Goal: Information Seeking & Learning: Learn about a topic

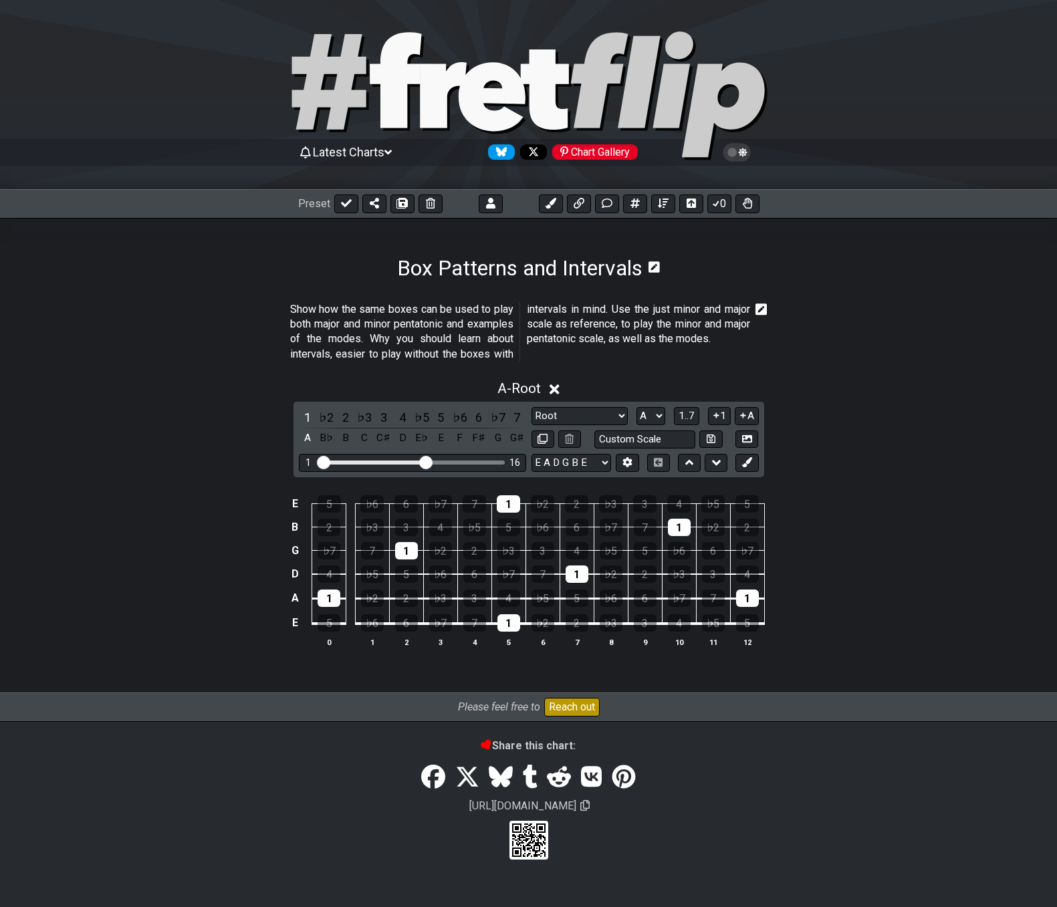
select select "A"
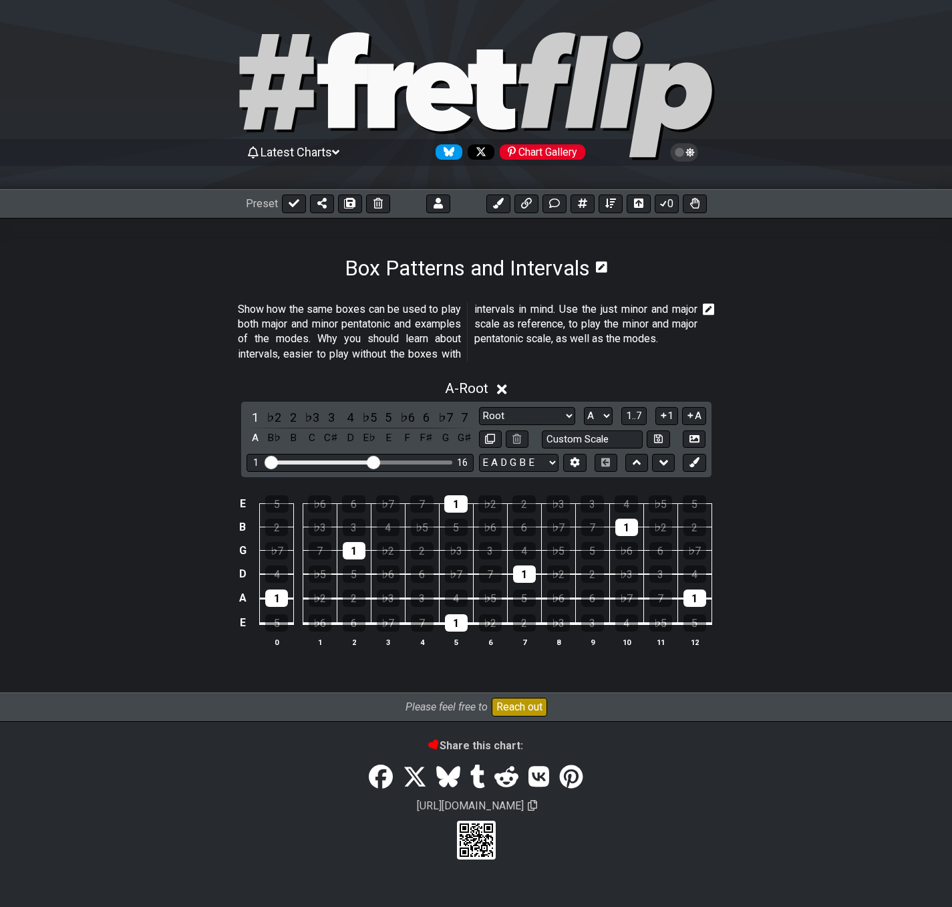
click at [0, 365] on section "Show how the same boxes can be used to play both major and minor pentatonic and…" at bounding box center [476, 335] width 952 height 76
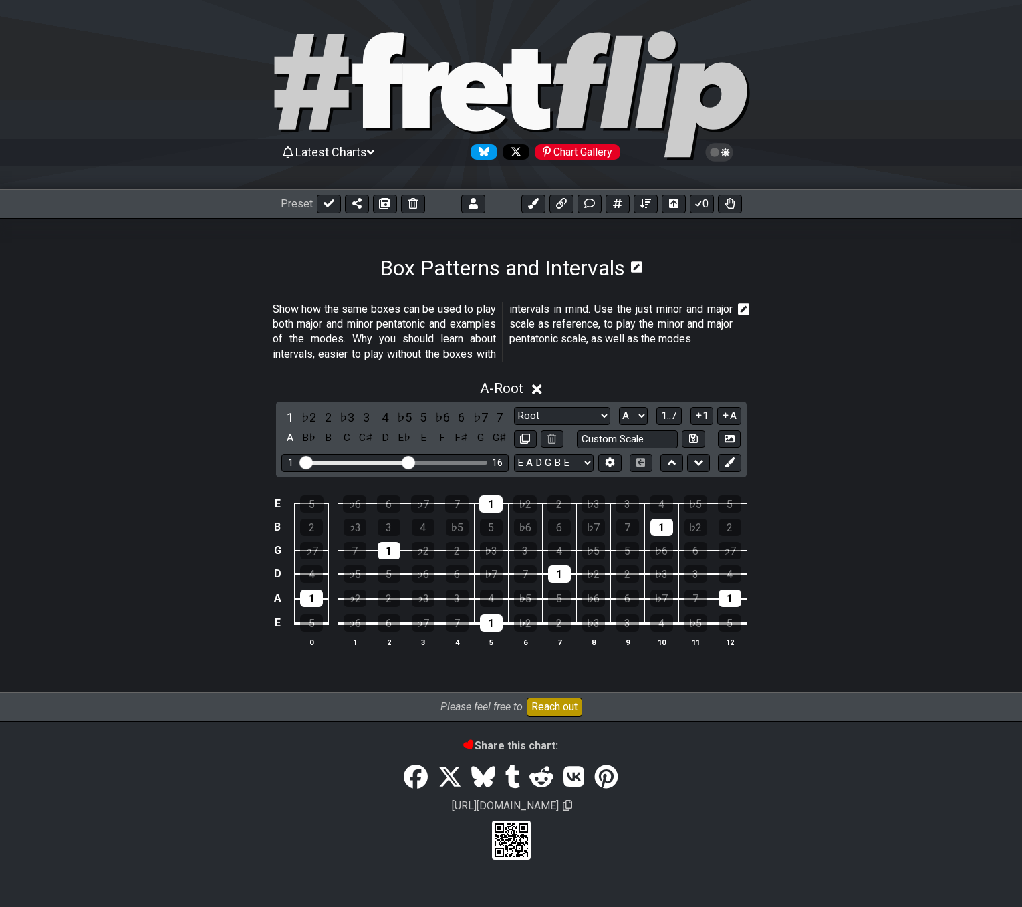
click at [344, 152] on span "Latest Charts" at bounding box center [331, 152] width 72 height 14
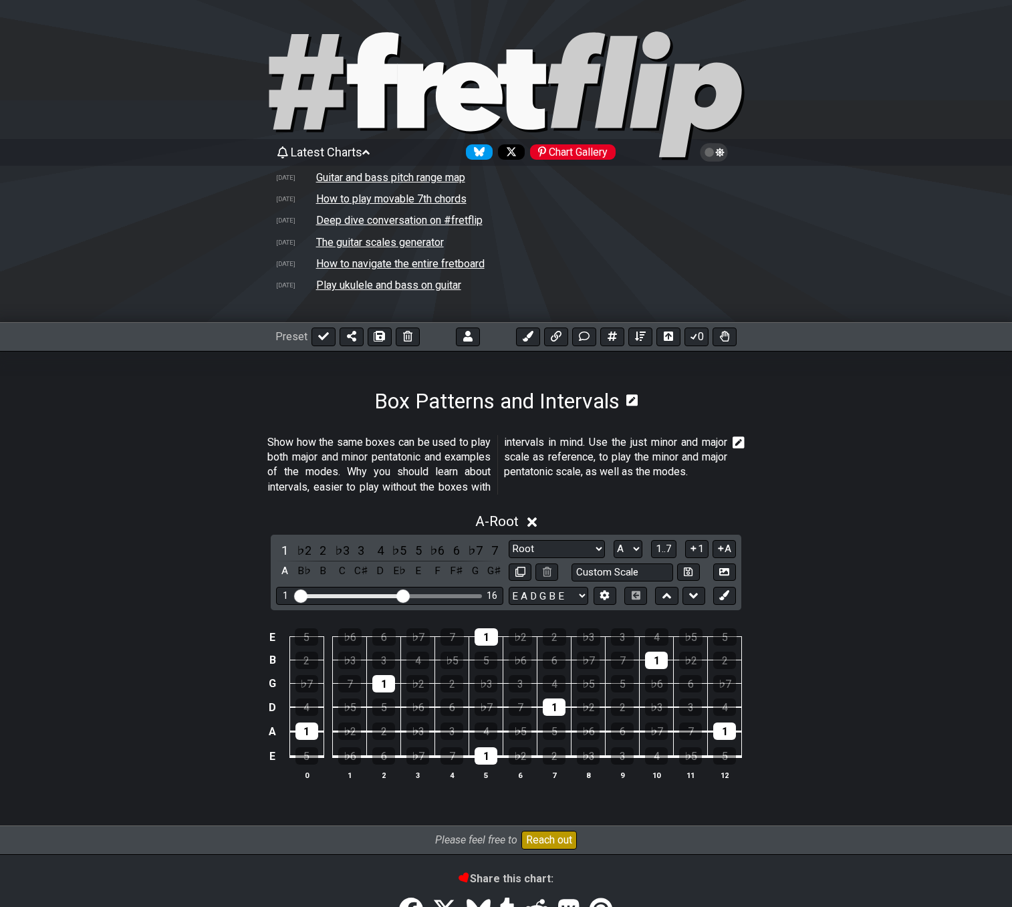
drag, startPoint x: 193, startPoint y: 539, endPoint x: 248, endPoint y: 471, distance: 87.9
click at [193, 540] on div "A - Root 1 ♭2 2 ♭3 3 4 ♭5 5 ♭6 6 ♭7 7 A B♭ B C C♯ D E♭ E F F♯ G G♯ Root Root Mi…" at bounding box center [506, 651] width 1012 height 293
click at [318, 336] on icon at bounding box center [323, 336] width 11 height 11
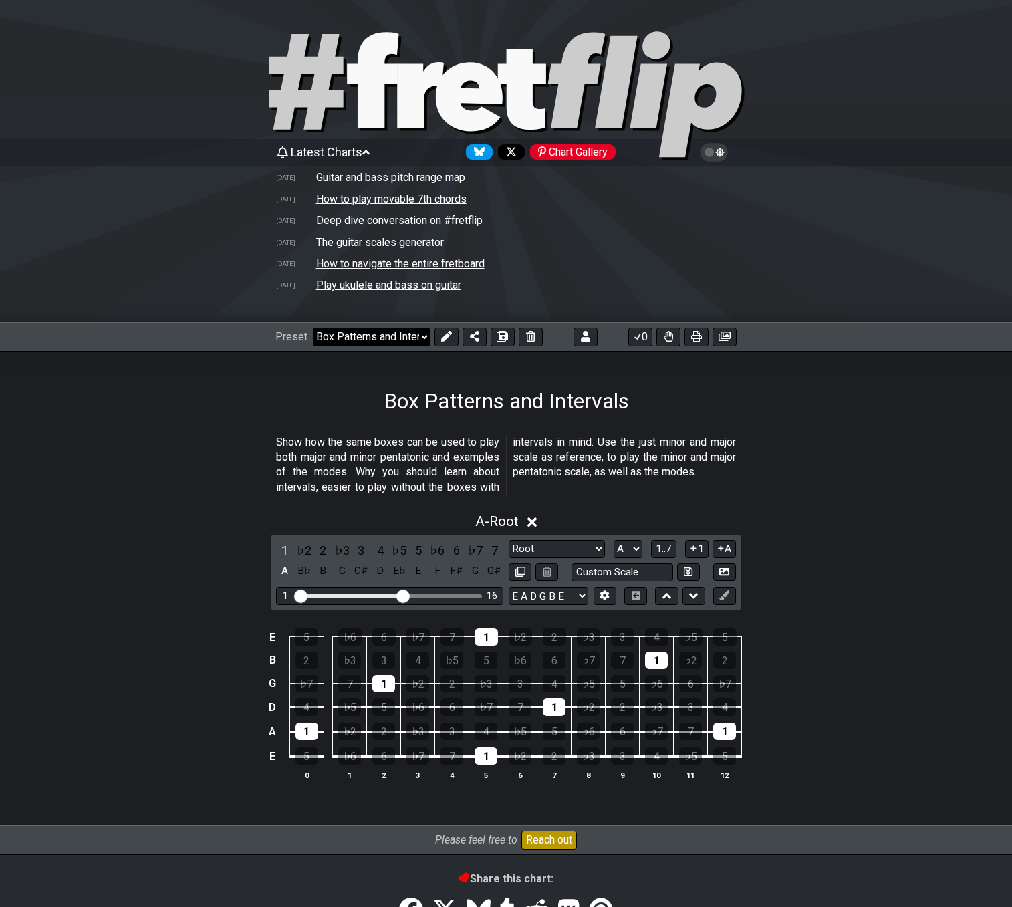
click at [346, 342] on select "Welcome to #fretflip! Initial Preset Custom Preset 2 string patterns to connect…" at bounding box center [372, 337] width 118 height 19
click at [313, 328] on select "Welcome to #fretflip! Initial Preset Custom Preset 2 string patterns to connect…" at bounding box center [372, 337] width 118 height 19
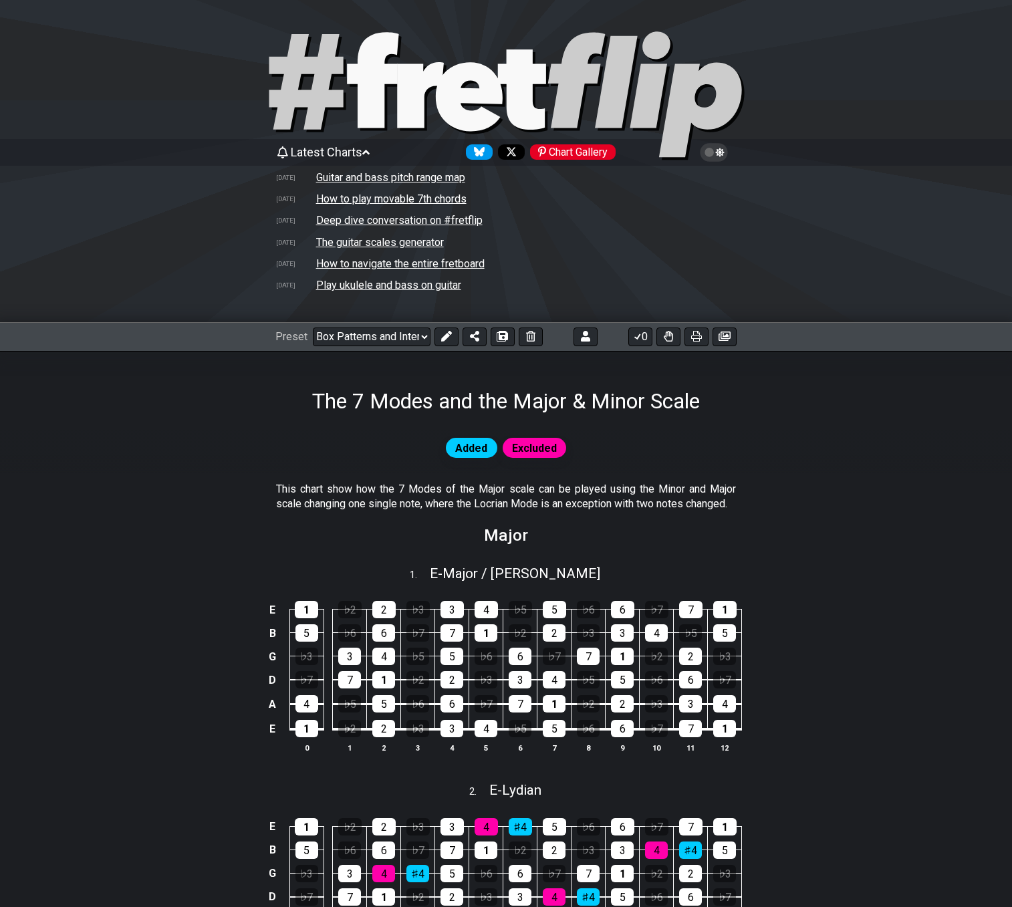
select select "/02VGM8YN"
drag, startPoint x: 311, startPoint y: 398, endPoint x: 424, endPoint y: 398, distance: 113.6
click at [424, 398] on h1 "The 7 Modes and the Major & Minor Scale" at bounding box center [506, 400] width 388 height 25
drag, startPoint x: 695, startPoint y: 404, endPoint x: 670, endPoint y: 401, distance: 25.6
click at [670, 401] on div "The 7 Modes and the Major & Minor Scale" at bounding box center [506, 382] width 1012 height 63
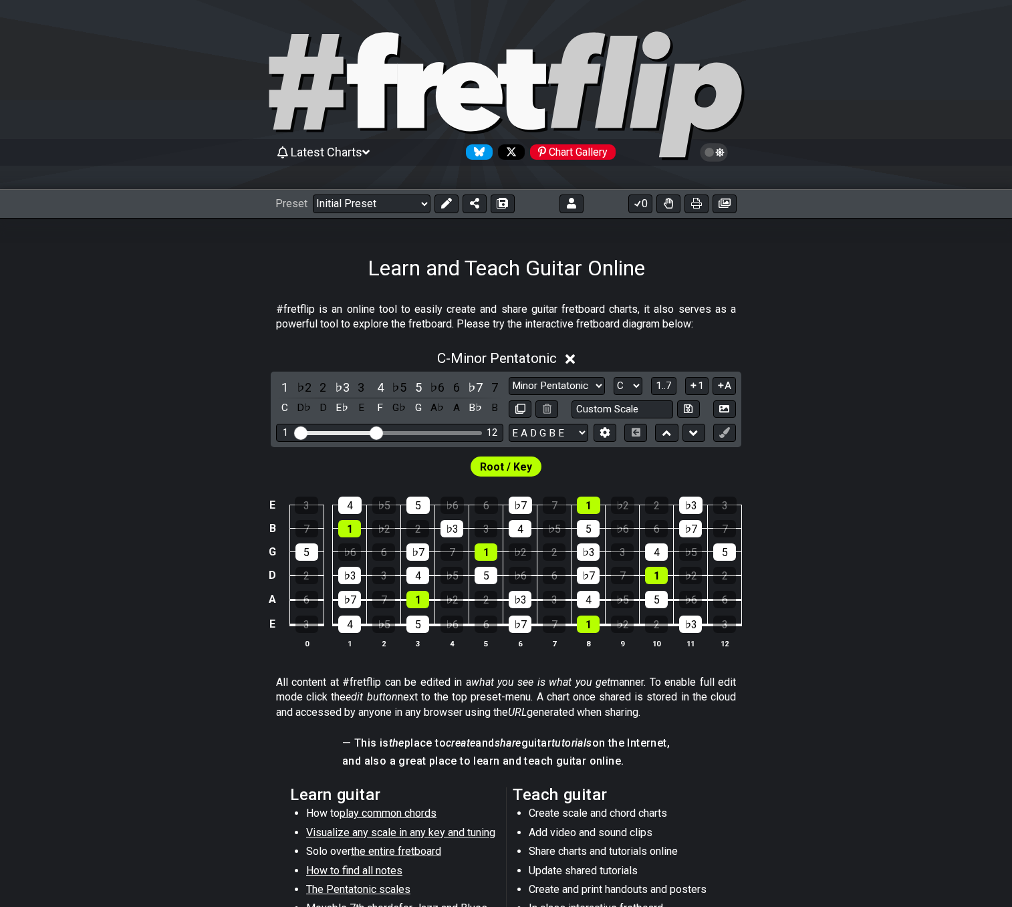
click at [328, 150] on span "Latest Charts" at bounding box center [327, 152] width 72 height 14
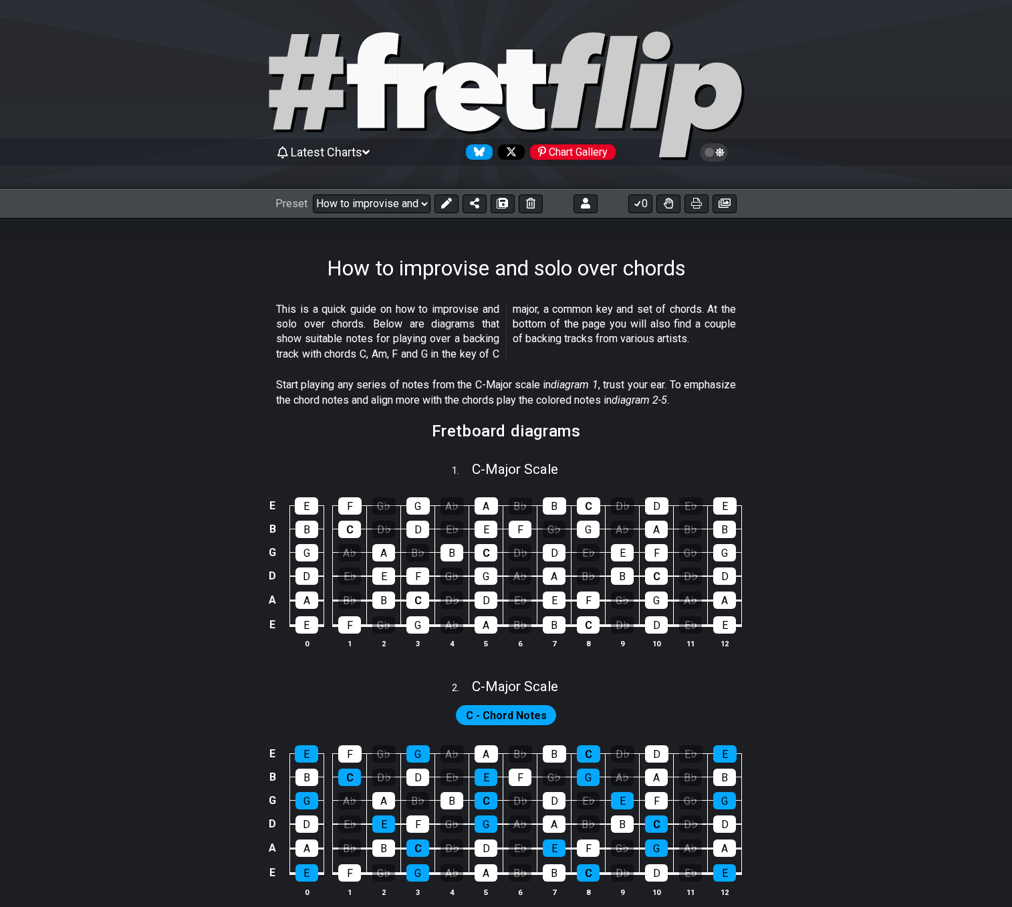
click at [344, 151] on span "Latest Charts" at bounding box center [327, 152] width 72 height 14
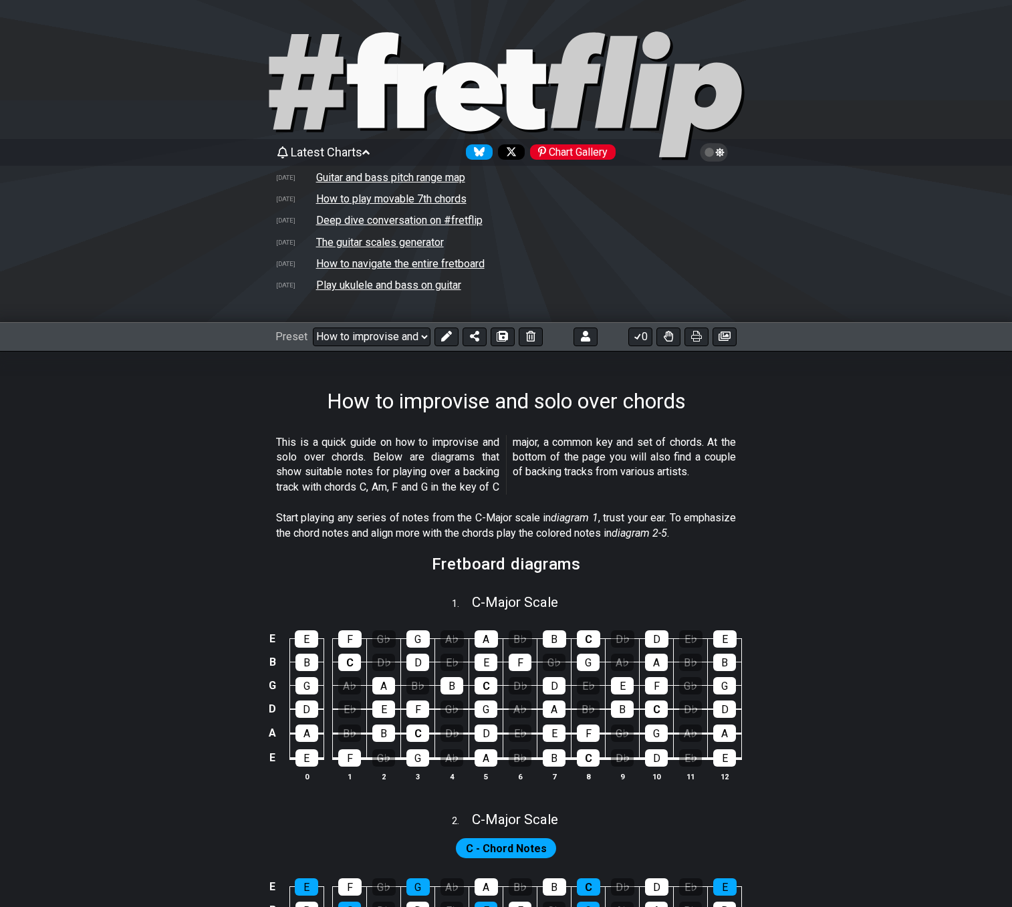
click at [346, 175] on td "Guitar and bass pitch range map" at bounding box center [390, 177] width 150 height 14
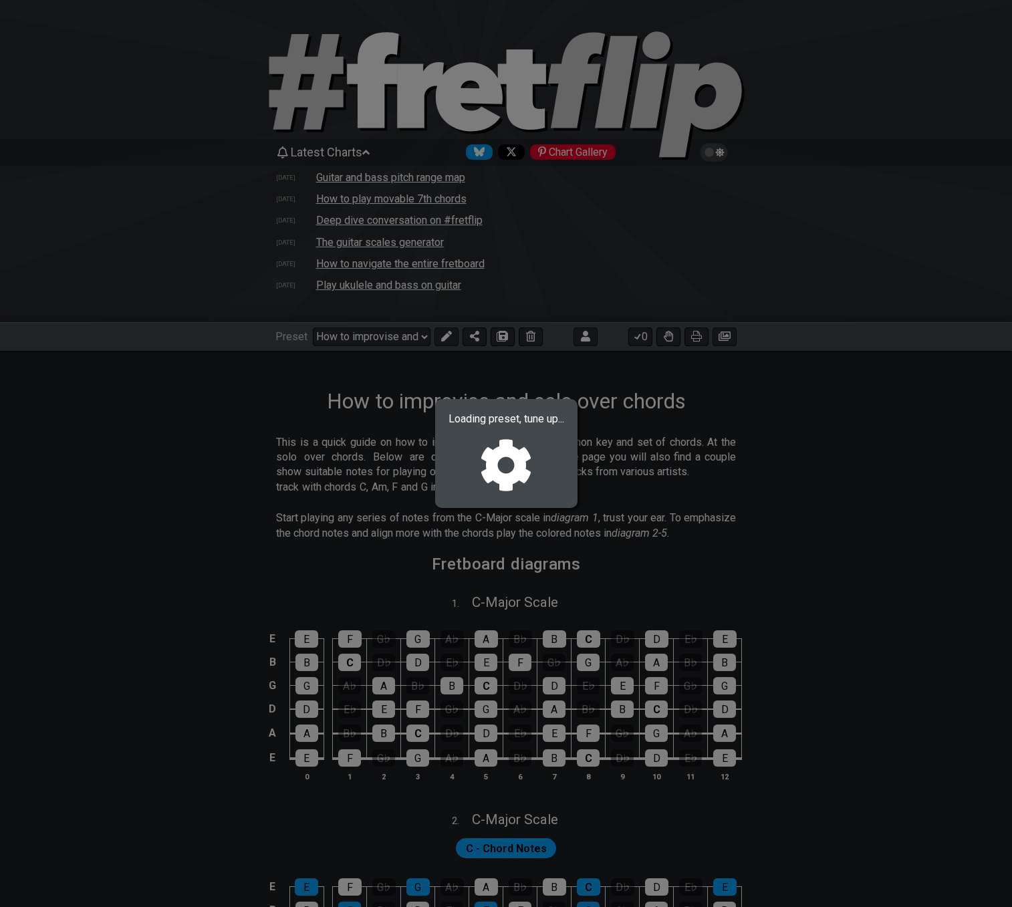
select select "/024WFMZH8"
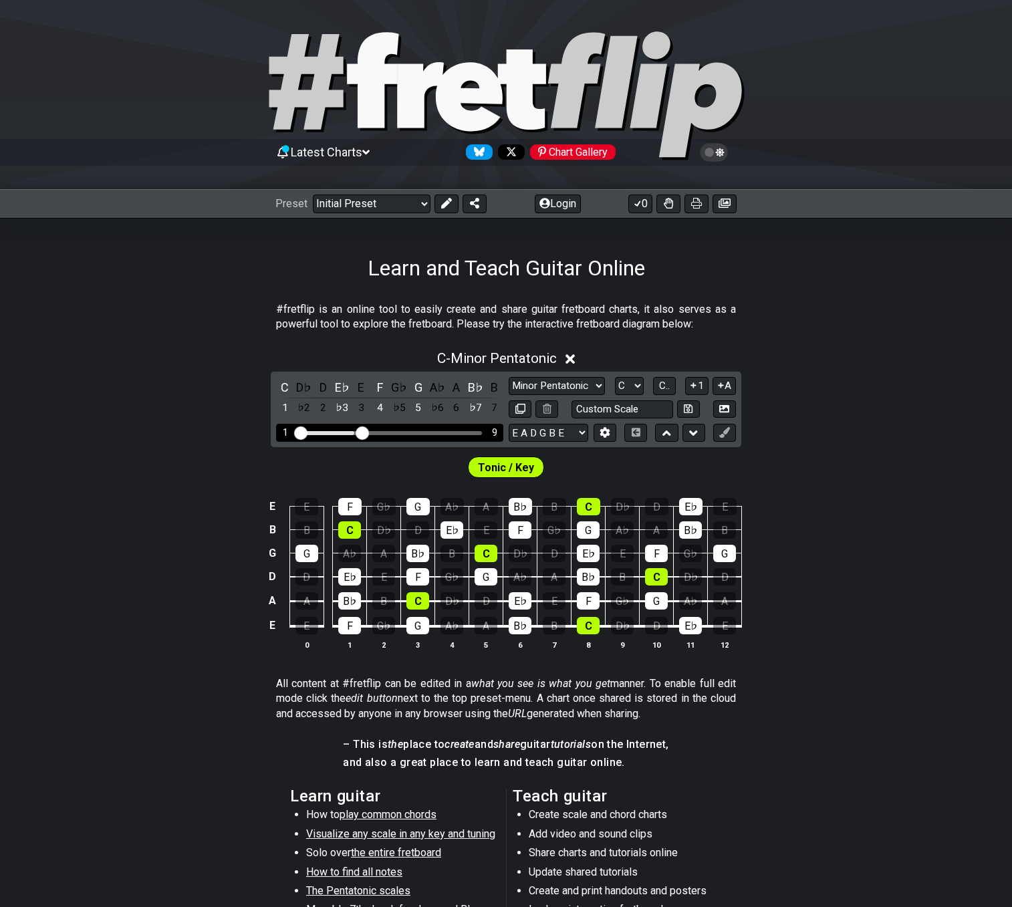
drag, startPoint x: 381, startPoint y: 435, endPoint x: 362, endPoint y: 438, distance: 19.0
click at [362, 432] on input "Visible fret range" at bounding box center [390, 432] width 190 height 0
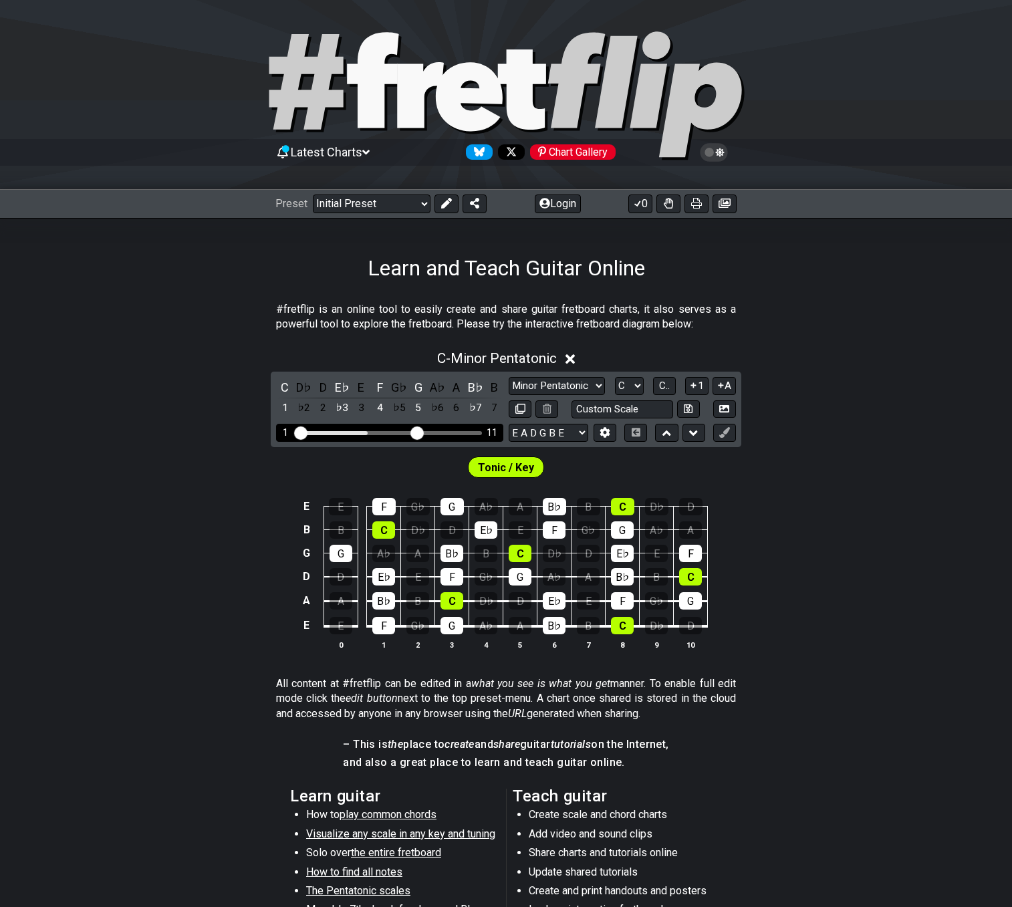
drag, startPoint x: 362, startPoint y: 438, endPoint x: 416, endPoint y: 434, distance: 53.7
click at [416, 432] on input "Visible fret range" at bounding box center [390, 432] width 190 height 0
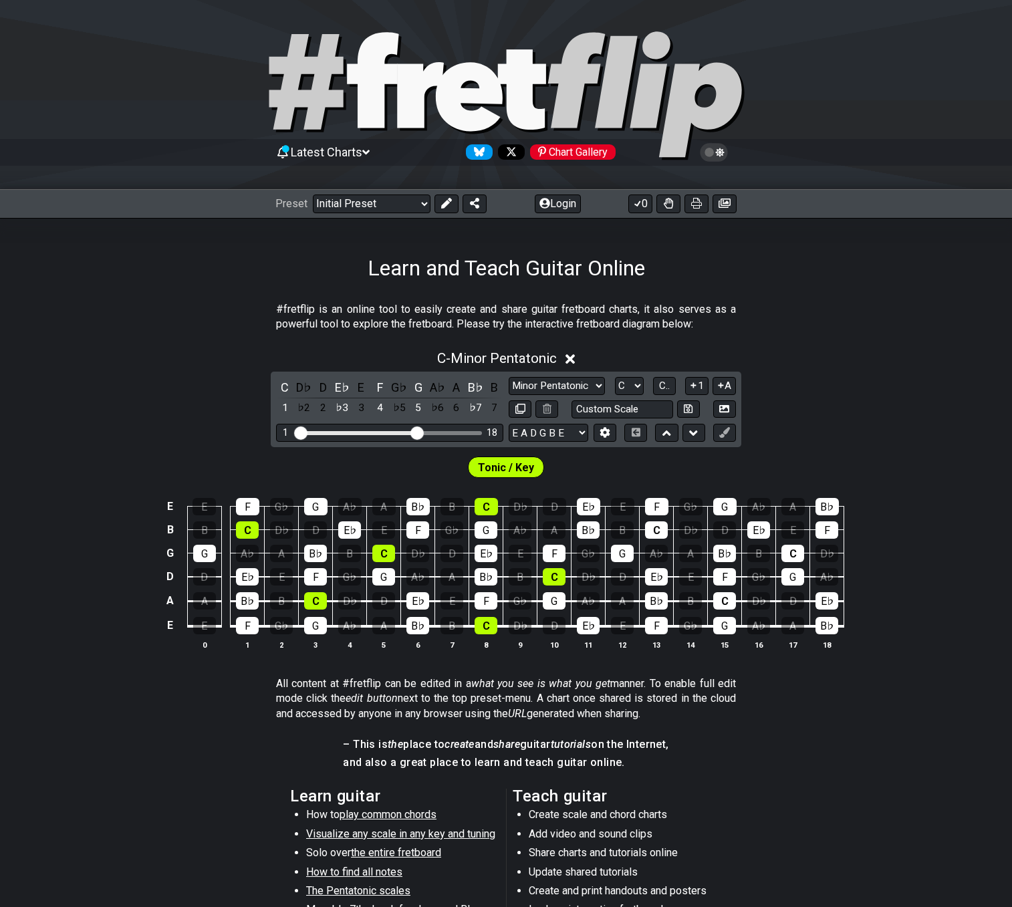
click at [324, 145] on span "Latest Charts" at bounding box center [327, 152] width 72 height 14
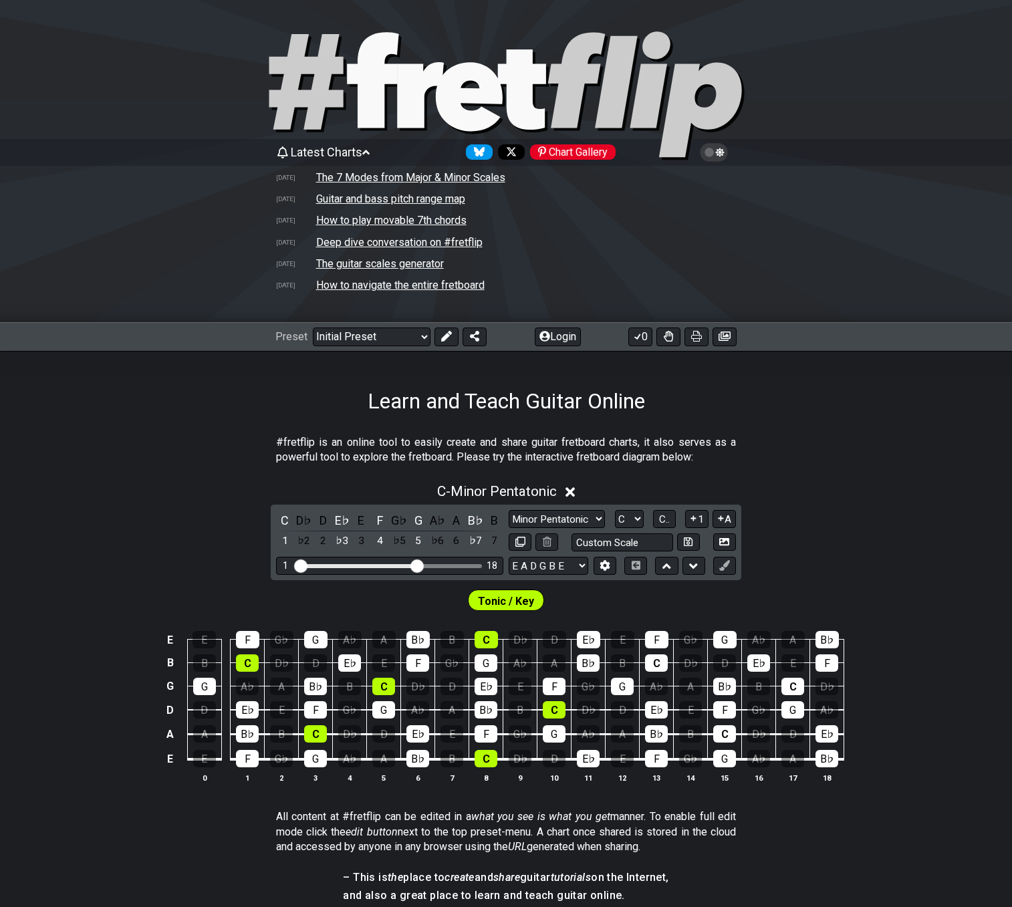
click at [360, 176] on td "The 7 Modes from Major & Minor Scales" at bounding box center [410, 177] width 190 height 14
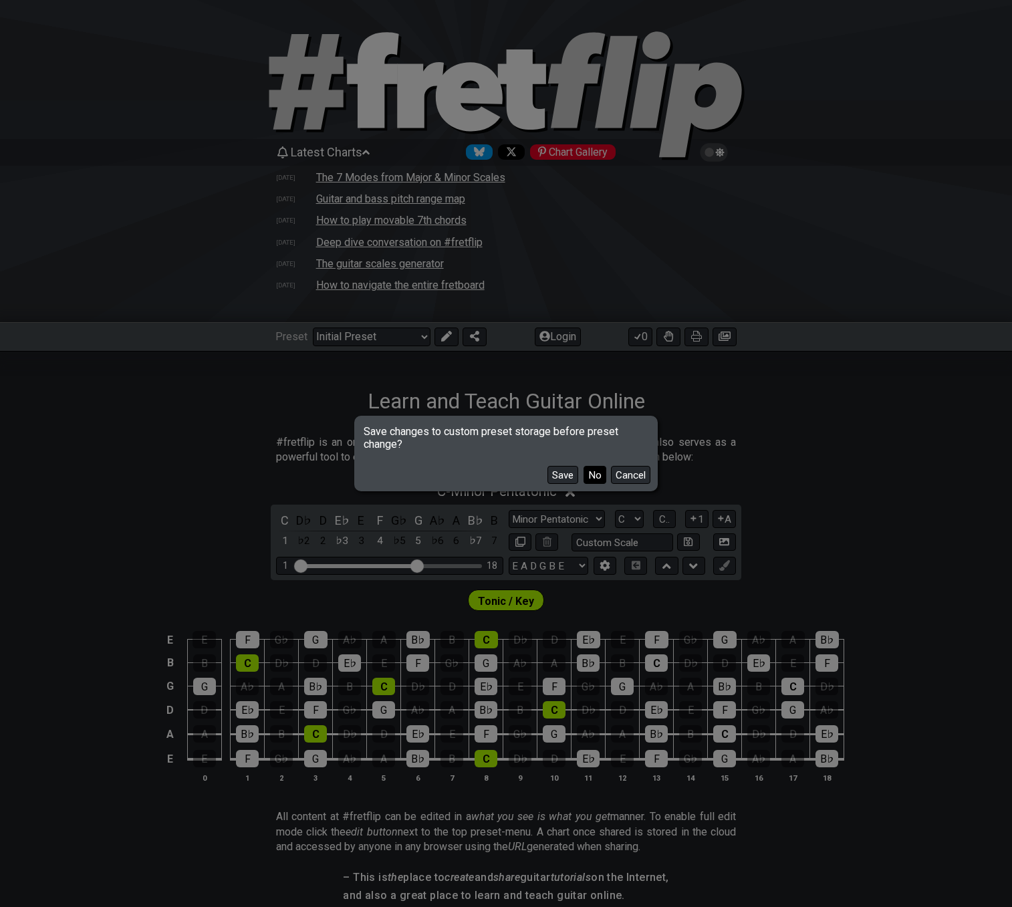
click at [592, 475] on button "No" at bounding box center [595, 475] width 23 height 18
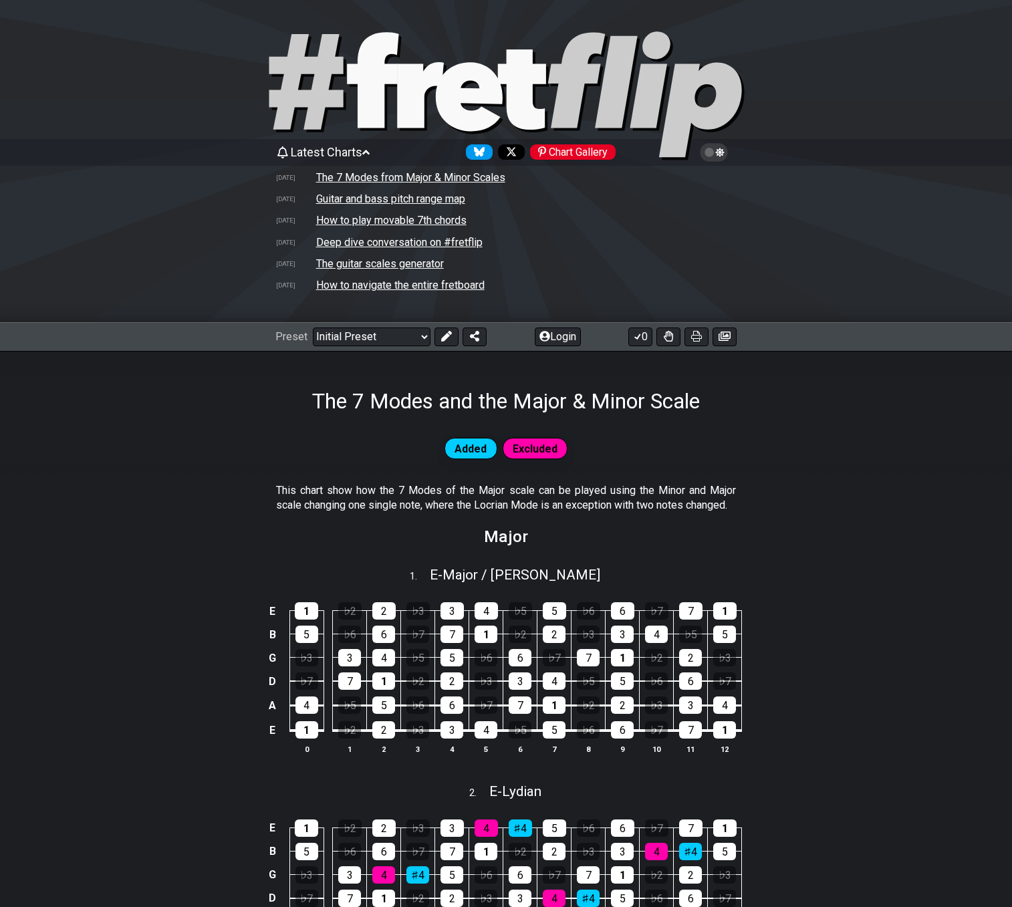
click at [344, 221] on td "How to play movable 7th chords" at bounding box center [391, 220] width 152 height 14
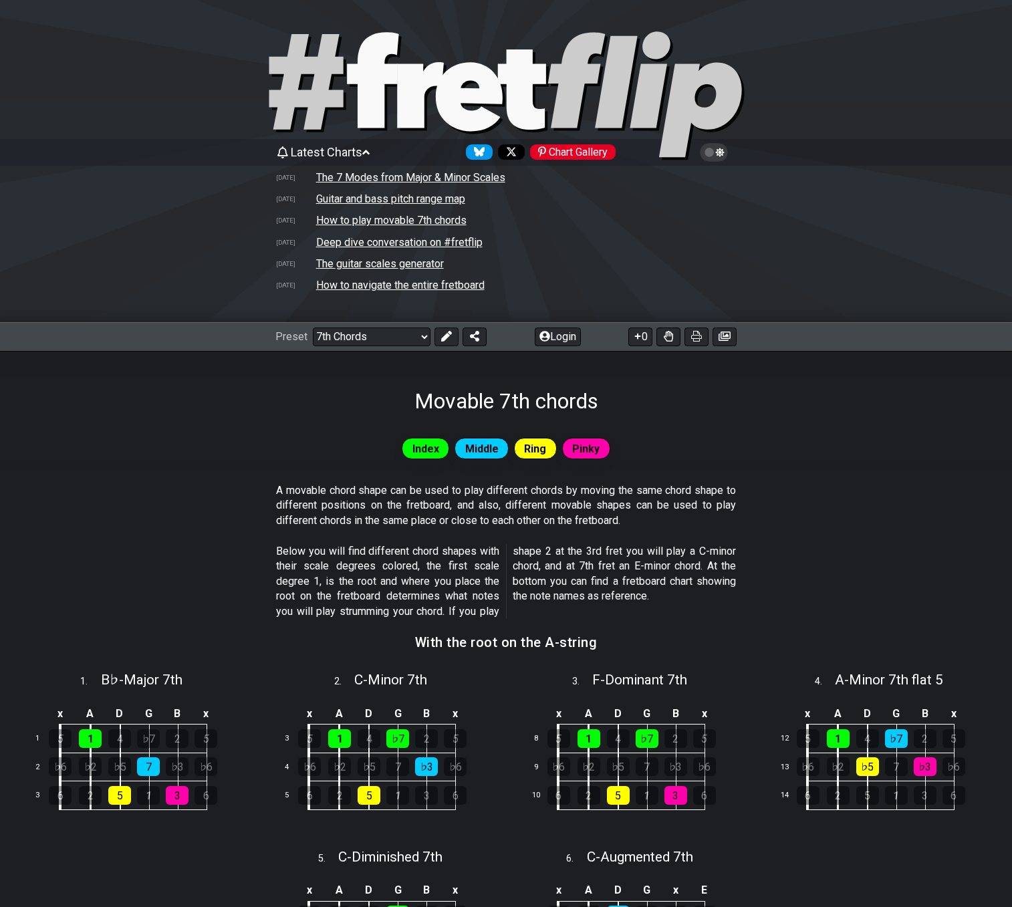
click at [342, 242] on td "Deep dive conversation on #fretflip" at bounding box center [399, 242] width 168 height 14
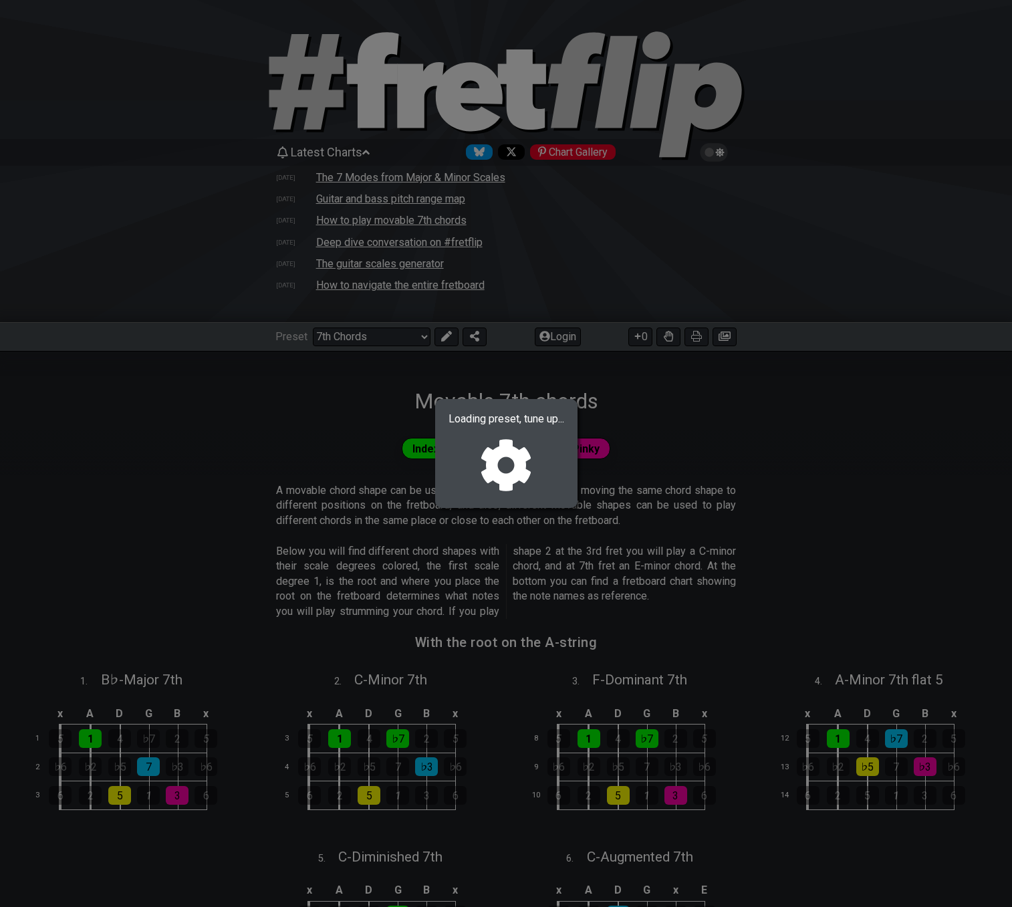
select select "/welcome"
select select "C"
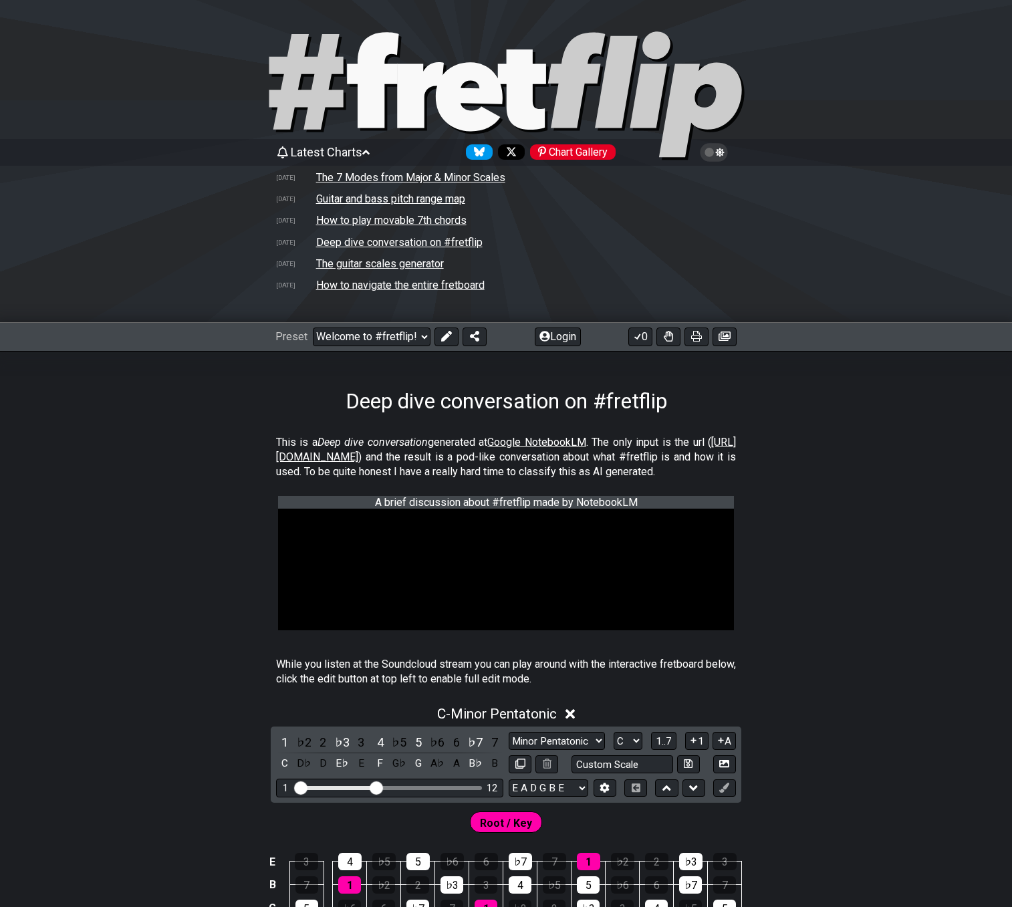
click at [341, 263] on td "The guitar scales generator" at bounding box center [379, 264] width 129 height 14
select select "/guitar-scales-generator"
select select "A"
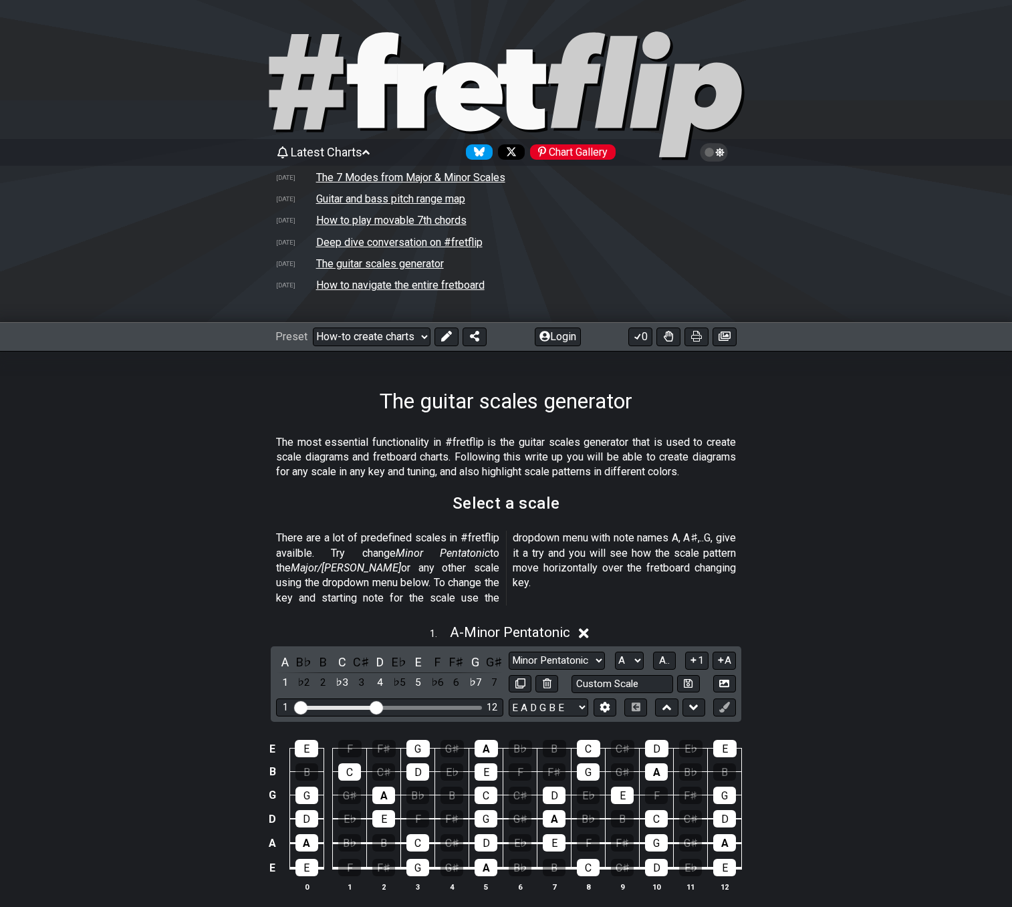
click at [341, 284] on td "How to navigate the entire fretboard" at bounding box center [400, 285] width 170 height 14
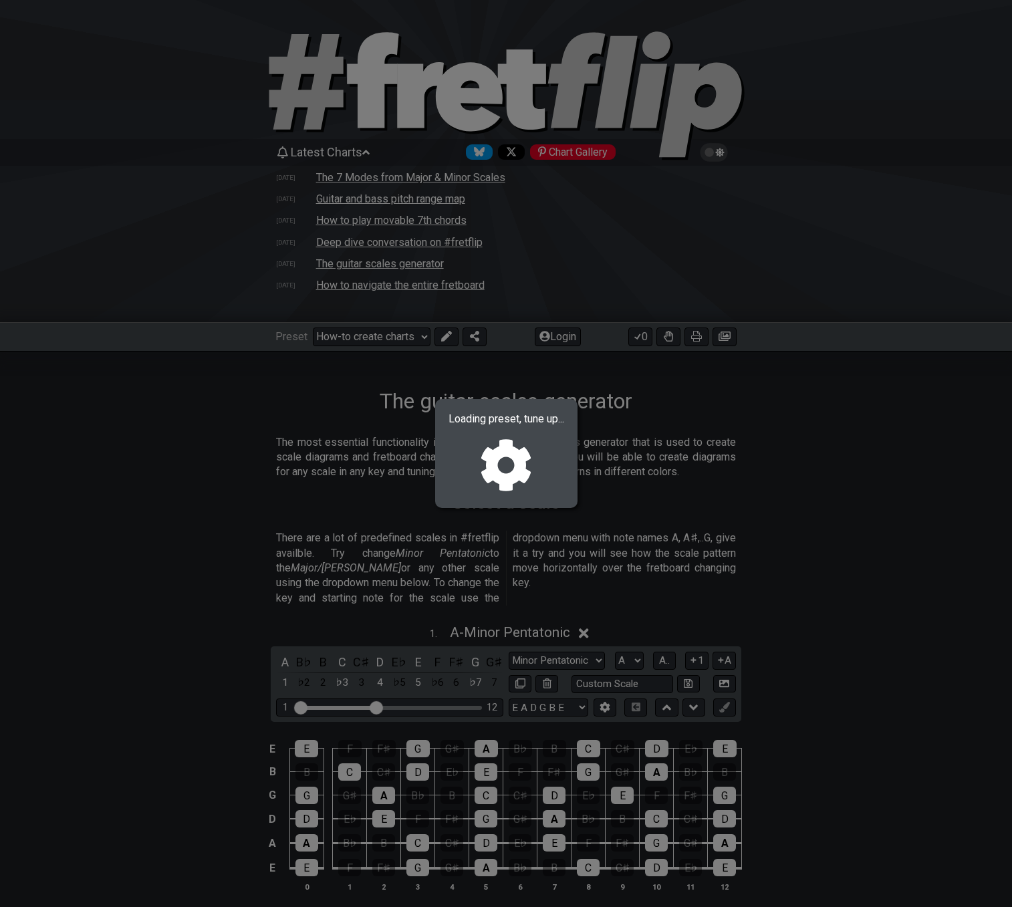
select select "/welcome"
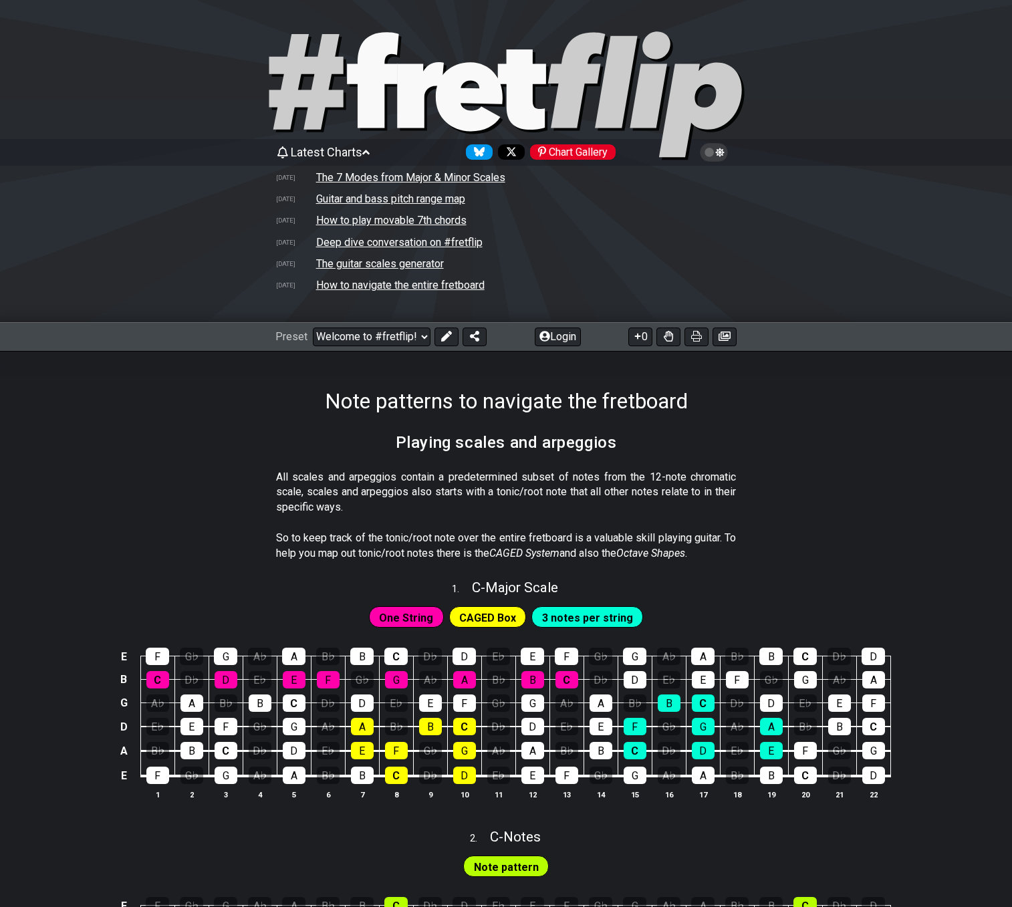
click at [336, 178] on td "The 7 Modes from Major & Minor Scales" at bounding box center [410, 177] width 190 height 14
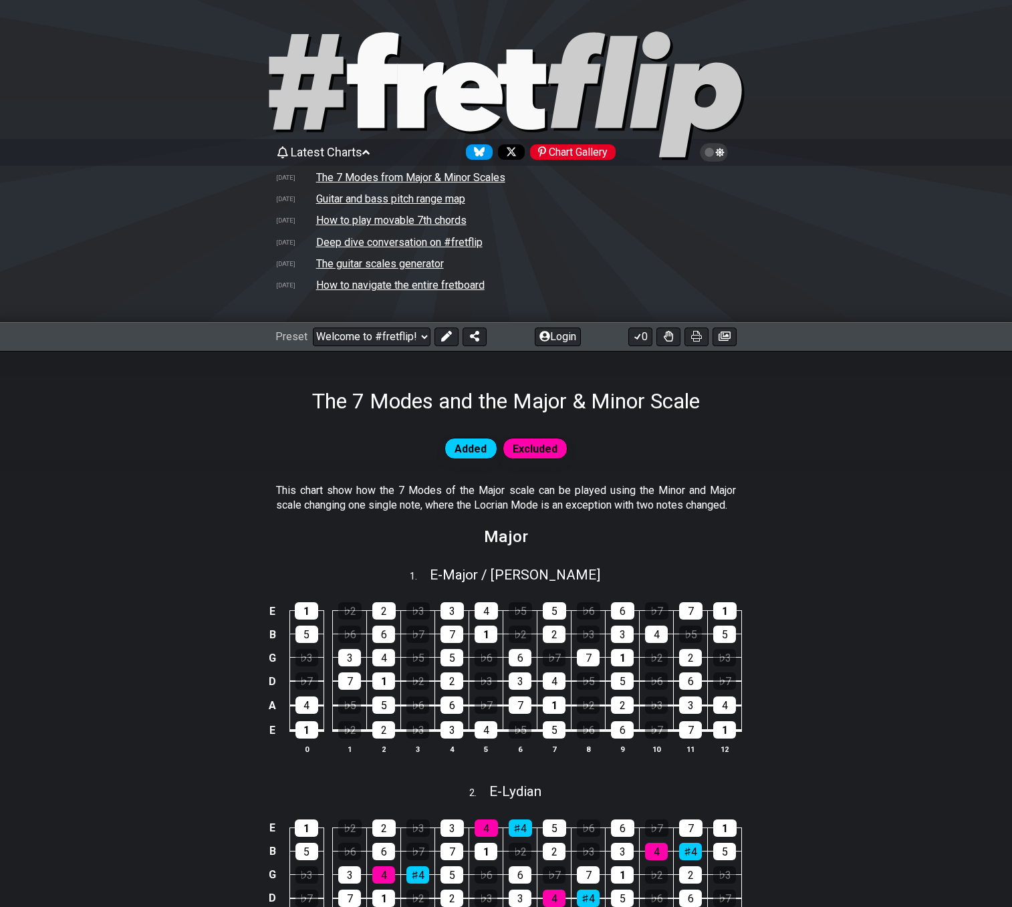
click at [329, 199] on td "Guitar and bass pitch range map" at bounding box center [390, 199] width 150 height 14
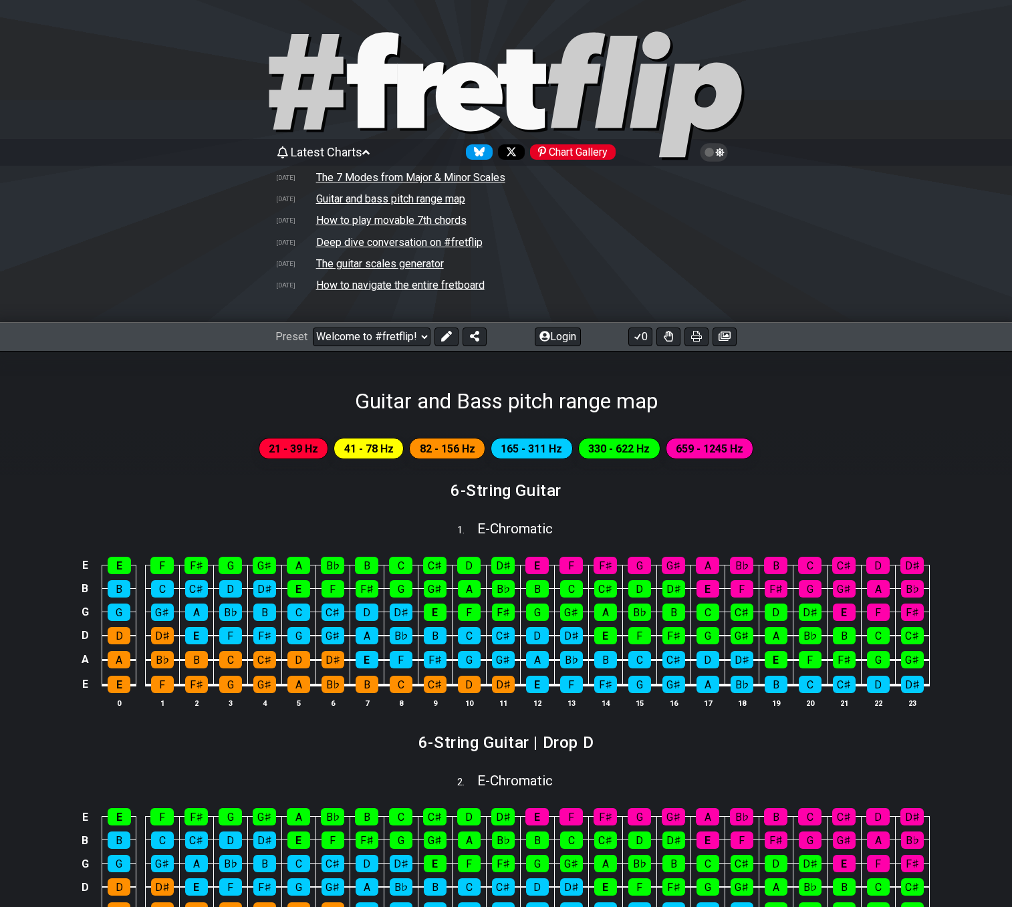
click at [328, 178] on td "The 7 Modes from Major & Minor Scales" at bounding box center [410, 177] width 190 height 14
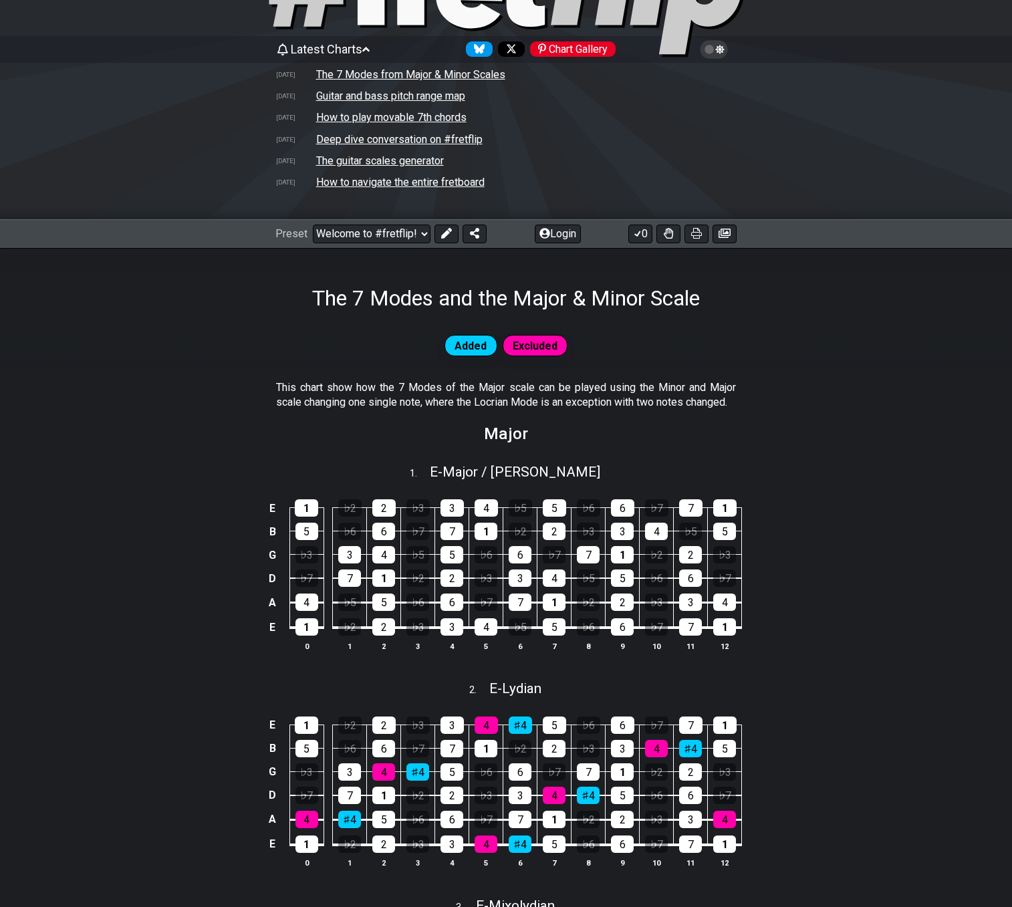
scroll to position [87, 0]
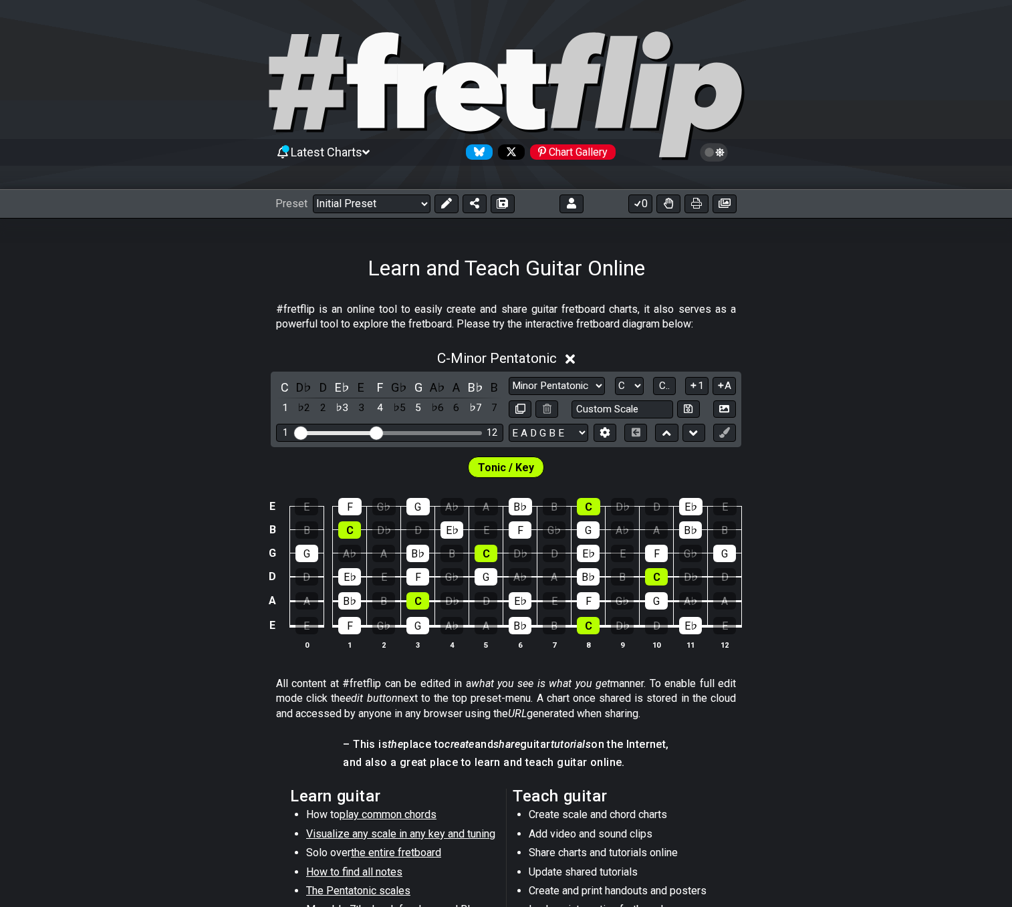
click at [348, 152] on span "Latest Charts" at bounding box center [327, 152] width 72 height 14
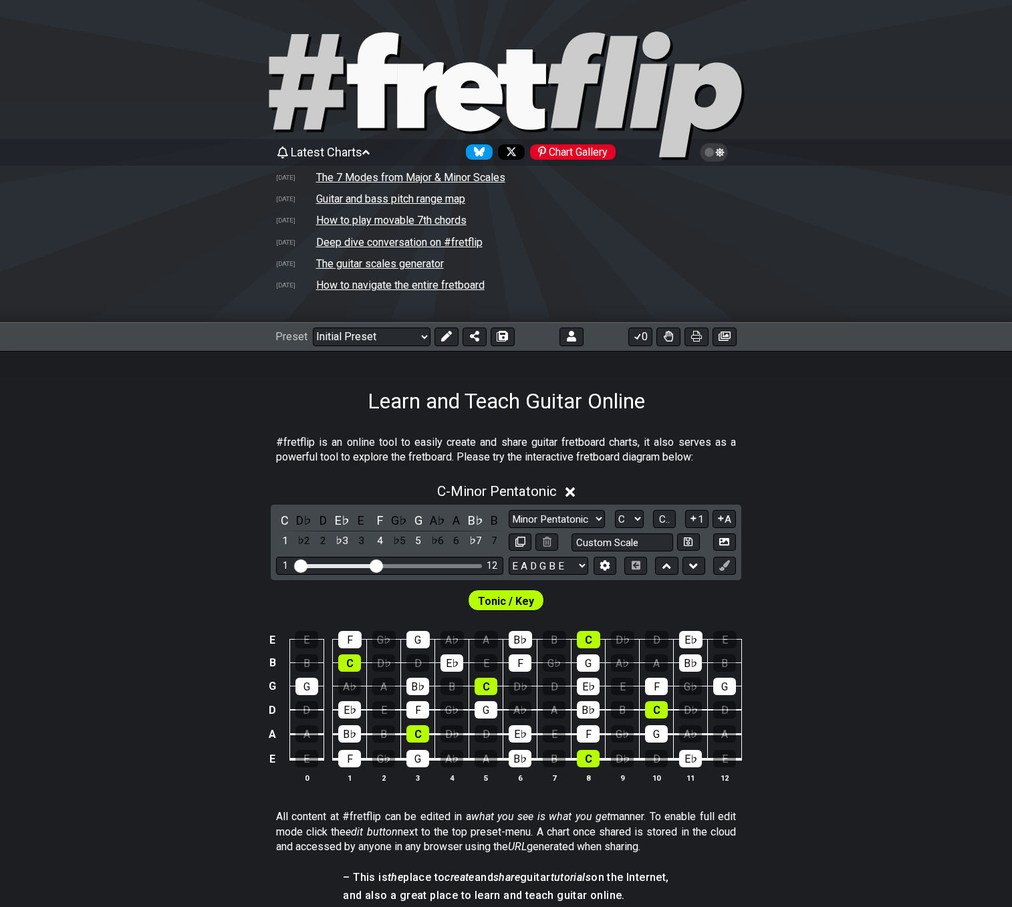
click at [346, 178] on td "The 7 Modes from Major & Minor Scales" at bounding box center [410, 177] width 190 height 14
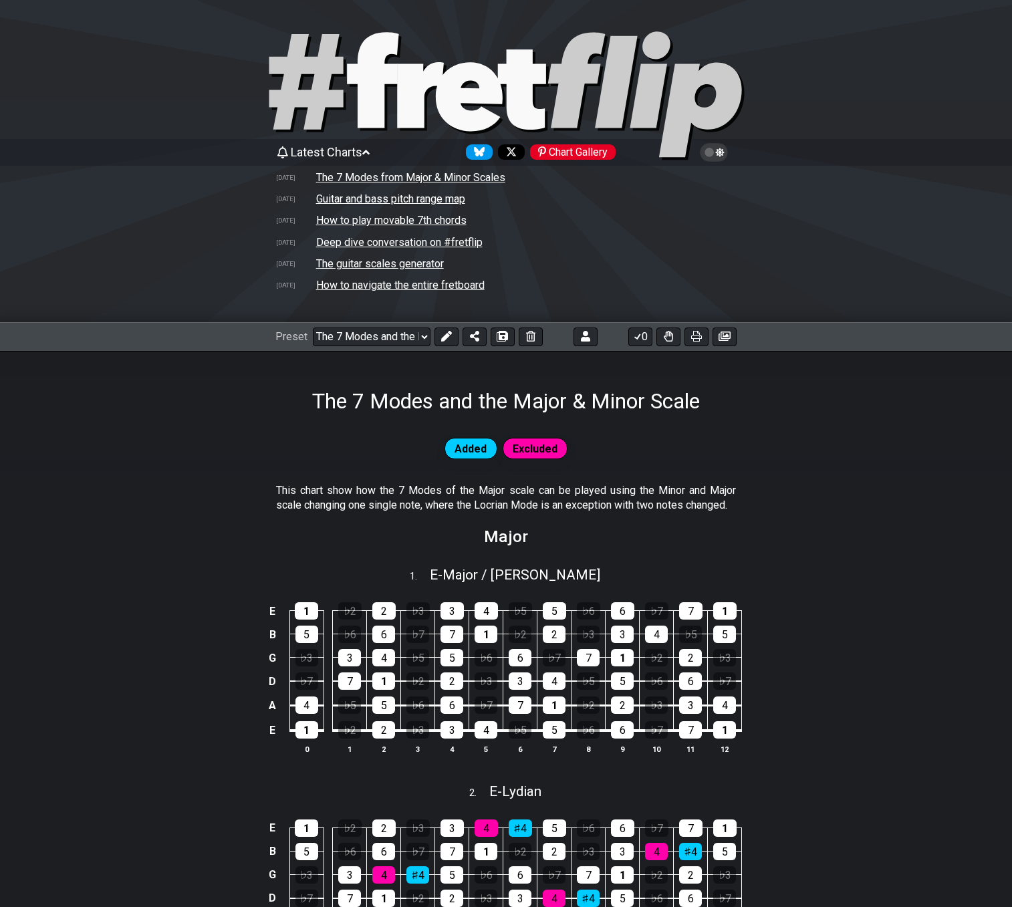
click at [341, 179] on td "The 7 Modes from Major & Minor Scales" at bounding box center [410, 177] width 190 height 14
click at [322, 177] on td "The 7 Modes from Major & Minor Scales" at bounding box center [410, 177] width 190 height 14
click at [324, 177] on td "The 7 Modes from Major & Minor Scales" at bounding box center [410, 177] width 190 height 14
click at [326, 200] on td "Guitar and bass pitch range map" at bounding box center [390, 199] width 150 height 14
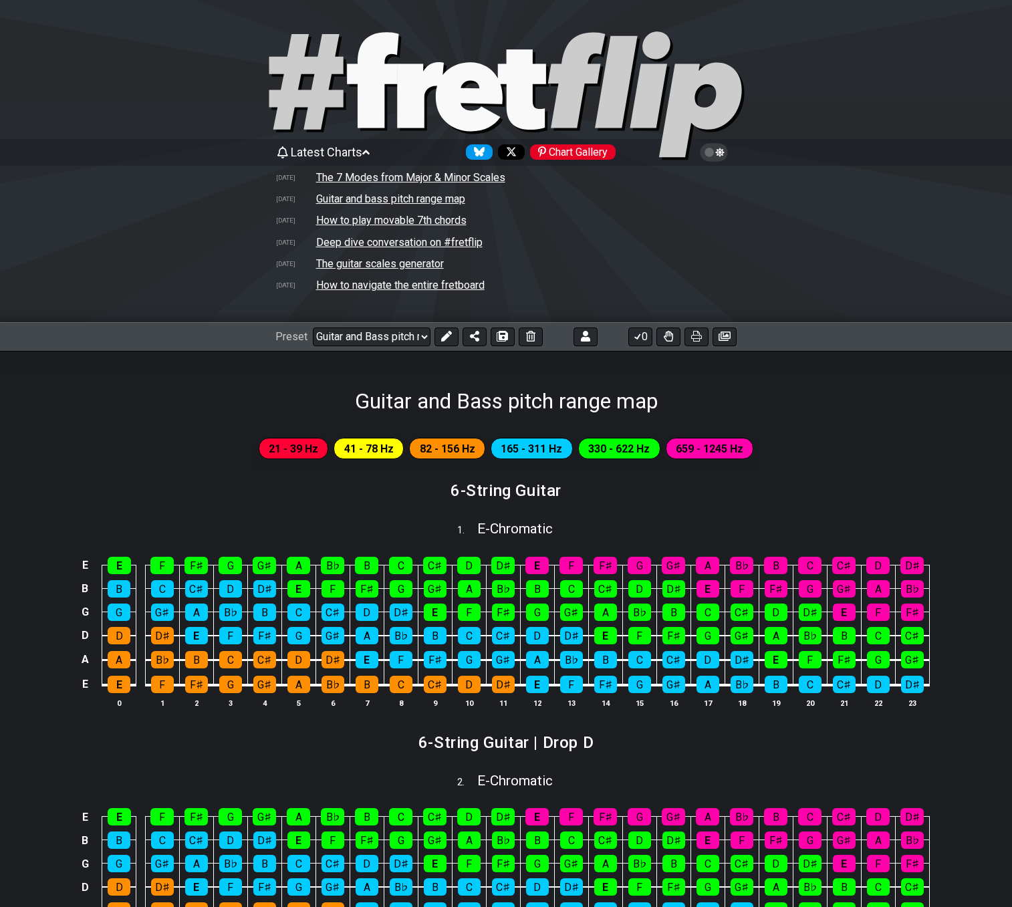
click at [328, 244] on td "Deep dive conversation on #fretflip" at bounding box center [399, 242] width 168 height 14
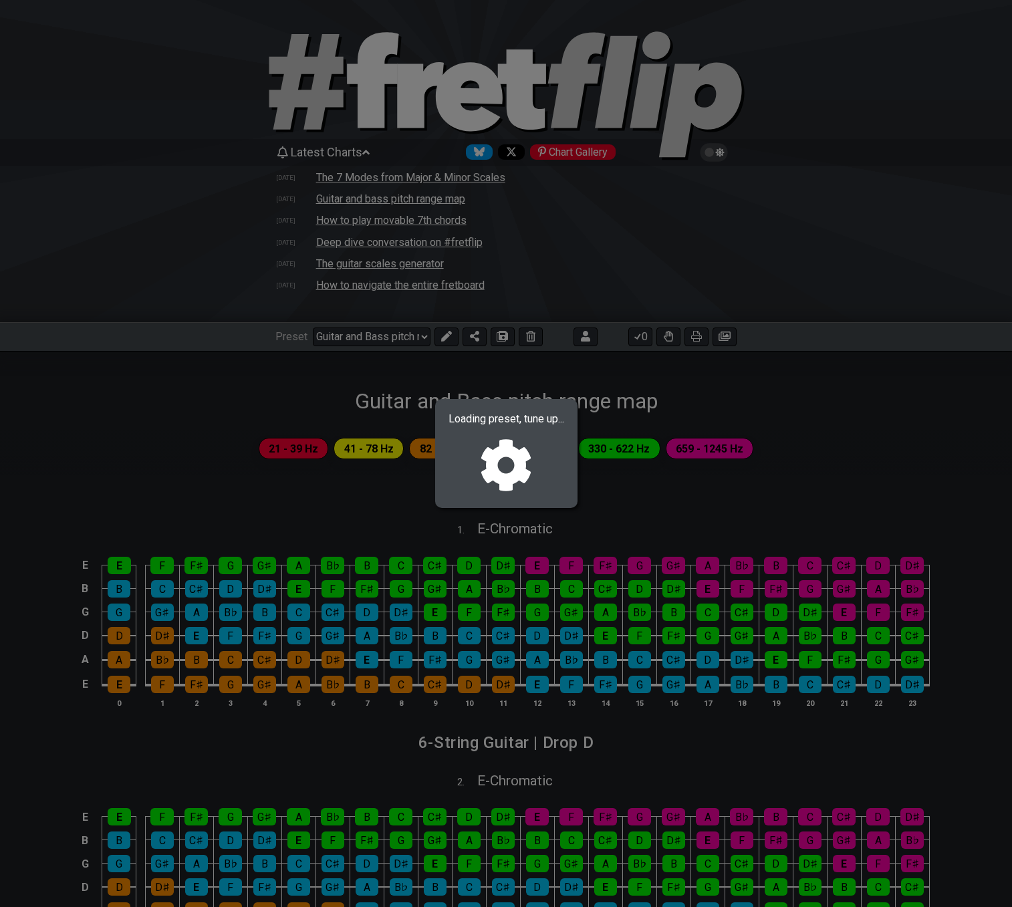
select select "/02375VDEQ"
select select "C"
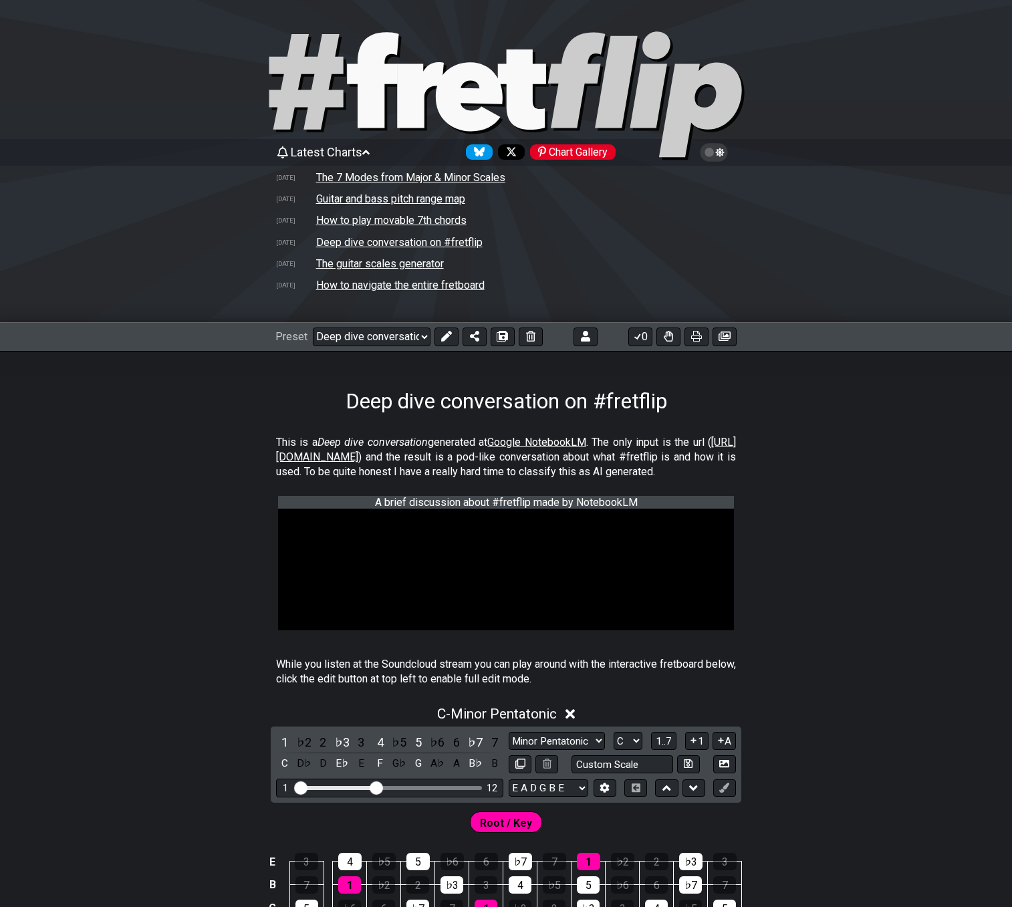
click at [346, 174] on td "The 7 Modes from Major & Minor Scales" at bounding box center [410, 177] width 190 height 14
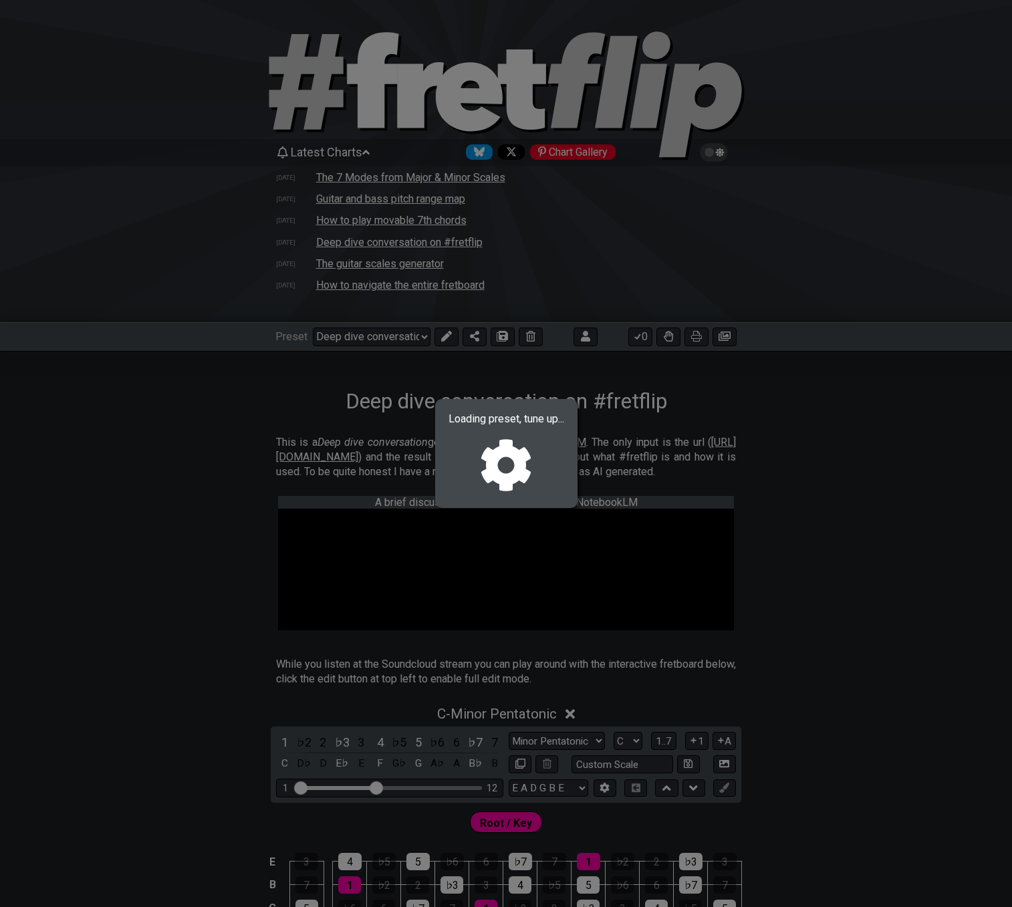
select select "/02VGM8YN"
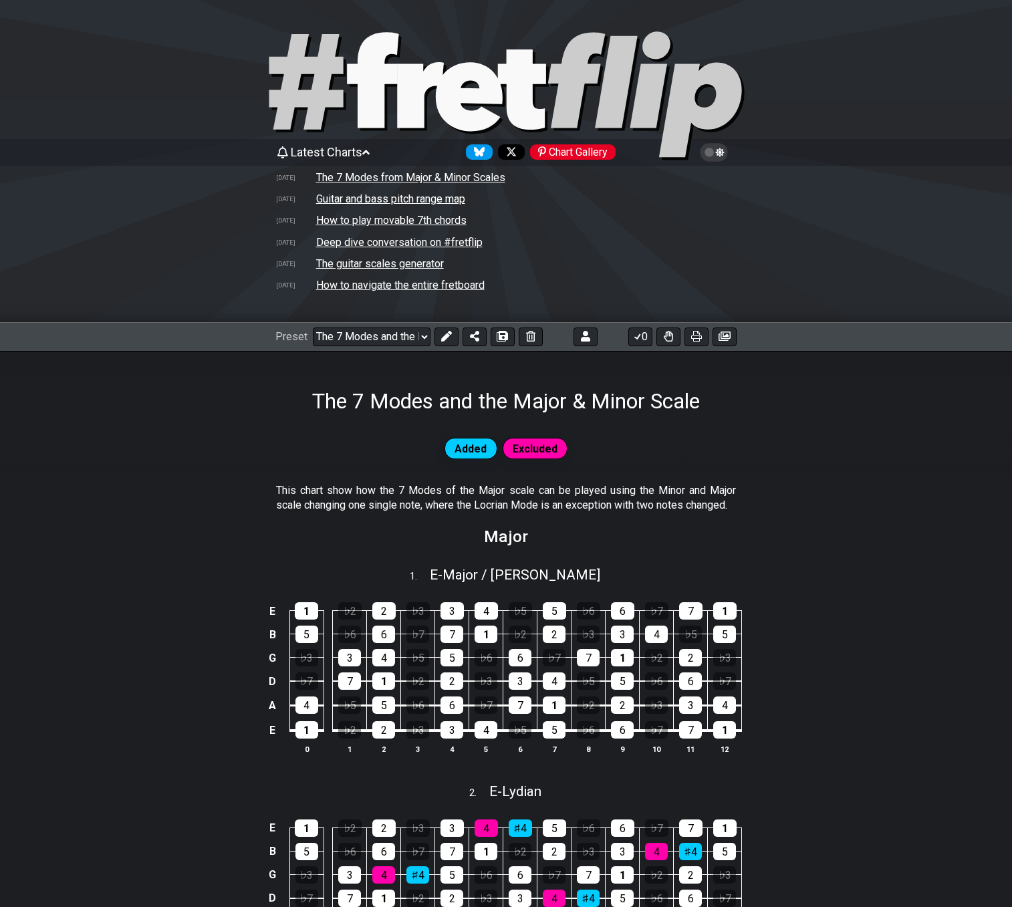
click at [717, 158] on span at bounding box center [714, 152] width 15 height 12
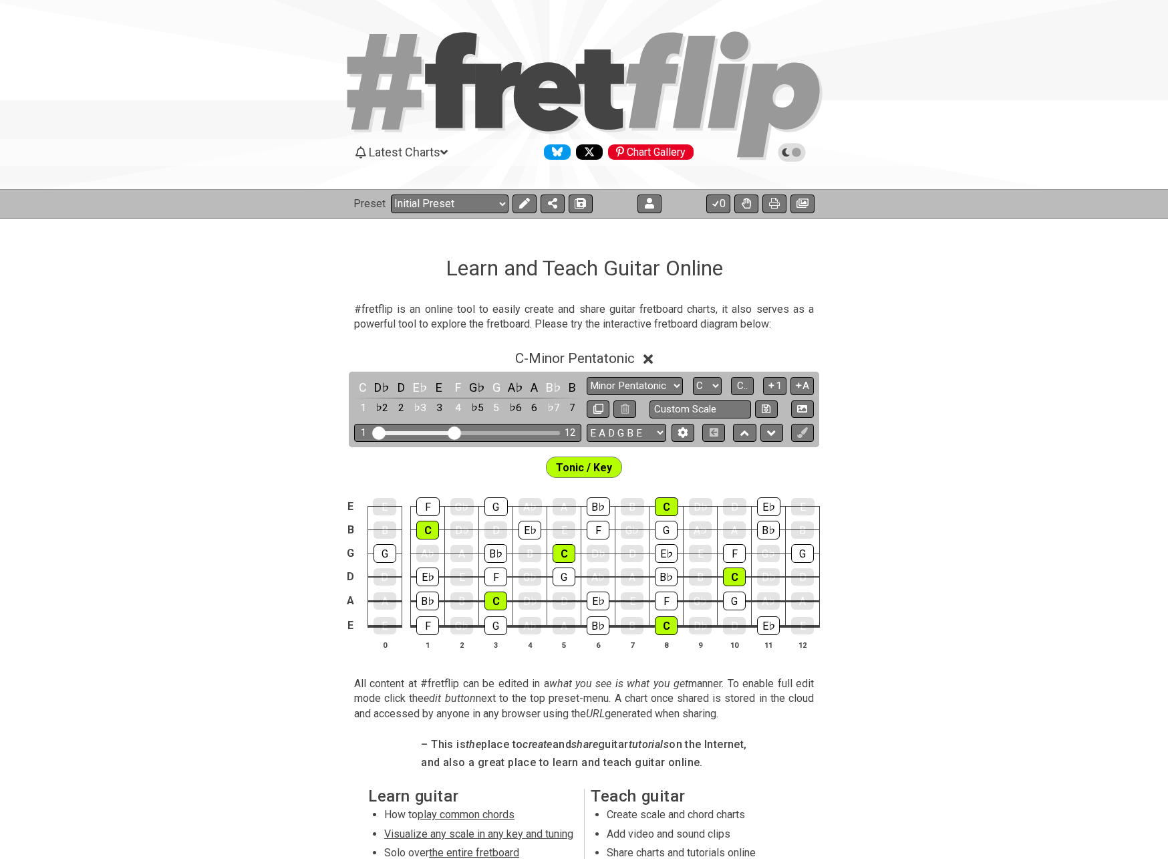
click at [795, 163] on div "Latest Charts Chart Gallery" at bounding box center [584, 166] width 1168 height 48
click at [786, 157] on icon at bounding box center [792, 152] width 12 height 12
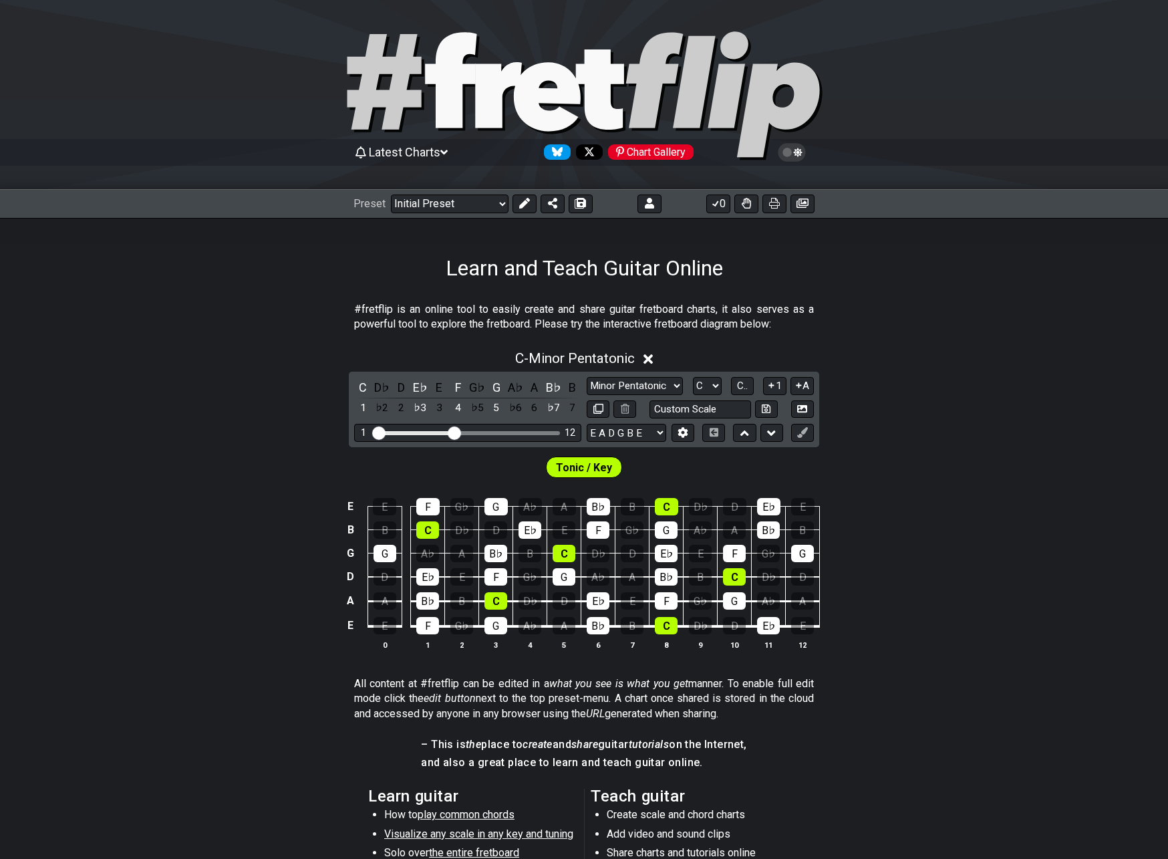
click at [416, 154] on span "Latest Charts" at bounding box center [405, 152] width 72 height 14
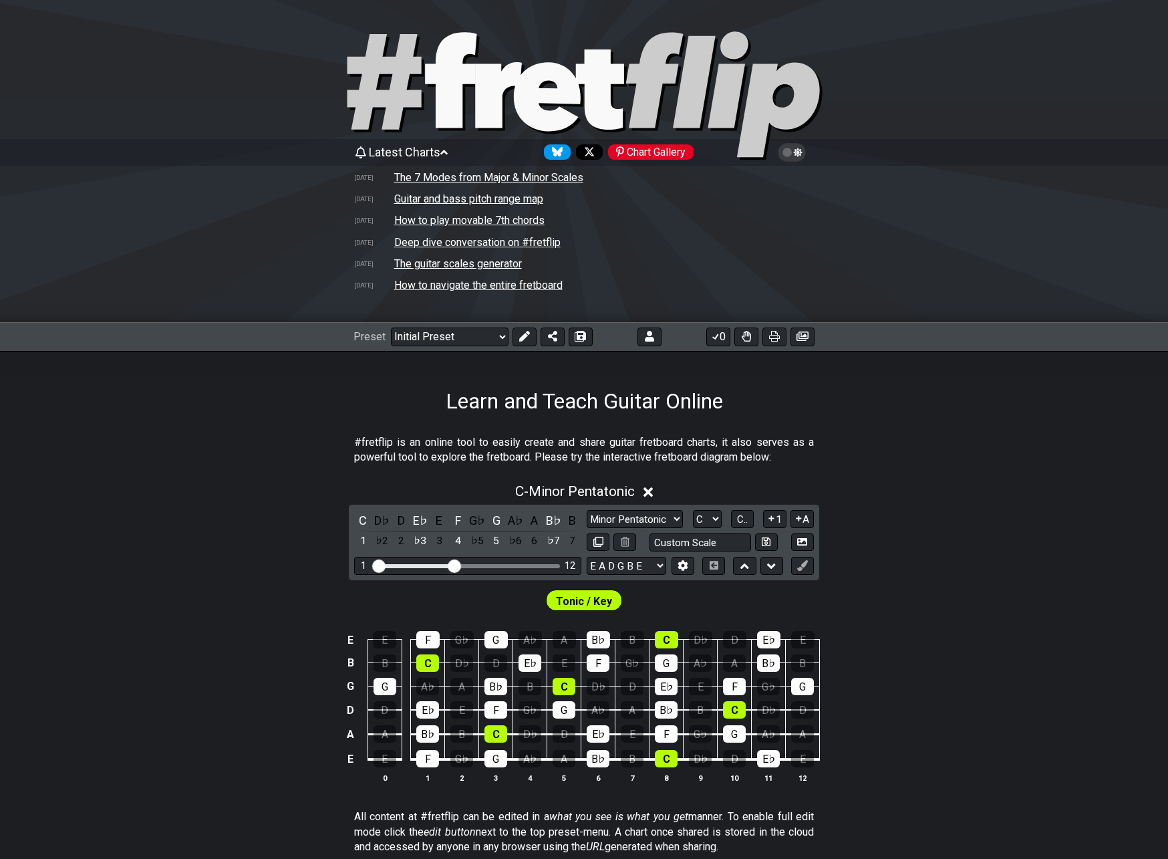
click at [413, 174] on td "The 7 Modes from Major & Minor Scales" at bounding box center [489, 177] width 190 height 14
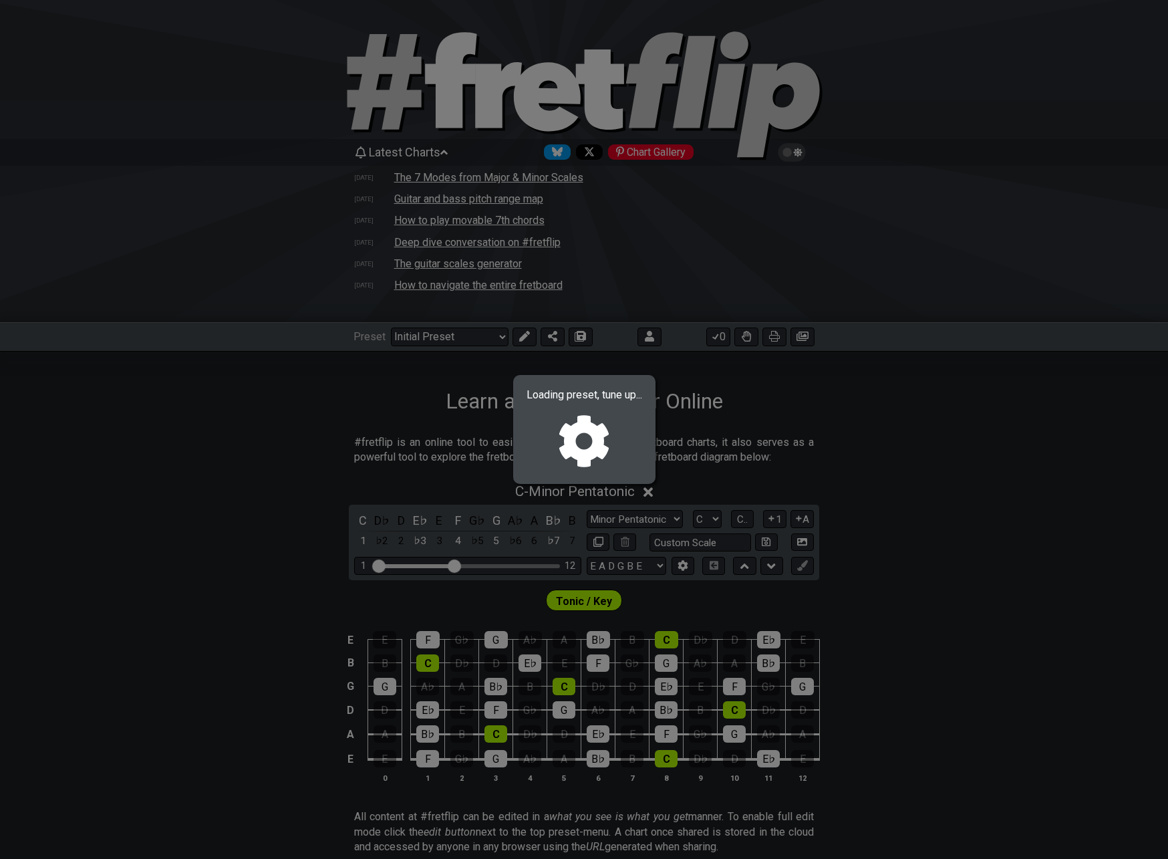
select select "/02VGM8YN"
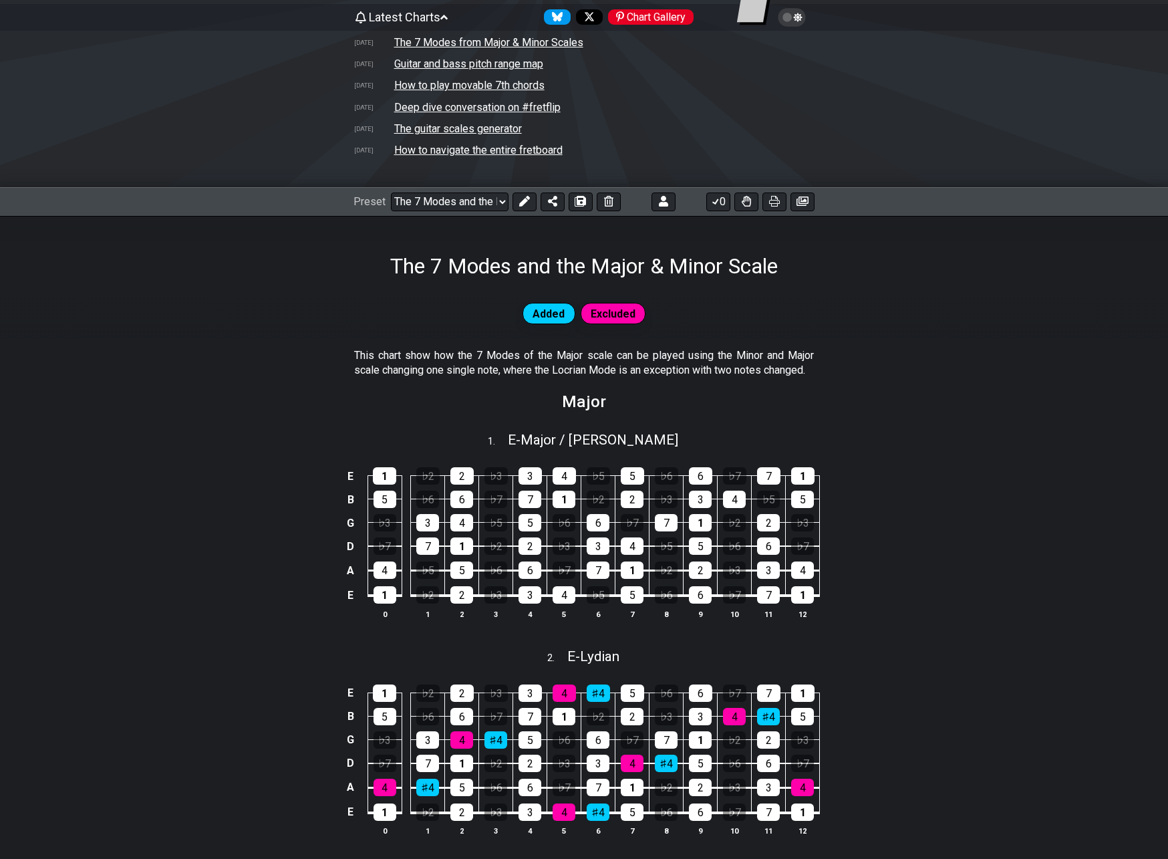
scroll to position [134, 0]
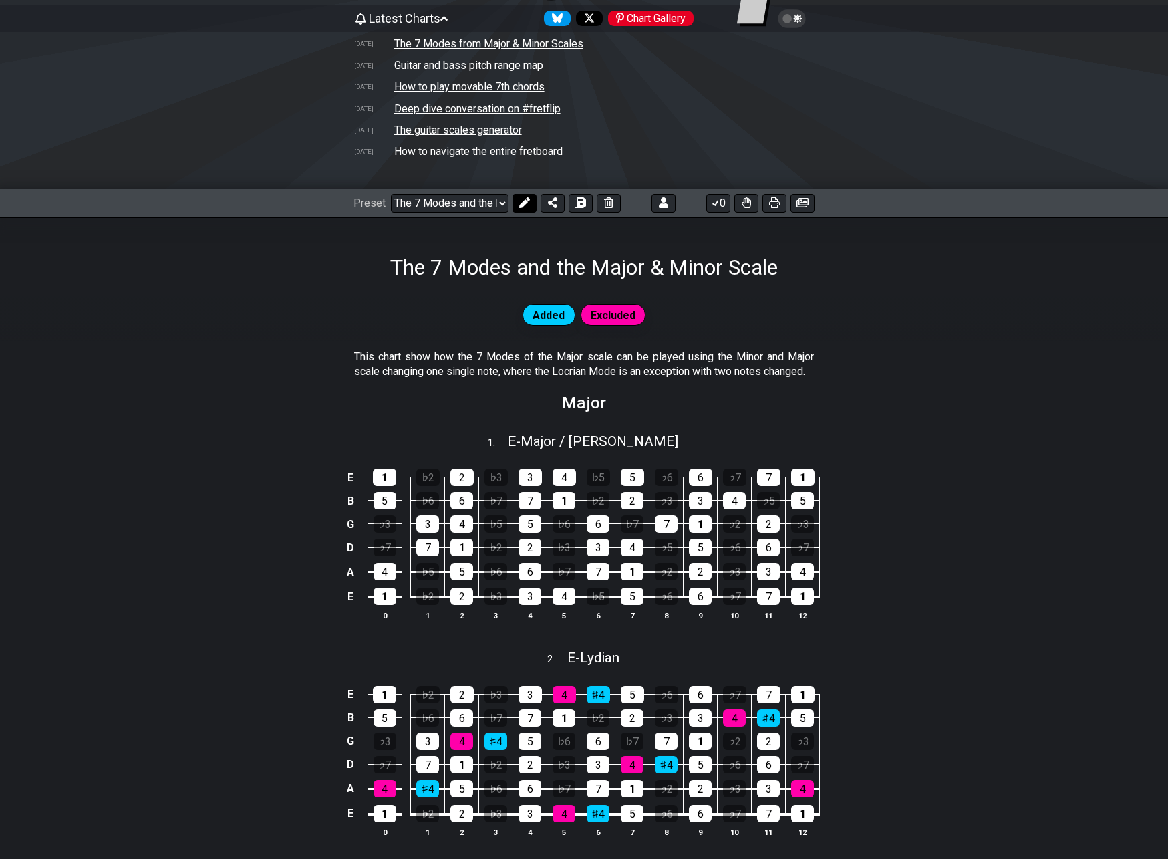
click at [521, 202] on icon at bounding box center [524, 202] width 11 height 11
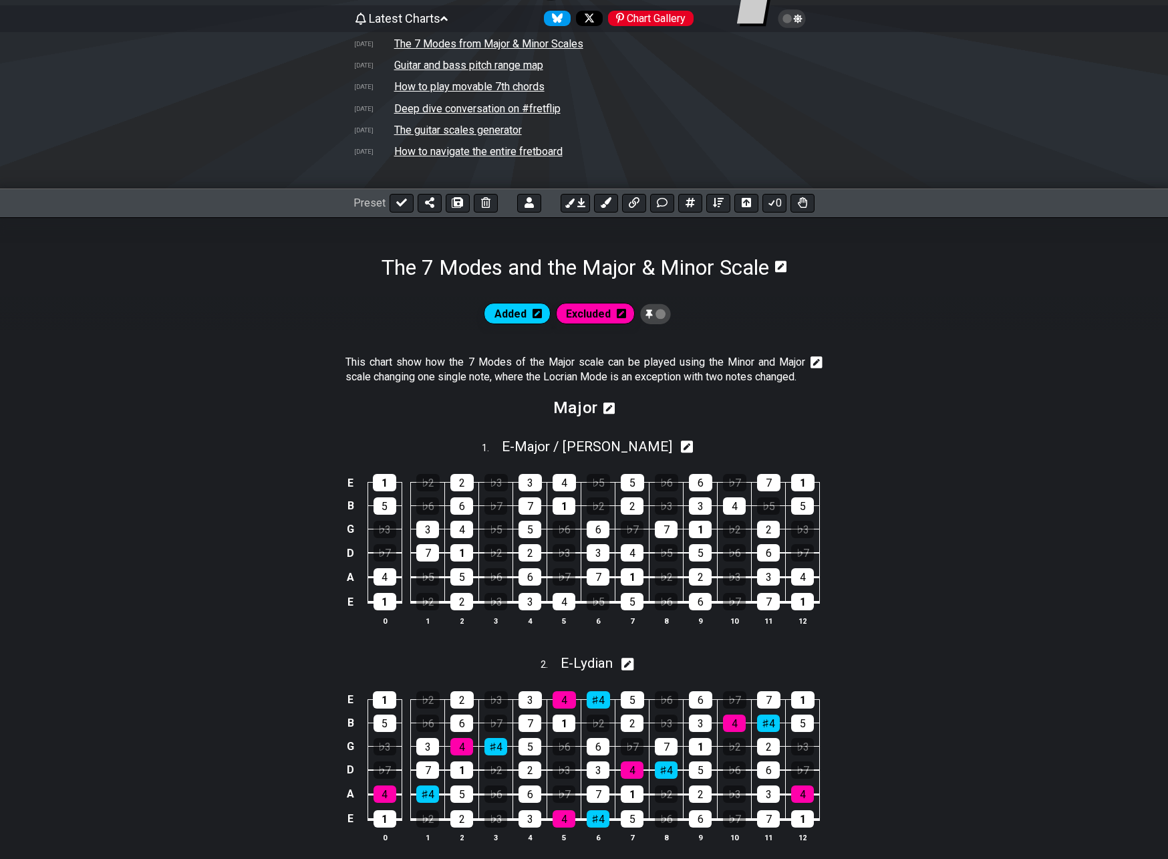
click at [606, 412] on icon at bounding box center [610, 408] width 12 height 12
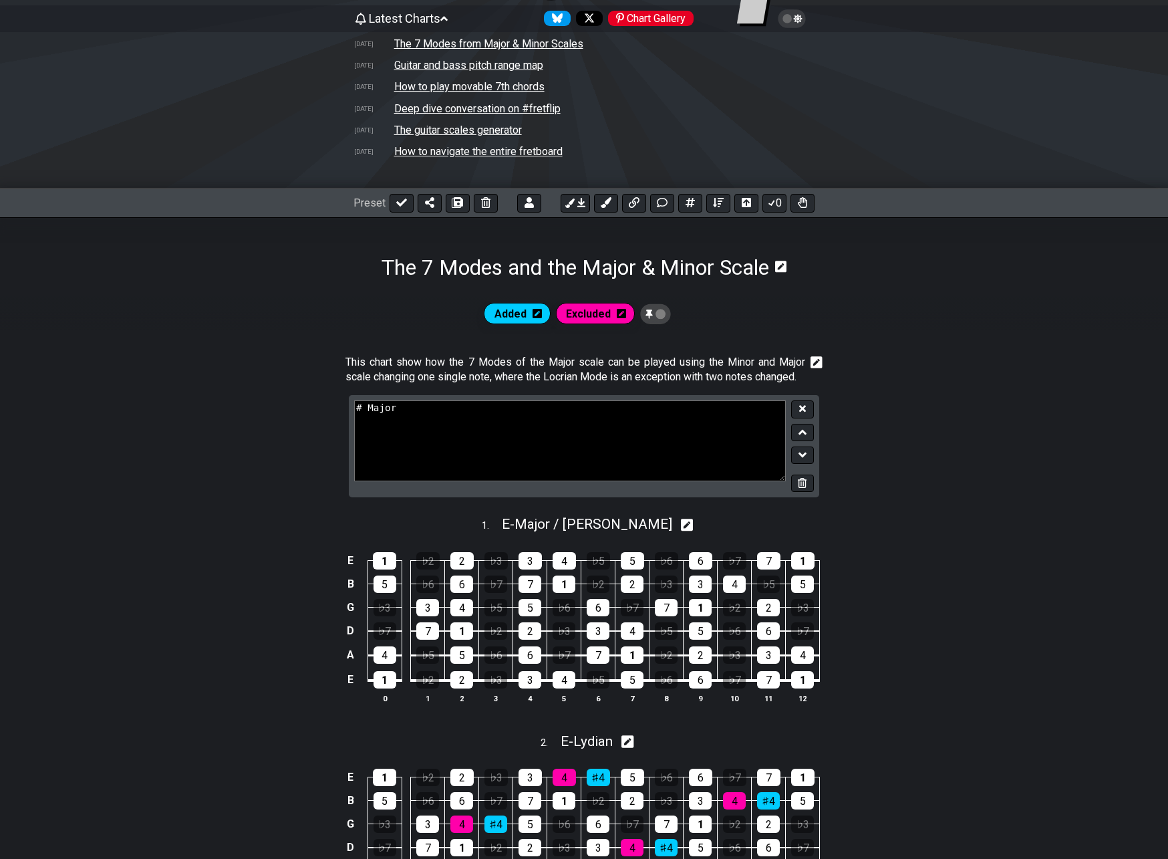
click at [594, 422] on textarea "# Major" at bounding box center [570, 440] width 432 height 80
type textarea "# Major Modes"
click at [789, 413] on div at bounding box center [800, 446] width 28 height 92
click at [798, 410] on button at bounding box center [802, 409] width 23 height 18
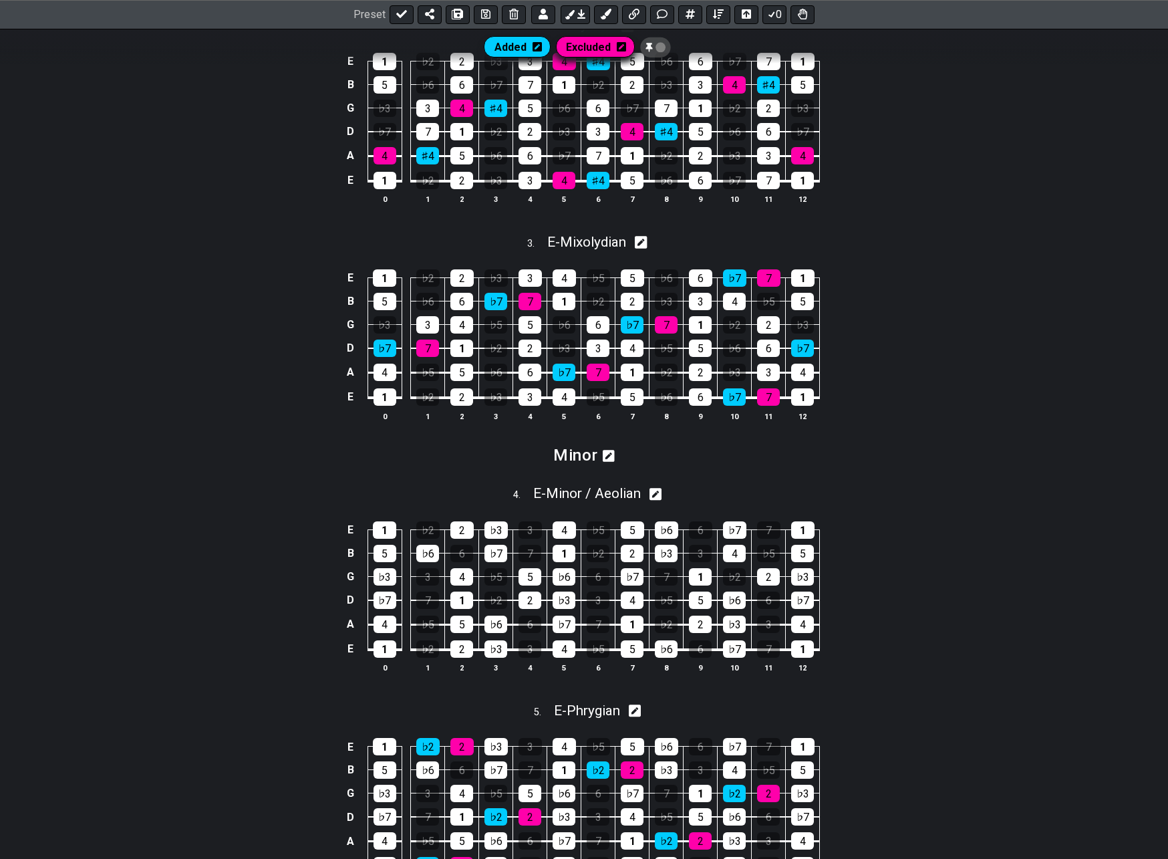
scroll to position [869, 0]
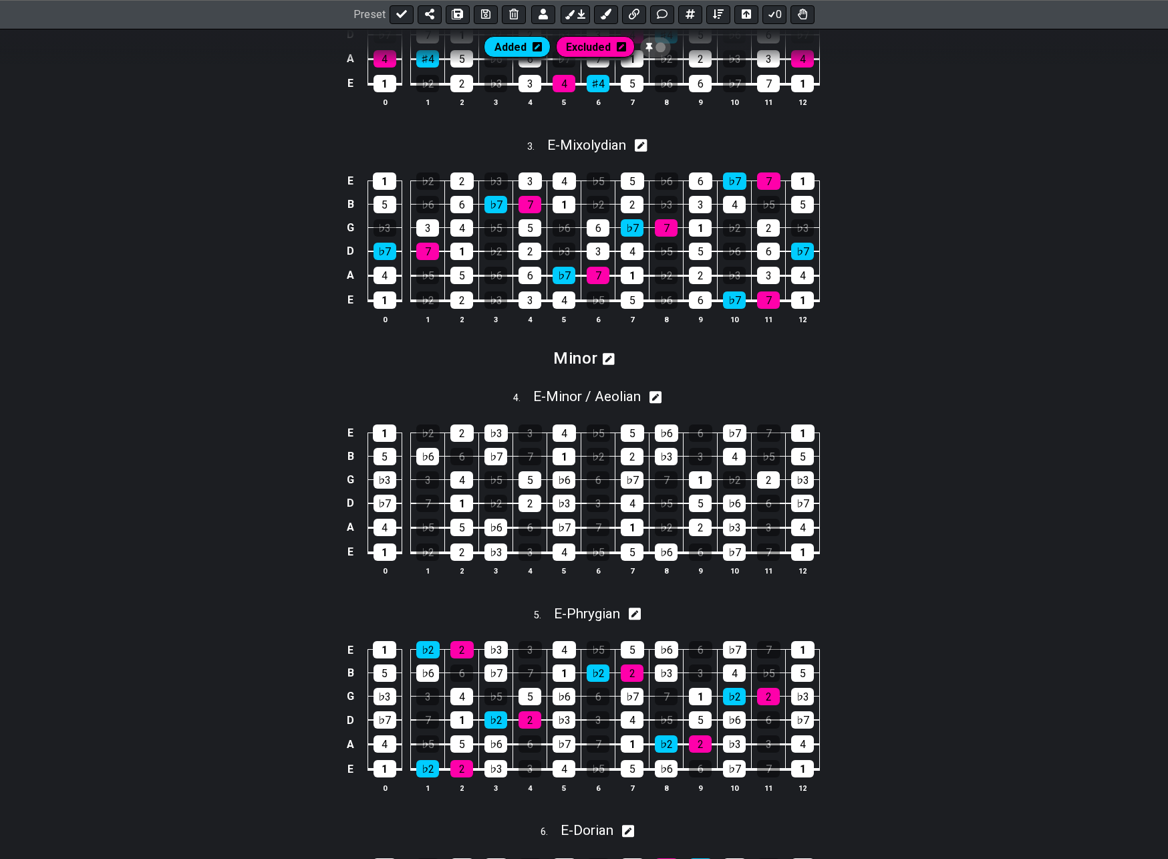
click at [612, 360] on icon at bounding box center [609, 359] width 12 height 12
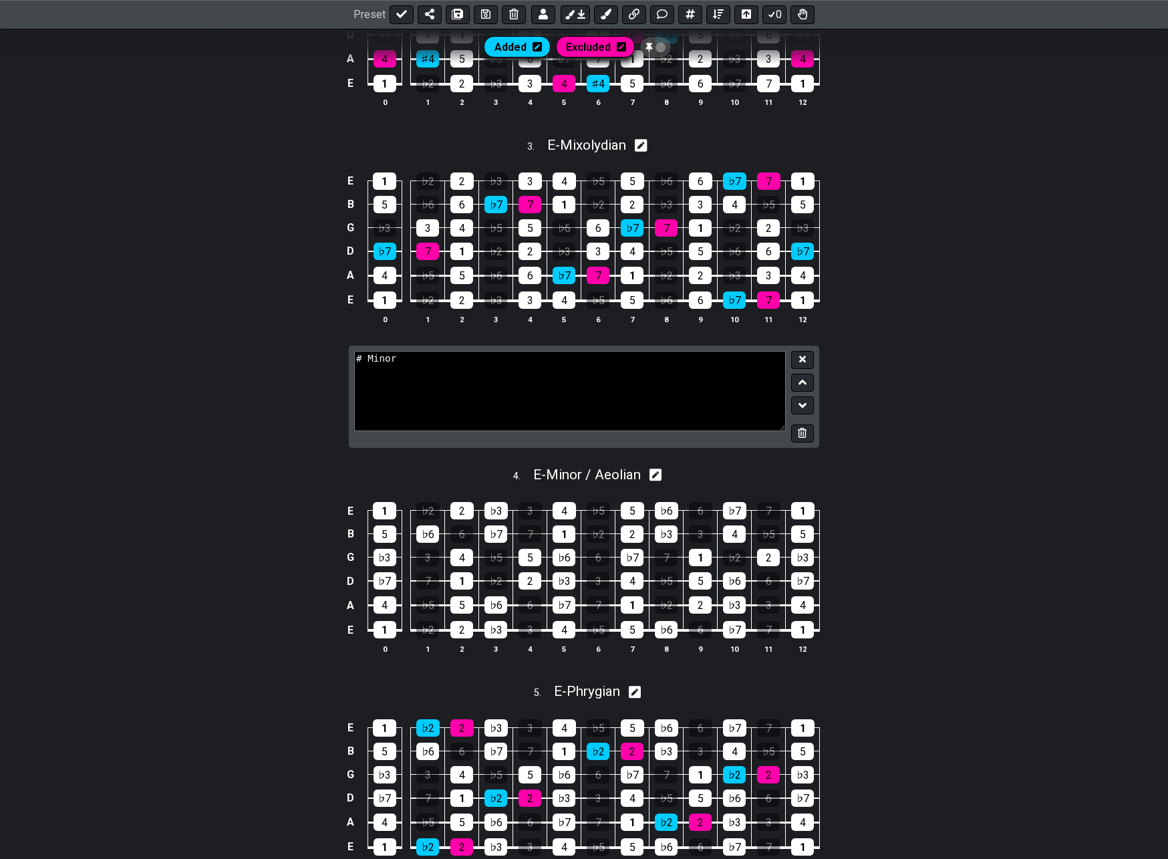
click at [610, 361] on textarea "# Minor" at bounding box center [570, 391] width 432 height 80
type textarea "# Minor Modes"
click at [804, 361] on icon at bounding box center [802, 359] width 7 height 7
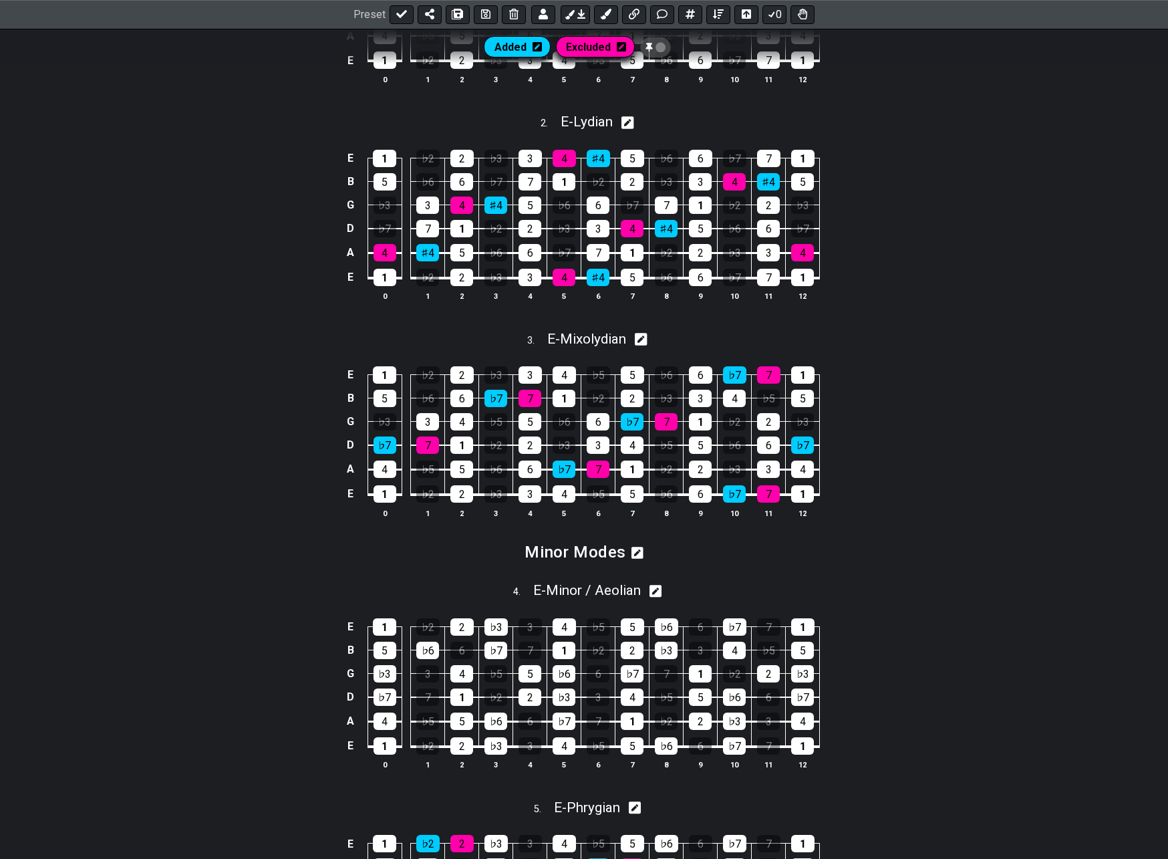
scroll to position [334, 0]
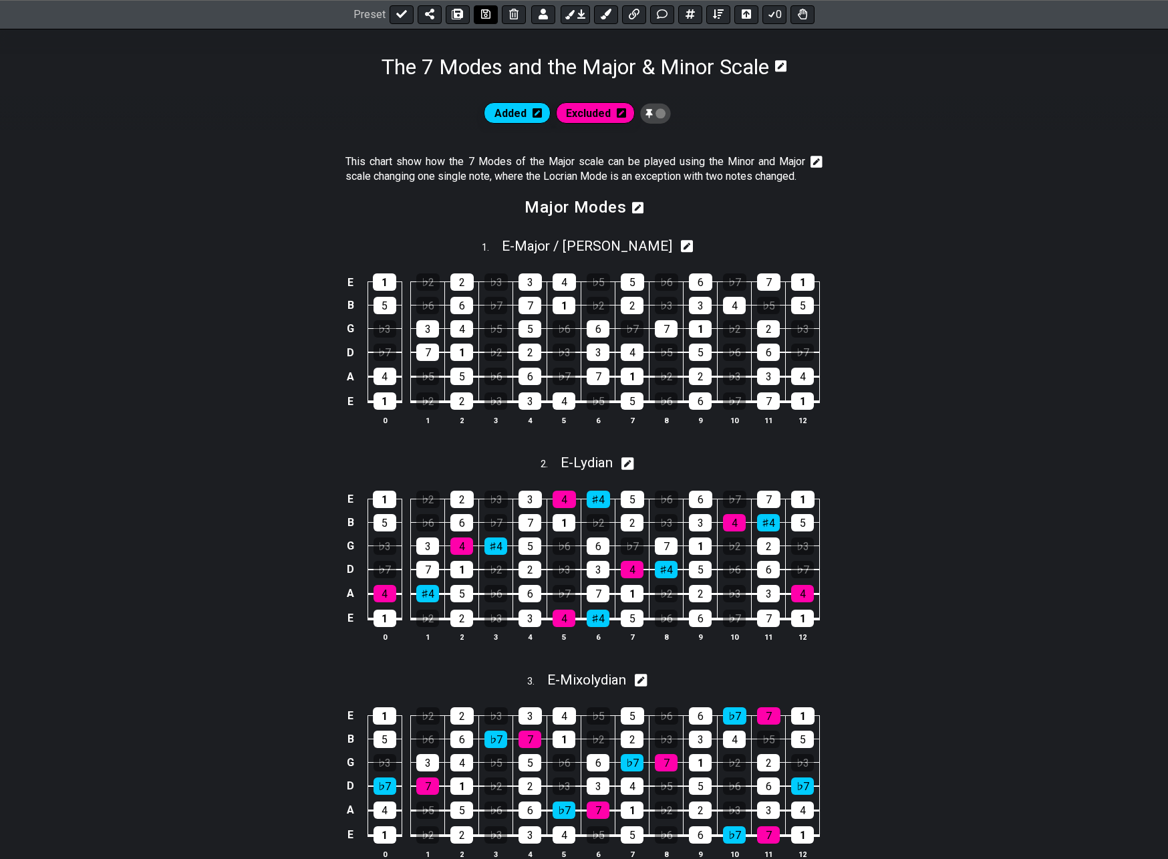
click at [485, 13] on icon at bounding box center [485, 14] width 9 height 9
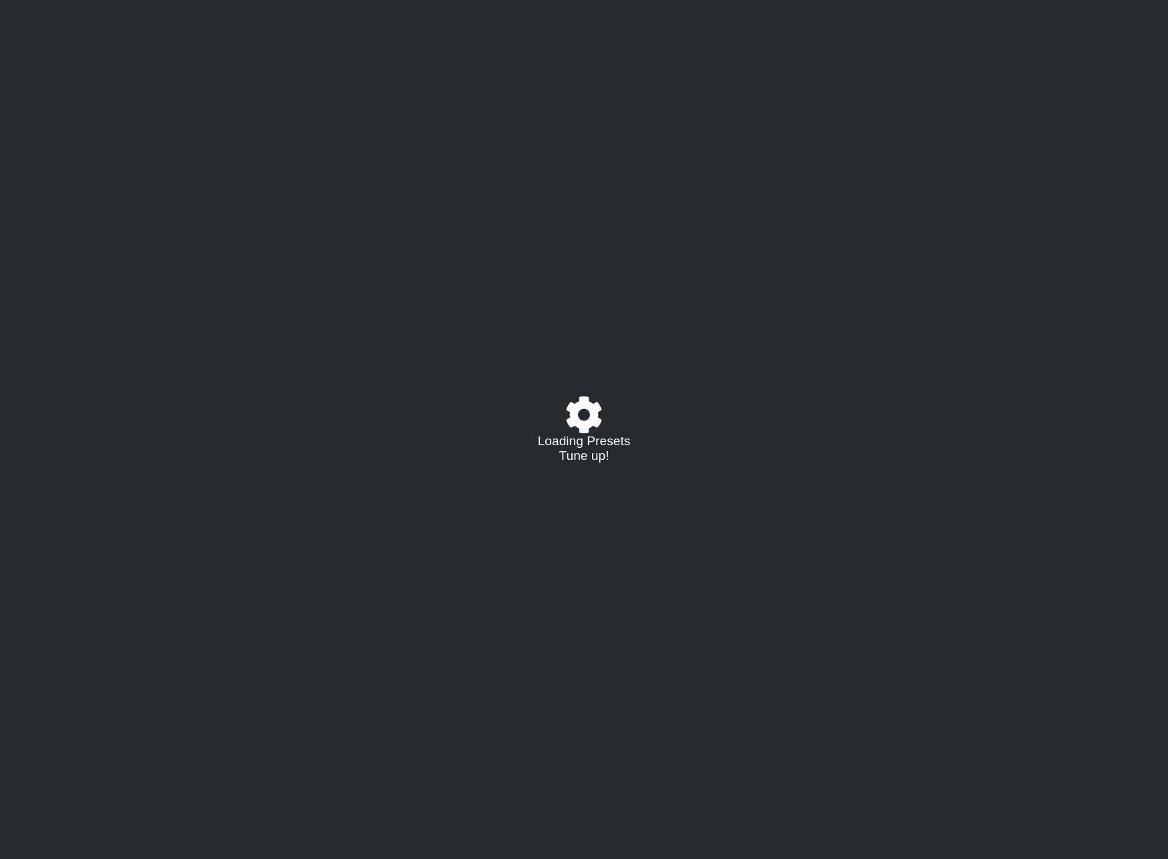
select select "/02VGM8YN"
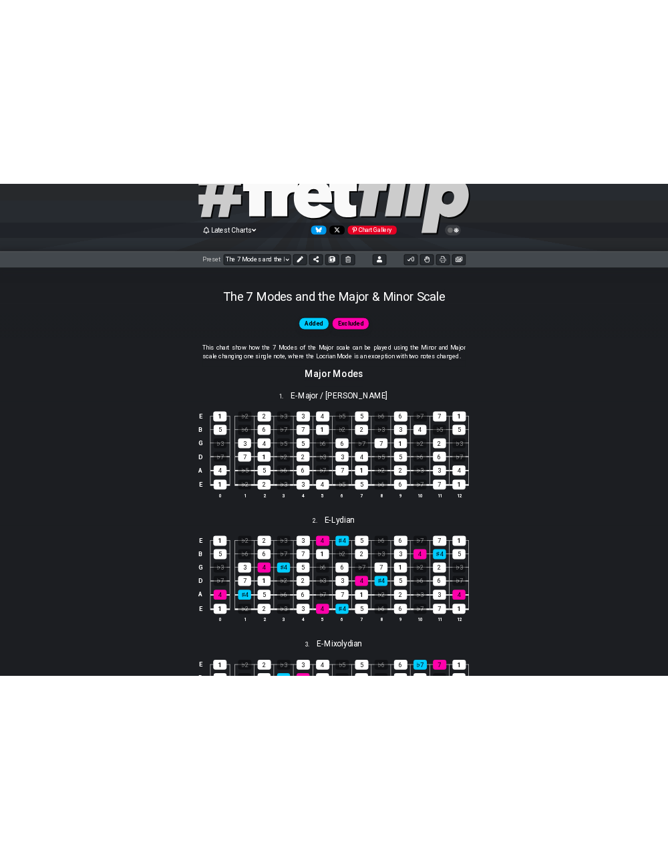
scroll to position [63, 0]
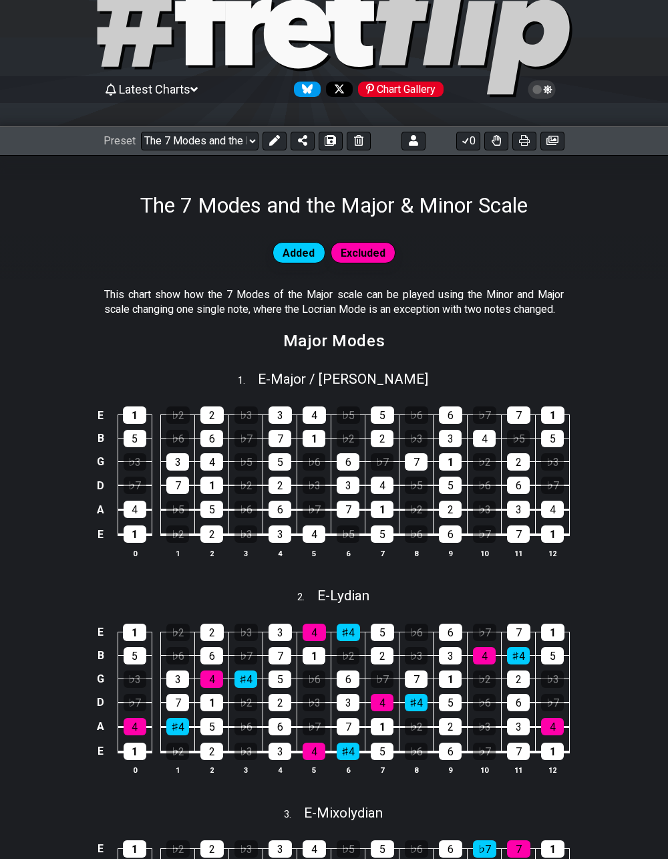
click at [610, 314] on section "This chart show how the 7 Modes of the Major scale can be played using the Mino…" at bounding box center [334, 305] width 668 height 46
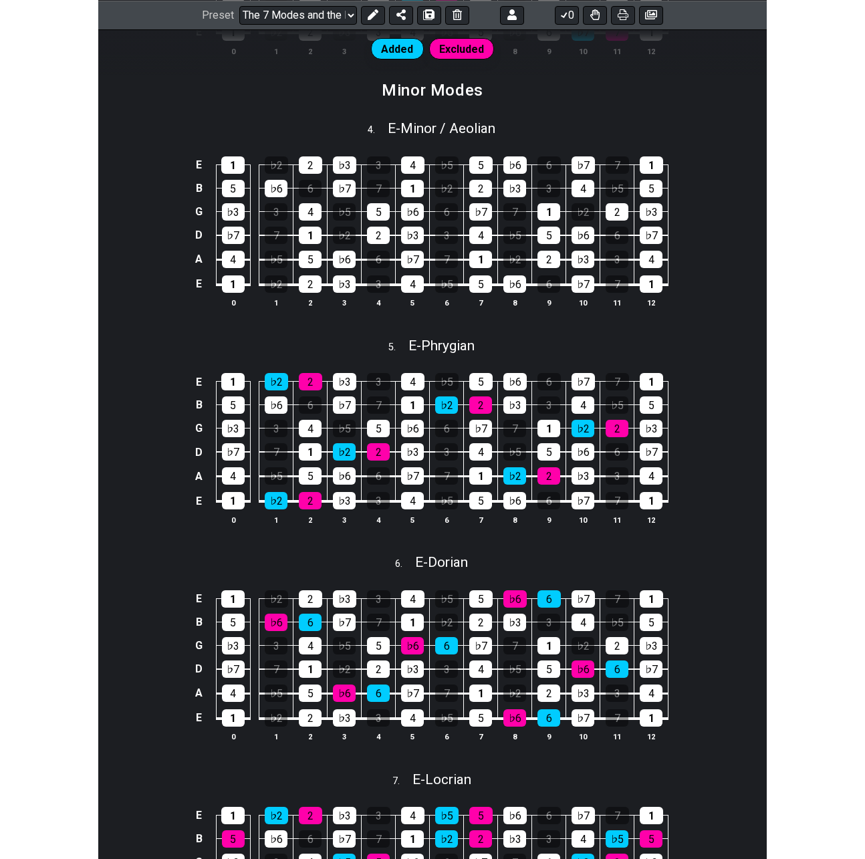
scroll to position [1333, 0]
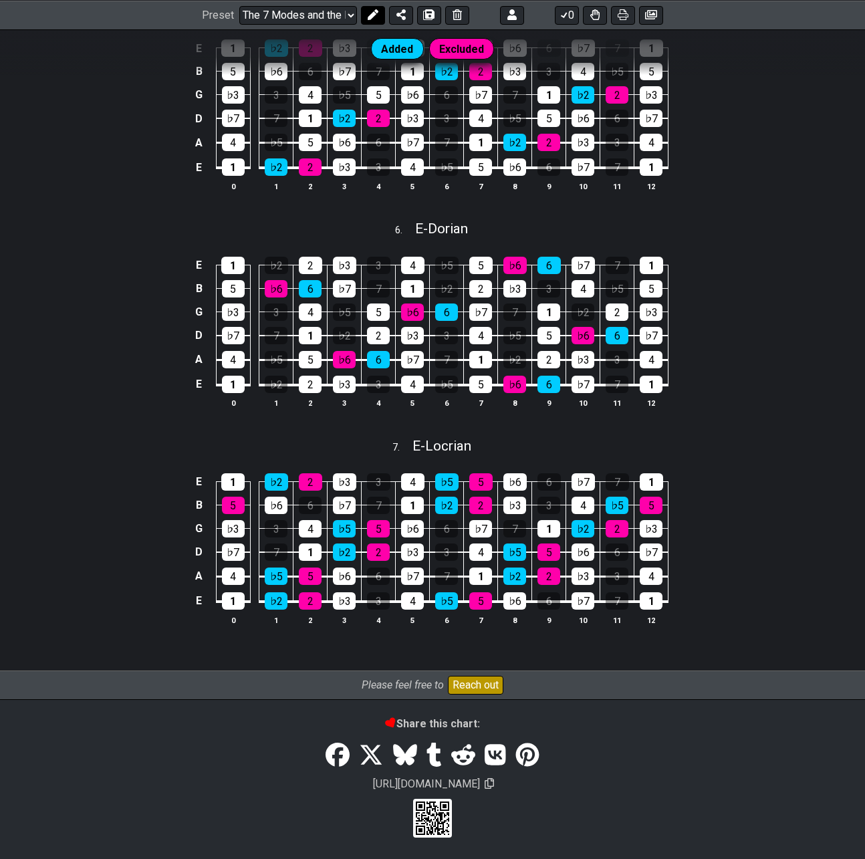
click at [373, 14] on icon at bounding box center [373, 14] width 11 height 11
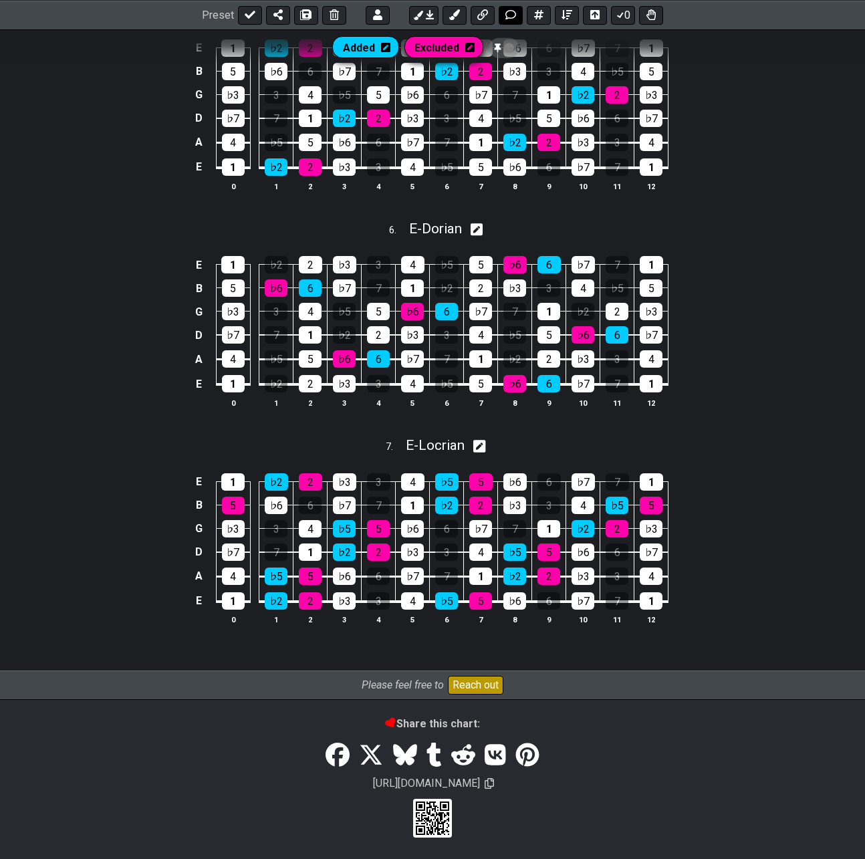
click at [505, 13] on icon at bounding box center [510, 14] width 11 height 11
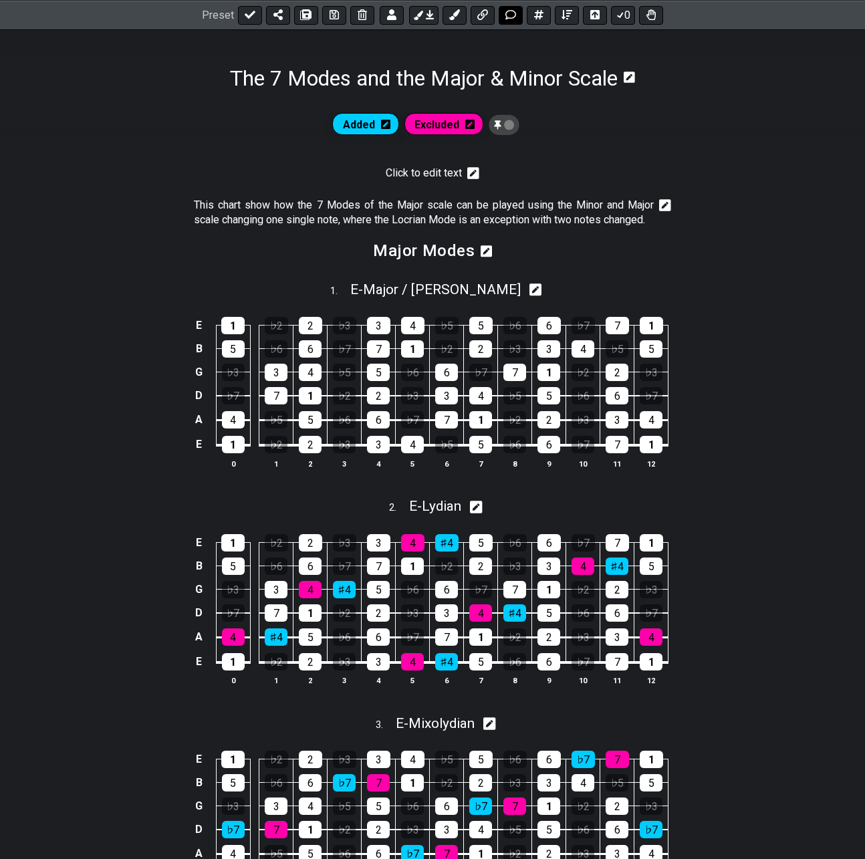
click at [504, 15] on button at bounding box center [511, 14] width 24 height 19
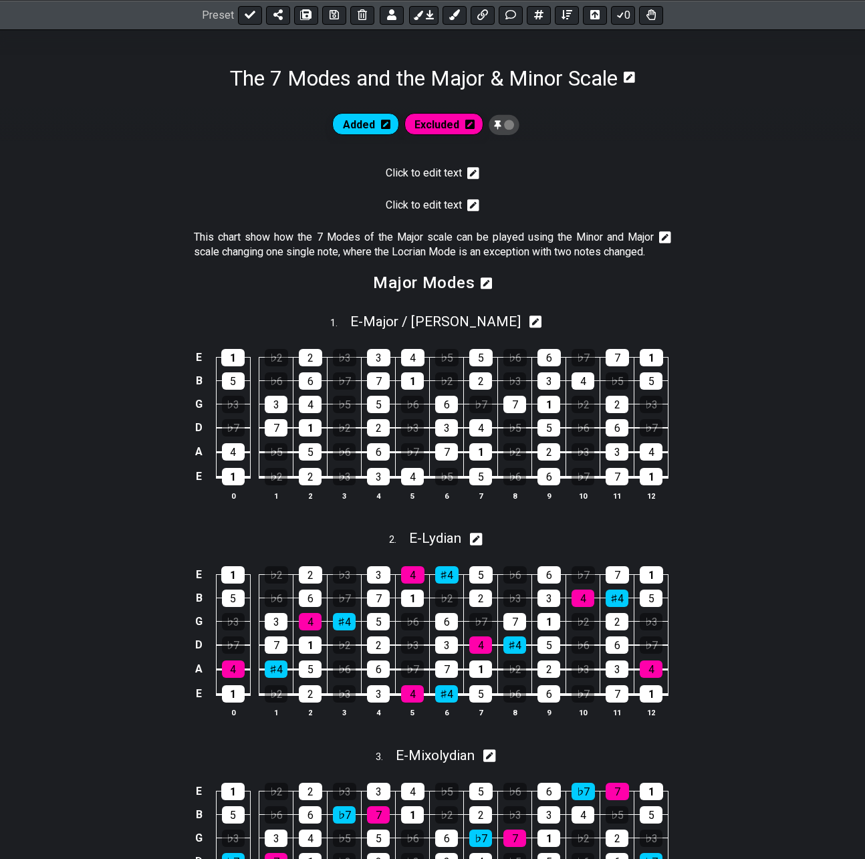
click at [471, 206] on icon at bounding box center [473, 205] width 12 height 13
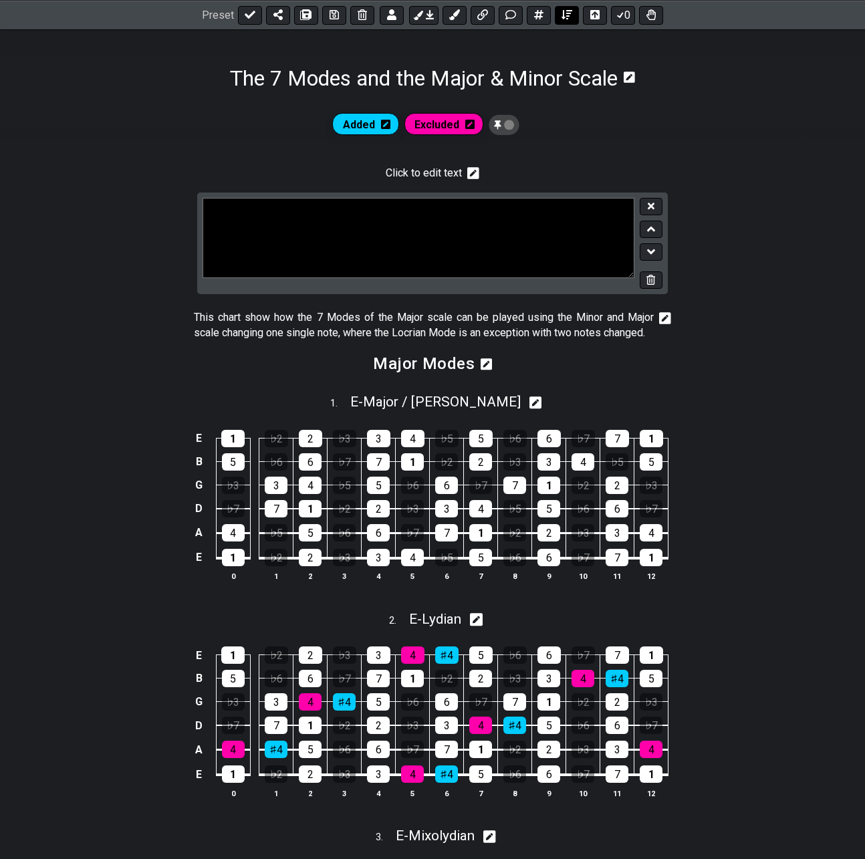
click at [565, 13] on icon at bounding box center [566, 14] width 11 height 11
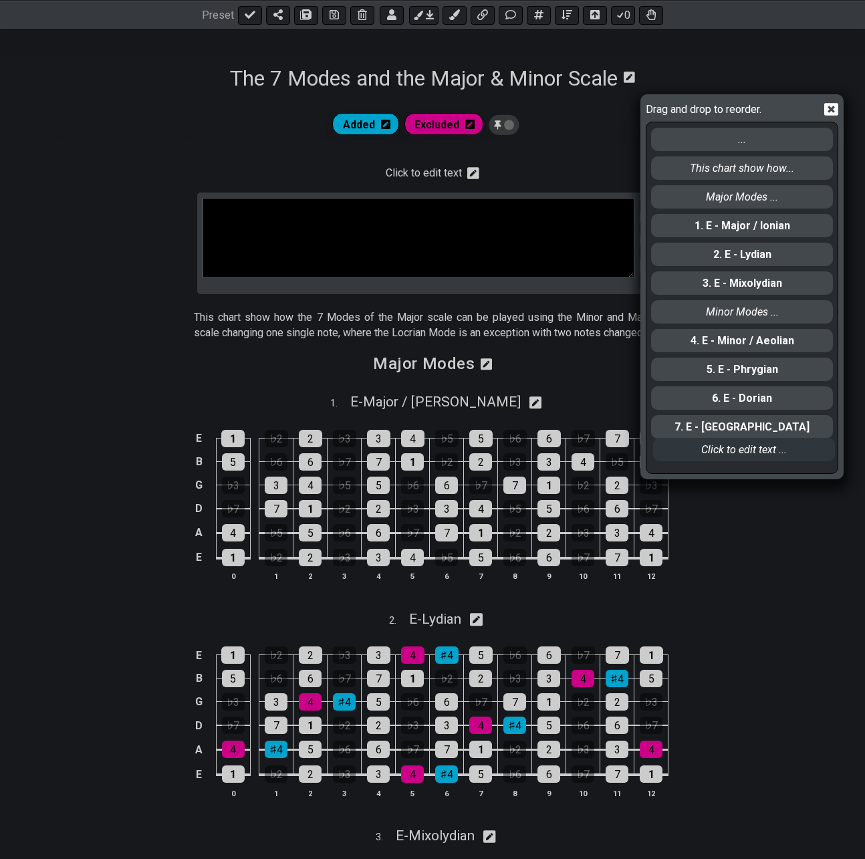
drag, startPoint x: 678, startPoint y: 137, endPoint x: 681, endPoint y: 451, distance: 314.2
click at [681, 451] on div "Click to edit text ... ... This chart show how... Major Modes ... 1. E - Major …" at bounding box center [742, 297] width 184 height 350
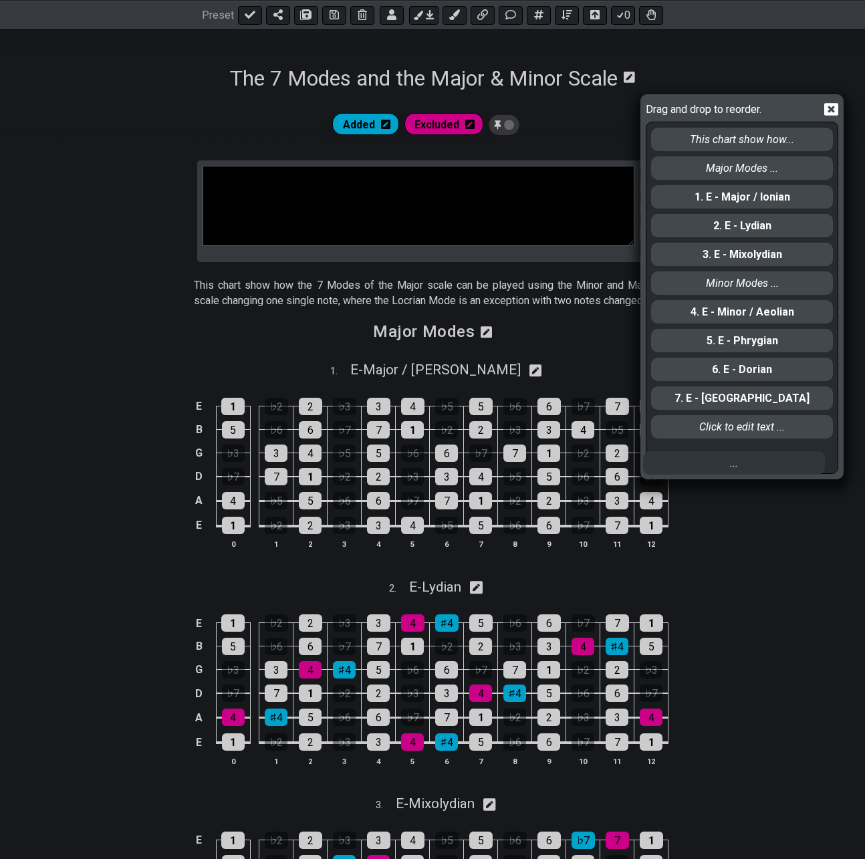
drag, startPoint x: 698, startPoint y: 142, endPoint x: 695, endPoint y: 464, distance: 321.5
click at [692, 467] on div "... This chart show how... Major Modes ... 1. E - Major / Ionian 2. E - Lydian …" at bounding box center [742, 297] width 184 height 350
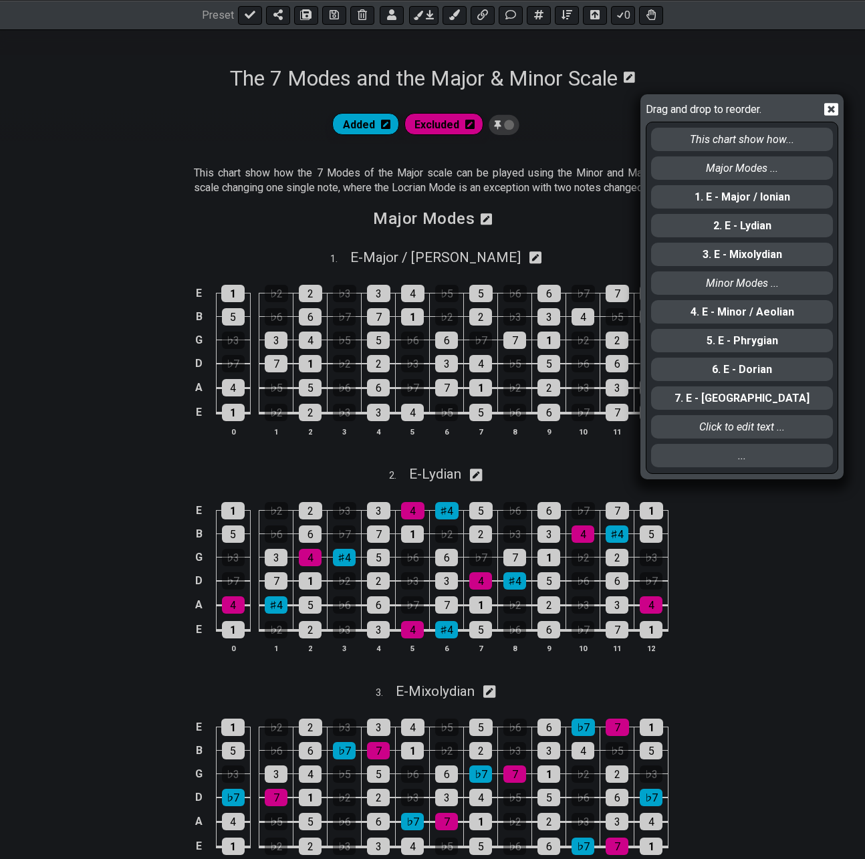
click at [836, 110] on icon at bounding box center [831, 109] width 14 height 13
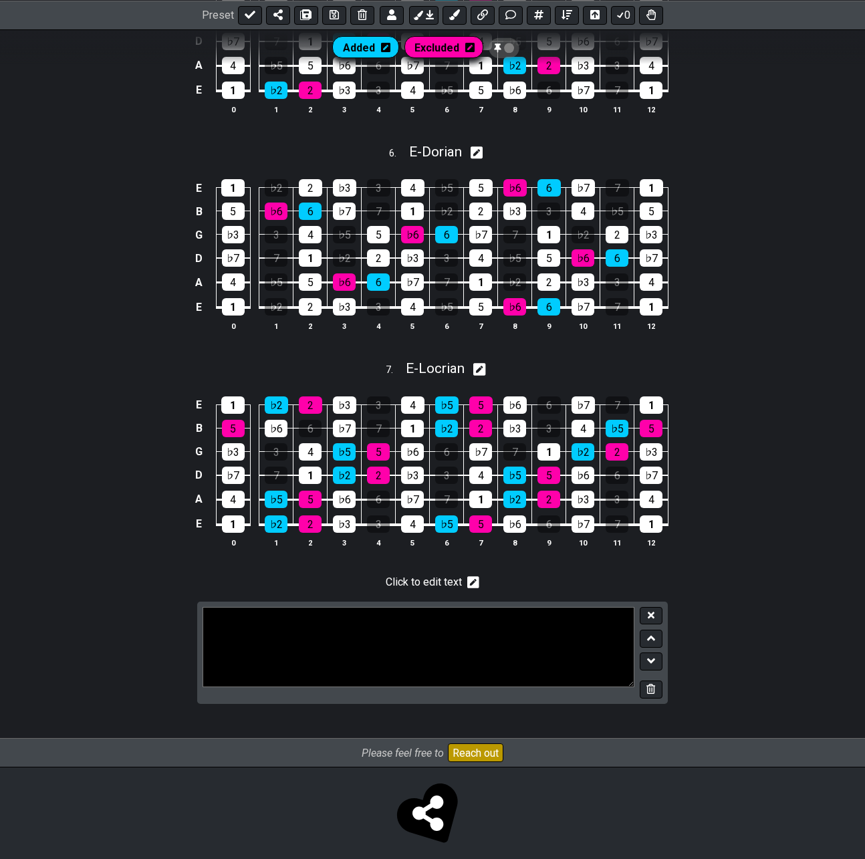
scroll to position [1426, 0]
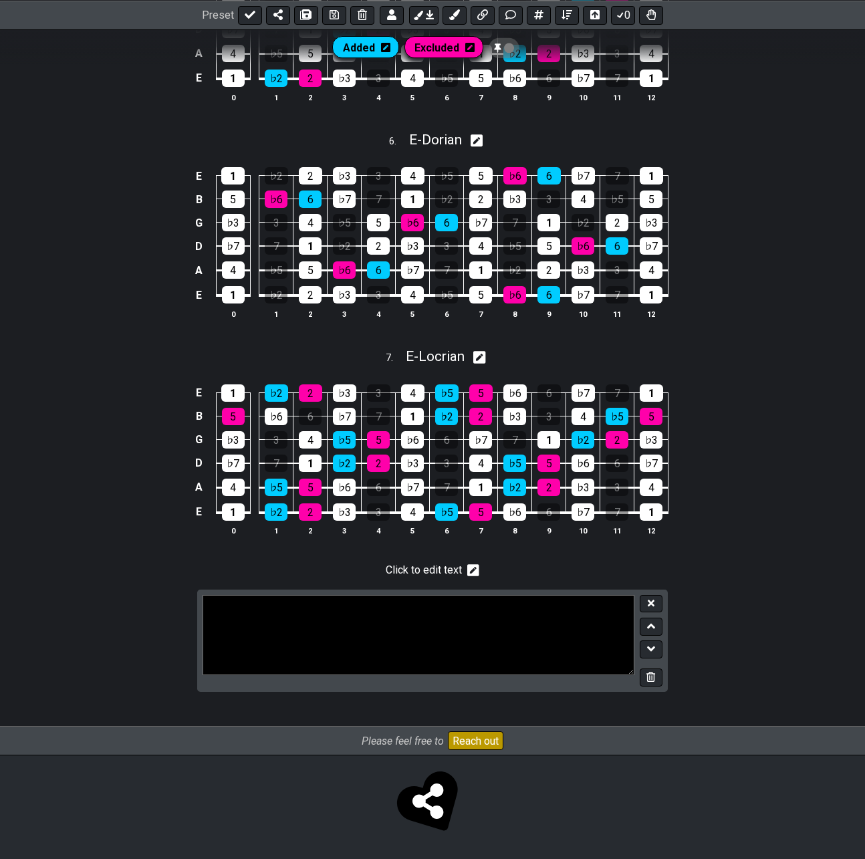
click at [349, 628] on textarea at bounding box center [419, 635] width 432 height 80
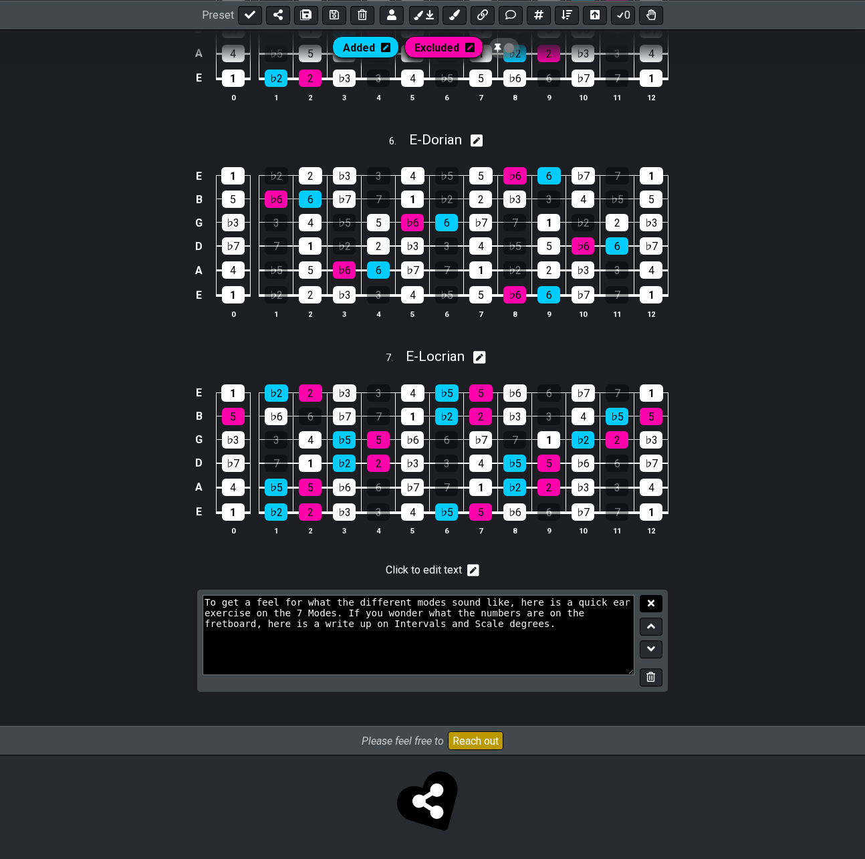
type textarea "To get a feel for what the different modes sound like, here is a quick ear exer…"
click at [655, 598] on button at bounding box center [651, 604] width 23 height 18
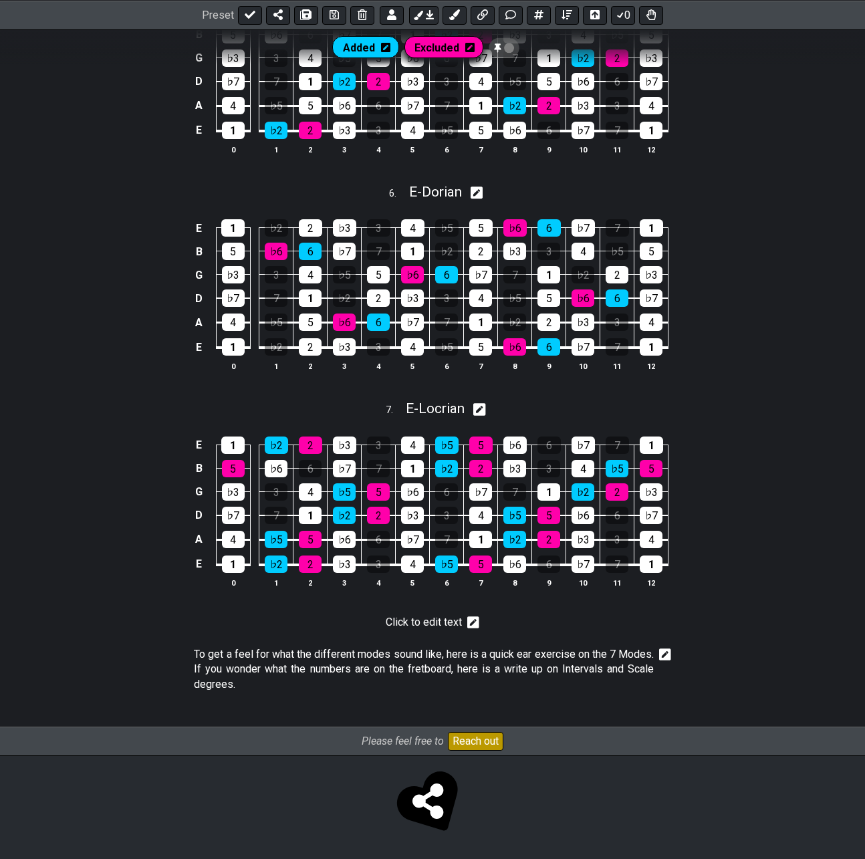
click at [666, 659] on icon at bounding box center [665, 655] width 12 height 12
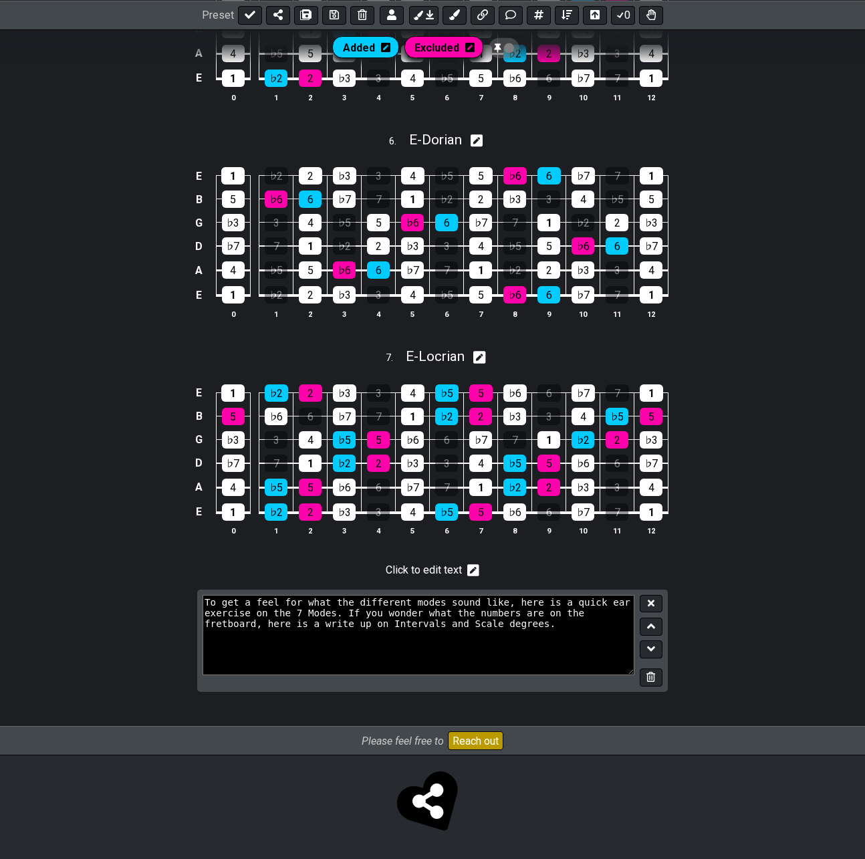
click at [434, 611] on textarea "To get a feel for what the different modes sound like, here is a quick ear exer…" at bounding box center [419, 635] width 432 height 80
type textarea "To get a feel for what the different modes sound like, here is a quick ear exer…"
click at [653, 602] on icon at bounding box center [651, 603] width 7 height 7
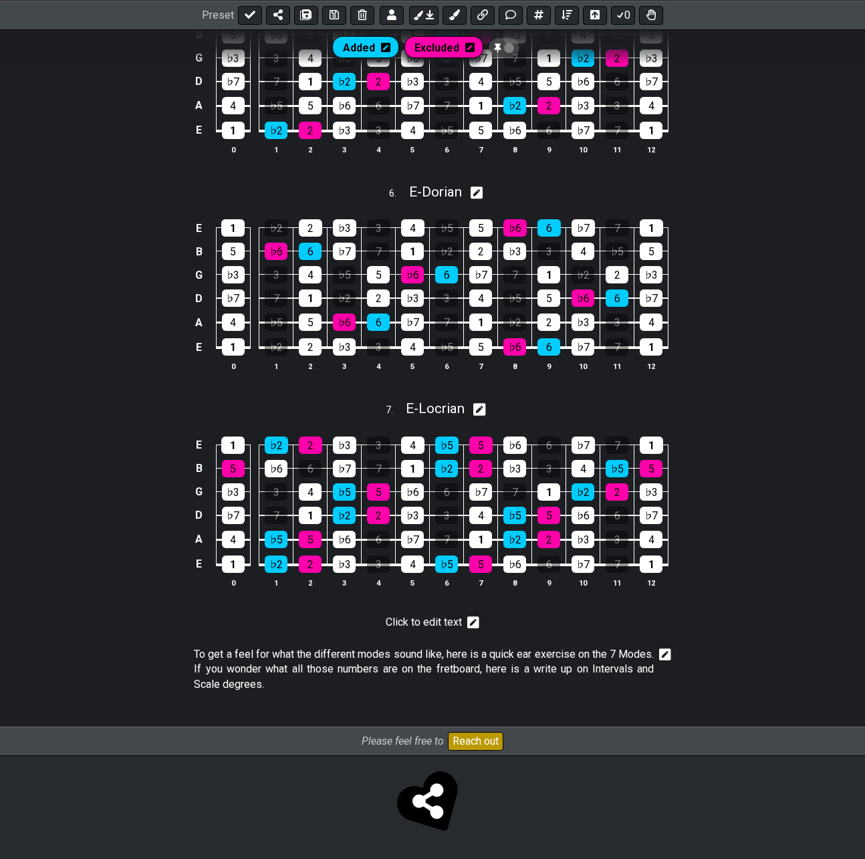
click at [663, 656] on icon at bounding box center [665, 654] width 12 height 13
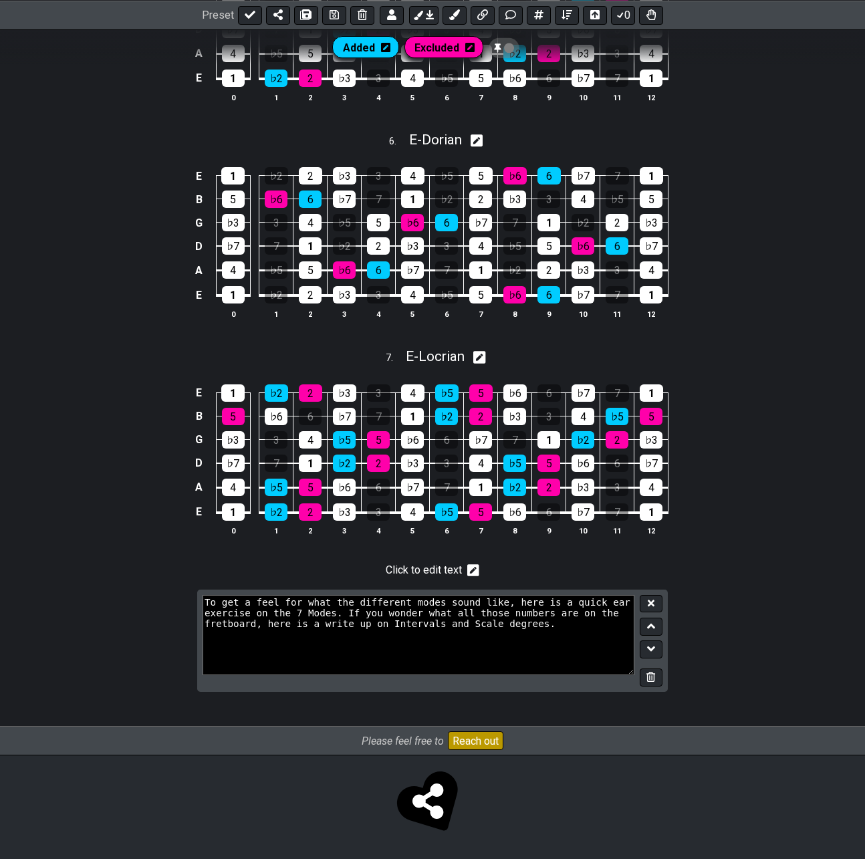
click at [323, 614] on textarea "To get a feel for what the different modes sound like, here is a quick ear exer…" at bounding box center [419, 635] width 432 height 80
type textarea "To get a feel for what the different modes sound like, here is a quick ear exer…"
click at [652, 600] on icon at bounding box center [651, 603] width 7 height 10
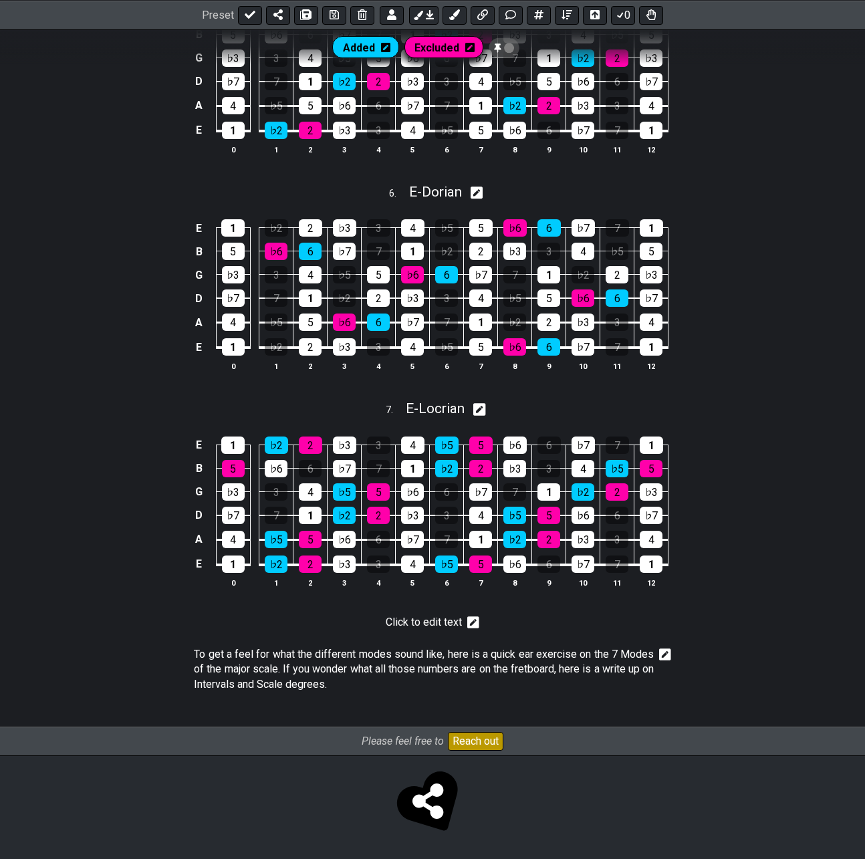
scroll to position [1374, 0]
click at [662, 656] on icon at bounding box center [665, 654] width 12 height 13
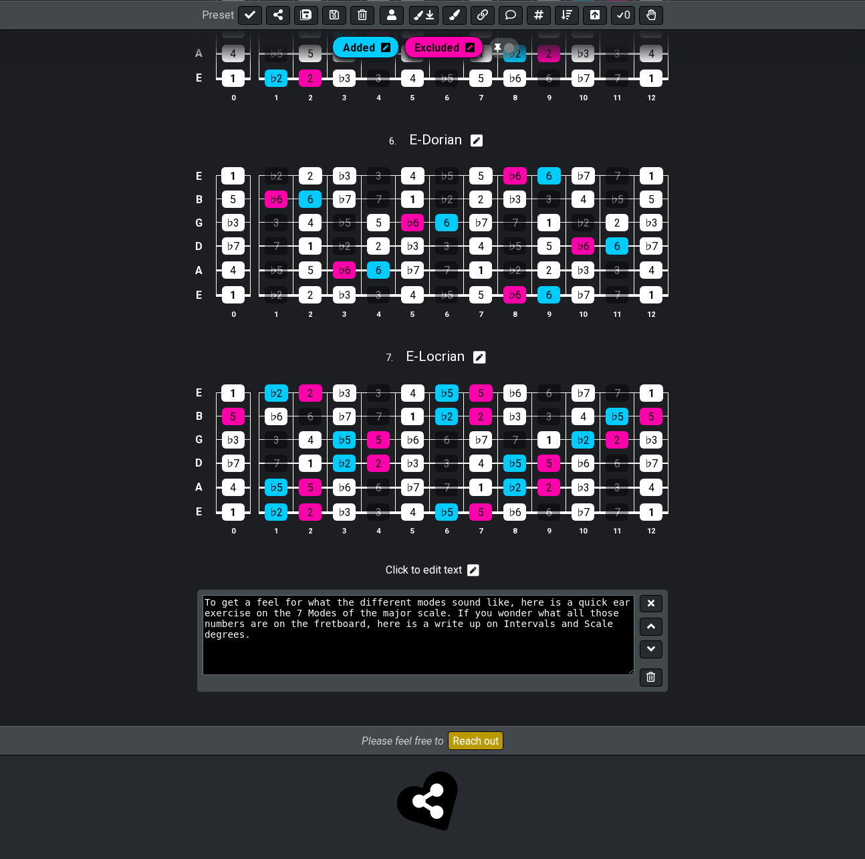
click at [495, 603] on textarea "To get a feel for what the different modes sound like, here is a quick ear exer…" at bounding box center [419, 635] width 432 height 80
click at [534, 601] on textarea "To get a feel for what the different modes sound like, here is a quick ear exer…" at bounding box center [419, 635] width 432 height 80
click at [434, 616] on textarea "To get a feel for what the different modes sound like, here is [a quick ear exe…" at bounding box center [419, 635] width 432 height 80
paste textarea "/modes-and-relative-pitch"
drag, startPoint x: 509, startPoint y: 624, endPoint x: 545, endPoint y: 626, distance: 35.5
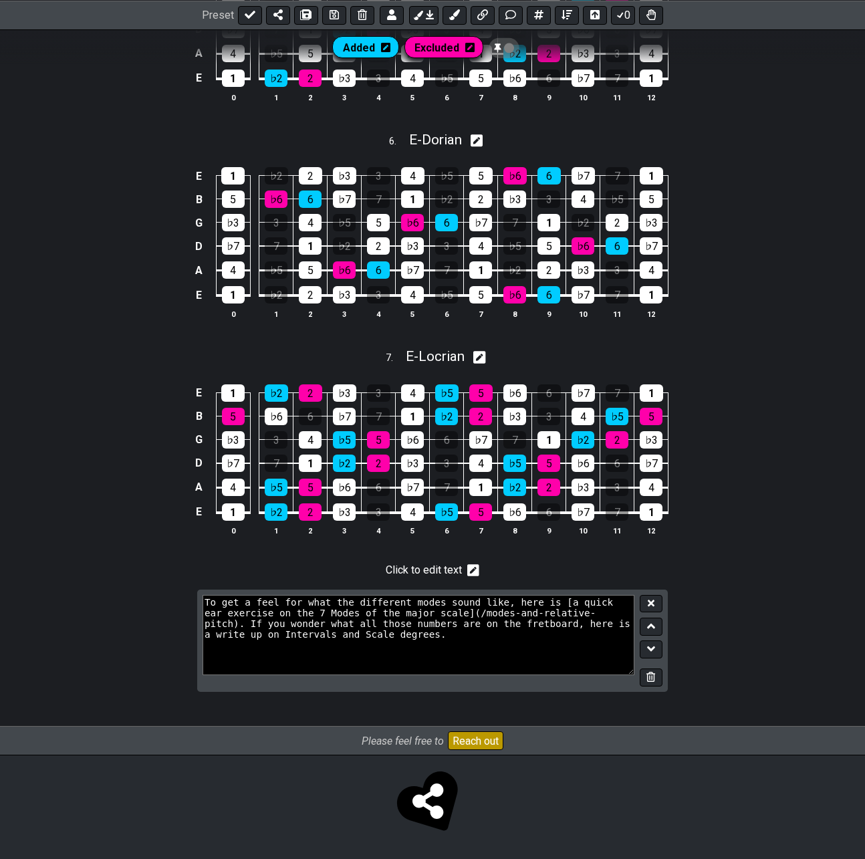
click at [510, 624] on textarea "To get a feel for what the different modes sound like, here is [a quick ear exe…" at bounding box center [419, 635] width 432 height 80
paste textarea "/scale-degrees-and-intervals"
type textarea "To get a feel for what the different modes sound like, here is [a quick ear exe…"
click at [648, 604] on icon at bounding box center [651, 603] width 7 height 10
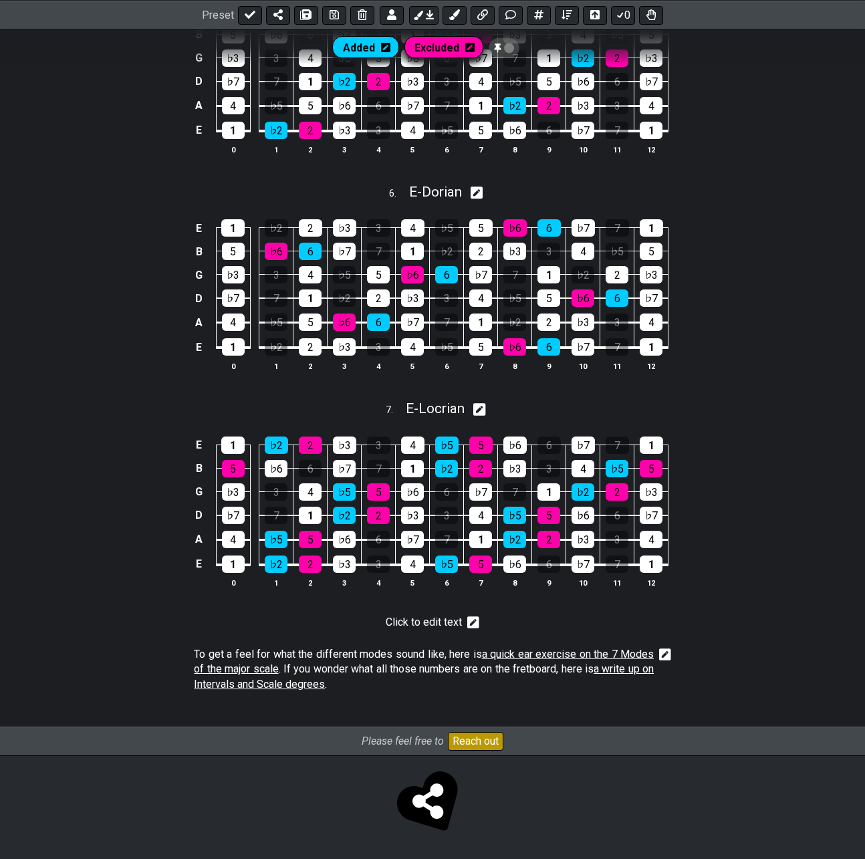
scroll to position [1374, 0]
click at [468, 623] on icon at bounding box center [473, 623] width 12 height 12
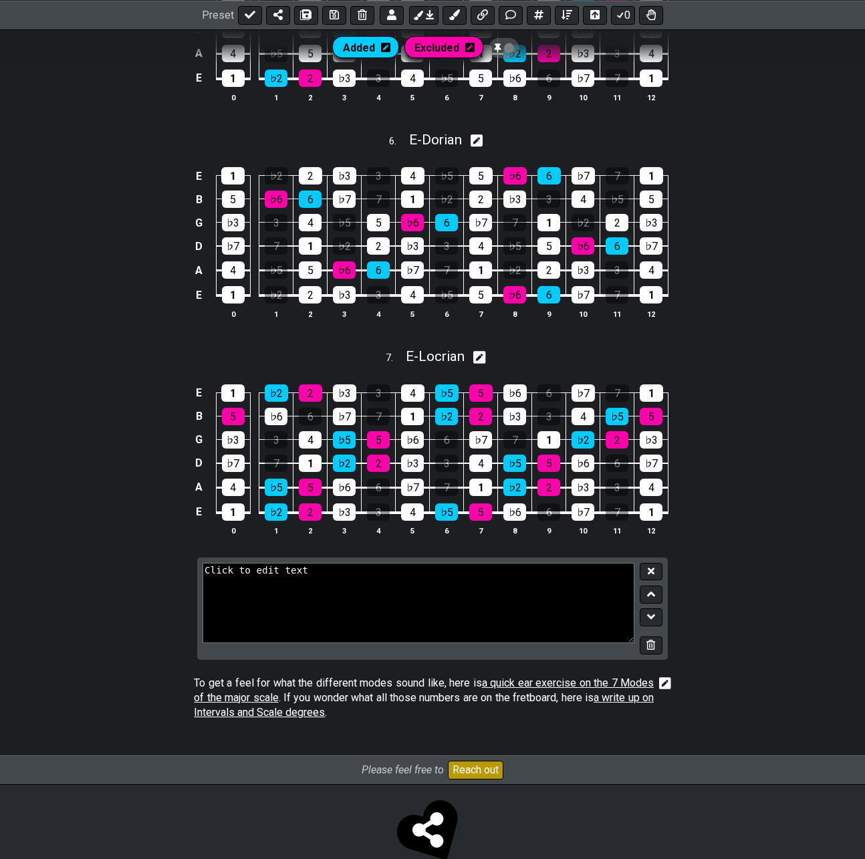
click at [654, 619] on icon at bounding box center [651, 616] width 9 height 13
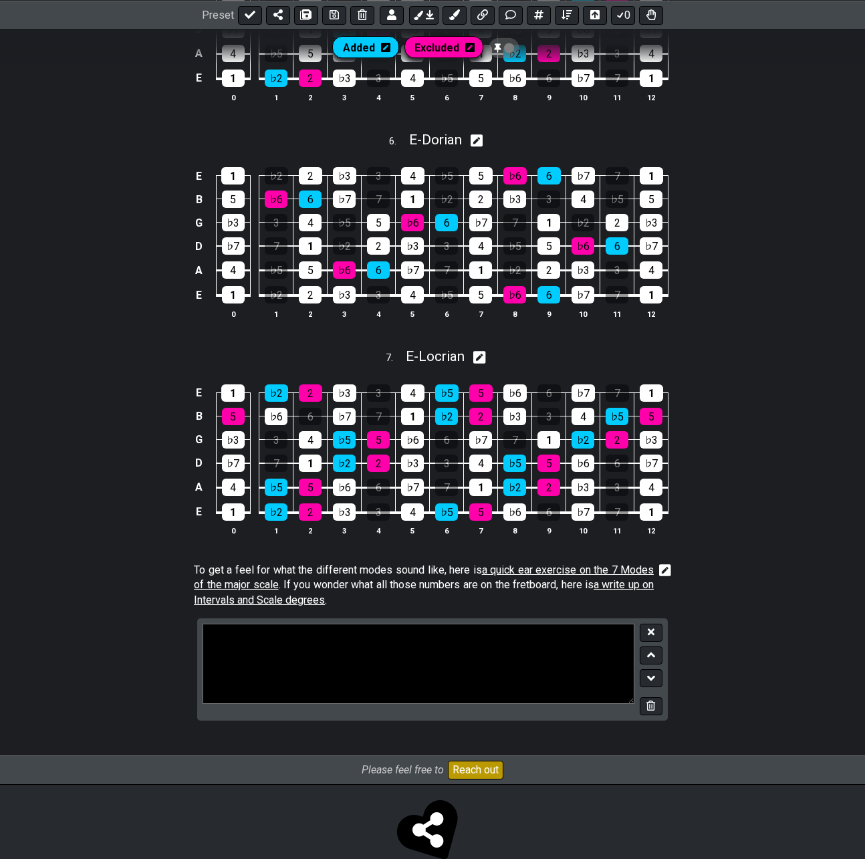
drag, startPoint x: 302, startPoint y: 631, endPoint x: 134, endPoint y: 621, distance: 168.1
type textarea "Happy playing!"
click at [648, 634] on icon at bounding box center [651, 632] width 7 height 10
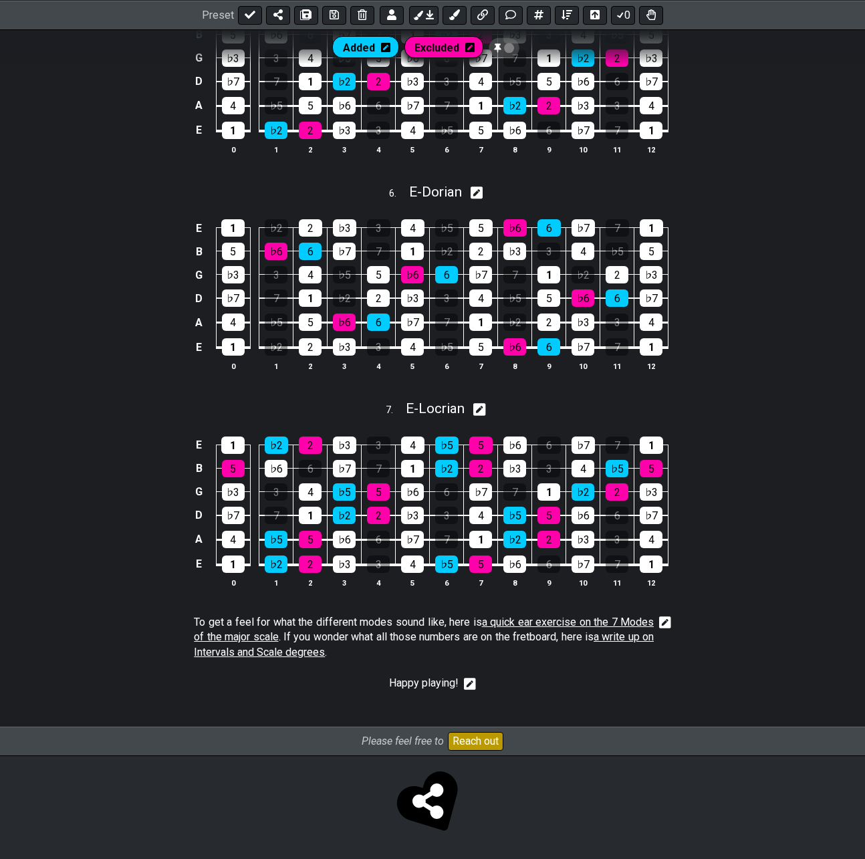
scroll to position [1374, 0]
click at [334, 14] on icon at bounding box center [334, 14] width 9 height 11
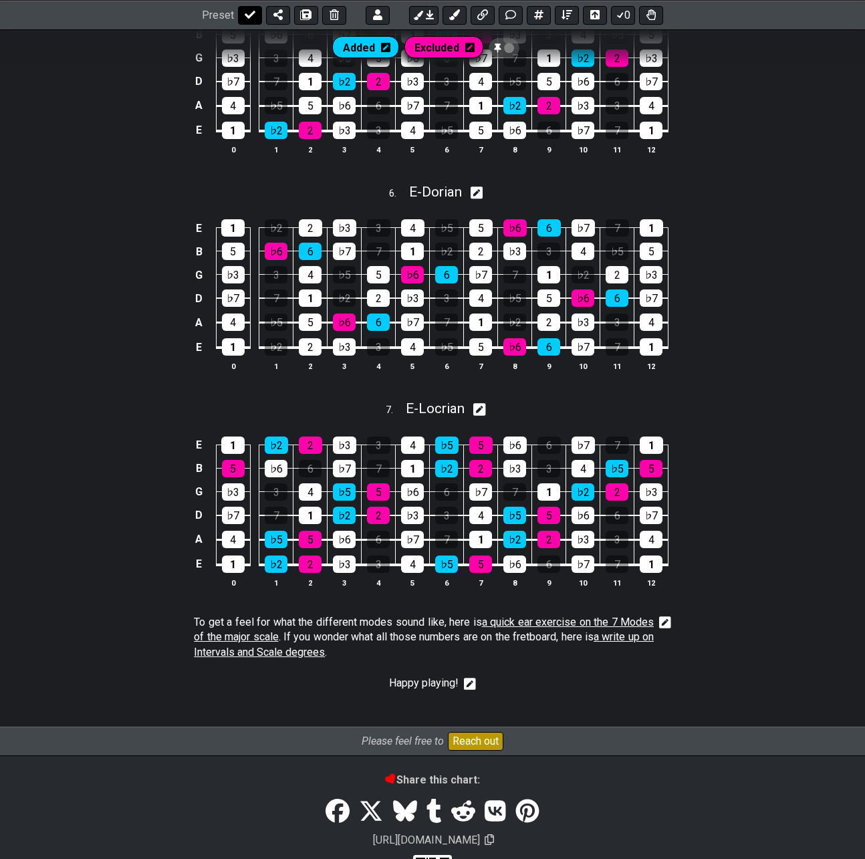
click at [245, 15] on icon at bounding box center [250, 14] width 11 height 11
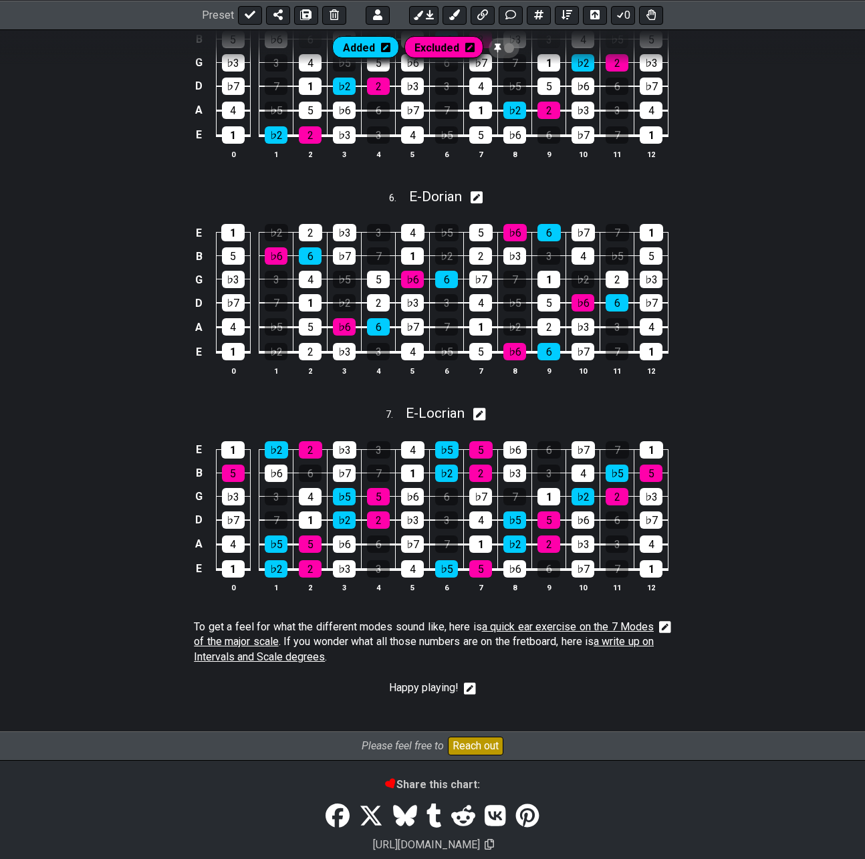
select select "/02VGM8YN"
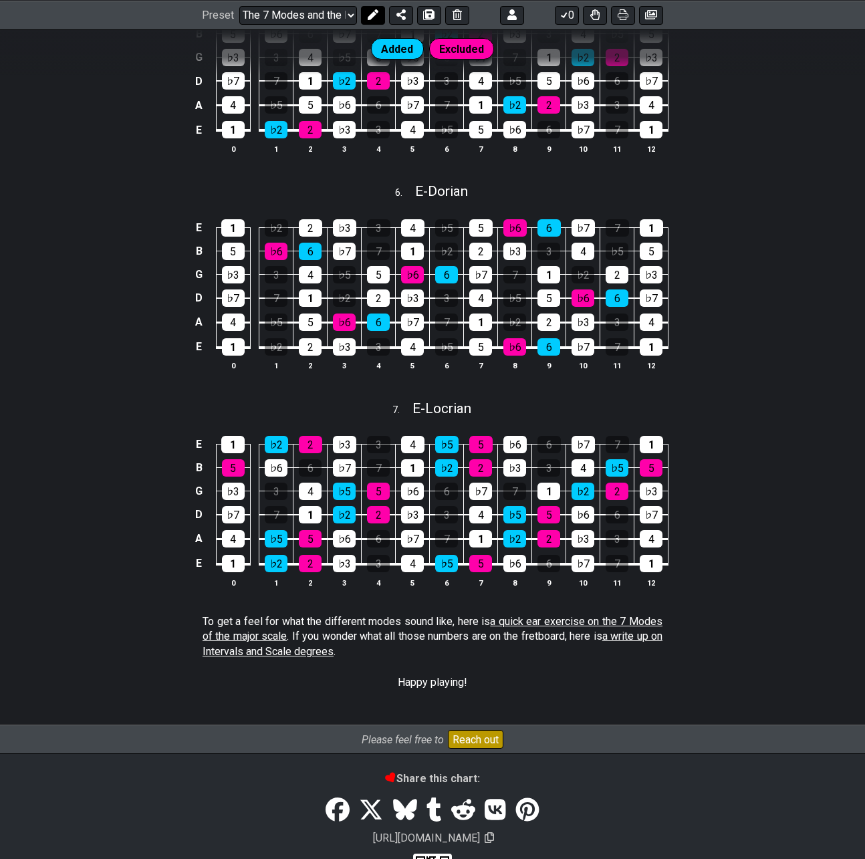
click at [368, 14] on icon at bounding box center [373, 14] width 11 height 11
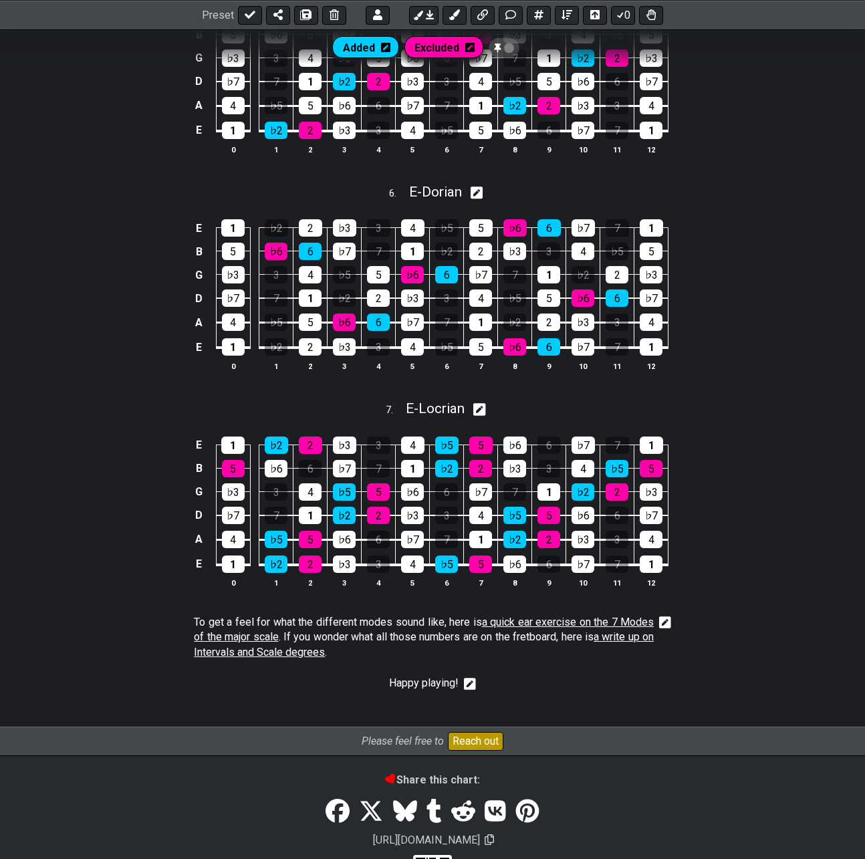
click at [470, 681] on icon at bounding box center [470, 684] width 12 height 12
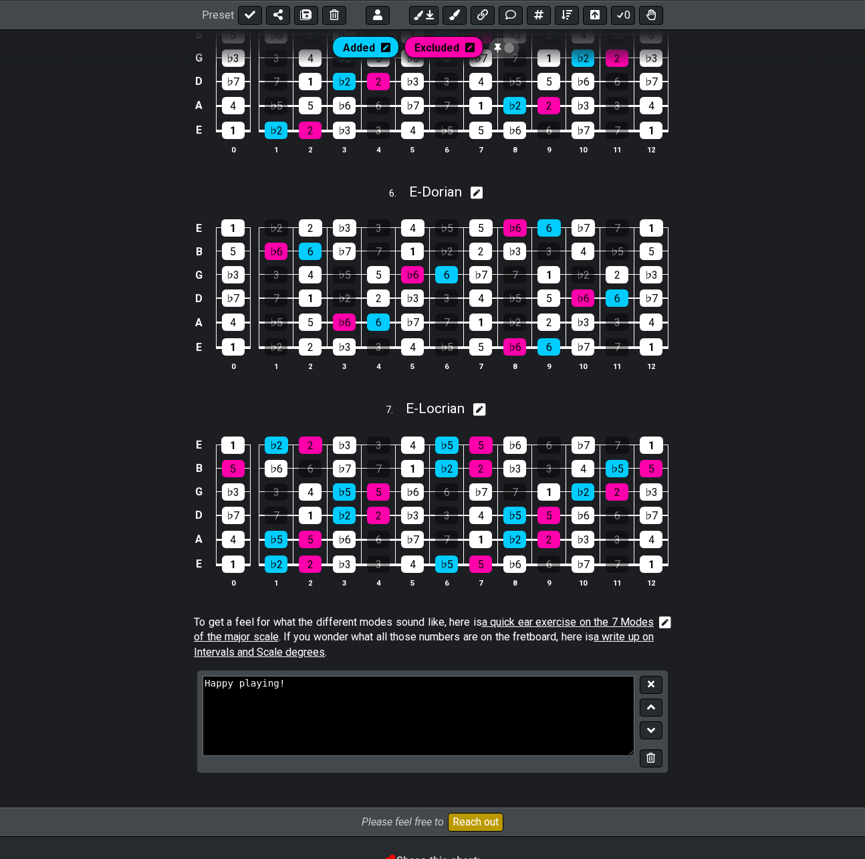
click at [431, 696] on textarea "Happy playing!" at bounding box center [419, 716] width 432 height 80
type textarea "# Happy playing!"
click at [653, 688] on icon at bounding box center [651, 684] width 7 height 10
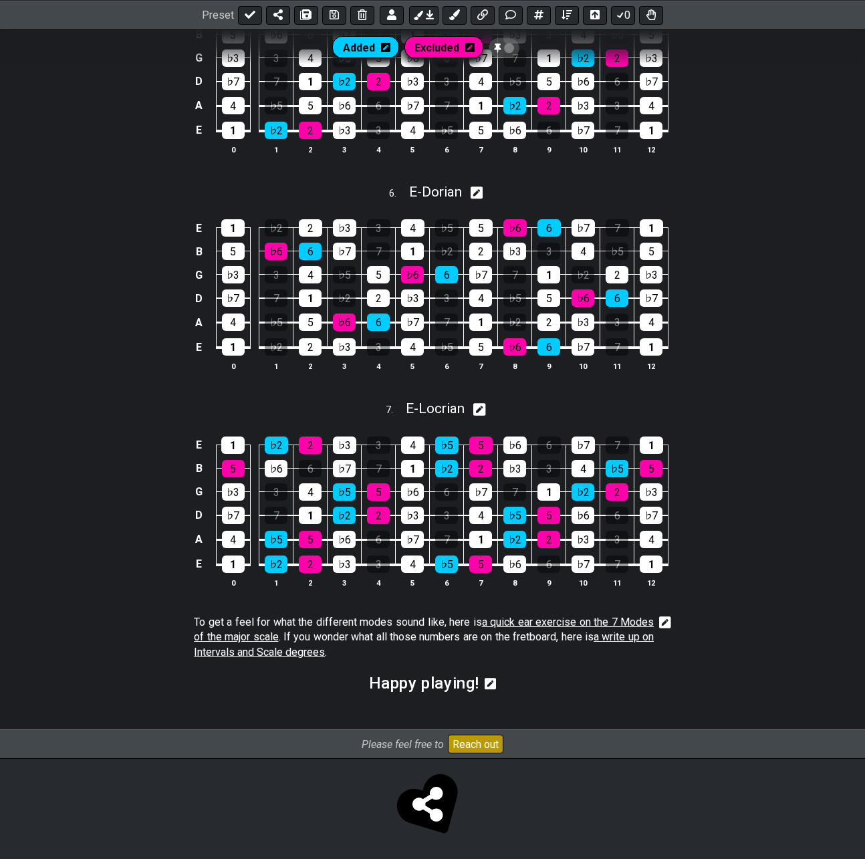
click at [493, 681] on icon at bounding box center [491, 683] width 12 height 13
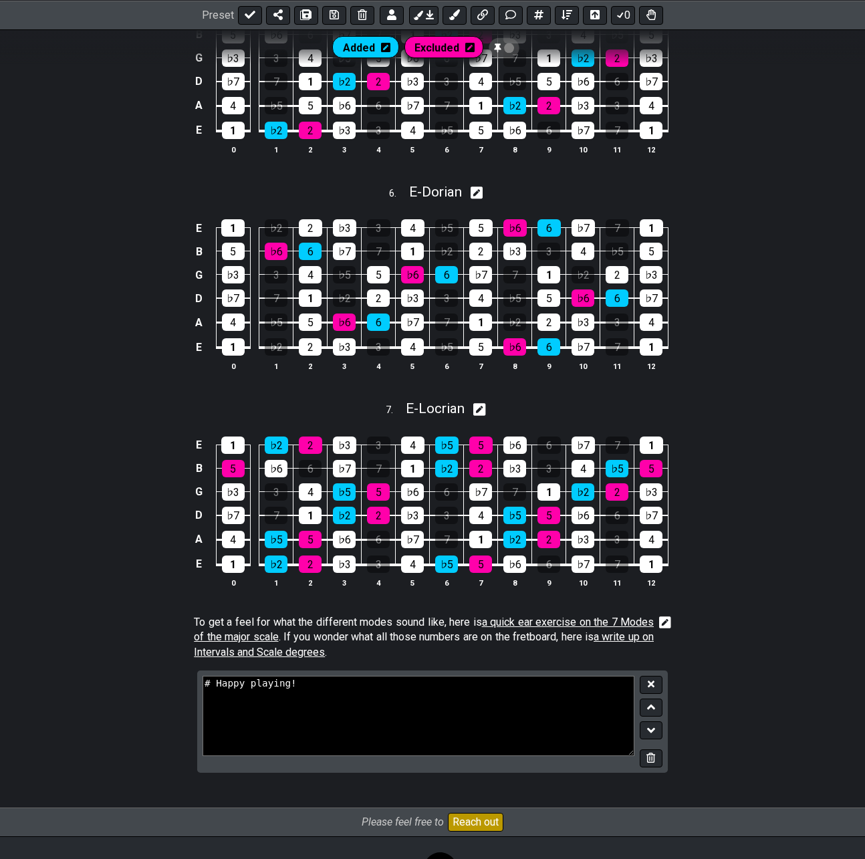
click at [456, 686] on textarea "# Happy playing!" at bounding box center [419, 716] width 432 height 80
type textarea "## Happy playing!"
click at [642, 689] on button at bounding box center [651, 685] width 23 height 18
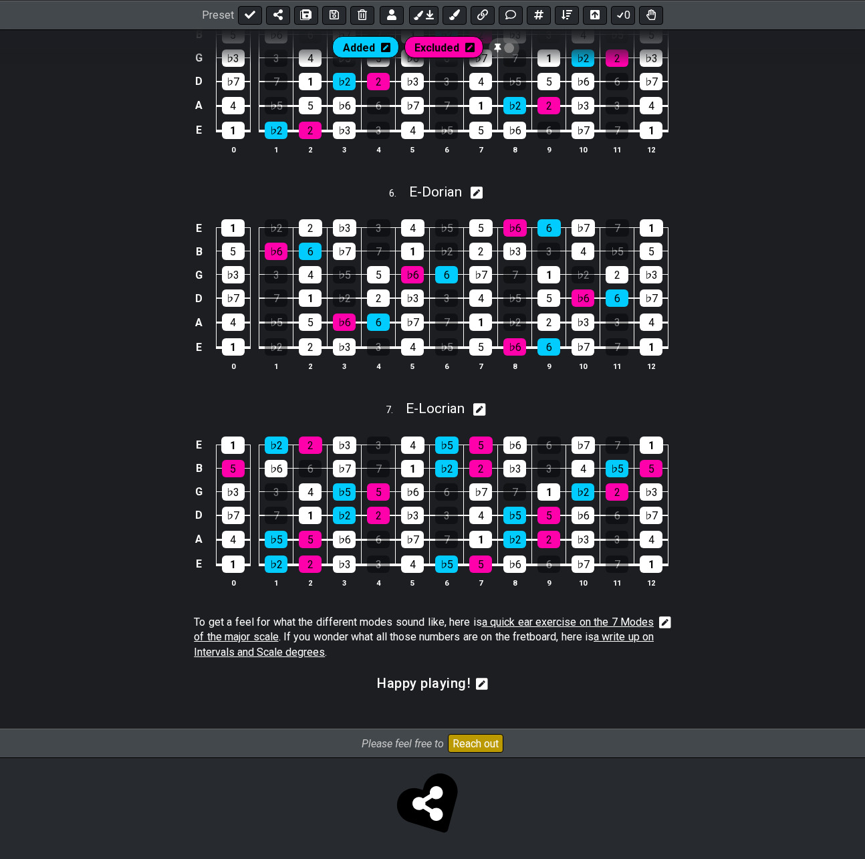
click at [478, 686] on icon at bounding box center [482, 684] width 12 height 12
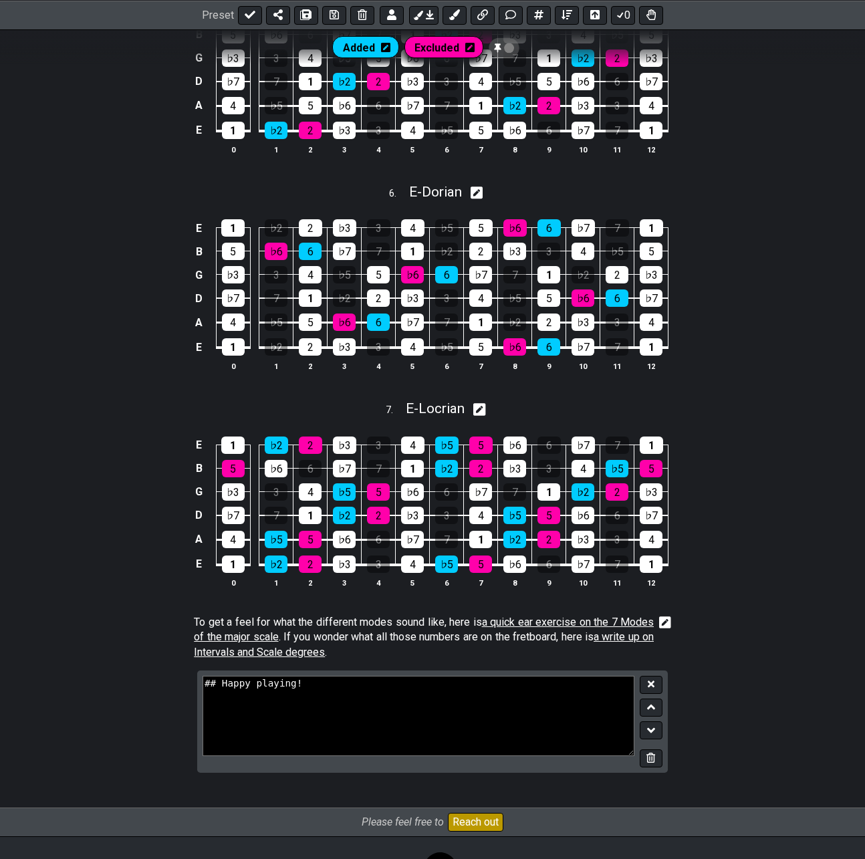
click at [423, 690] on textarea "## Happy playing!" at bounding box center [419, 716] width 432 height 80
type textarea "# Happy playing!"
click at [653, 688] on icon at bounding box center [651, 684] width 7 height 10
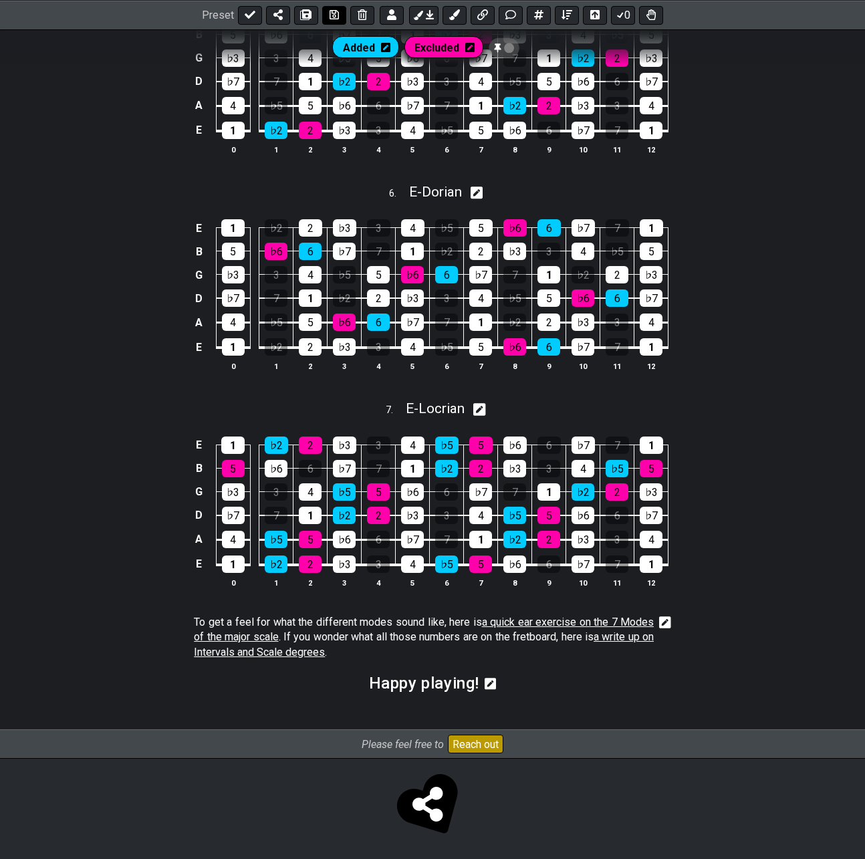
click at [333, 15] on icon at bounding box center [334, 14] width 9 height 11
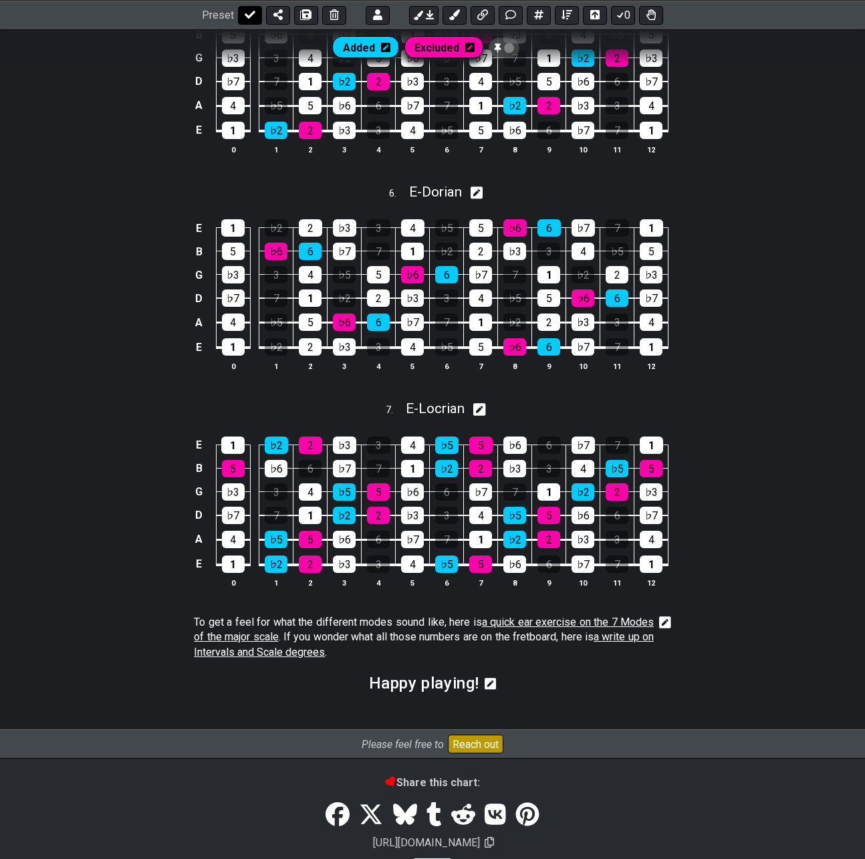
click at [245, 14] on icon at bounding box center [250, 15] width 11 height 8
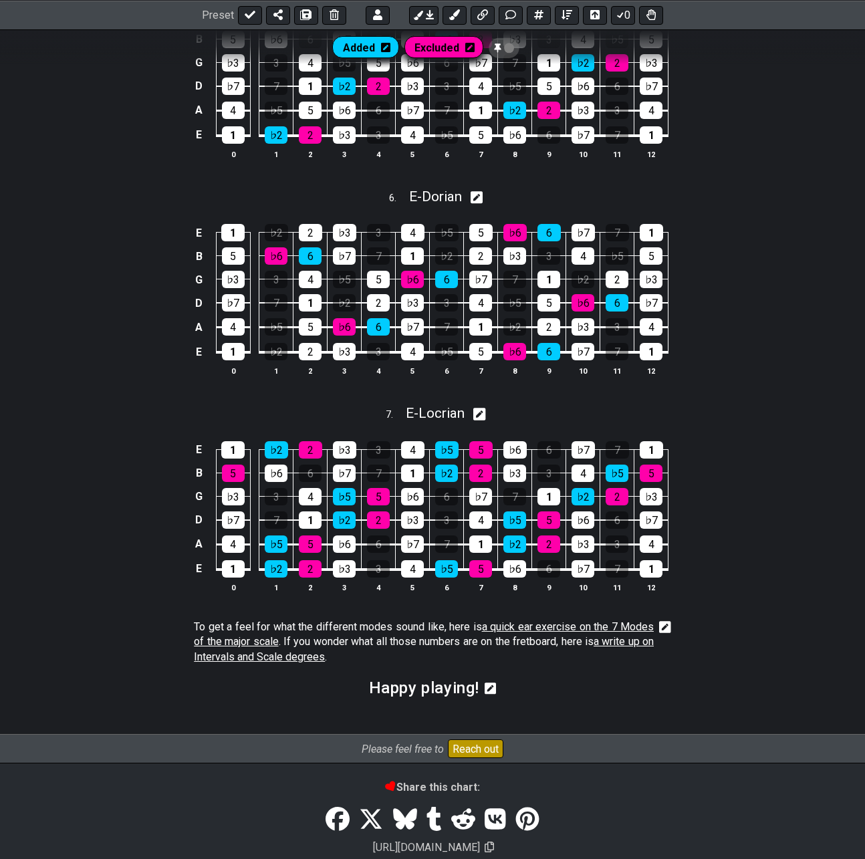
select select "/02VGM8YN"
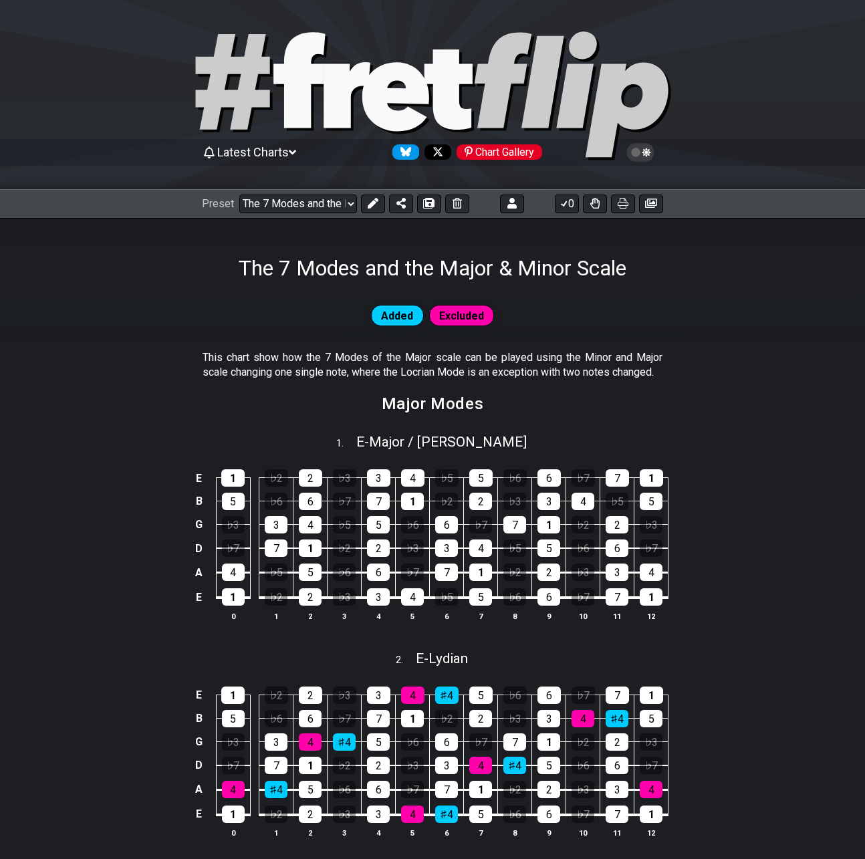
drag, startPoint x: 648, startPoint y: 151, endPoint x: 641, endPoint y: 152, distance: 6.8
click at [648, 151] on icon at bounding box center [646, 152] width 9 height 9
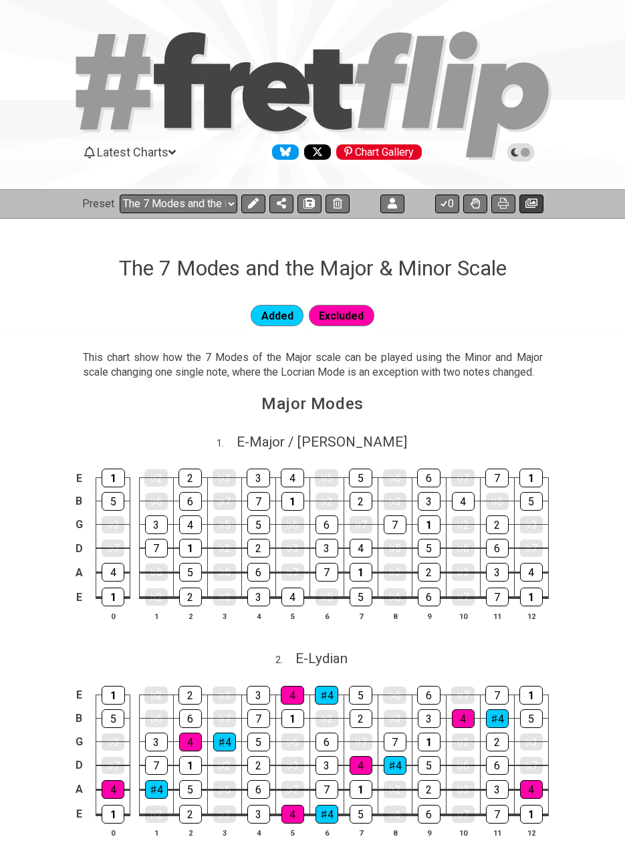
click at [527, 203] on icon at bounding box center [531, 203] width 12 height 11
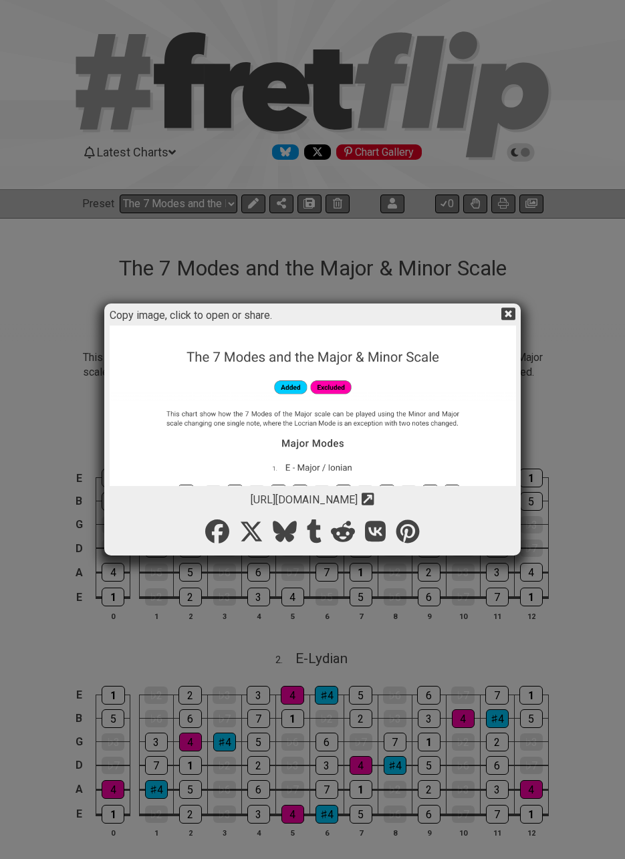
click at [508, 311] on icon at bounding box center [508, 313] width 14 height 13
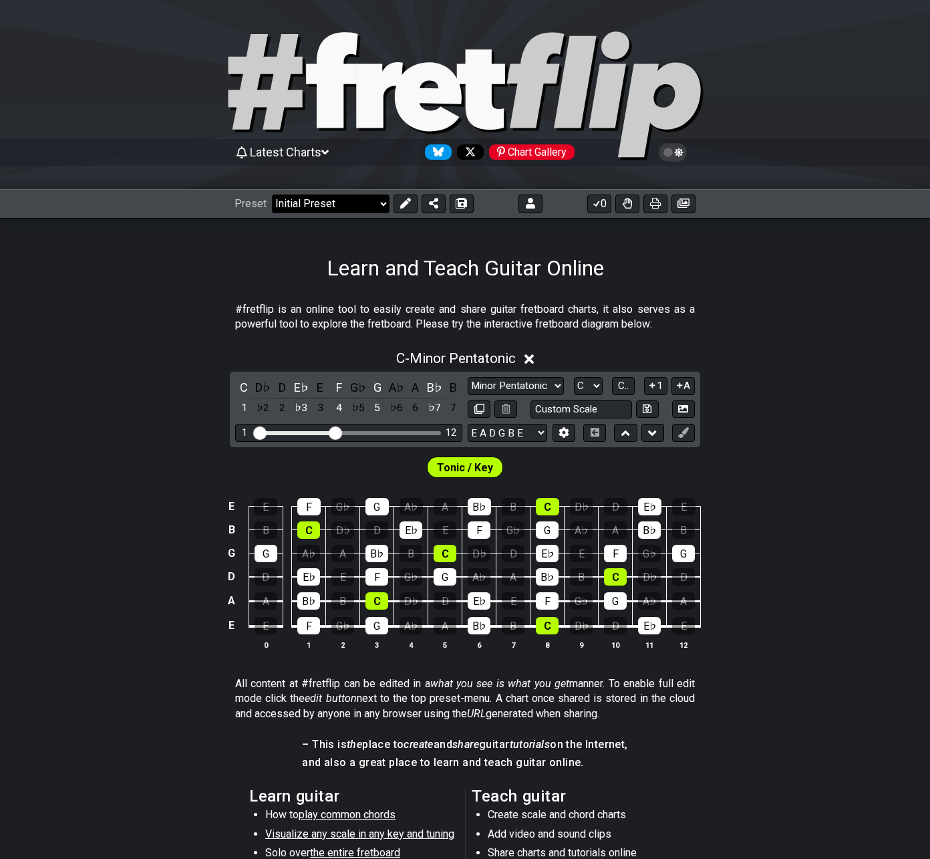
click at [306, 199] on select "Welcome to #fretflip! Initial Preset Custom Preset 2 string patterns to connect…" at bounding box center [331, 204] width 118 height 19
click at [272, 195] on select "Welcome to #fretflip! Initial Preset Custom Preset 2 string patterns to connect…" at bounding box center [331, 204] width 118 height 19
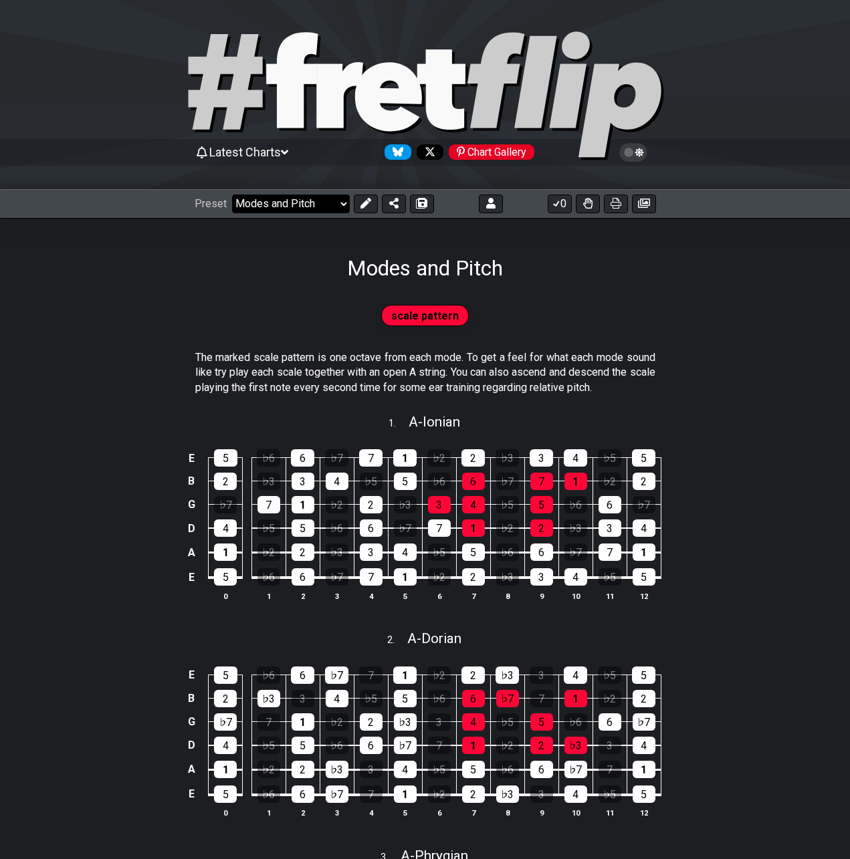
click at [284, 203] on select "Welcome to #fretflip! Initial Preset Custom Preset 2 string patterns to connect…" at bounding box center [291, 204] width 118 height 19
click at [232, 195] on select "Welcome to #fretflip! Initial Preset Custom Preset 2 string patterns to connect…" at bounding box center [291, 204] width 118 height 19
select select "/scale-degrees-and-intervals"
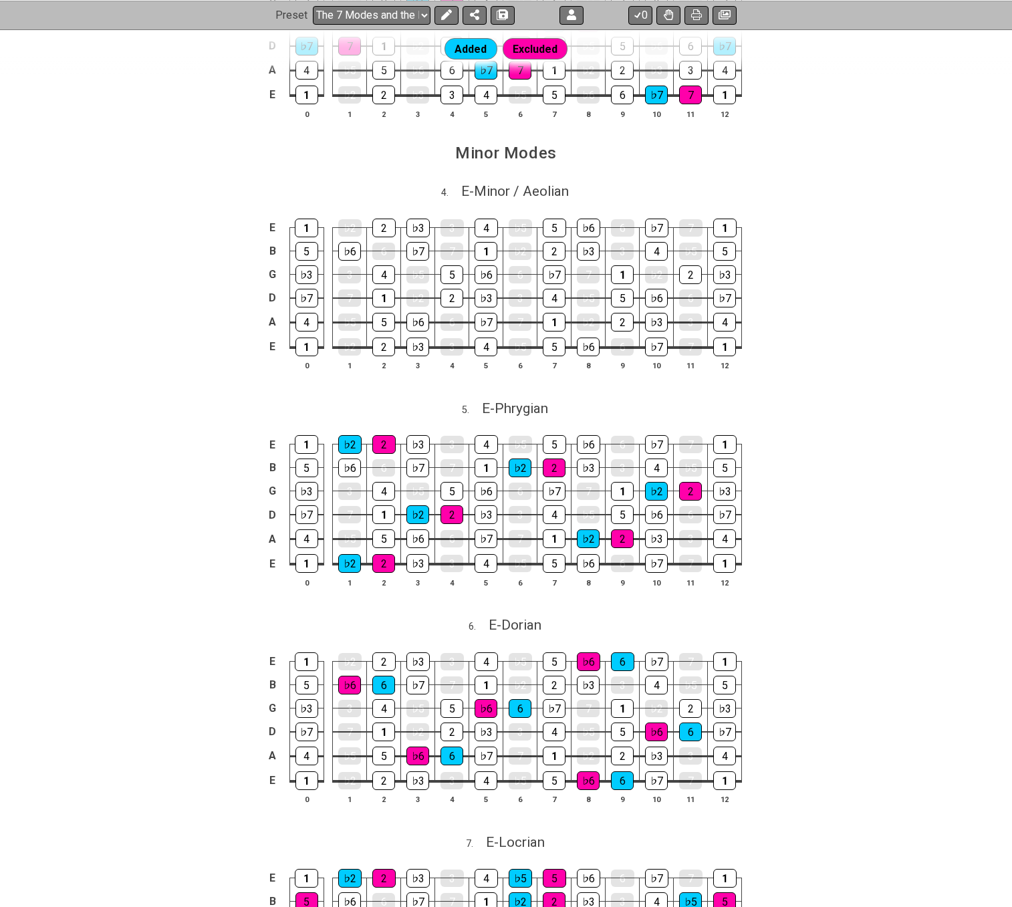
scroll to position [1381, 0]
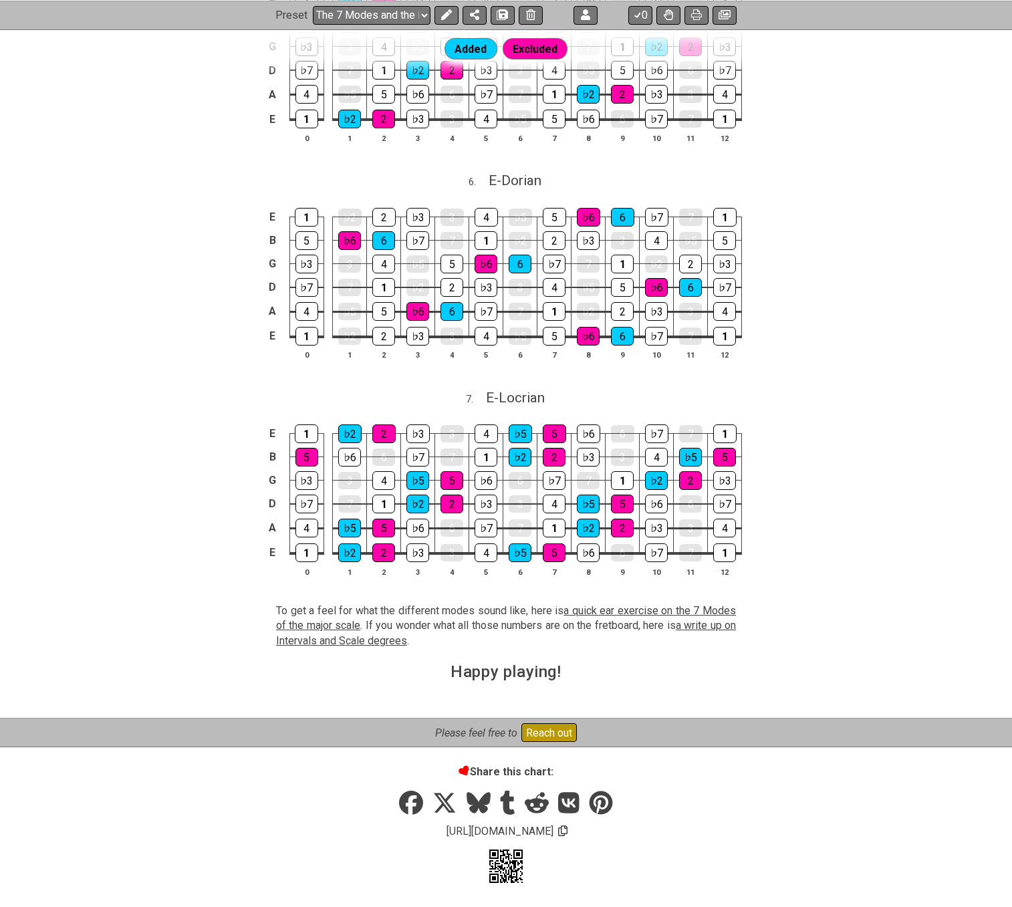
click at [608, 610] on span "a quick ear exercise on the 7 Modes of the major scale" at bounding box center [506, 617] width 460 height 27
select select "/modes-and-relative-pitch"
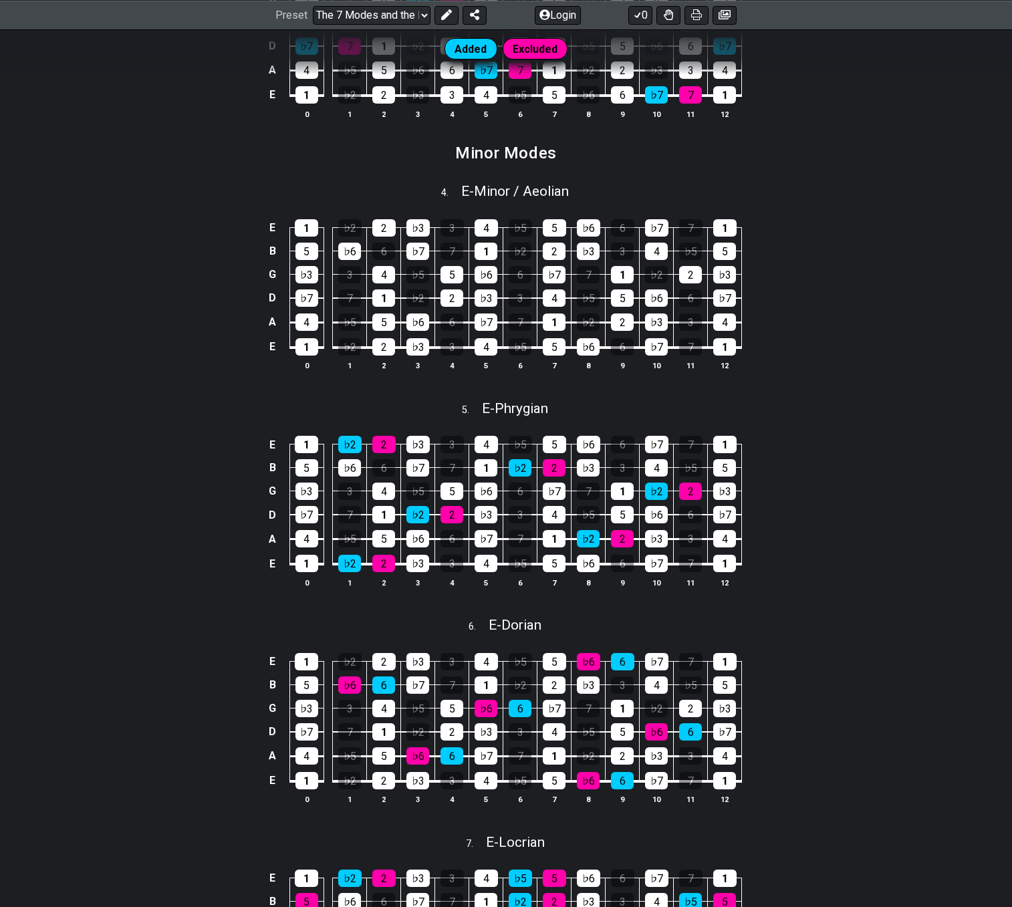
scroll to position [1386, 0]
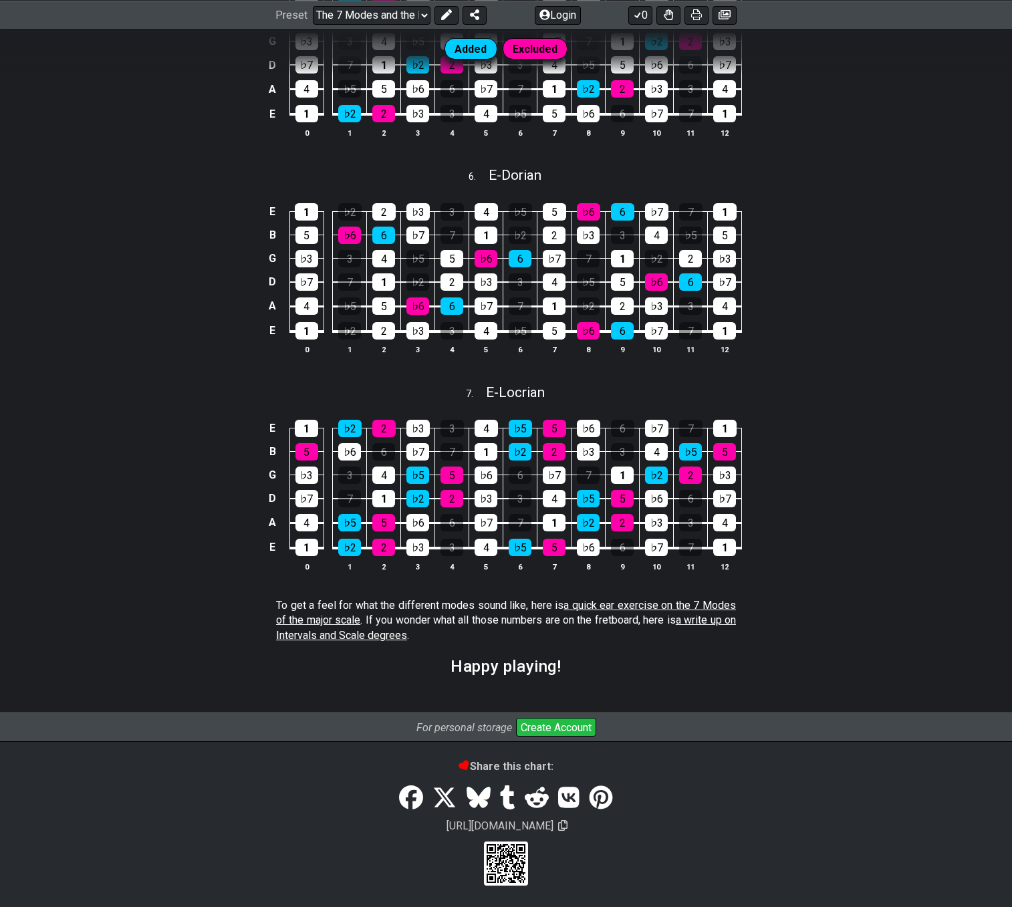
click at [698, 620] on span "a write up on Intervals and Scale degrees" at bounding box center [506, 627] width 460 height 27
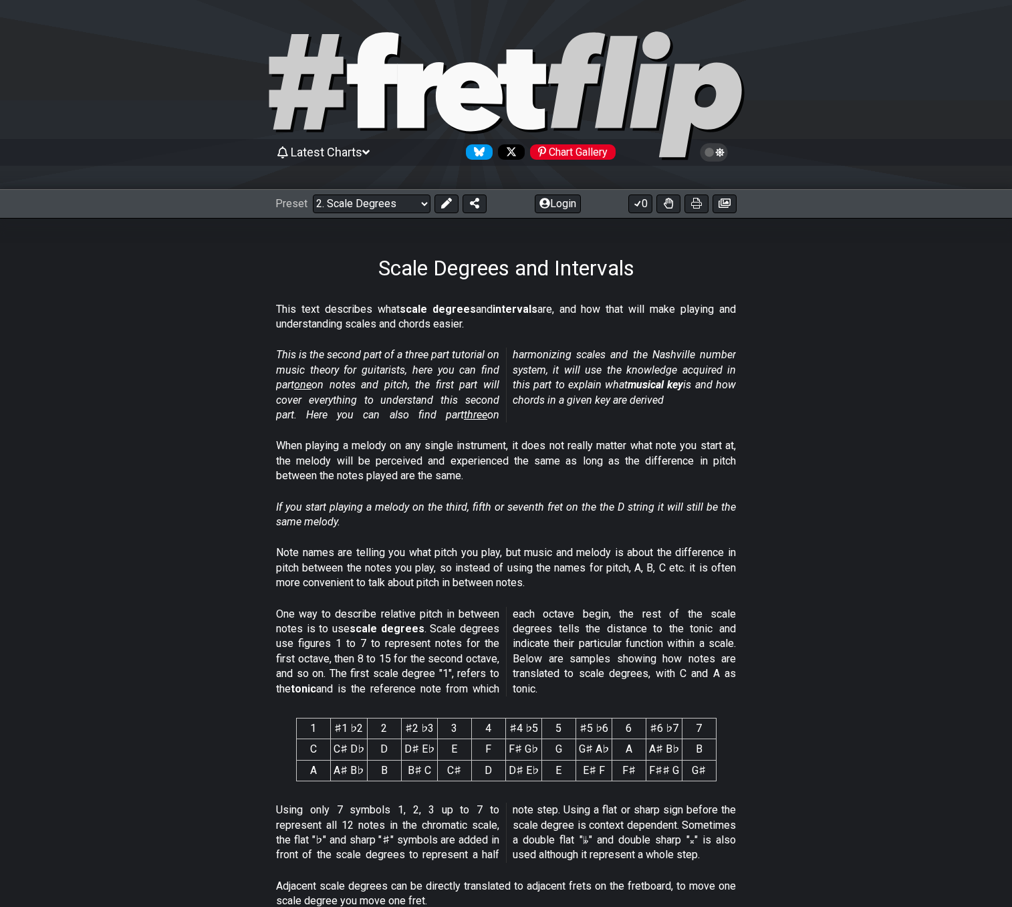
click at [306, 153] on span "Latest Charts" at bounding box center [327, 152] width 72 height 14
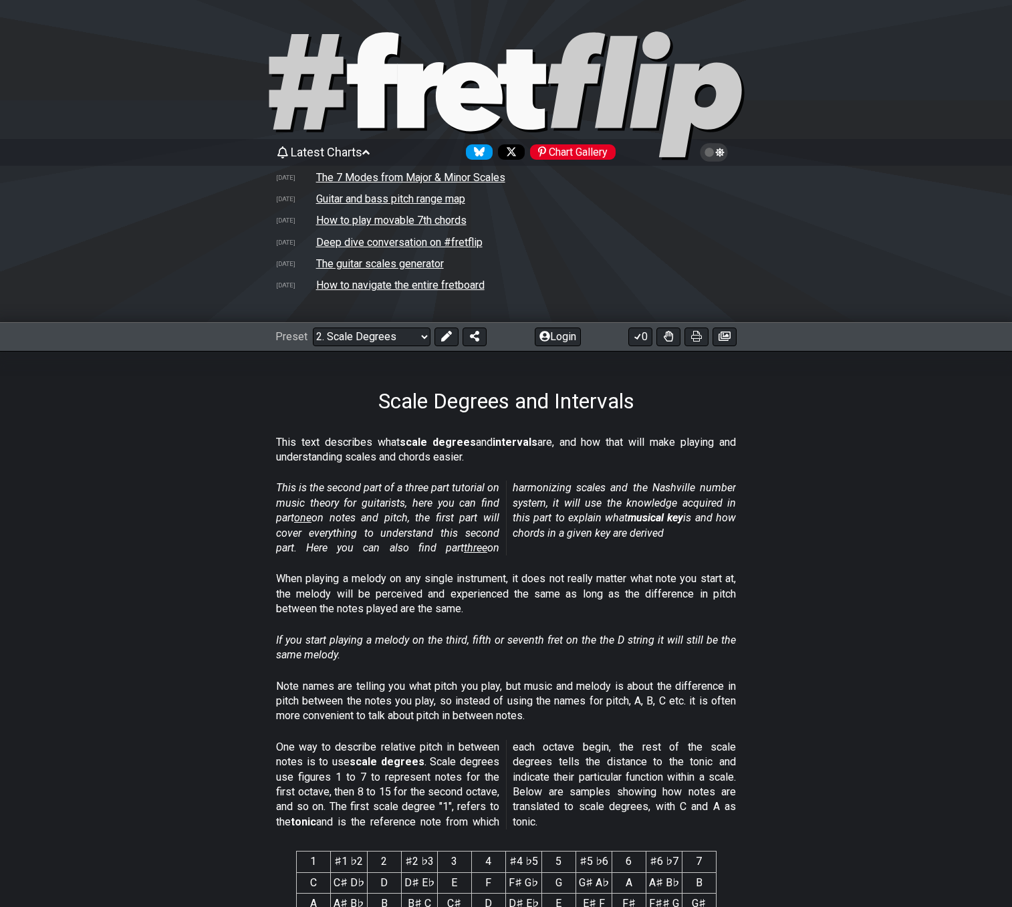
click at [326, 176] on td "The 7 Modes from Major & Minor Scales" at bounding box center [410, 177] width 190 height 14
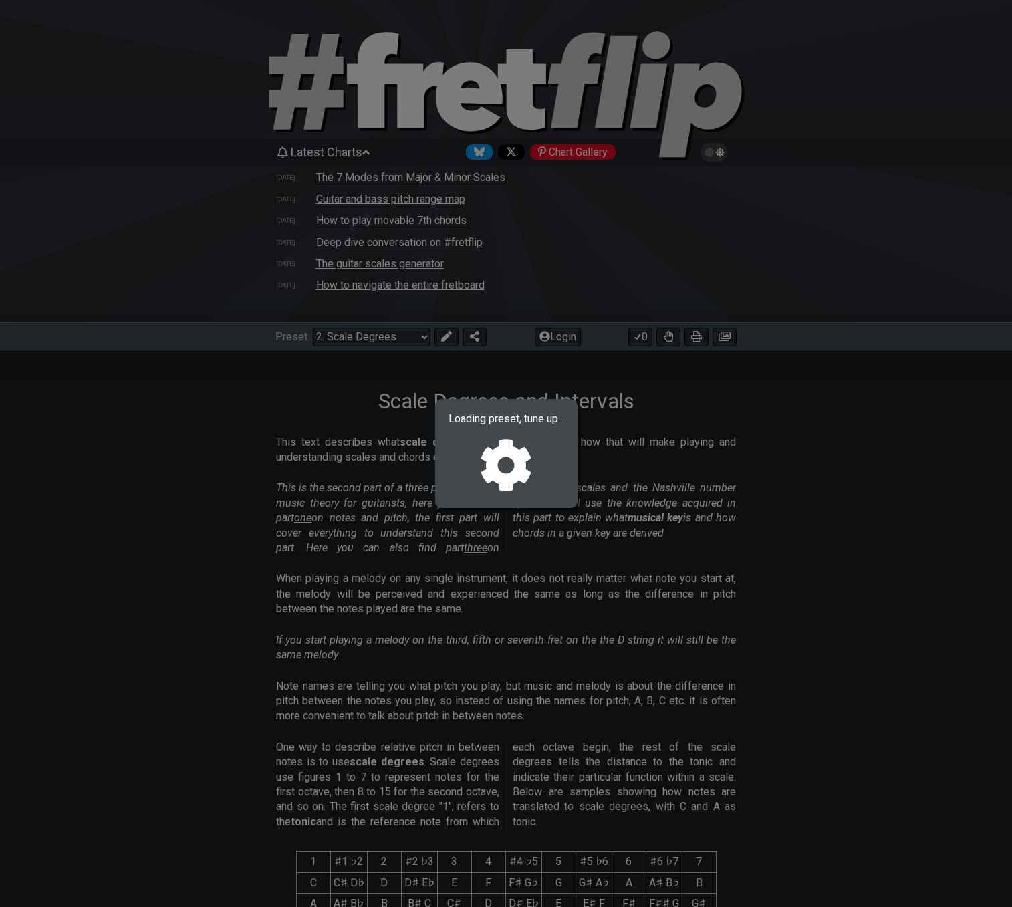
select select "/02VGM8YN"
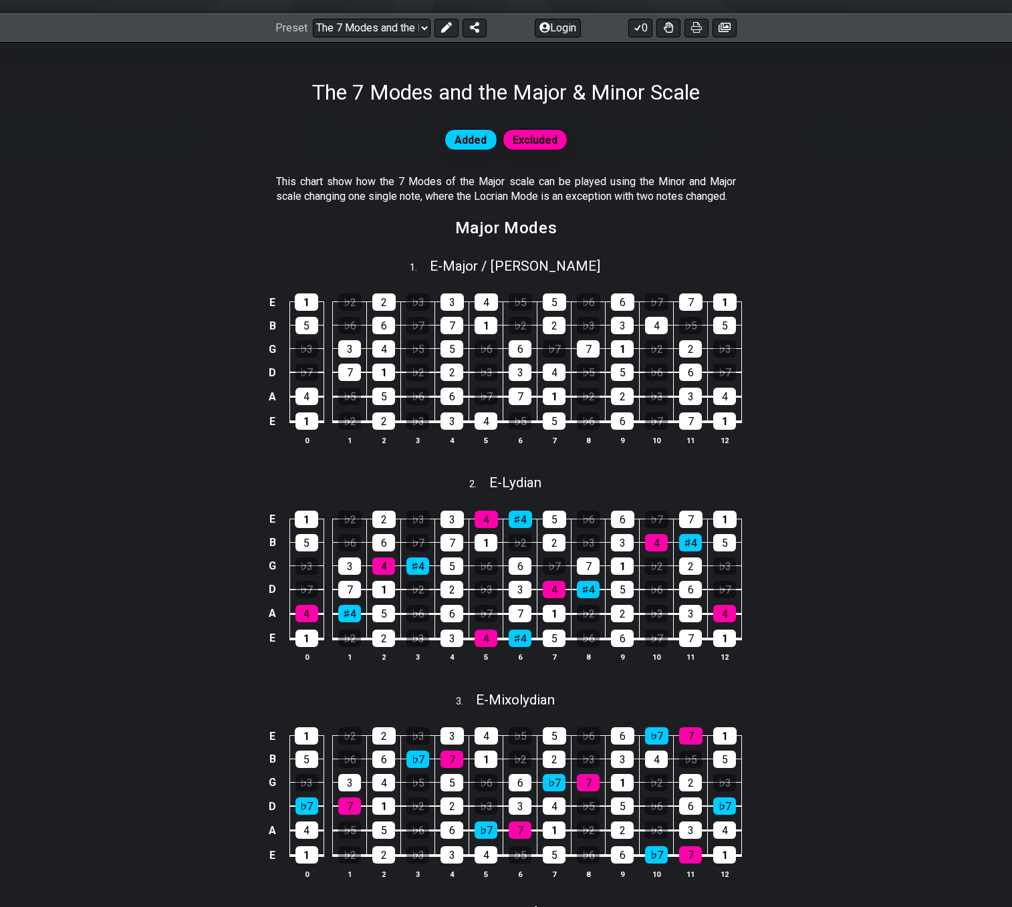
scroll to position [316, 0]
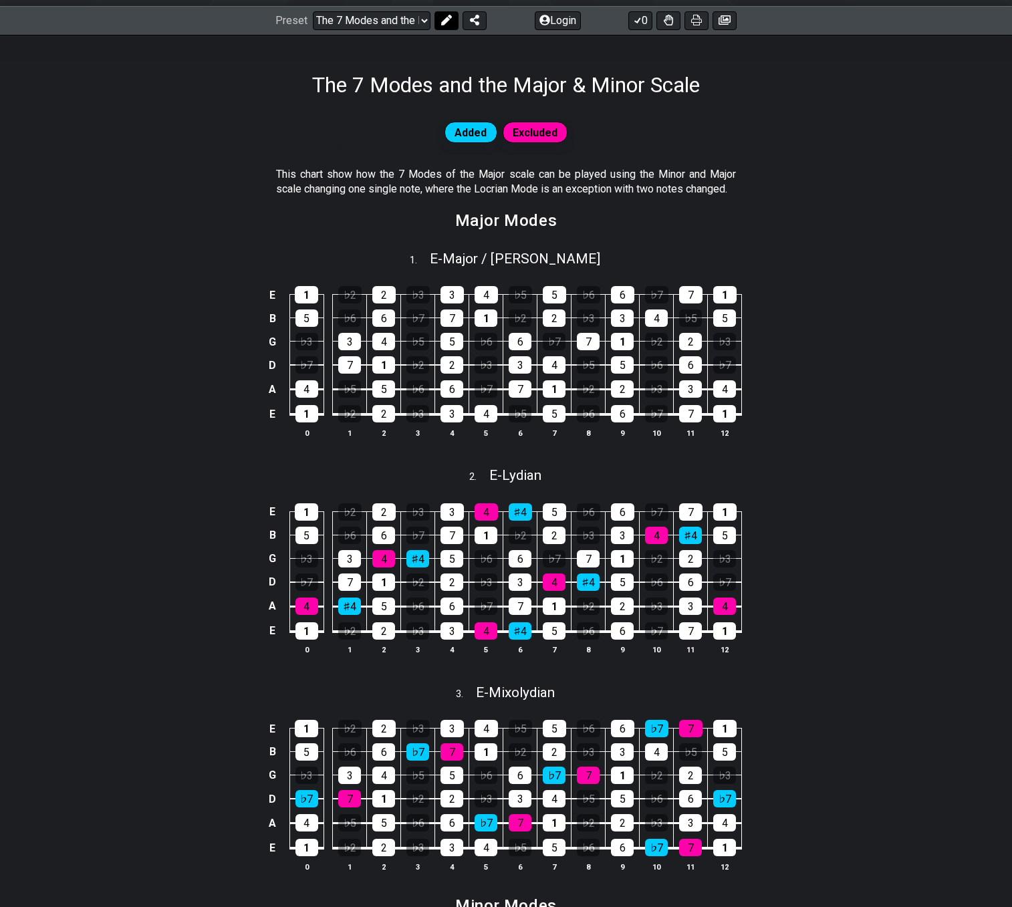
click at [441, 15] on icon at bounding box center [446, 20] width 11 height 11
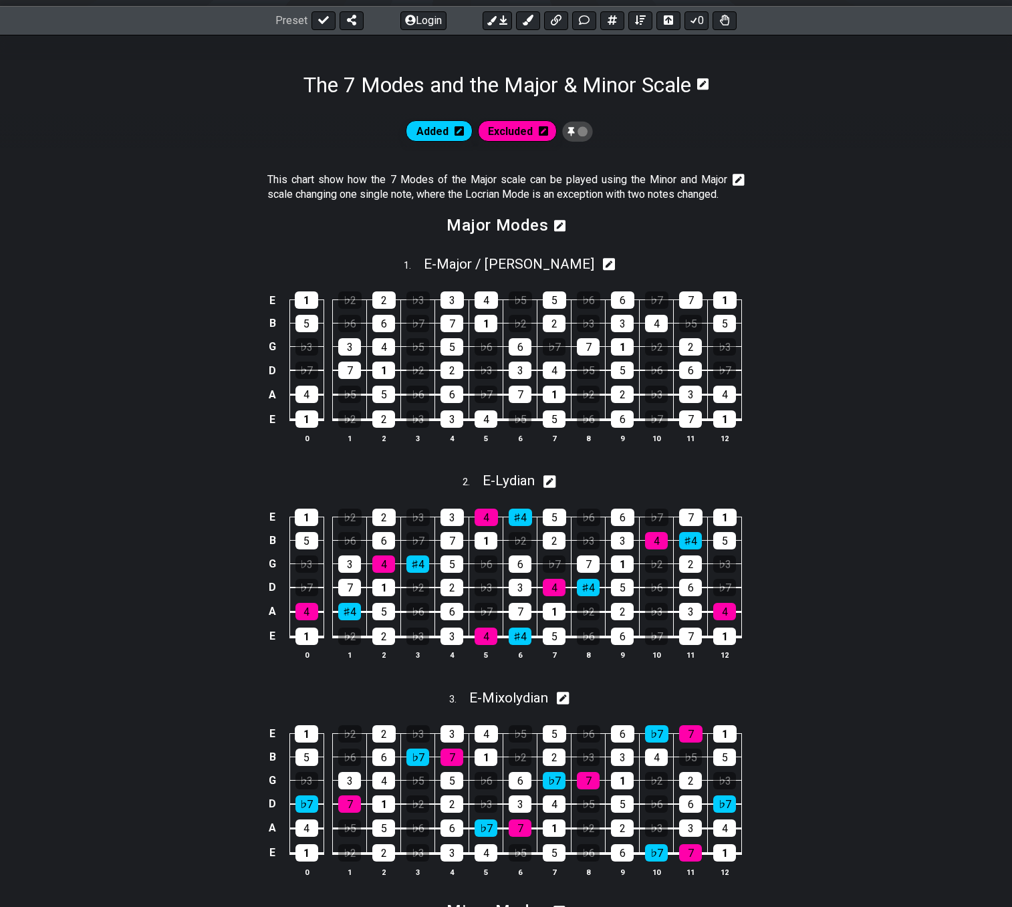
click at [742, 178] on icon at bounding box center [739, 180] width 12 height 12
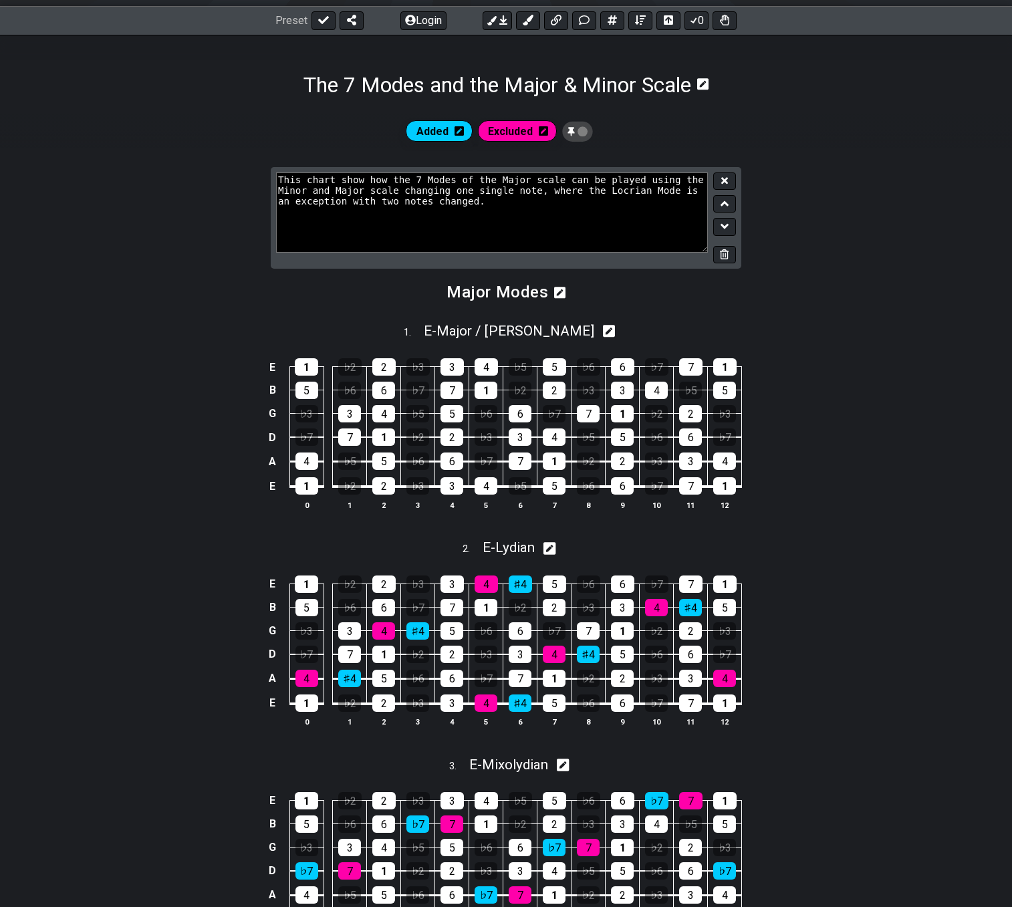
click at [379, 188] on textarea "This chart show how the 7 Modes of the Major scale can be played using the Mino…" at bounding box center [492, 212] width 432 height 80
drag, startPoint x: 525, startPoint y: 192, endPoint x: 682, endPoint y: 197, distance: 157.1
click at [682, 197] on textarea "This chart show how the 7 Modes of the Major scale can be played using the Mino…" at bounding box center [492, 212] width 432 height 80
click at [542, 199] on textarea "This chart show how the 7 Modes of the Major scale can be played using the Mino…" at bounding box center [492, 212] width 432 height 80
drag, startPoint x: 525, startPoint y: 192, endPoint x: 540, endPoint y: 191, distance: 15.4
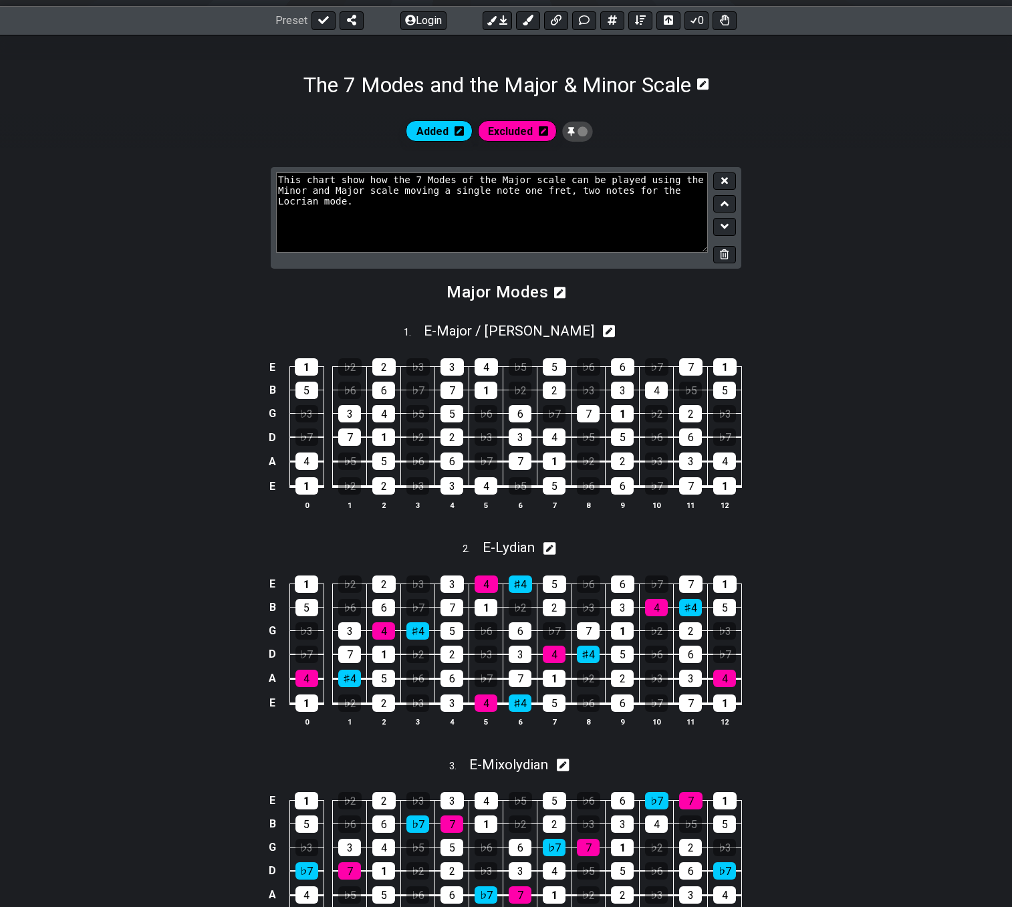
click at [527, 192] on textarea "This chart show how the 7 Modes of the Major scale can be played using the Mino…" at bounding box center [492, 212] width 432 height 80
type textarea "This chart show how the 7 Modes of the Major scale can be played using the Mino…"
click at [726, 180] on icon at bounding box center [724, 181] width 7 height 10
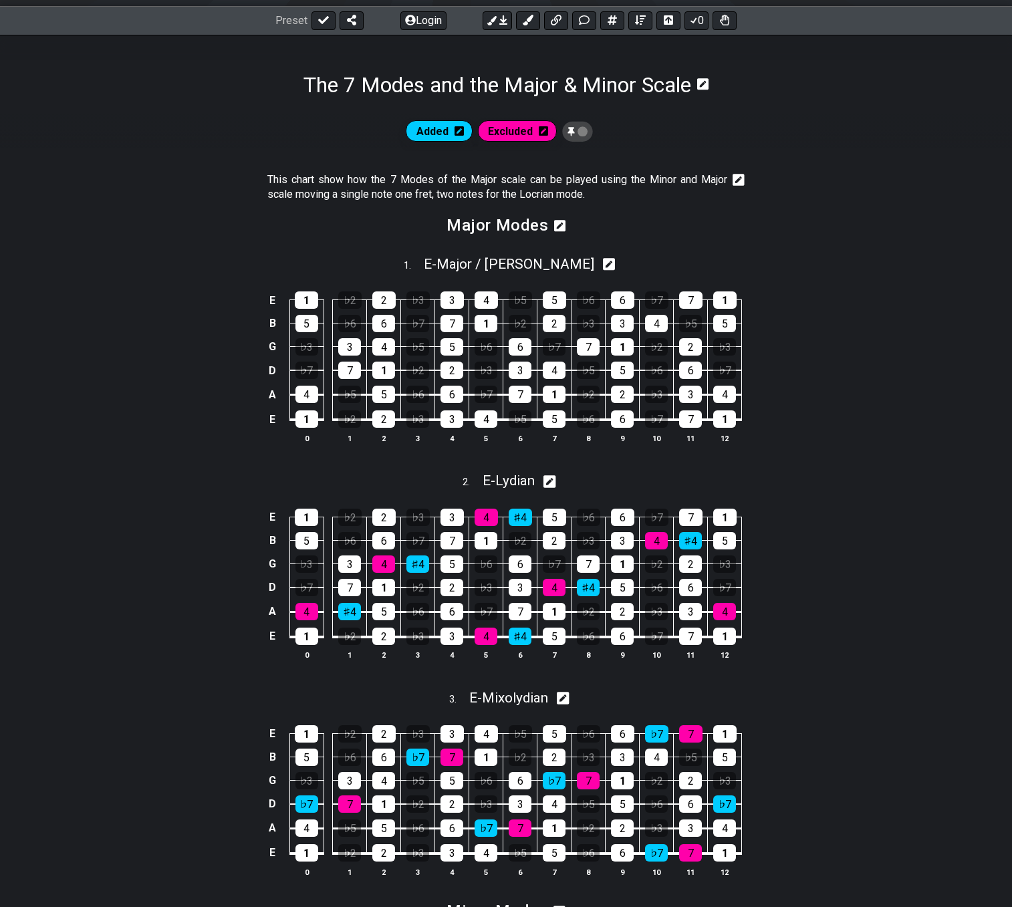
click at [732, 178] on div at bounding box center [735, 187] width 17 height 30
click at [735, 180] on icon at bounding box center [739, 180] width 12 height 12
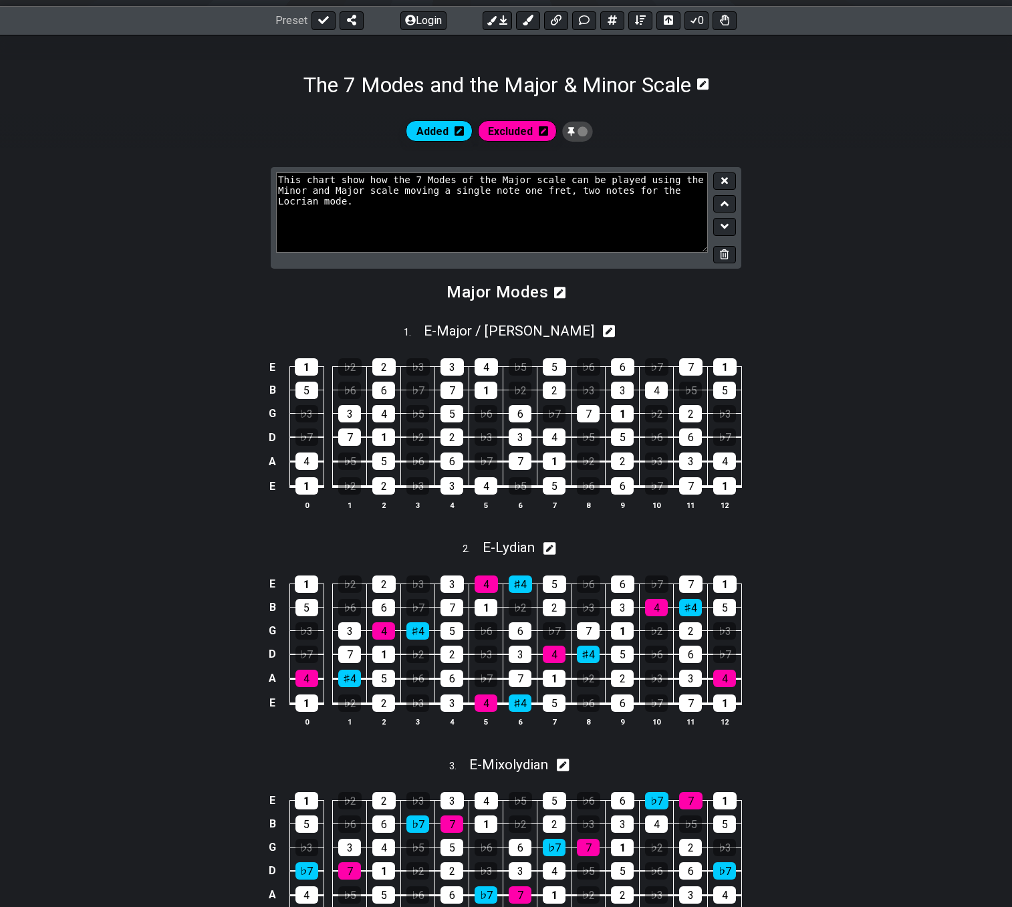
click at [523, 186] on textarea "This chart show how the 7 Modes of the Major scale can be played using the Mino…" at bounding box center [492, 212] width 432 height 80
type textarea "This chart show how the 7 Modes of the Major scale can be played using the Mino…"
click at [715, 178] on button at bounding box center [724, 181] width 23 height 18
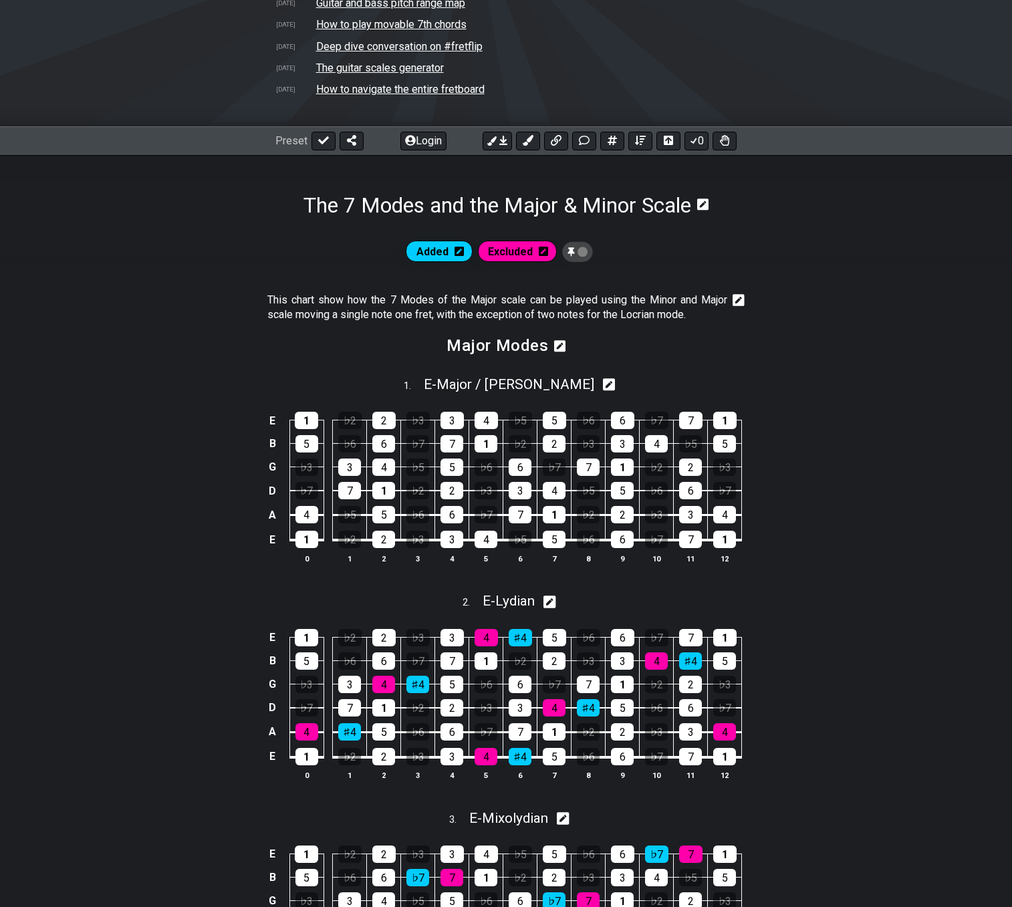
scroll to position [201, 0]
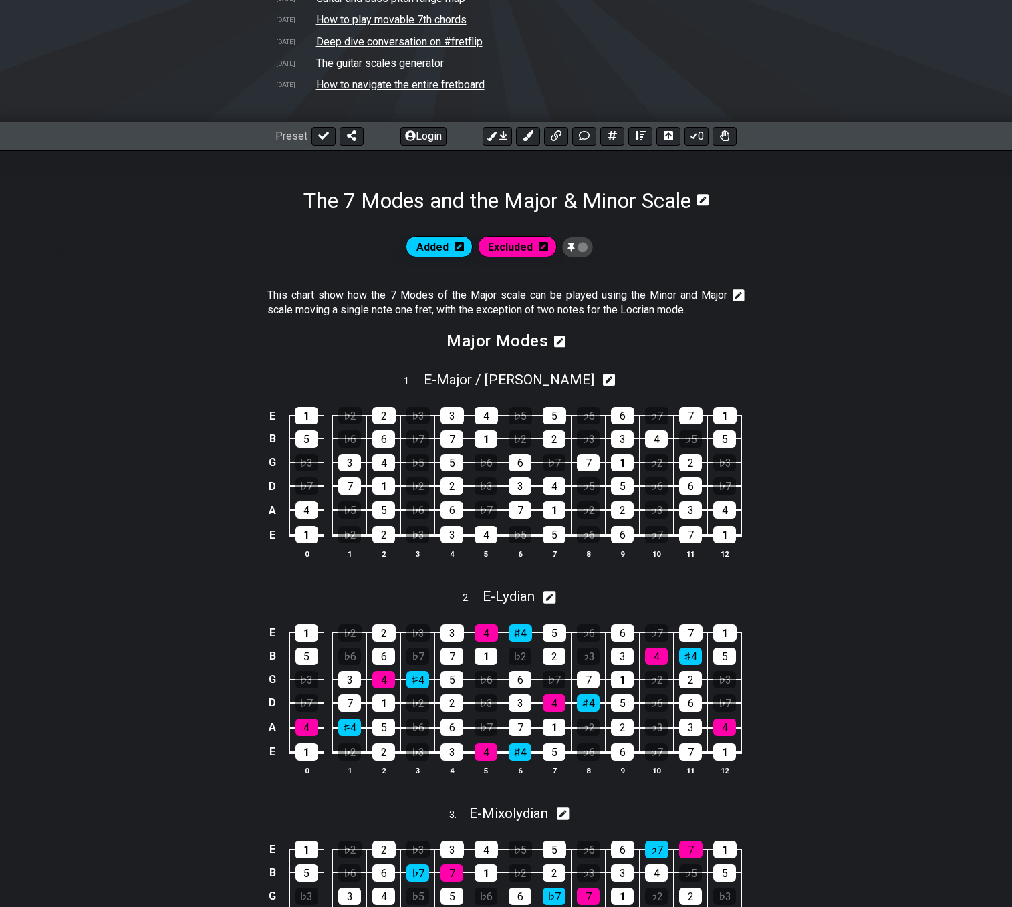
click at [737, 294] on icon at bounding box center [739, 295] width 12 height 12
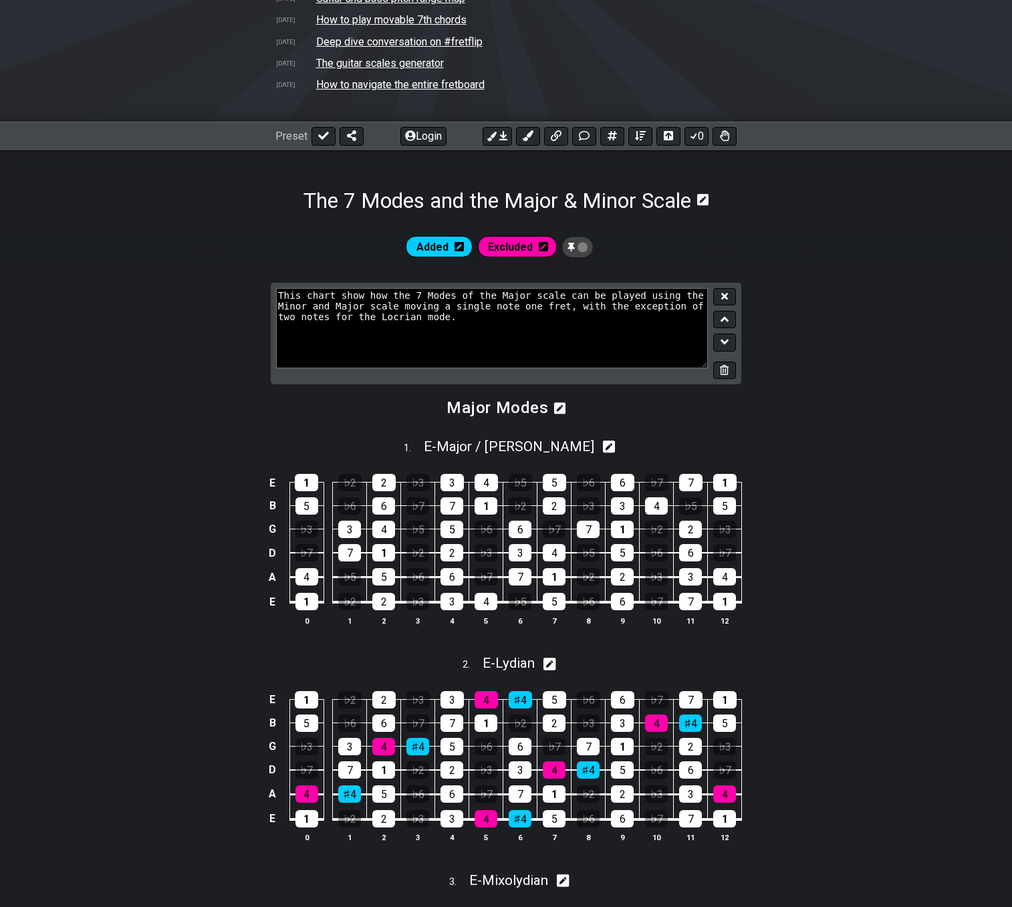
drag, startPoint x: 412, startPoint y: 318, endPoint x: 137, endPoint y: 274, distance: 278.9
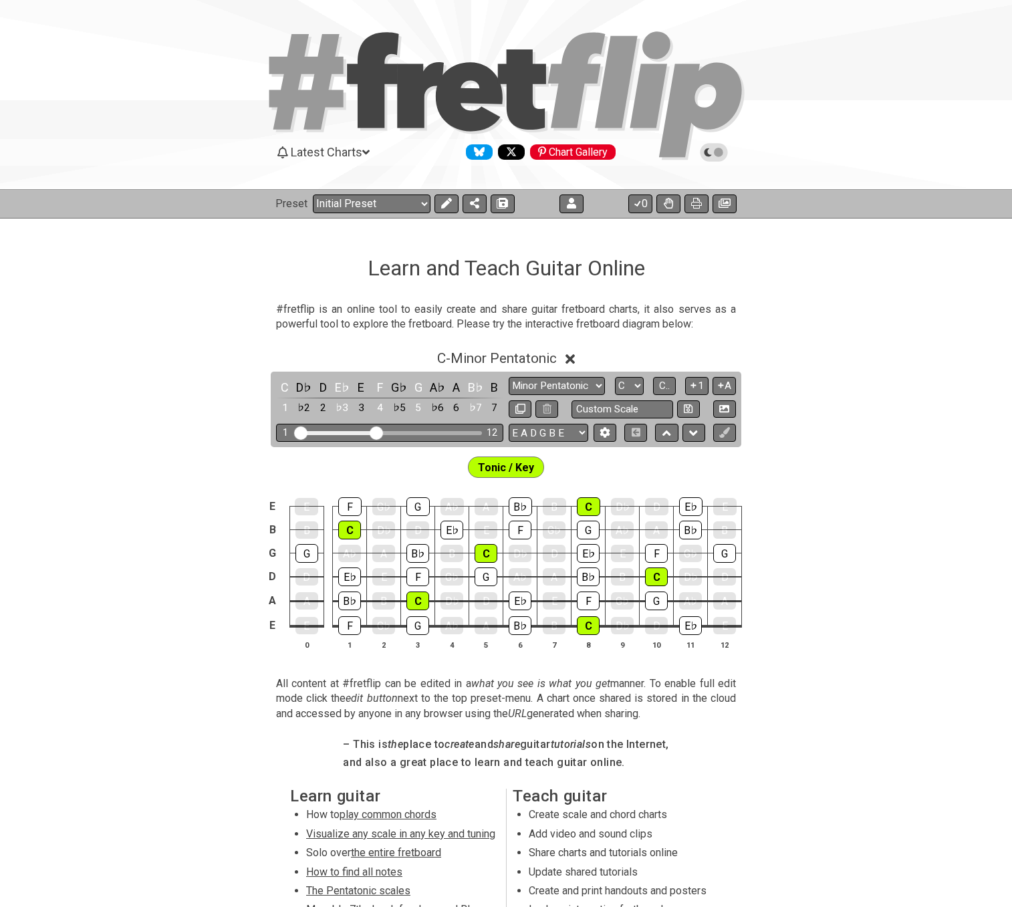
click at [724, 155] on icon at bounding box center [714, 152] width 28 height 19
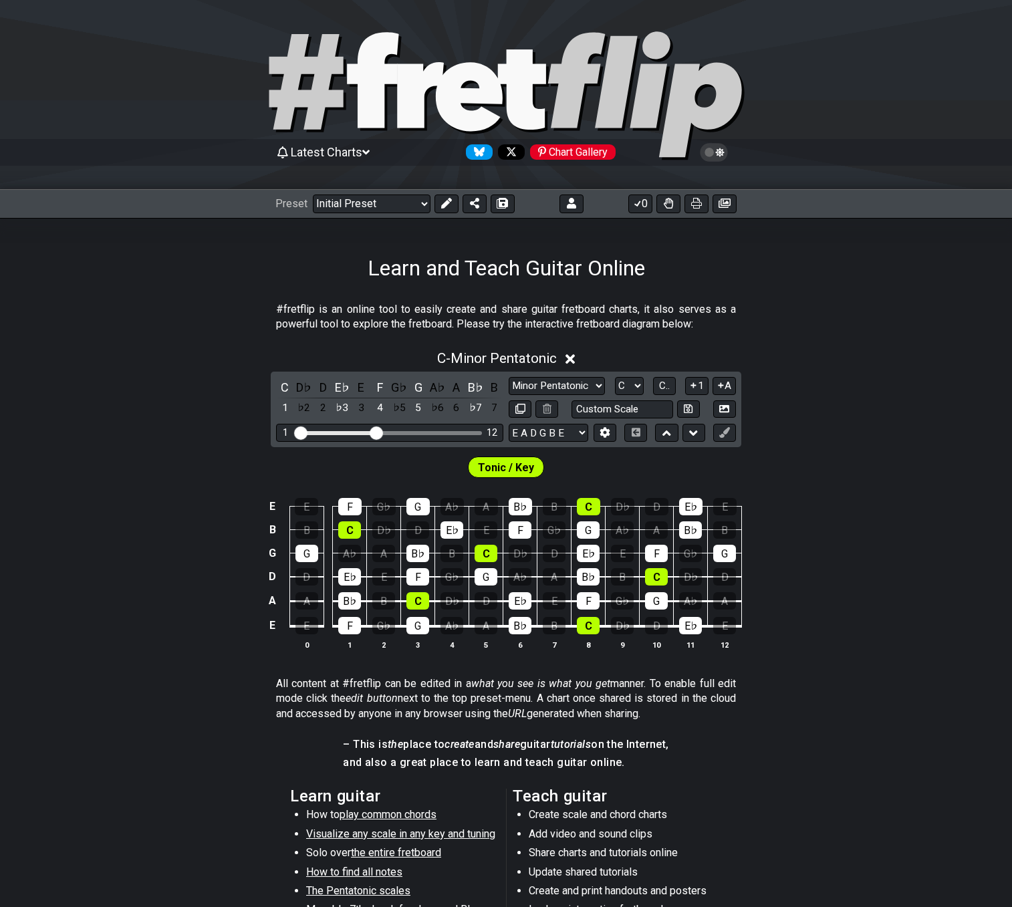
click at [309, 158] on span "Latest Charts" at bounding box center [327, 152] width 72 height 14
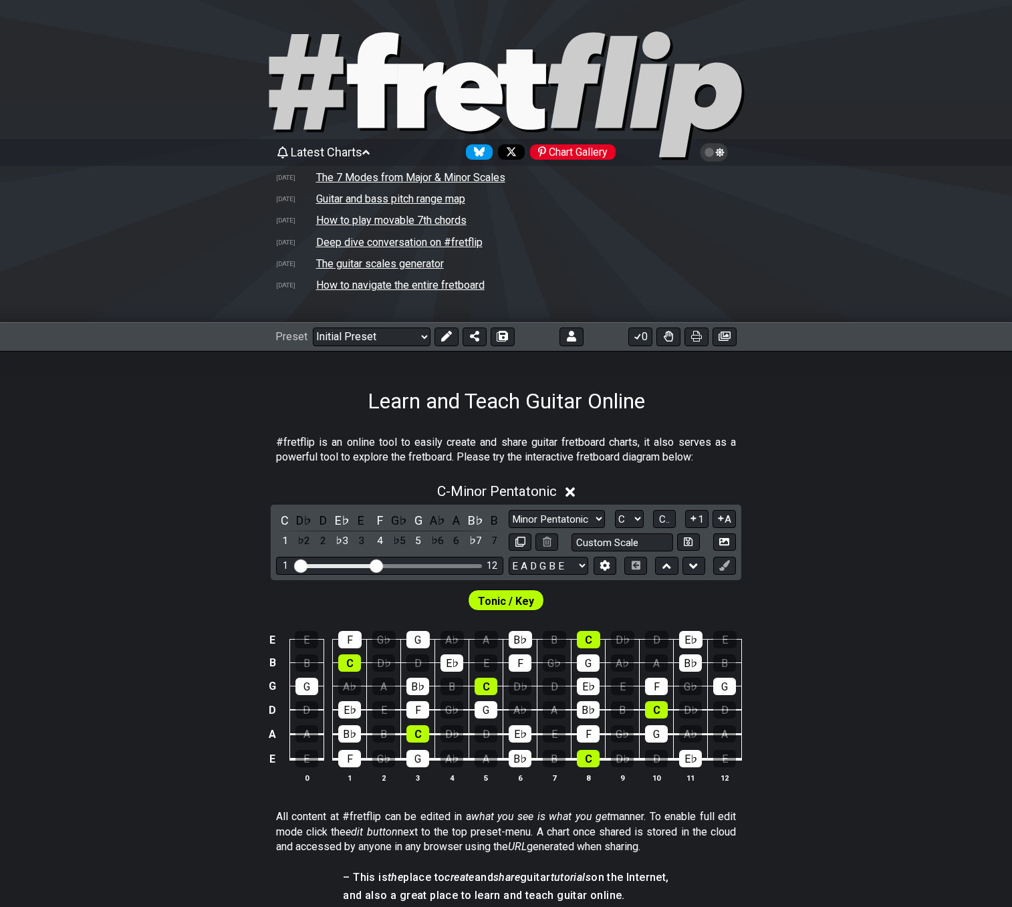
click at [326, 176] on td "The 7 Modes from Major & Minor Scales" at bounding box center [410, 177] width 190 height 14
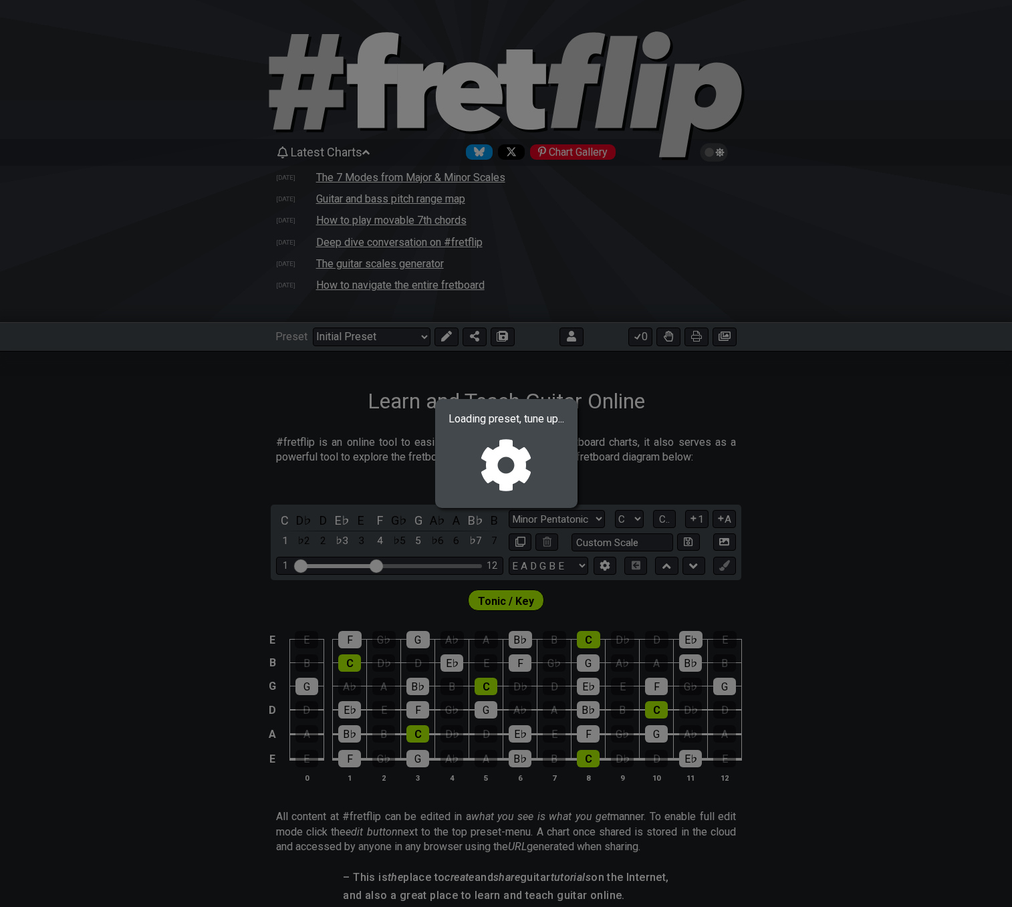
select select "/02VGM8YN"
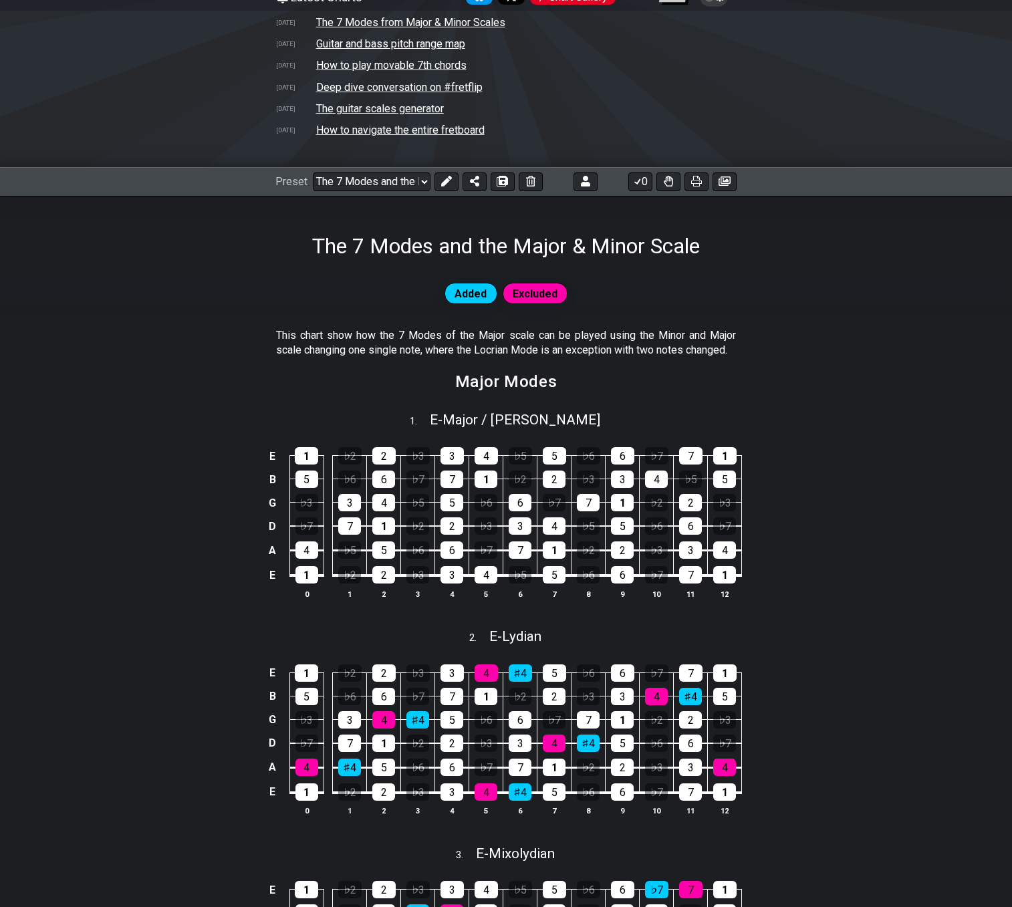
scroll to position [201, 0]
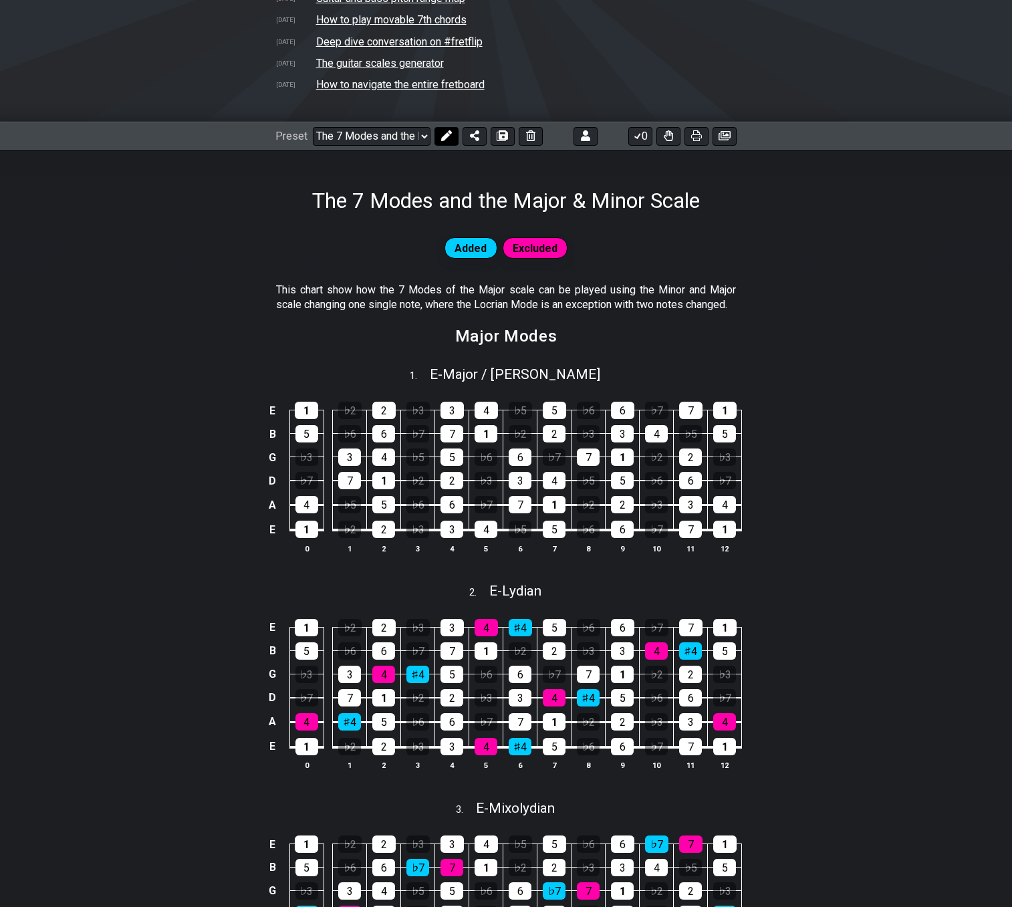
click at [447, 136] on icon at bounding box center [446, 135] width 11 height 11
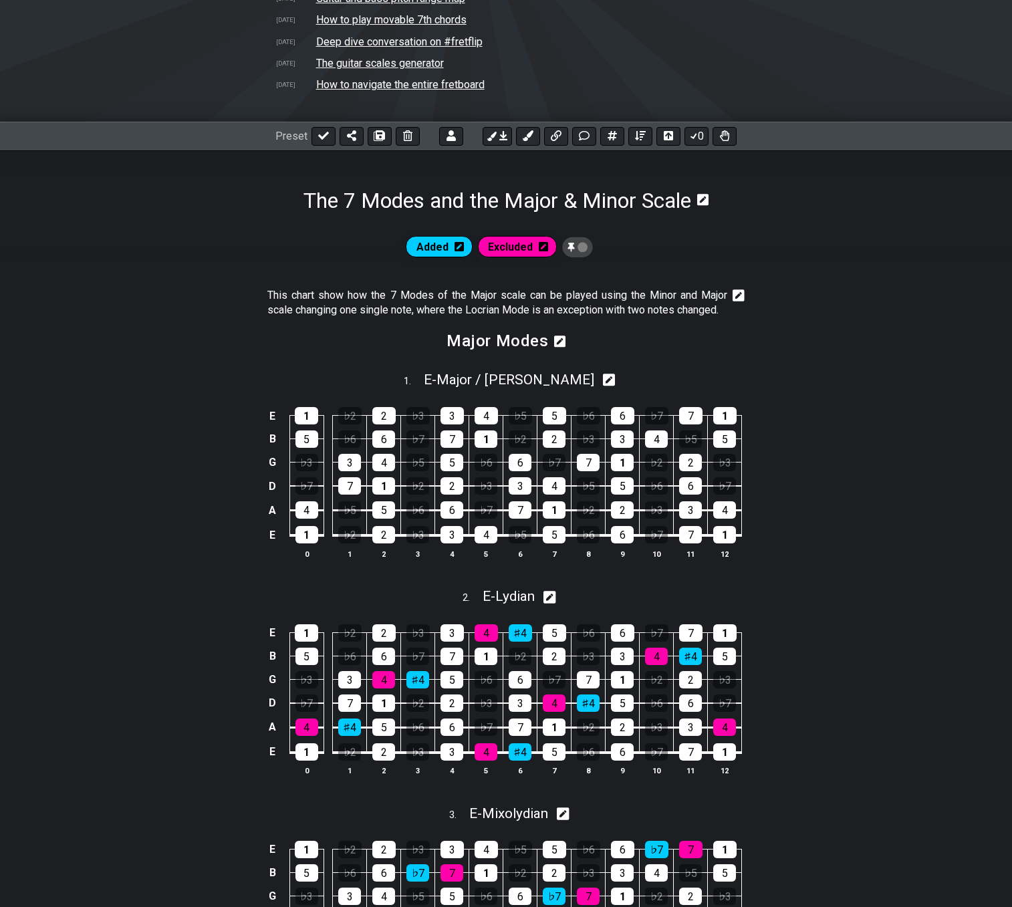
click at [739, 297] on icon at bounding box center [739, 295] width 12 height 13
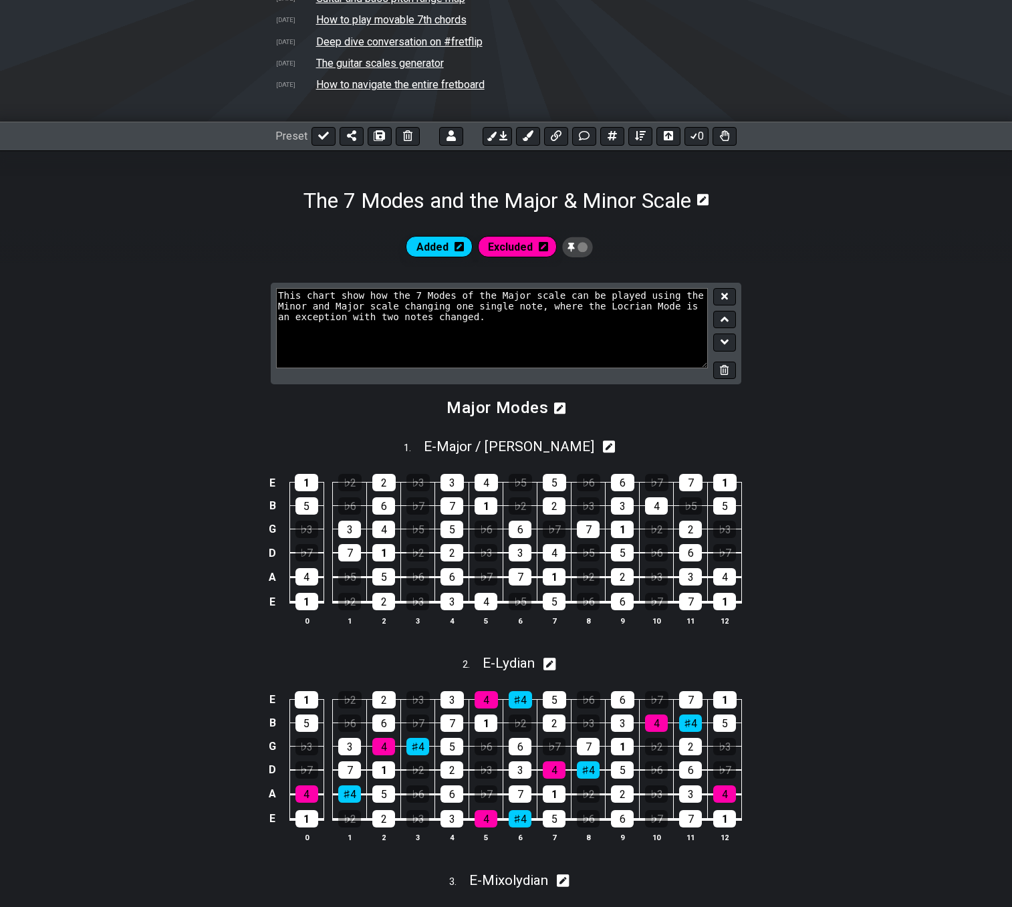
click at [354, 319] on textarea "This chart show how the 7 Modes of the Major scale can be played using the Mino…" at bounding box center [492, 328] width 432 height 80
type textarea "This chart show how the 7 Modes of the Major scale can be played using the Mino…"
click at [731, 297] on button at bounding box center [724, 297] width 23 height 18
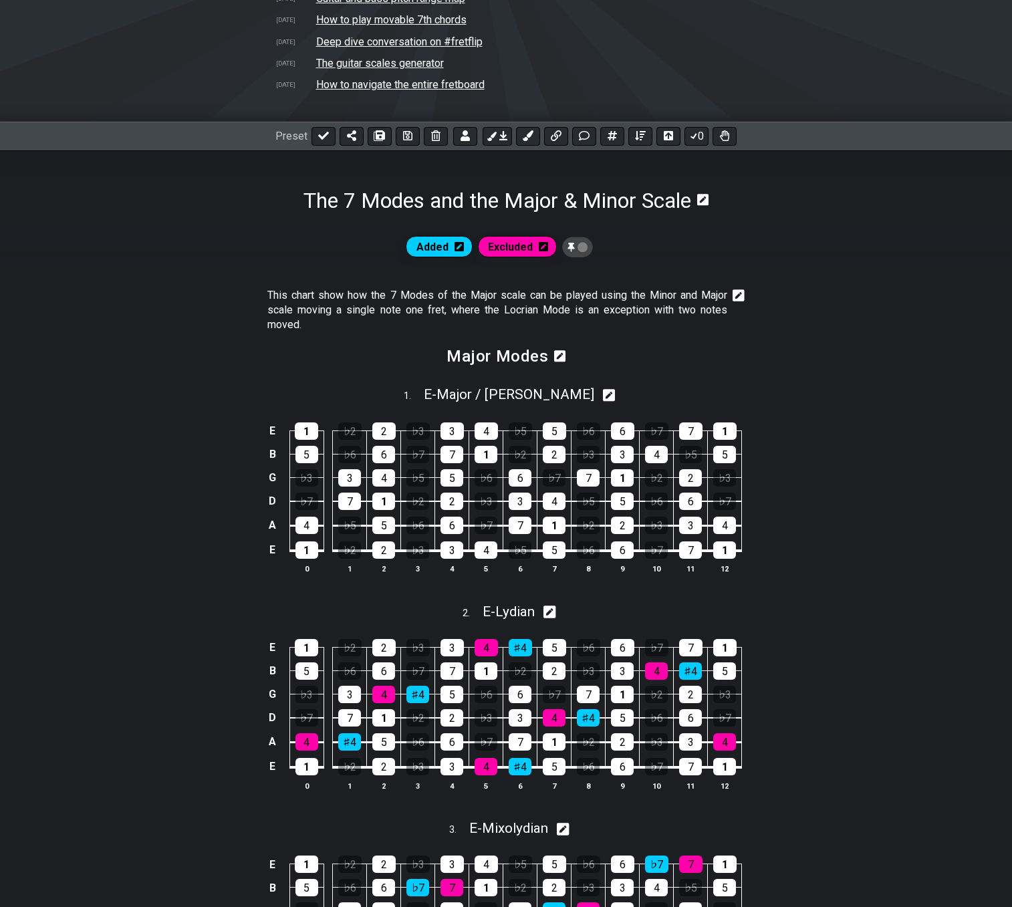
click at [738, 299] on icon at bounding box center [739, 295] width 12 height 12
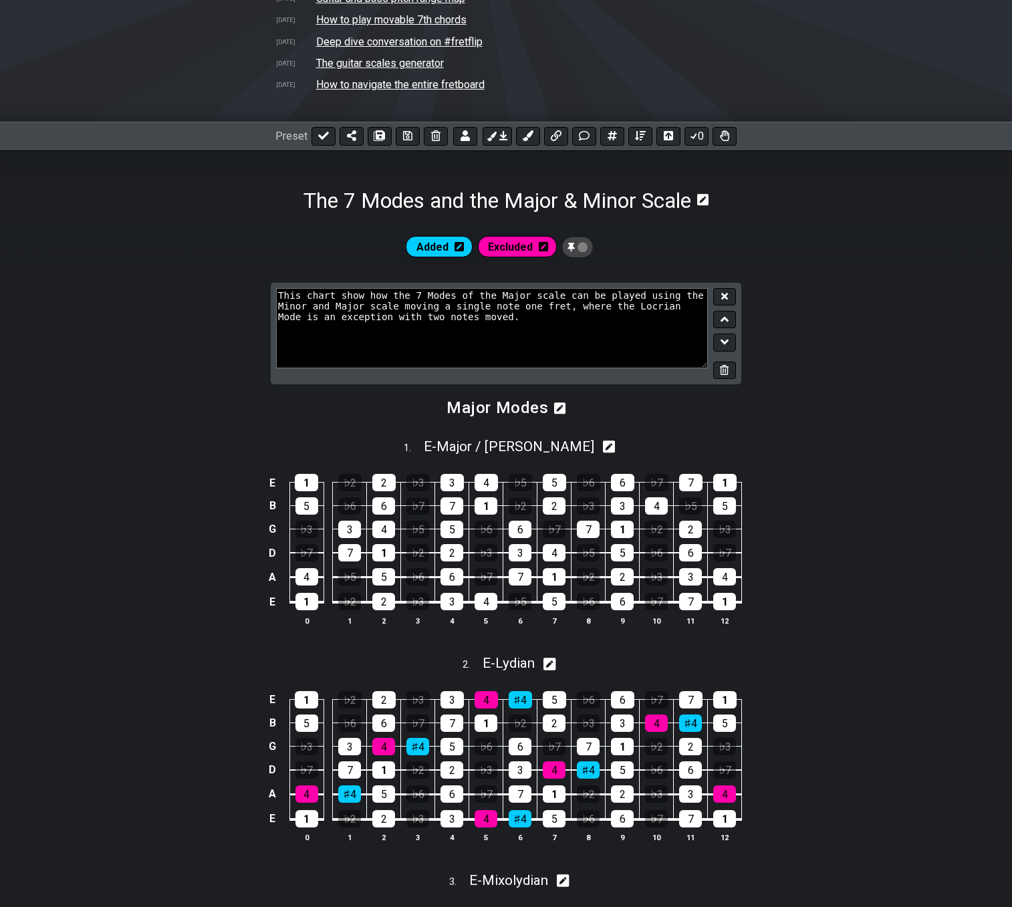
click at [317, 320] on textarea "This chart show how the 7 Modes of the Major scale can be played using the Mino…" at bounding box center [492, 328] width 432 height 80
click at [555, 308] on textarea "This chart show how the 7 Modes of the Major scale can be played using the Mino…" at bounding box center [492, 328] width 432 height 80
click at [547, 303] on textarea "This chart show how the 7 Modes of the Major scale can be played using the Mino…" at bounding box center [492, 328] width 432 height 80
type textarea "This chart show how the 7 Modes of the Major scale can be played using the Mino…"
click at [729, 297] on button at bounding box center [724, 297] width 23 height 18
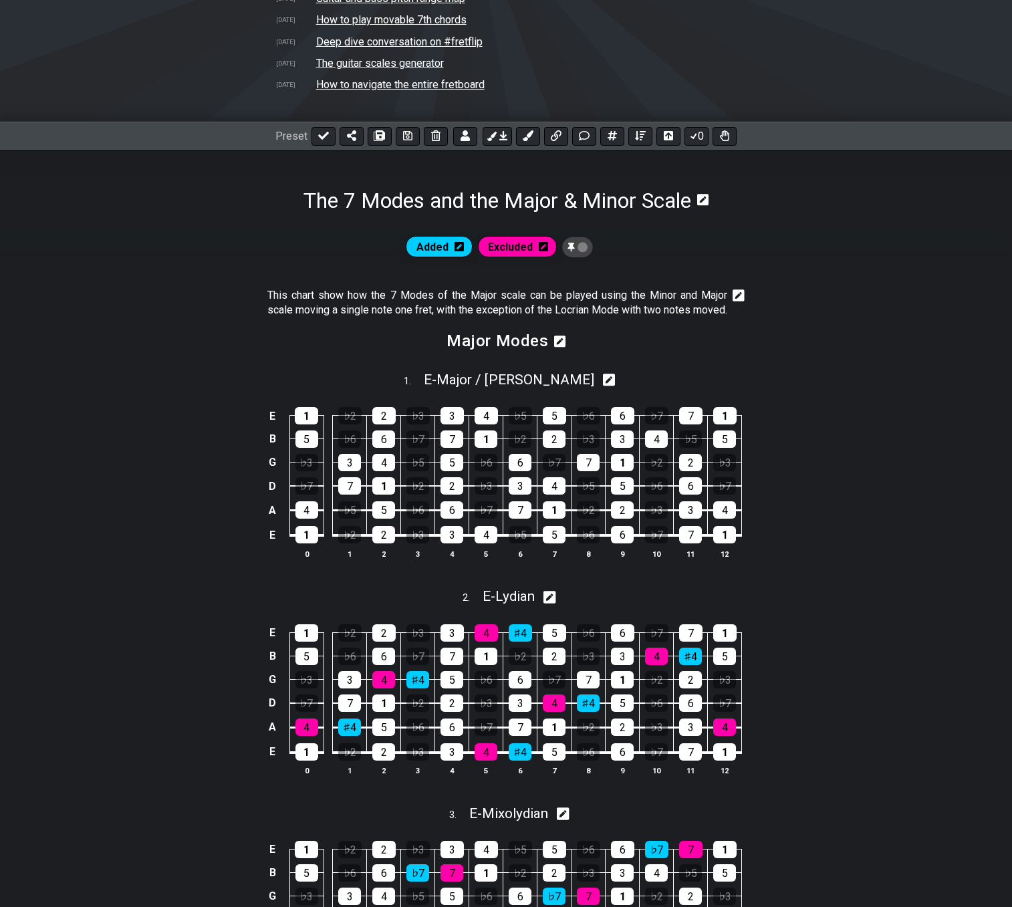
click at [739, 297] on icon at bounding box center [739, 295] width 12 height 12
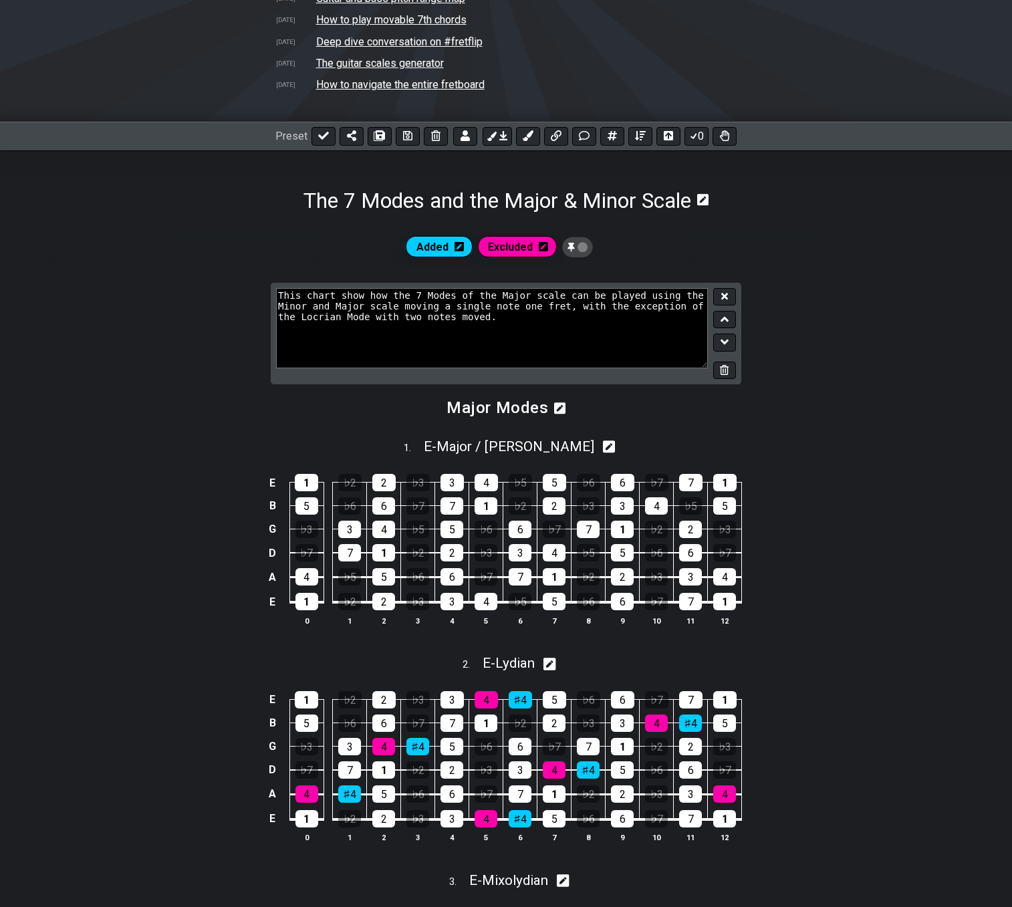
click at [529, 310] on textarea "This chart show how the 7 Modes of the Major scale can be played using the Mino…" at bounding box center [492, 328] width 432 height 80
paste textarea "exception"
click at [534, 303] on textarea "This chart show how the 7 Modes of the Major scale can be played using the Mino…" at bounding box center [492, 328] width 432 height 80
type textarea "This chart show how the 7 Modes of the Major scale can be played using the Mino…"
click at [723, 296] on icon at bounding box center [724, 296] width 7 height 10
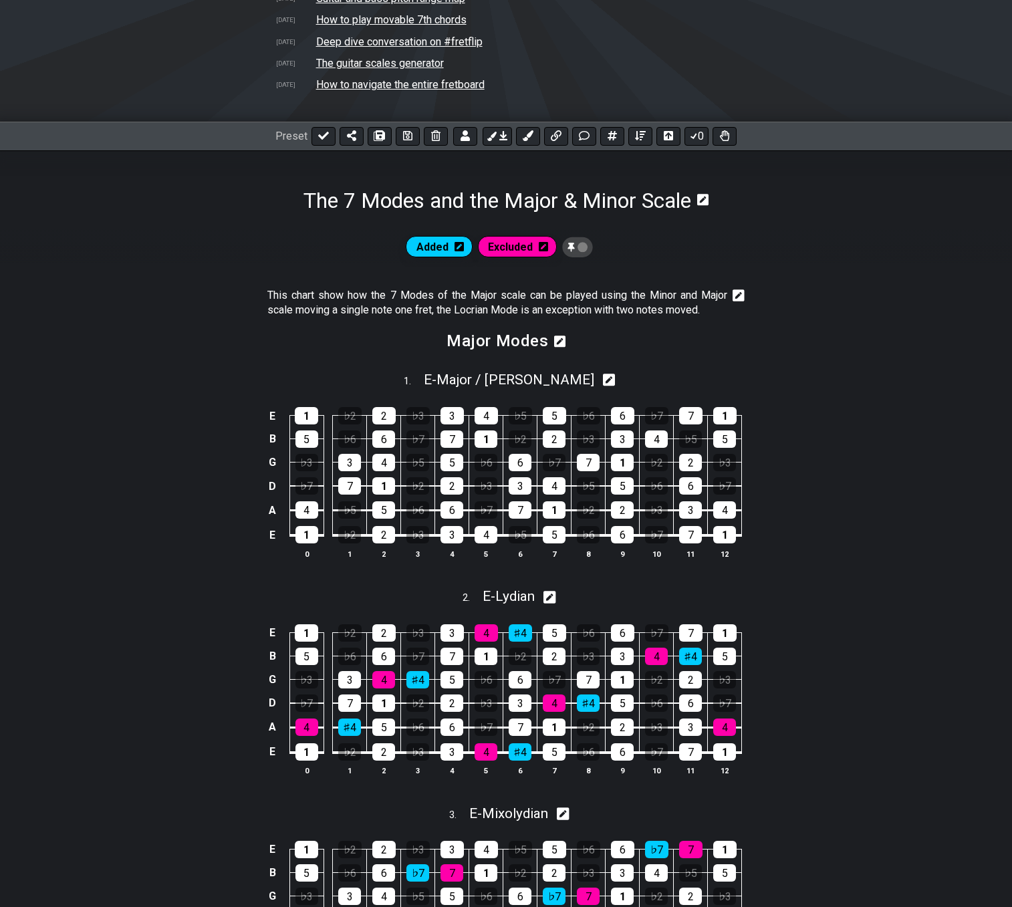
click at [733, 294] on icon at bounding box center [739, 295] width 12 height 12
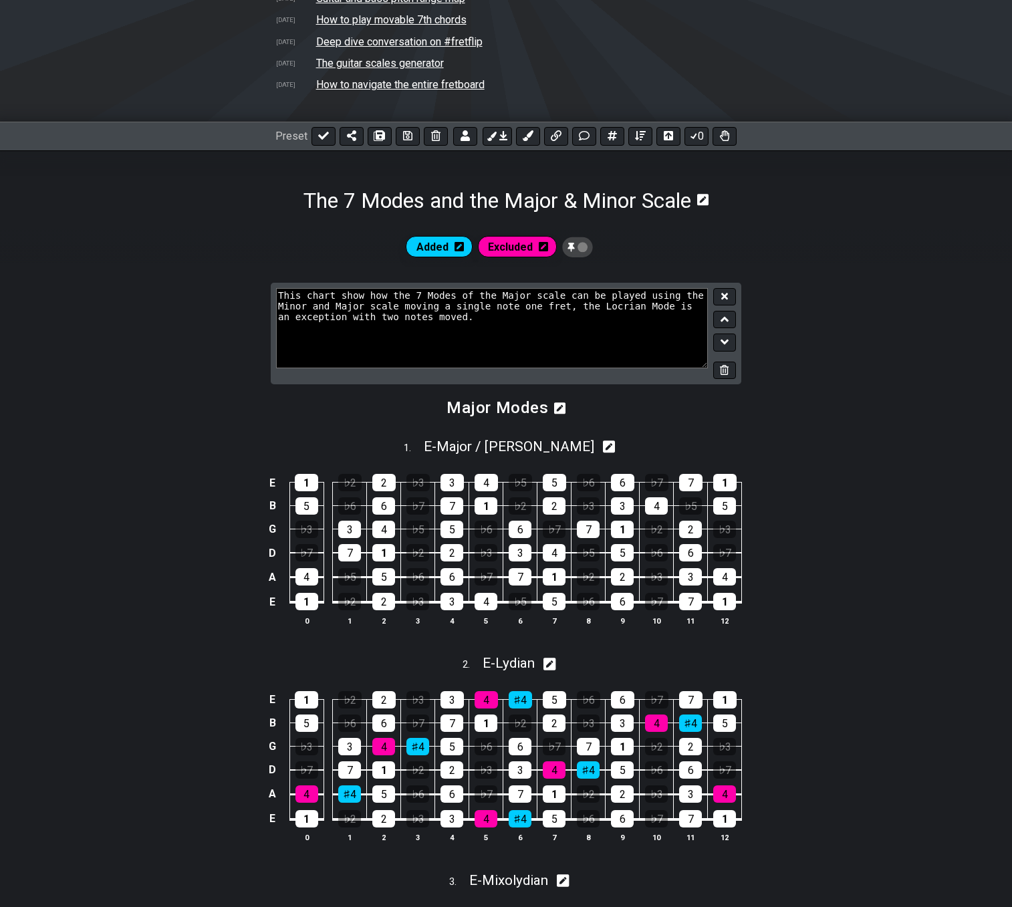
click at [525, 306] on textarea "This chart show how the 7 Modes of the Major scale can be played using the Mino…" at bounding box center [492, 328] width 432 height 80
type textarea "This chart show how the 7 Modes of the Major scale can be played using the Mino…"
click at [731, 297] on button at bounding box center [724, 297] width 23 height 18
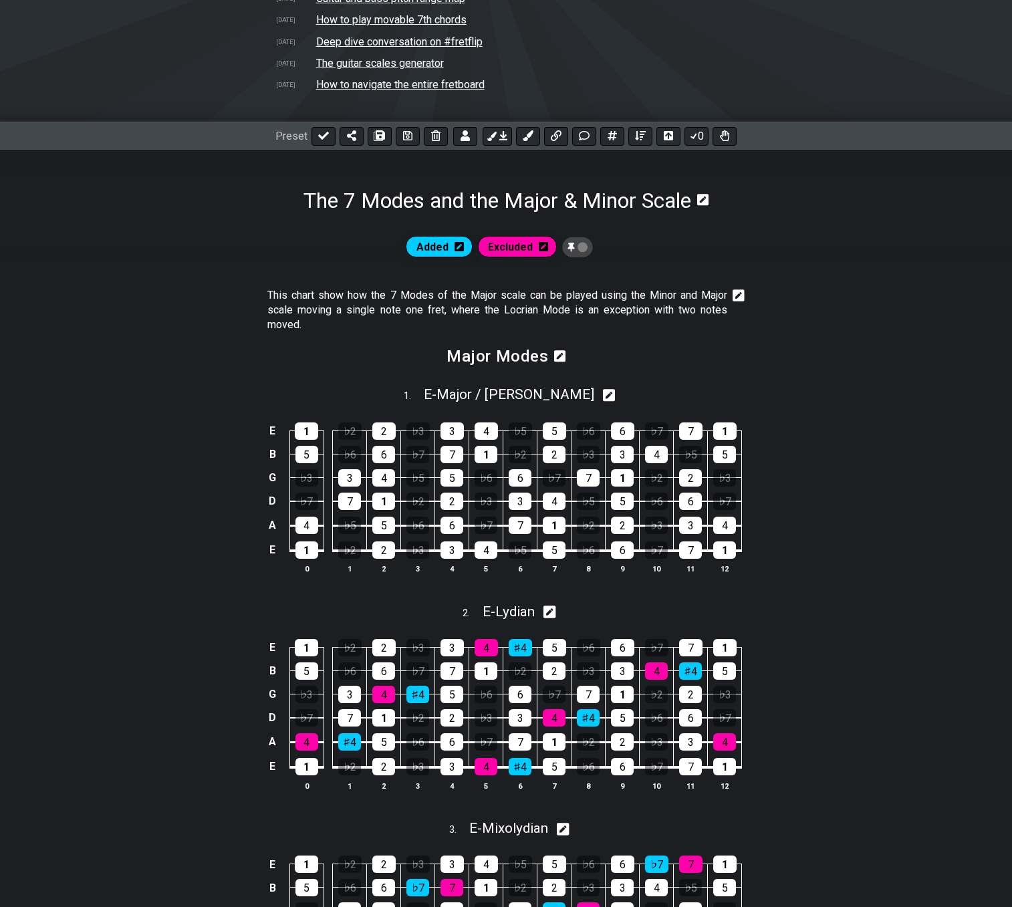
click at [740, 296] on icon at bounding box center [739, 295] width 12 height 12
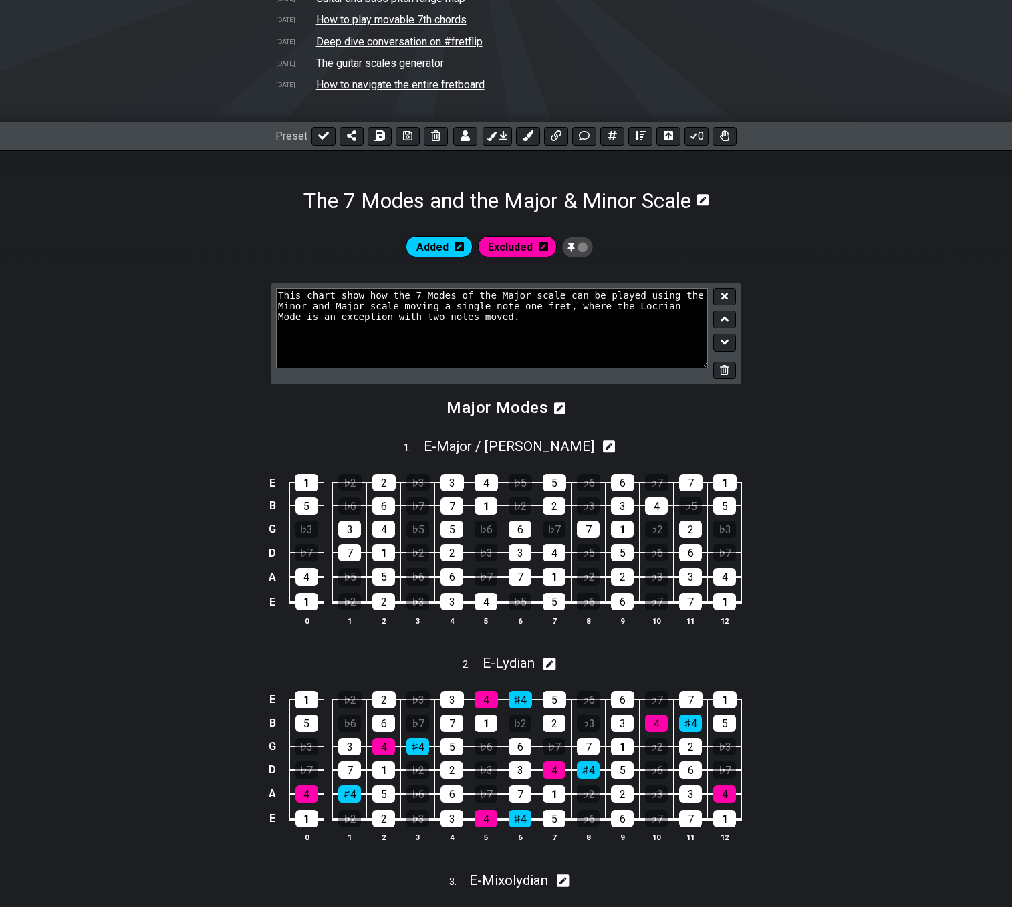
click at [612, 303] on textarea "This chart show how the 7 Modes of the Major scale can be played using the Mino…" at bounding box center [492, 328] width 432 height 80
type textarea "This chart show how the 7 Modes of the Major scale can be played using the Mino…"
click at [732, 295] on button at bounding box center [724, 297] width 23 height 18
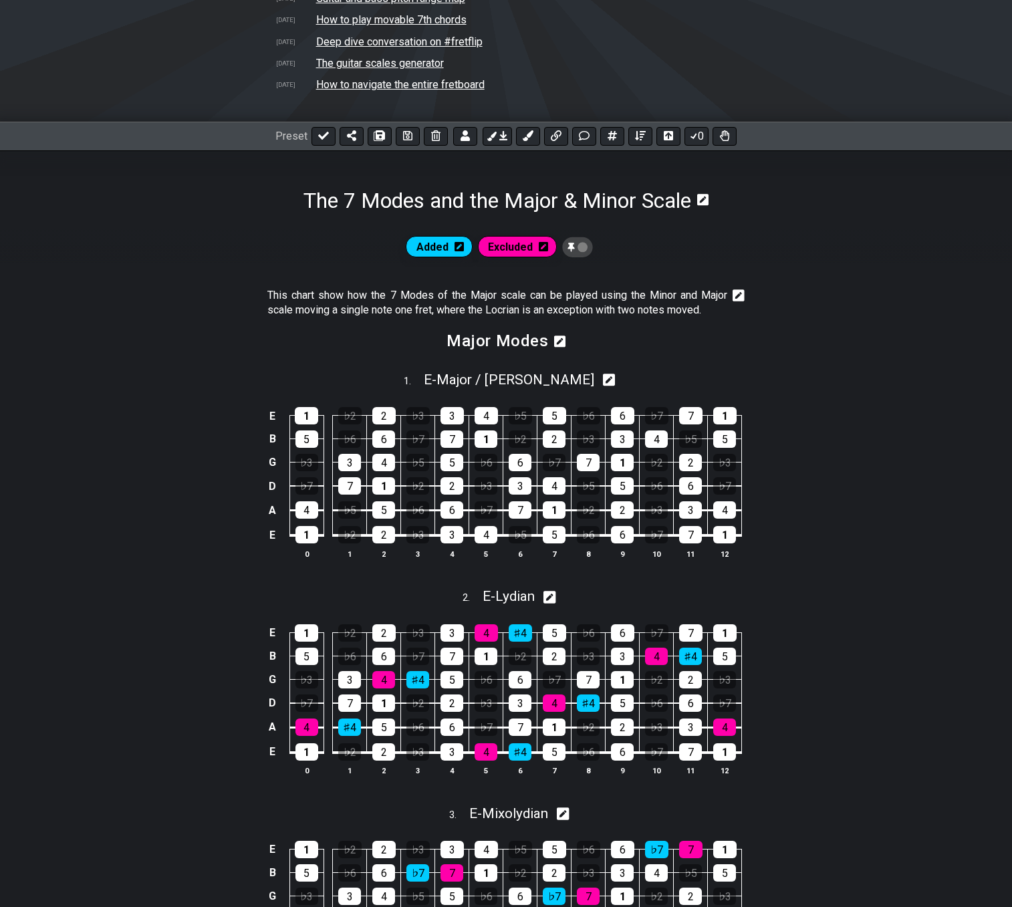
drag, startPoint x: 743, startPoint y: 297, endPoint x: 757, endPoint y: 297, distance: 14.1
click at [743, 296] on icon at bounding box center [739, 295] width 12 height 12
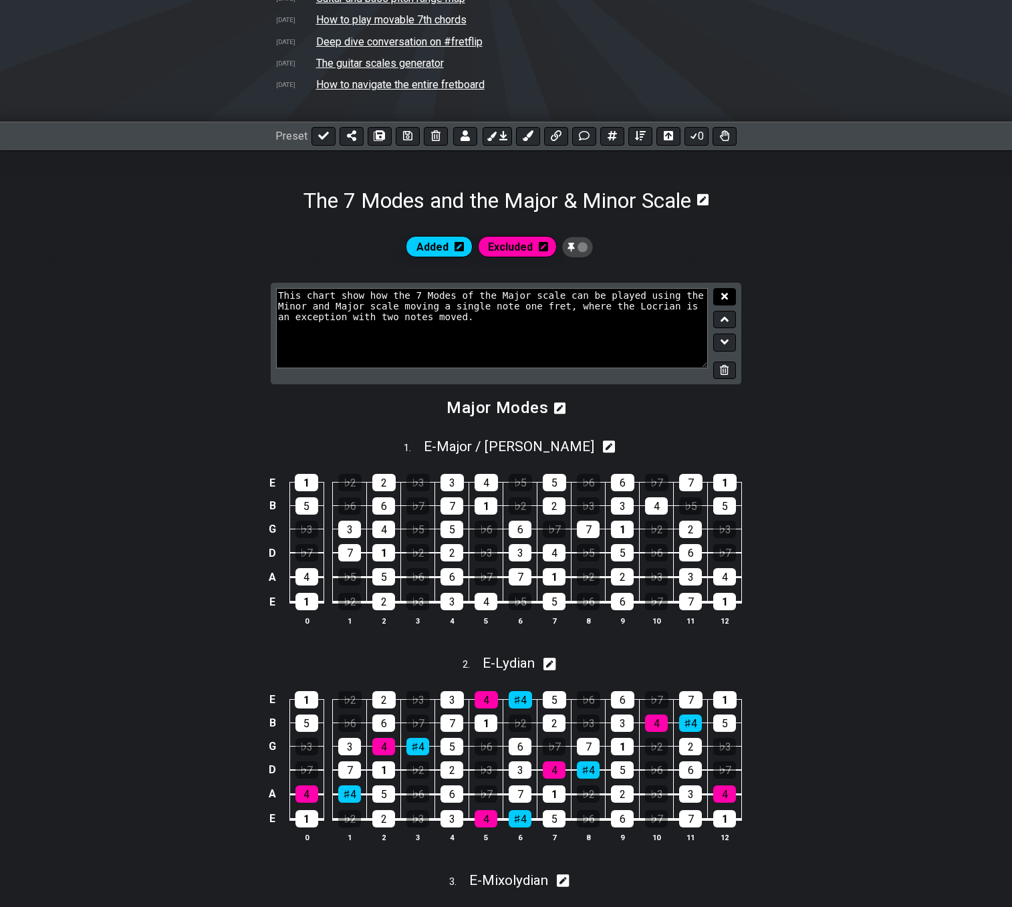
click at [723, 299] on icon at bounding box center [724, 296] width 7 height 10
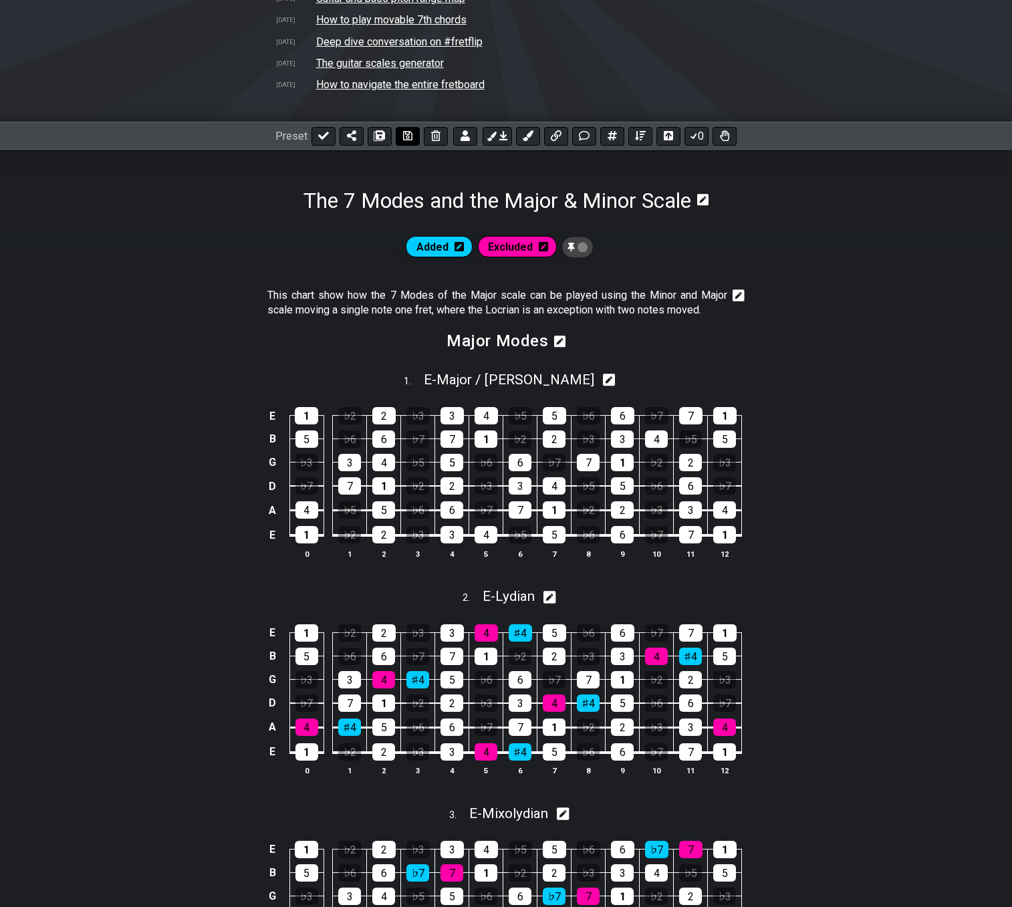
click at [406, 140] on icon at bounding box center [407, 135] width 9 height 9
click at [737, 296] on icon at bounding box center [739, 295] width 12 height 13
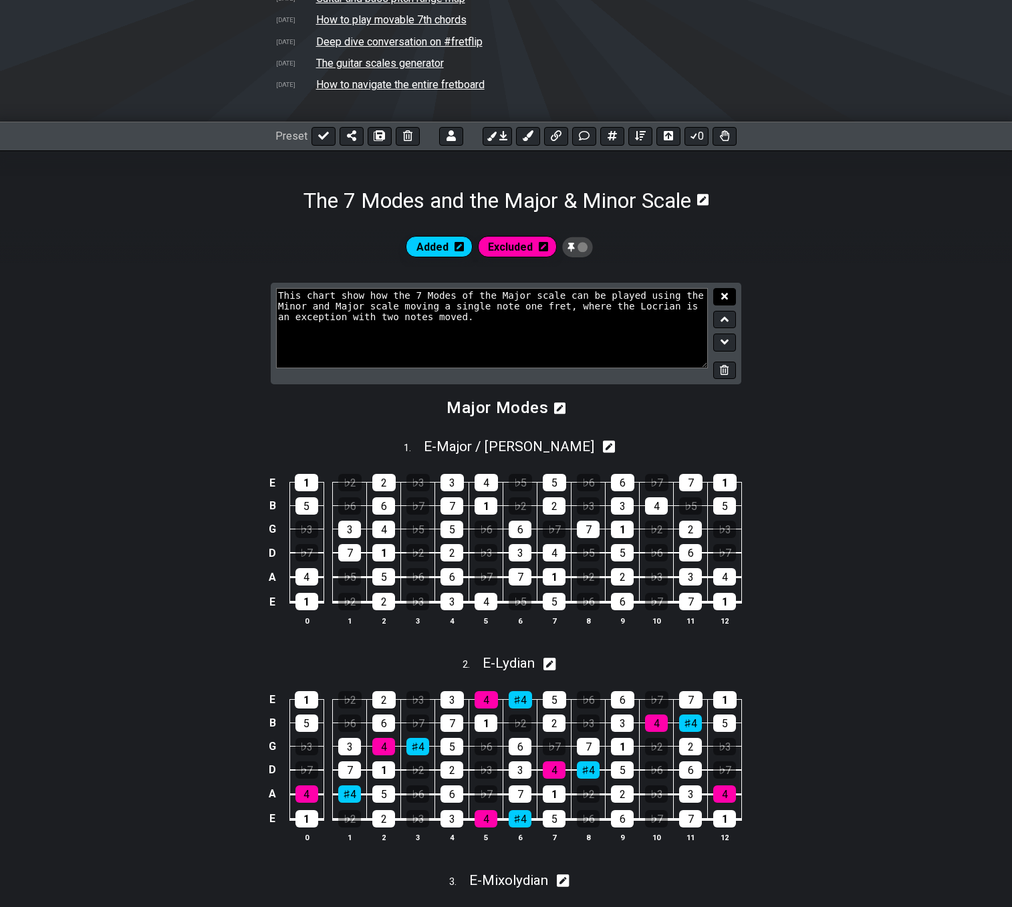
click at [729, 295] on button at bounding box center [724, 297] width 23 height 18
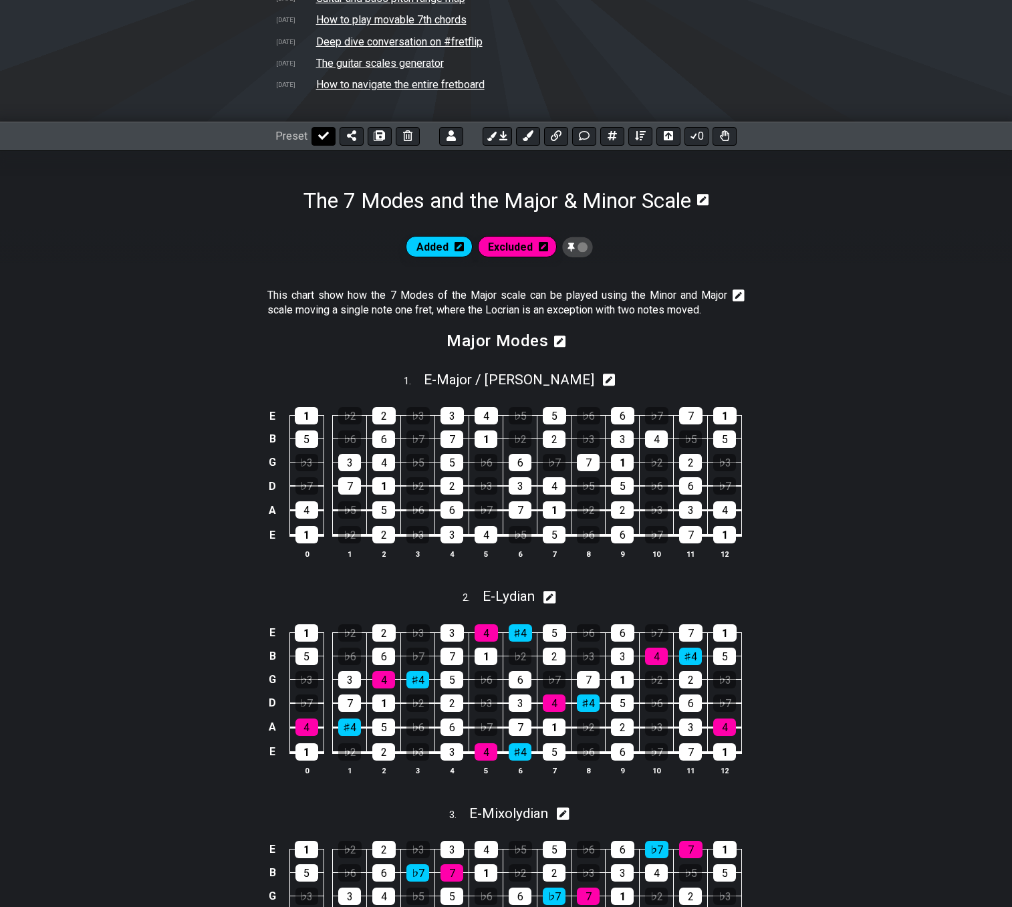
click at [334, 137] on button at bounding box center [323, 136] width 24 height 19
select select "/02VGM8YN"
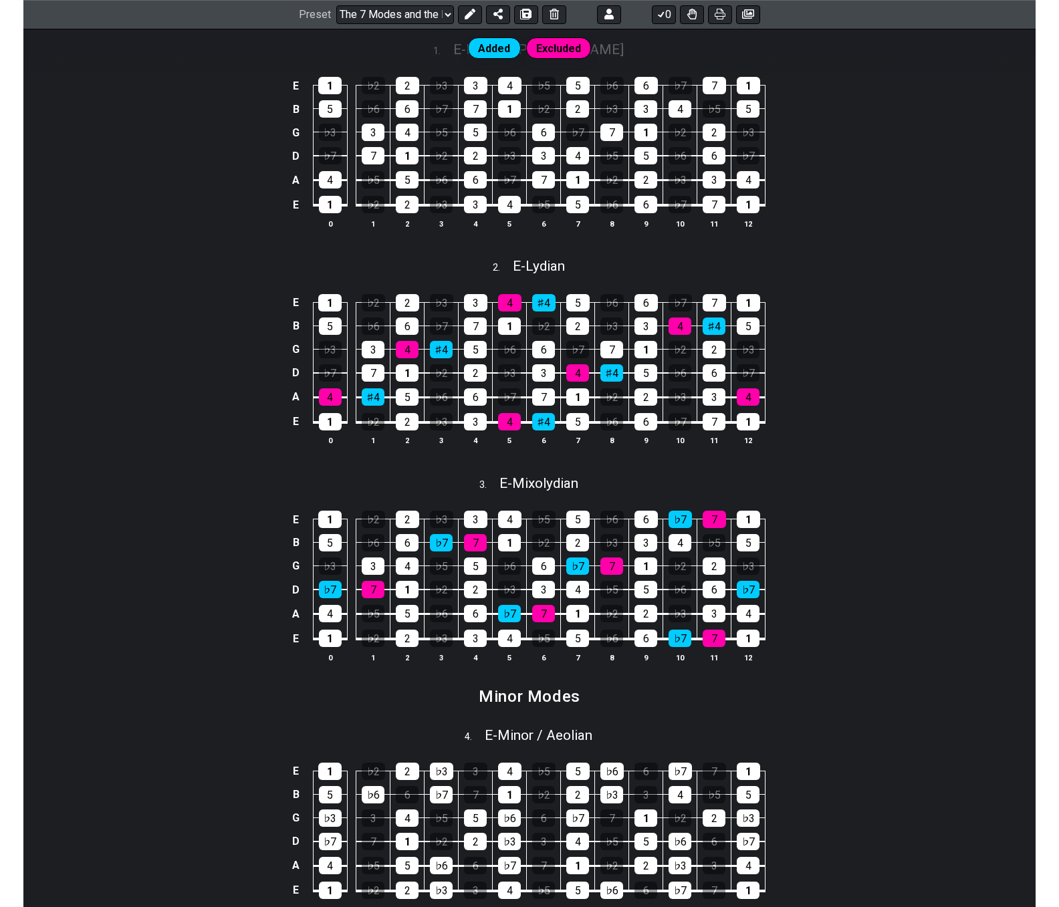
scroll to position [378, 0]
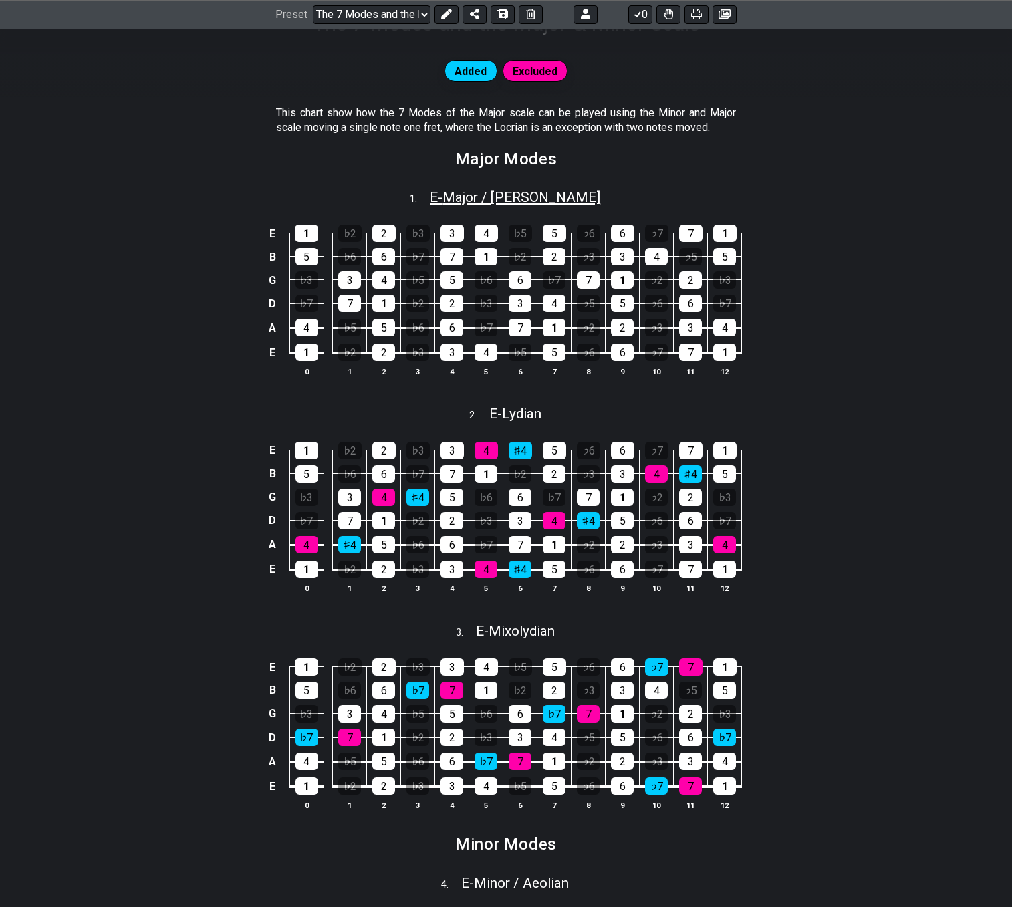
click at [495, 196] on span "E - Major / Ionian" at bounding box center [515, 197] width 170 height 16
select select "E"
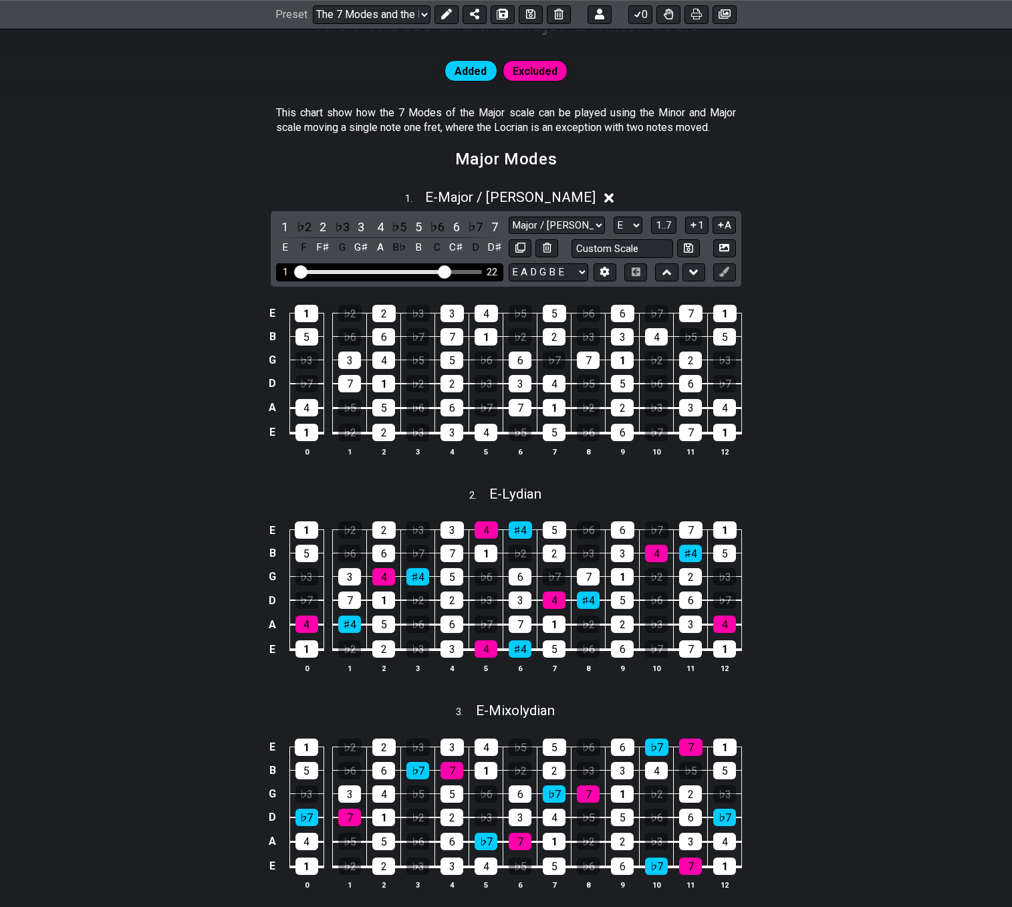
drag, startPoint x: 376, startPoint y: 270, endPoint x: 443, endPoint y: 278, distance: 67.3
click at [443, 271] on input "Visible fret range" at bounding box center [390, 271] width 190 height 0
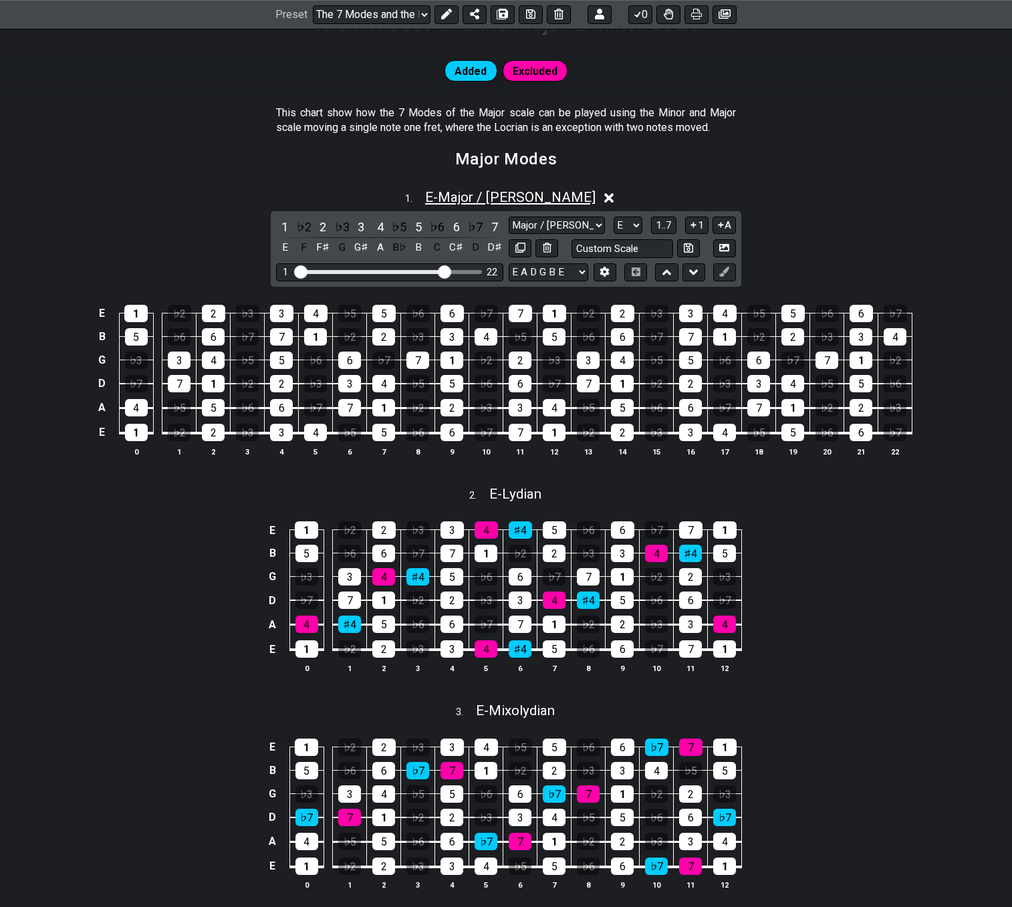
click at [471, 194] on span "E - Major / Ionian" at bounding box center [510, 197] width 170 height 16
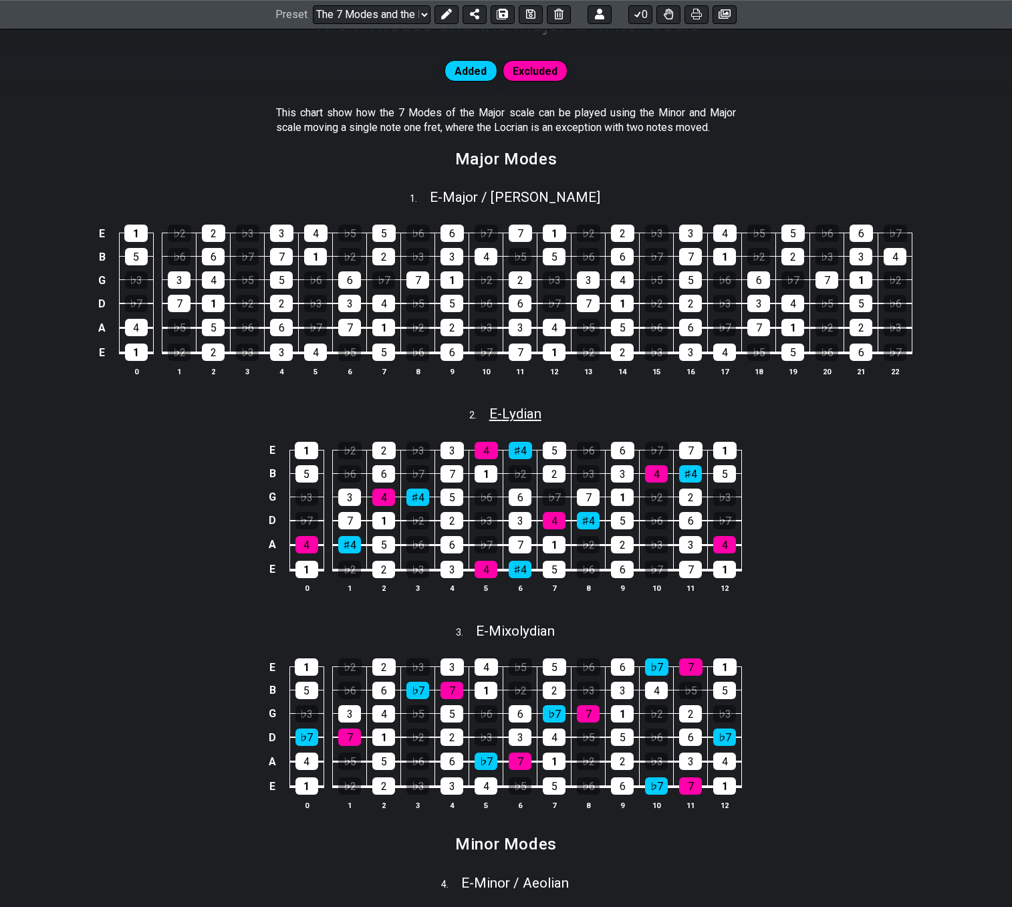
click at [495, 409] on span "E - Lydian" at bounding box center [515, 414] width 52 height 16
select select "E"
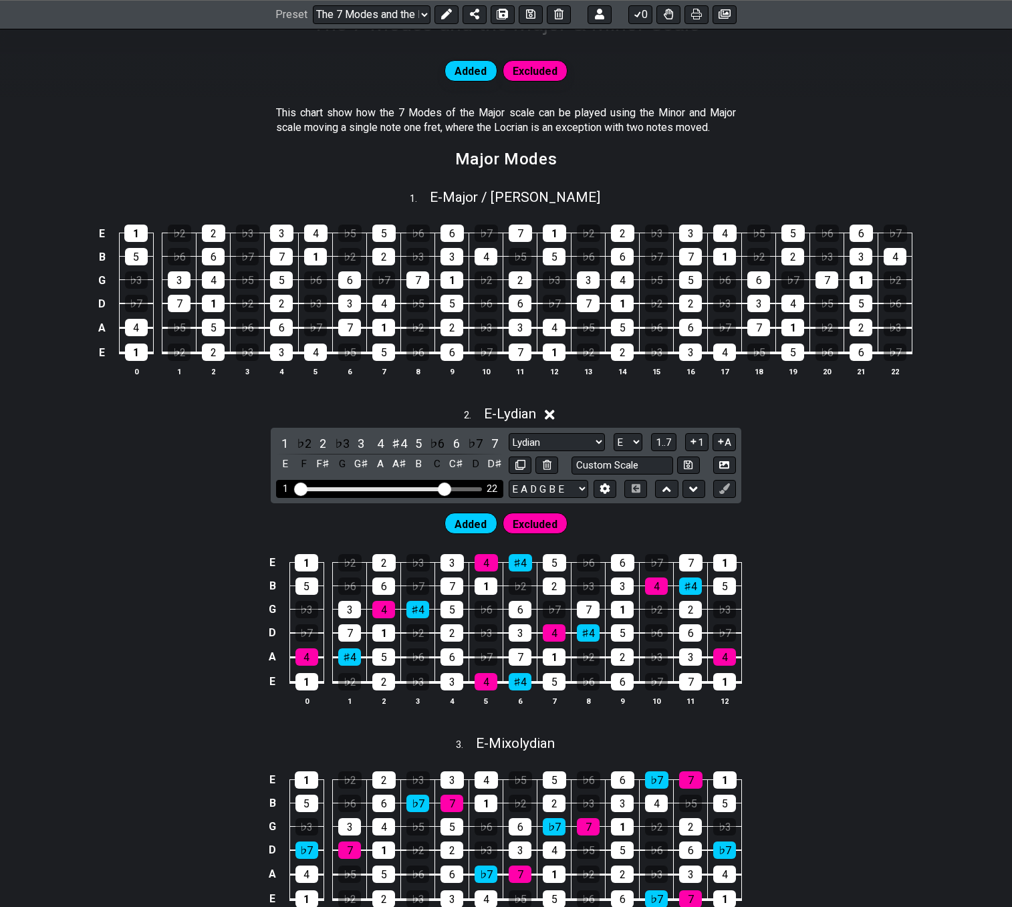
drag, startPoint x: 382, startPoint y: 489, endPoint x: 445, endPoint y: 486, distance: 63.6
click at [445, 488] on input "Visible fret range" at bounding box center [390, 488] width 190 height 0
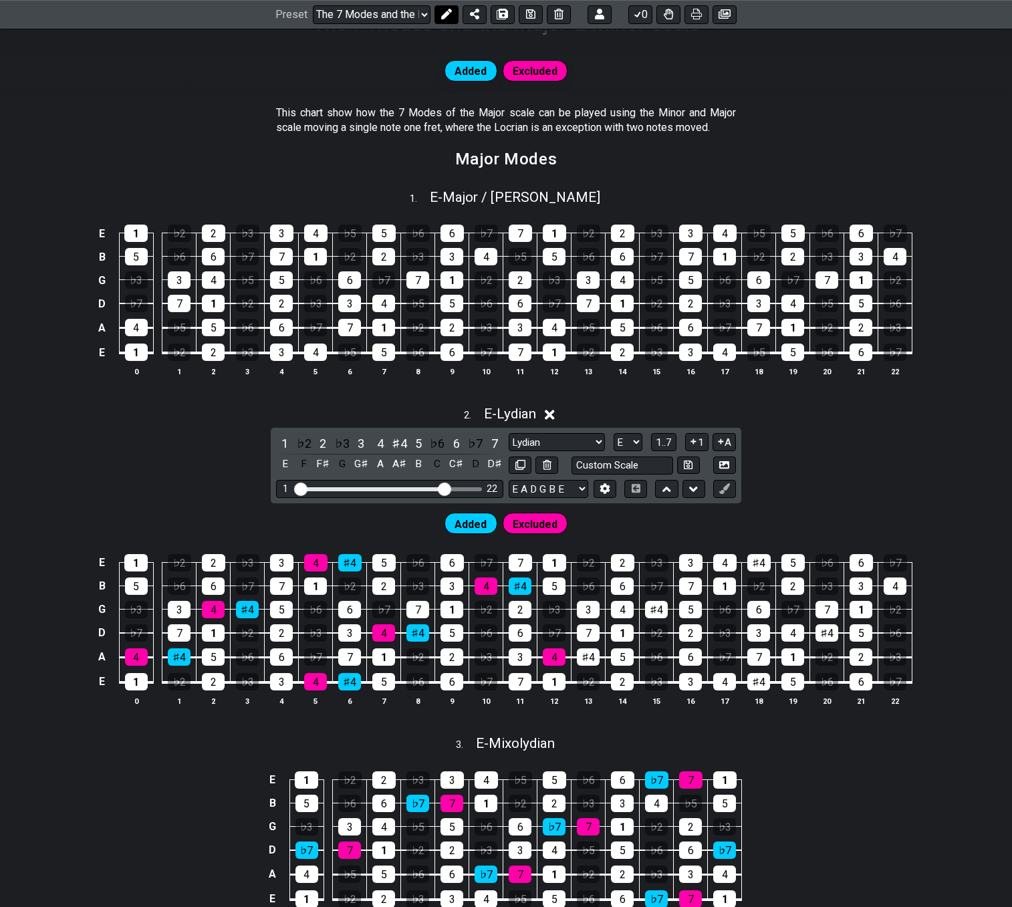
click at [446, 18] on icon at bounding box center [446, 14] width 11 height 11
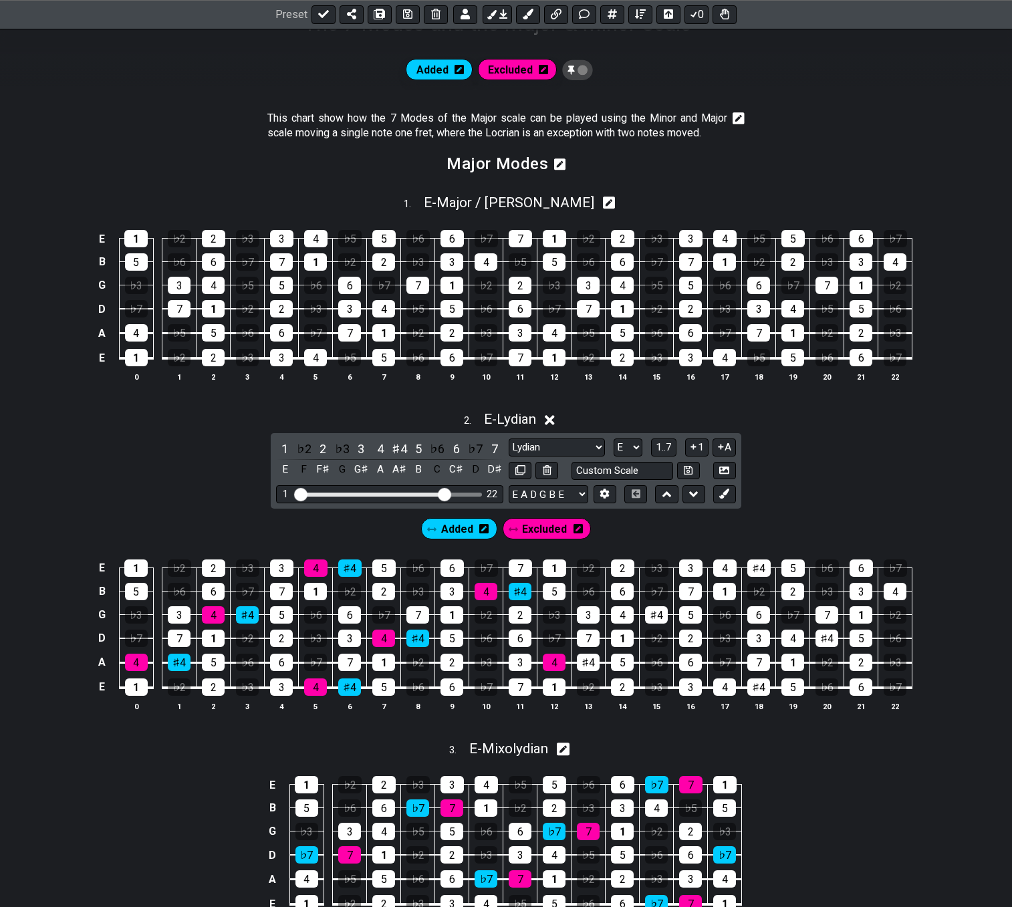
click at [457, 531] on span "Added" at bounding box center [457, 528] width 32 height 19
click at [396, 448] on div "♯4" at bounding box center [398, 449] width 17 height 18
click at [396, 449] on div "♯4" at bounding box center [398, 449] width 17 height 18
click at [529, 522] on div "Added Excluded" at bounding box center [505, 528] width 173 height 27
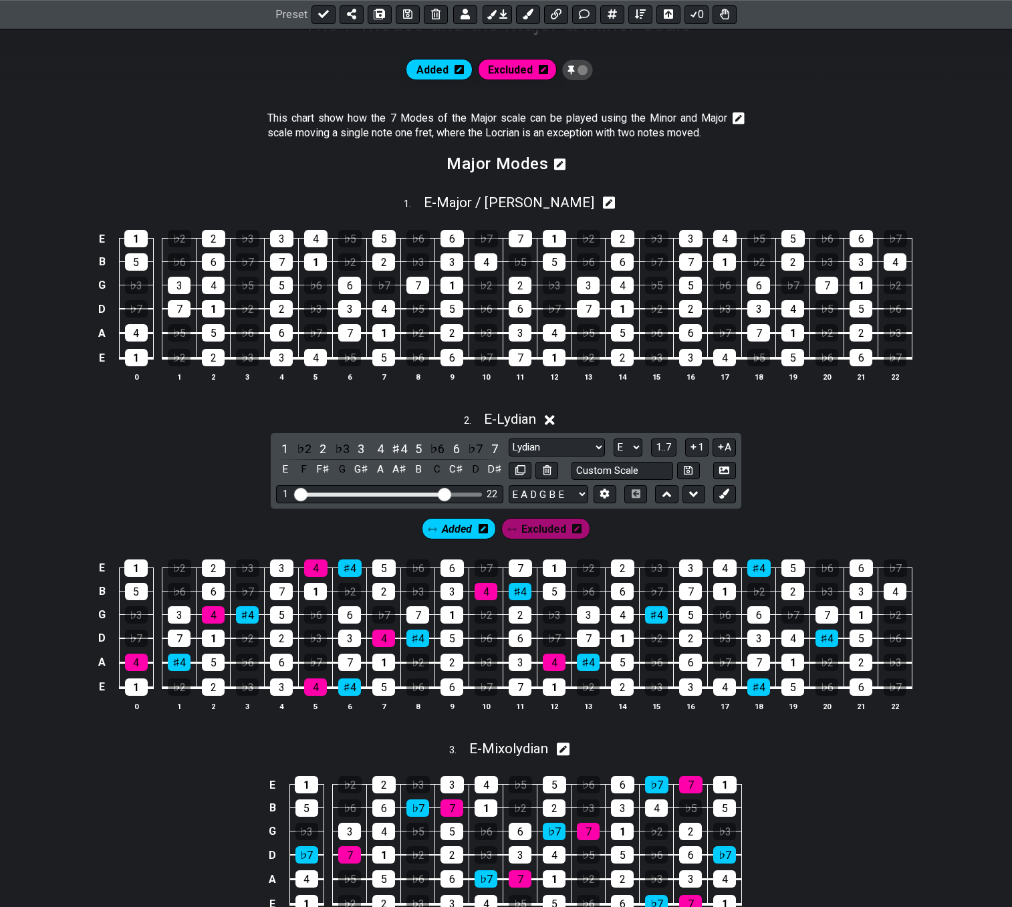
click at [537, 525] on span "Excluded" at bounding box center [543, 528] width 45 height 19
click at [379, 449] on div "4" at bounding box center [380, 449] width 17 height 18
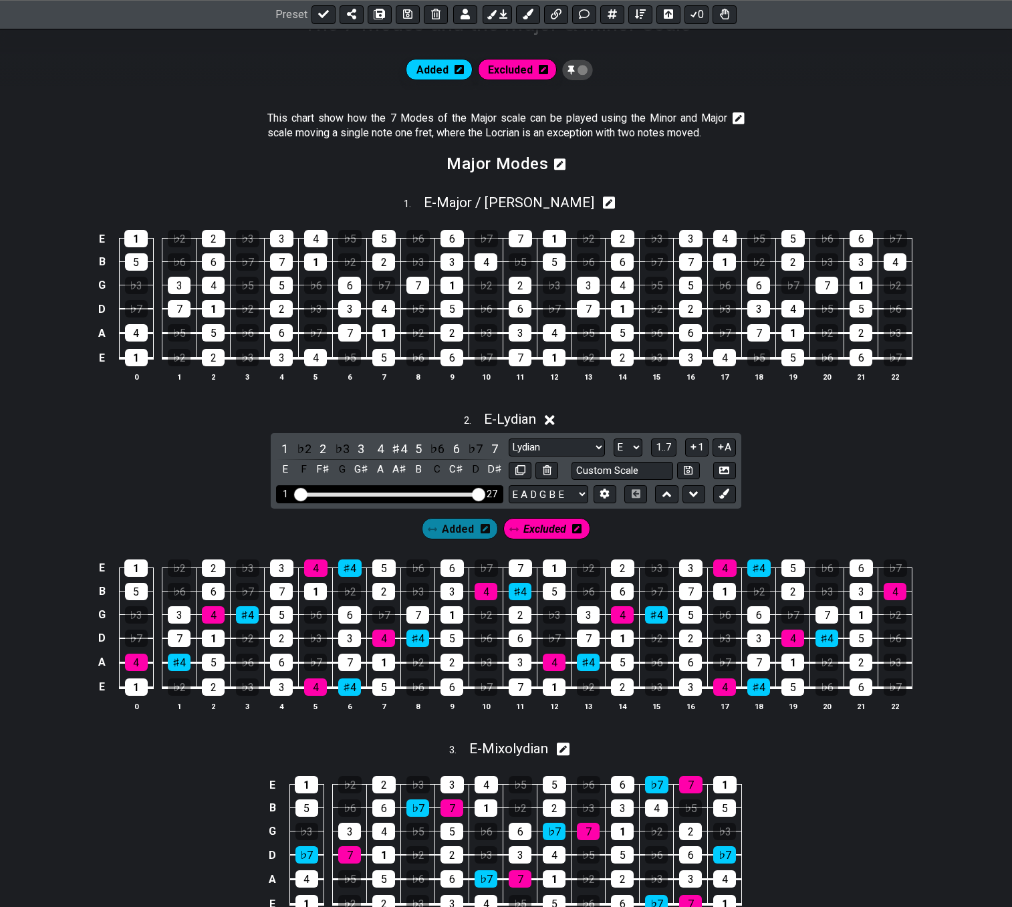
drag, startPoint x: 449, startPoint y: 492, endPoint x: 487, endPoint y: 498, distance: 38.6
click at [485, 493] on input "Visible fret range" at bounding box center [390, 493] width 190 height 0
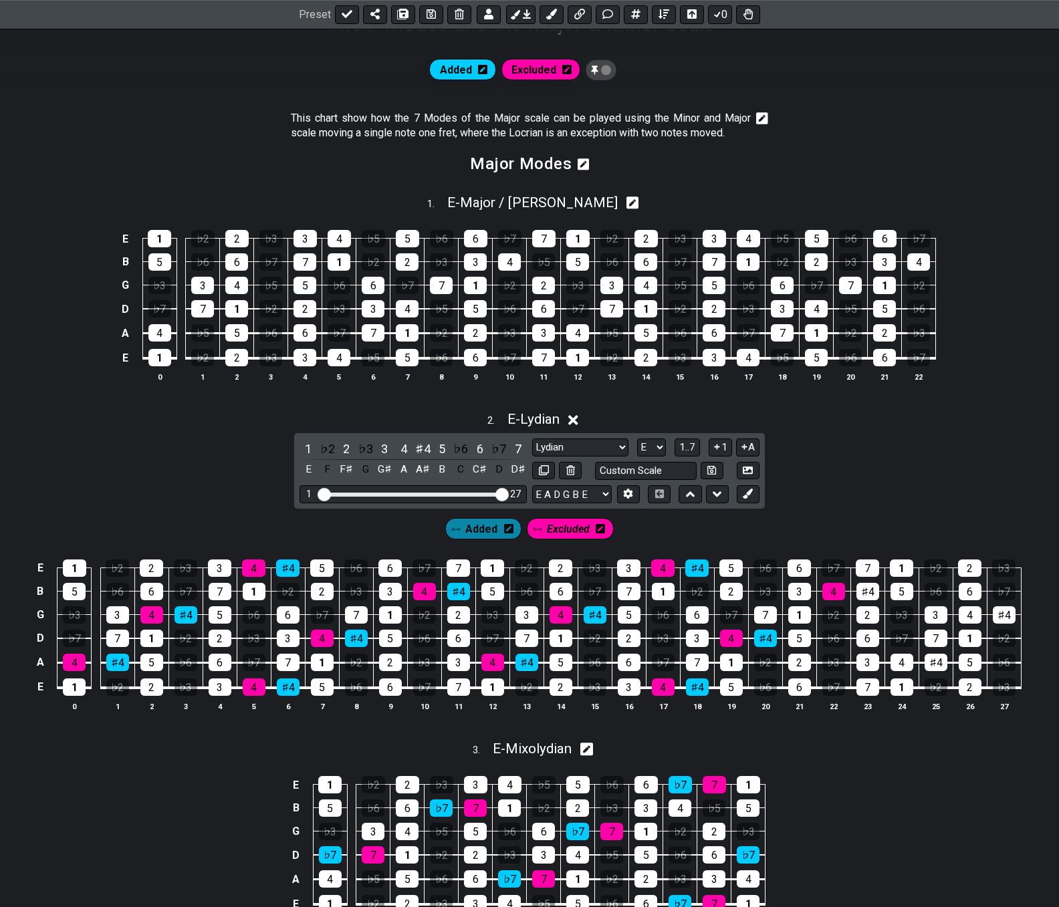
click at [477, 533] on span "Added" at bounding box center [481, 528] width 32 height 19
click at [422, 447] on div "♯4" at bounding box center [422, 449] width 17 height 18
click at [569, 523] on span "Excluded" at bounding box center [567, 528] width 45 height 19
click at [401, 448] on div "4" at bounding box center [403, 449] width 17 height 18
click at [527, 416] on span "E - Lydian" at bounding box center [533, 419] width 52 height 16
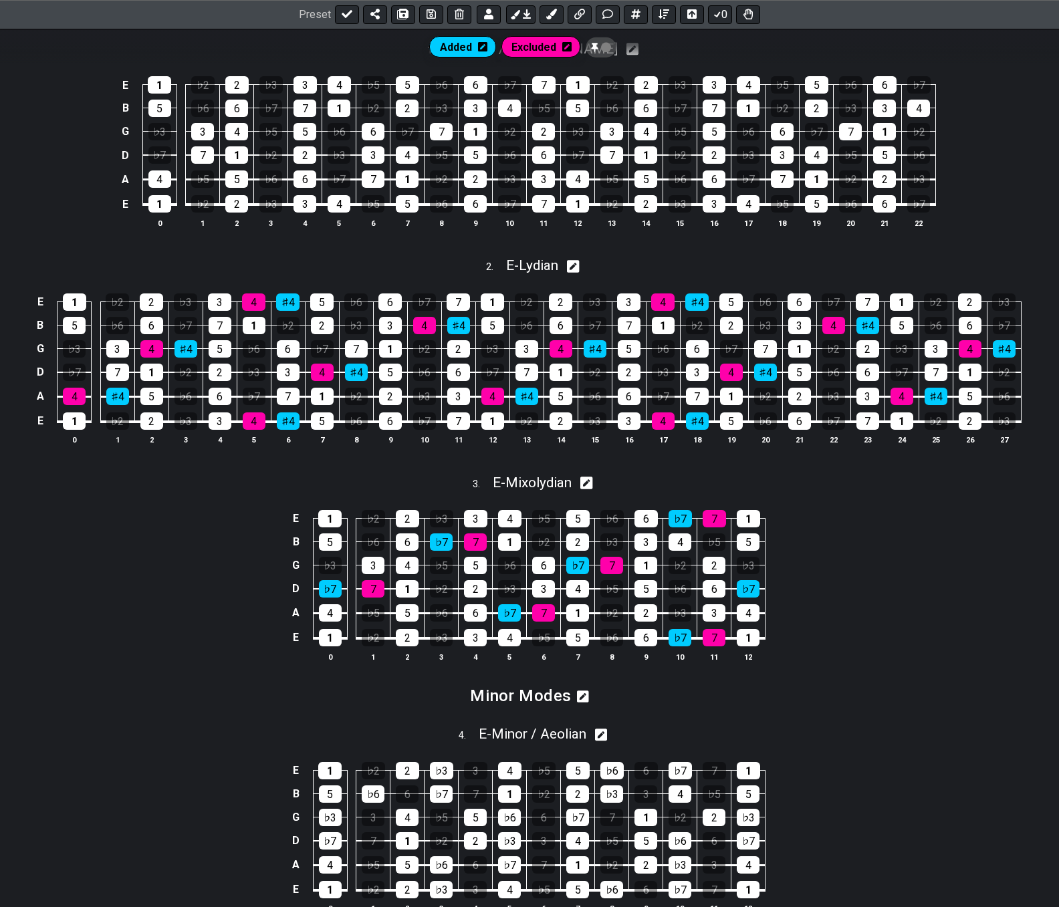
scroll to position [578, 0]
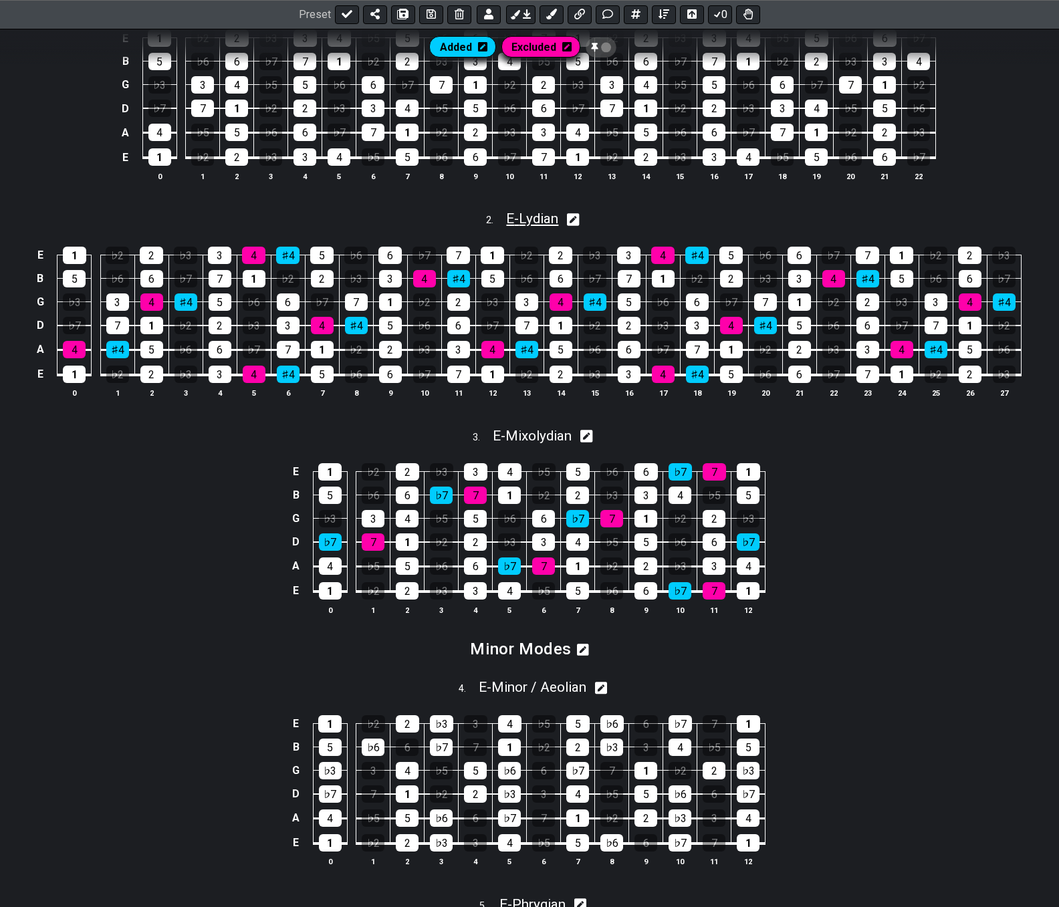
click at [541, 221] on span "E - Lydian" at bounding box center [532, 219] width 52 height 16
select select "E"
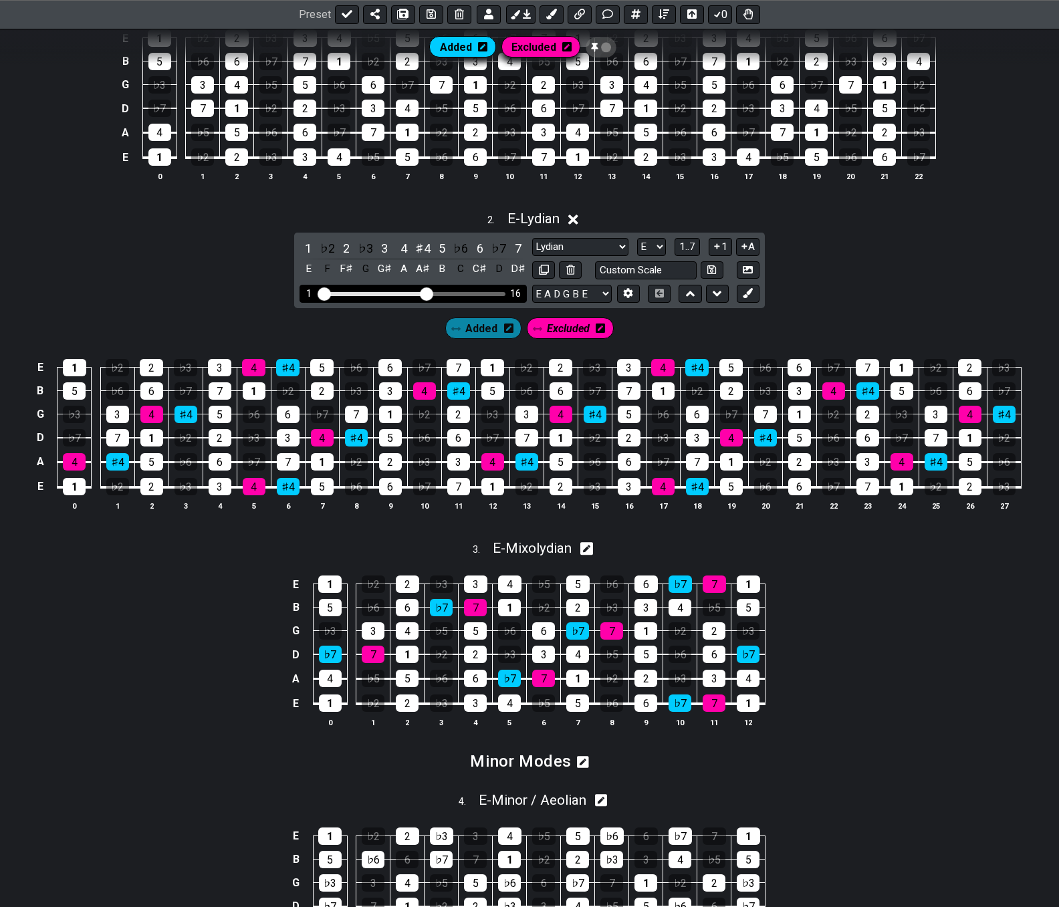
drag, startPoint x: 503, startPoint y: 293, endPoint x: 427, endPoint y: 306, distance: 76.6
click at [427, 293] on input "Visible fret range" at bounding box center [413, 293] width 190 height 0
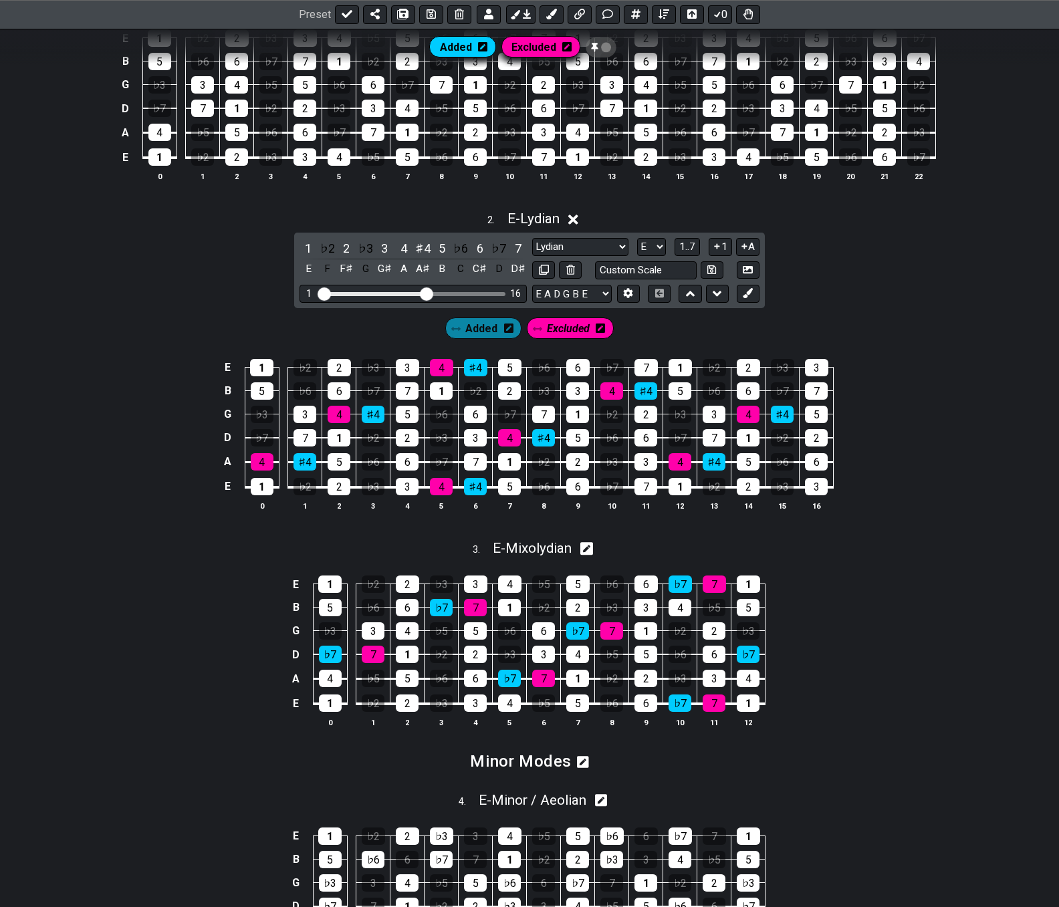
click at [589, 551] on icon at bounding box center [586, 548] width 13 height 14
select select "E"
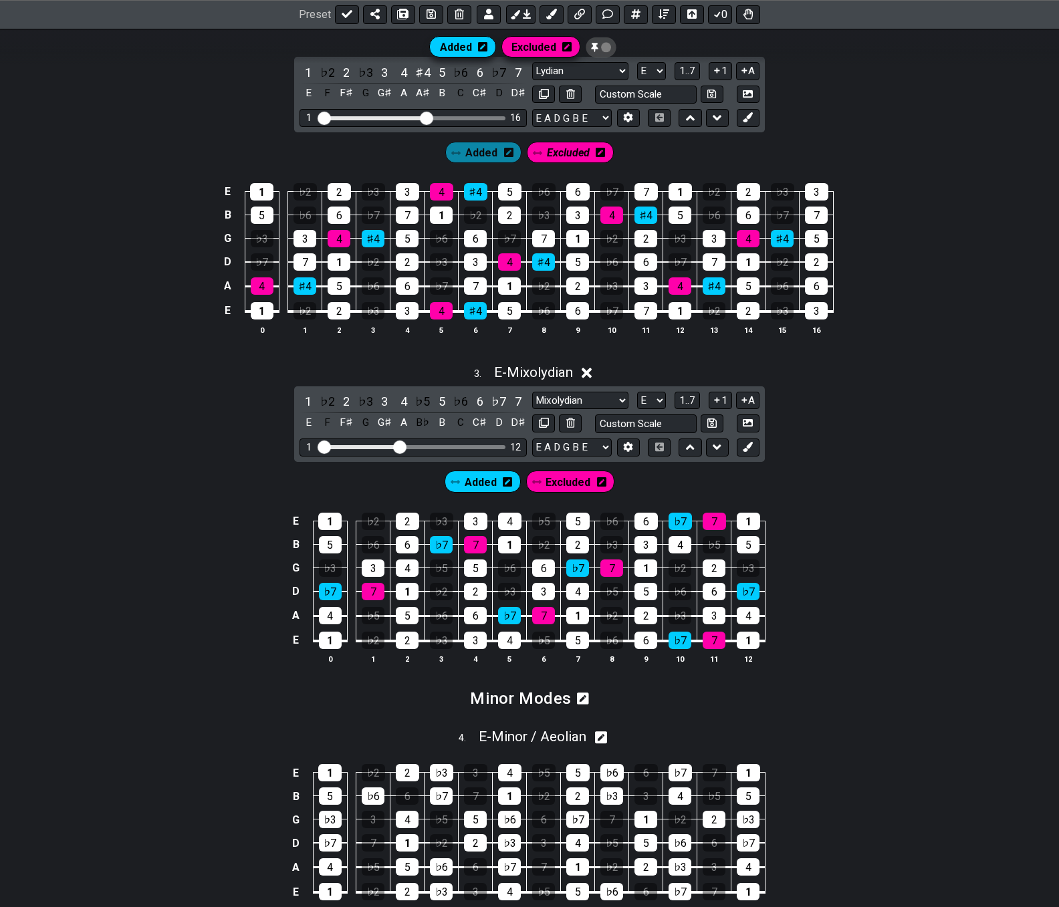
scroll to position [779, 0]
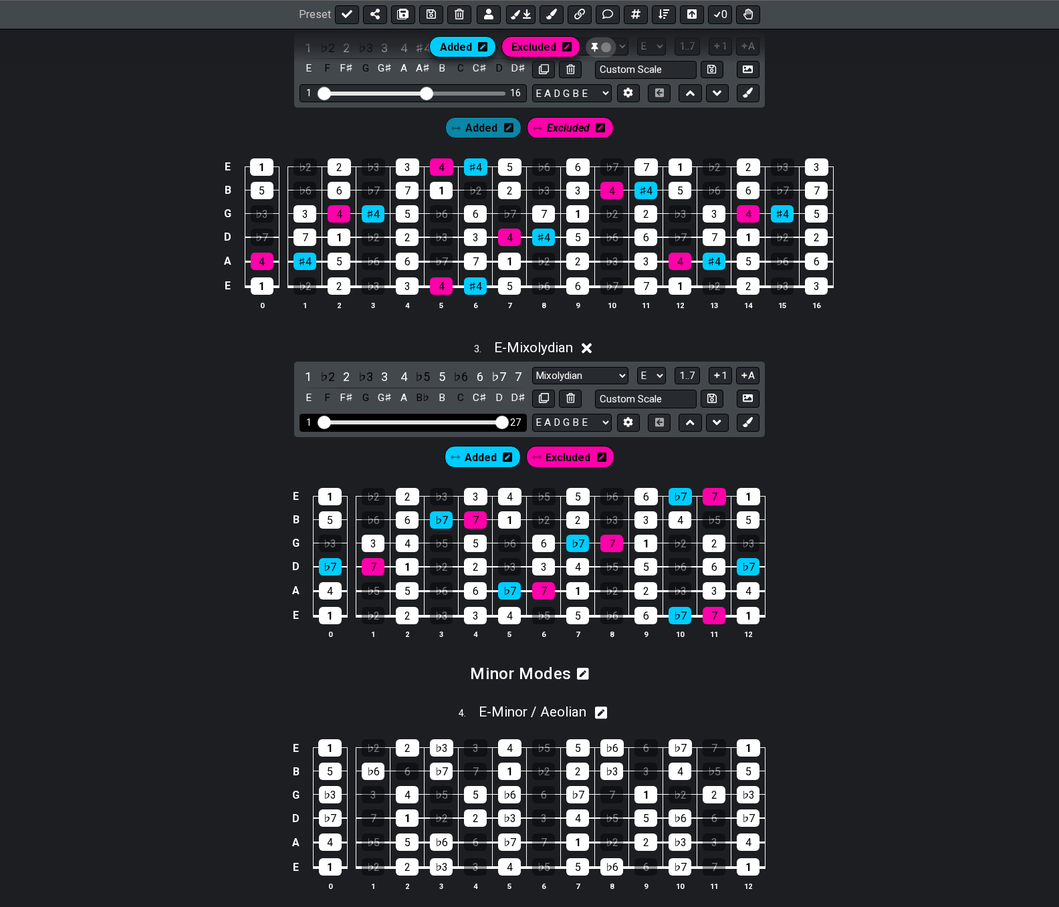
drag, startPoint x: 404, startPoint y: 422, endPoint x: 549, endPoint y: 429, distance: 144.6
click at [508, 421] on input "Visible fret range" at bounding box center [413, 421] width 190 height 0
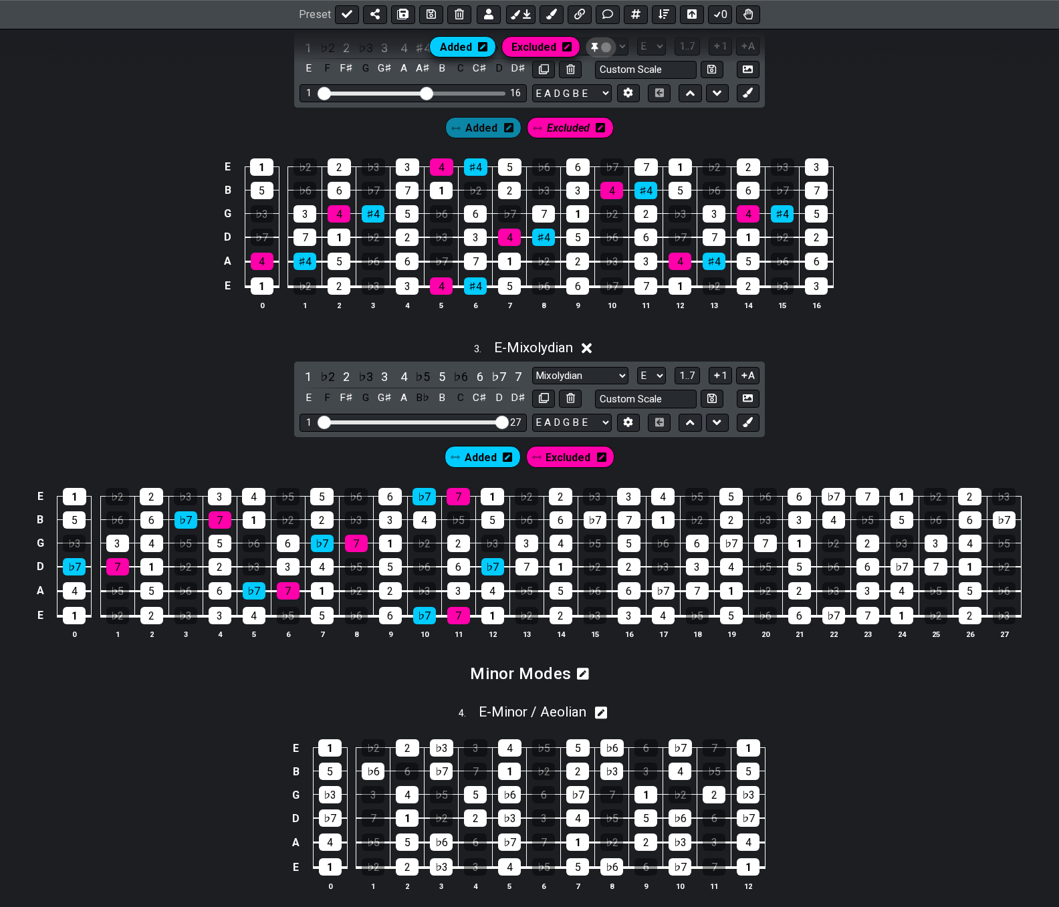
click at [477, 459] on span "Added" at bounding box center [481, 457] width 32 height 19
click at [498, 376] on div "♭7" at bounding box center [498, 377] width 17 height 18
drag, startPoint x: 571, startPoint y: 457, endPoint x: 561, endPoint y: 452, distance: 11.1
click at [571, 457] on span "Excluded" at bounding box center [567, 457] width 45 height 19
click at [519, 376] on div "7" at bounding box center [517, 377] width 17 height 18
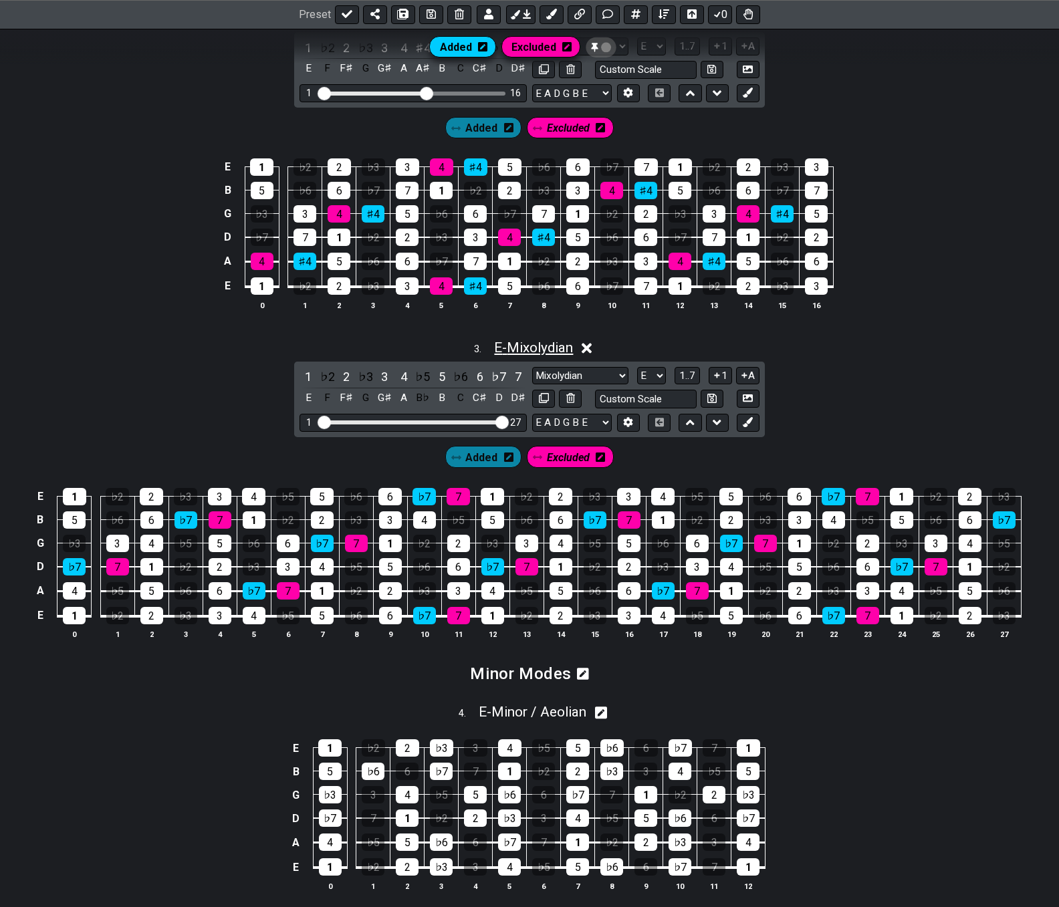
click at [519, 347] on span "E - Mixolydian" at bounding box center [533, 348] width 79 height 16
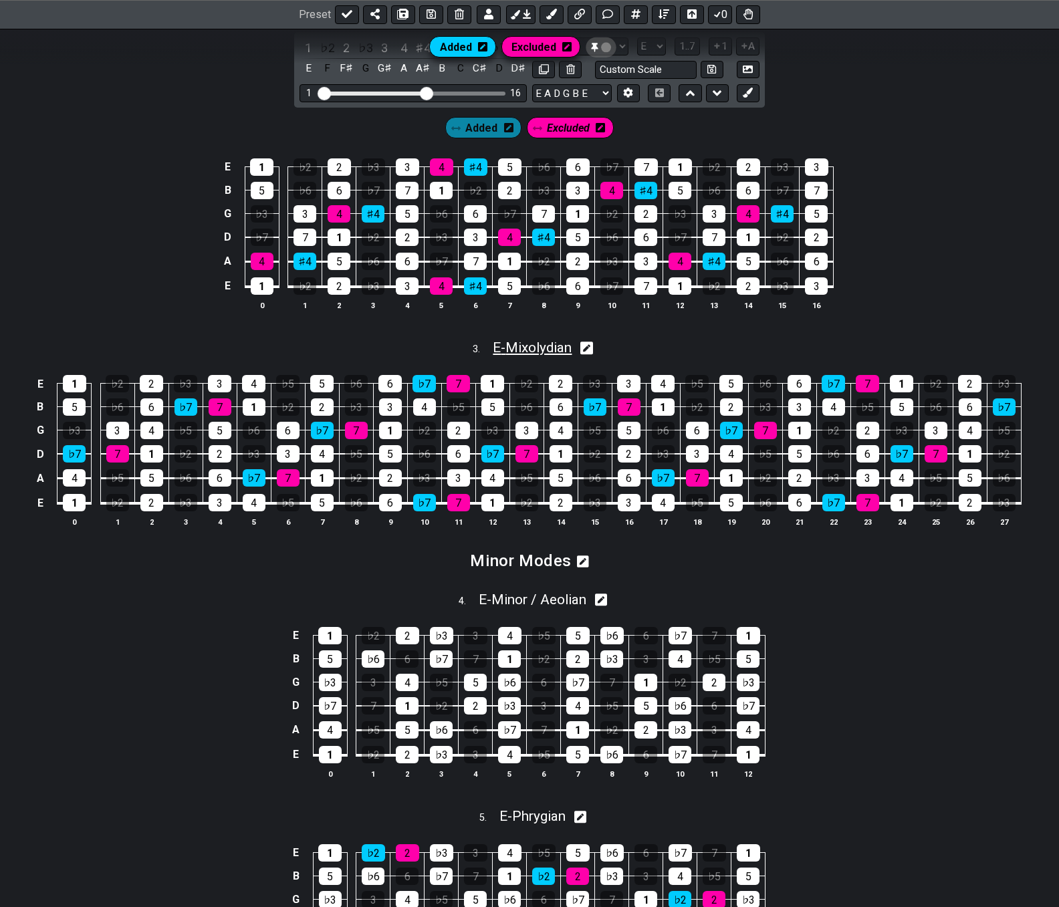
click at [525, 350] on span "E - Mixolydian" at bounding box center [532, 348] width 79 height 16
select select "E"
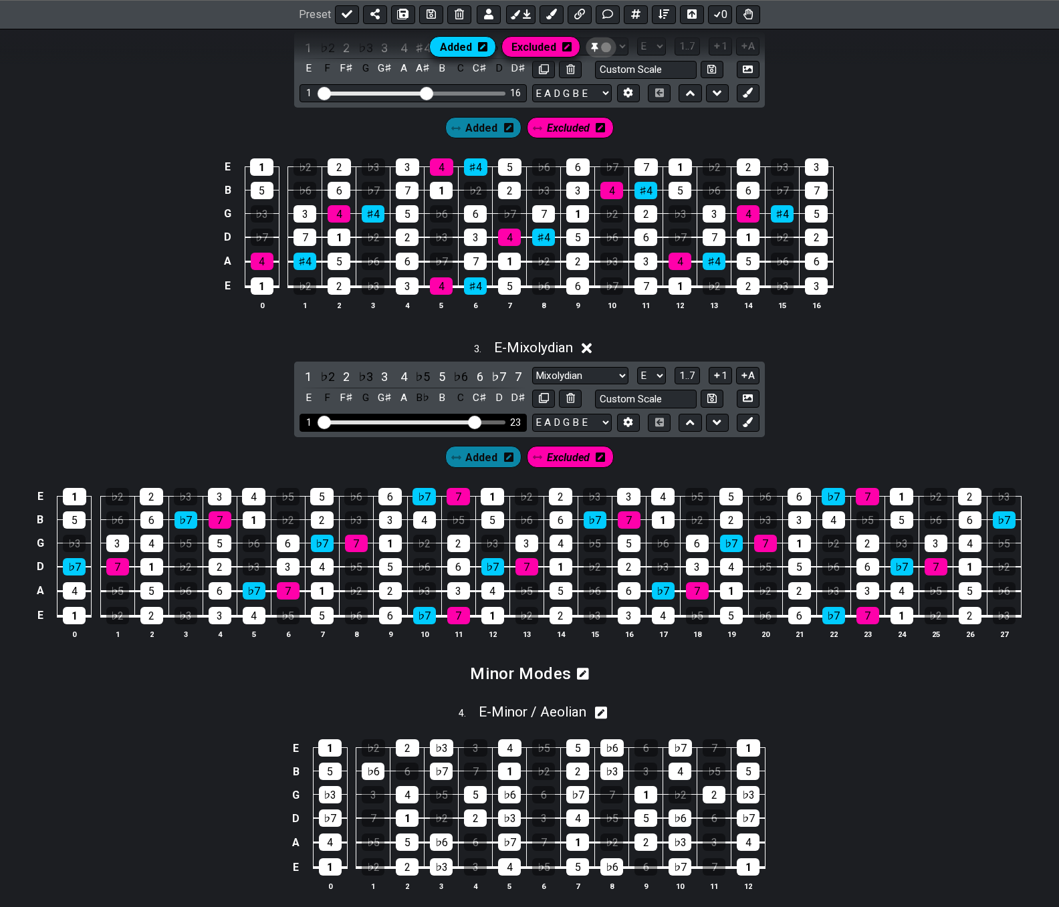
drag, startPoint x: 501, startPoint y: 421, endPoint x: 471, endPoint y: 426, distance: 30.6
click at [471, 421] on input "Visible fret range" at bounding box center [413, 421] width 190 height 0
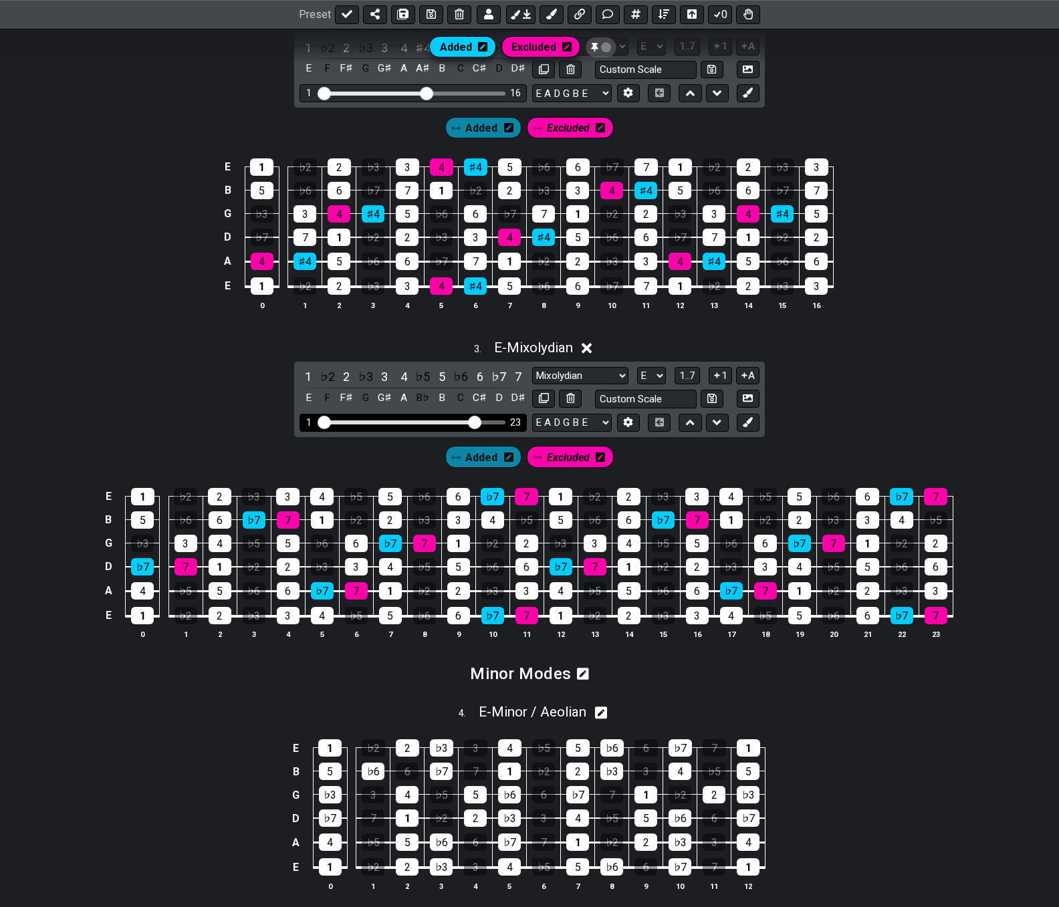
click at [471, 421] on input "Visible fret range" at bounding box center [413, 421] width 190 height 0
click at [467, 421] on input "Visible fret range" at bounding box center [413, 421] width 190 height 0
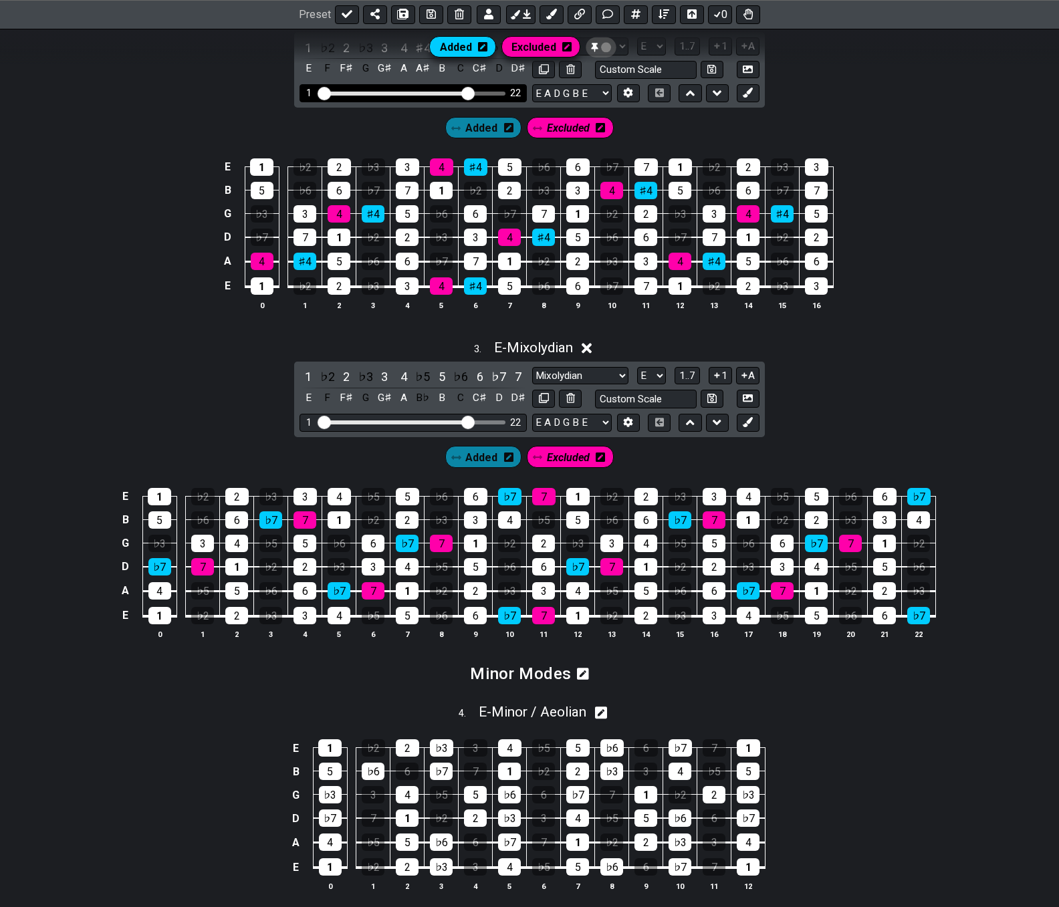
drag, startPoint x: 428, startPoint y: 91, endPoint x: 467, endPoint y: 96, distance: 39.1
click at [467, 92] on input "Visible fret range" at bounding box center [413, 92] width 190 height 0
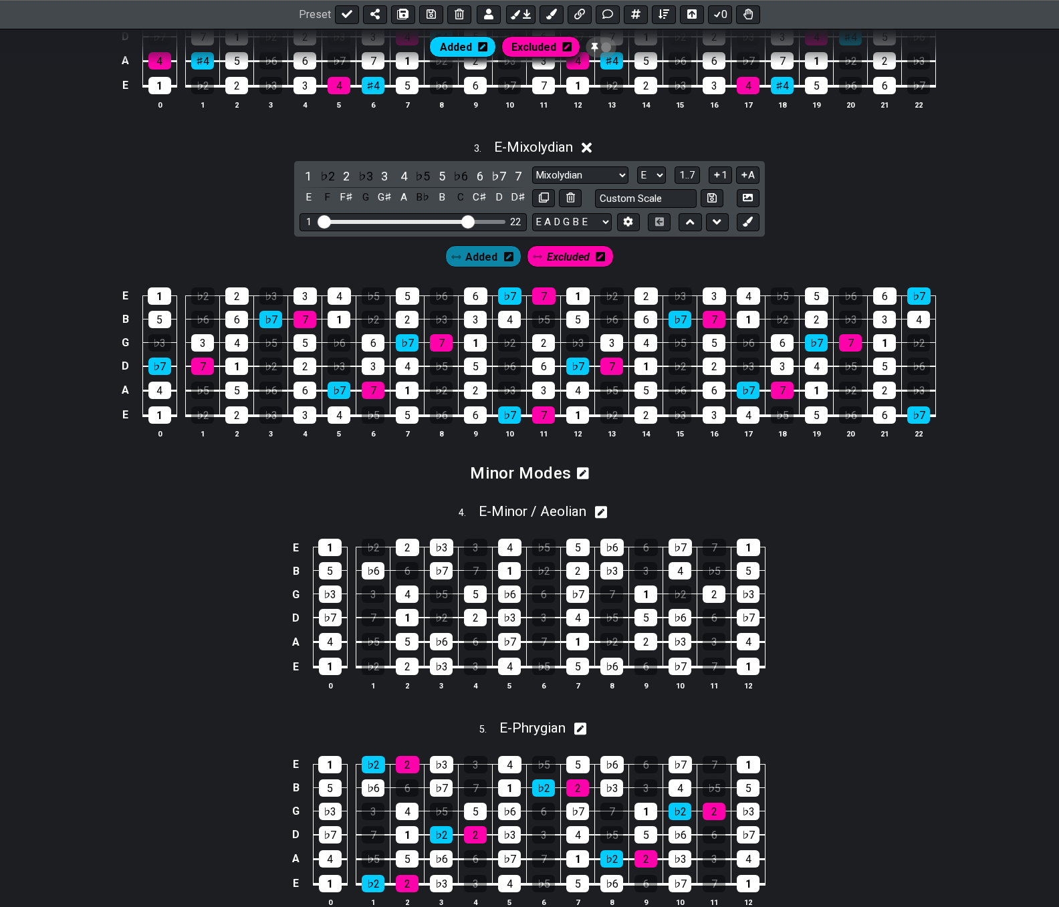
scroll to position [1046, 0]
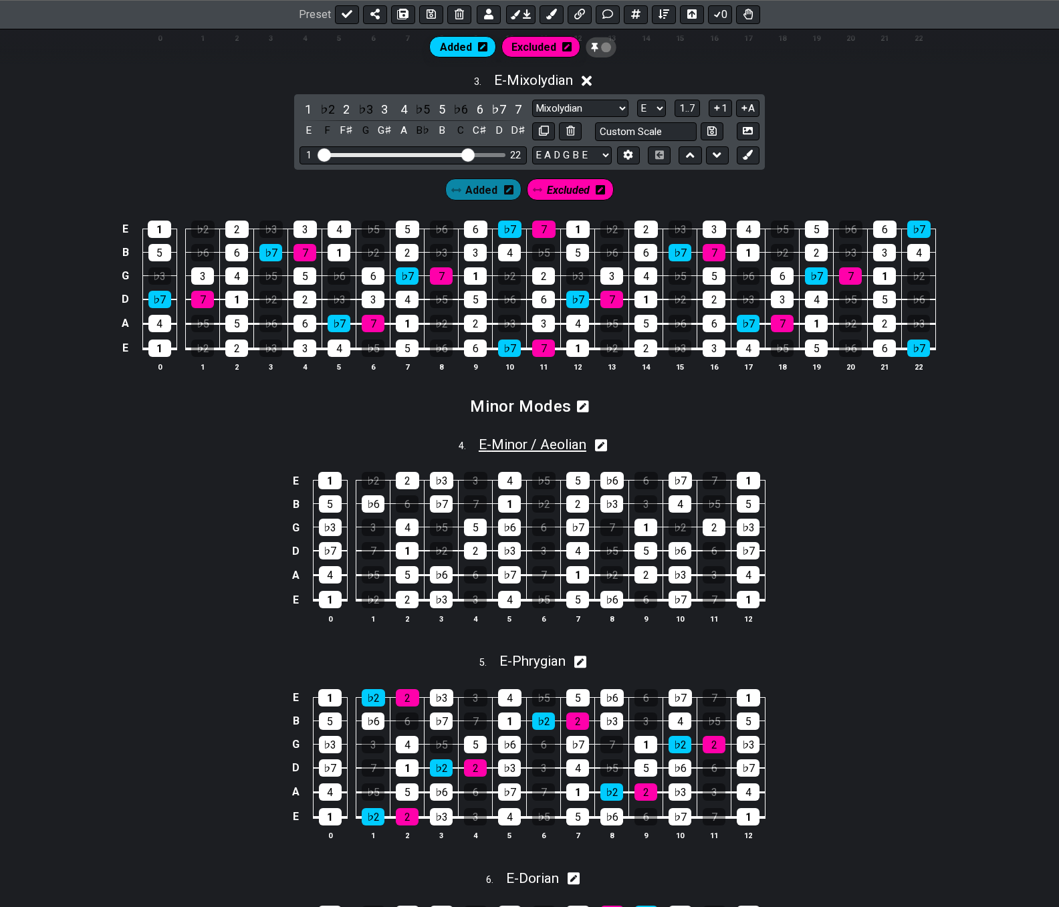
click at [544, 443] on span "E - Minor / Aeolian" at bounding box center [533, 444] width 108 height 16
select select "E"
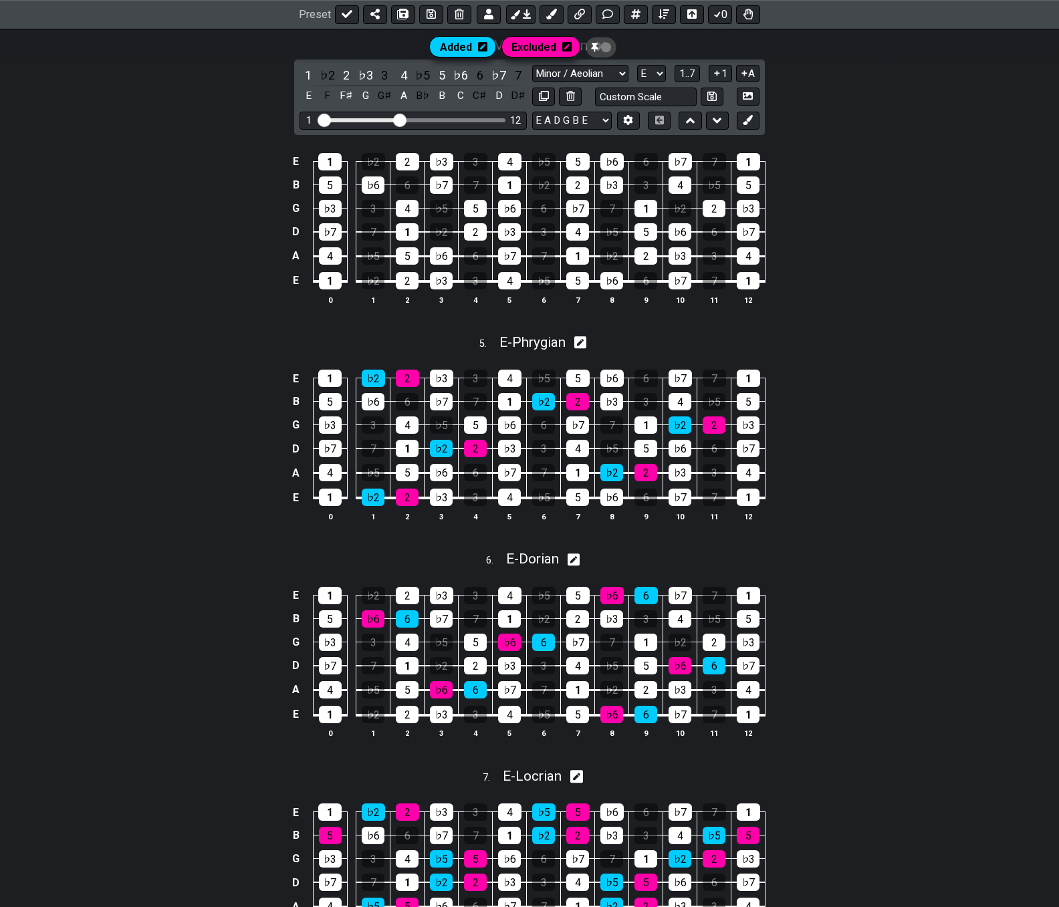
scroll to position [1447, 0]
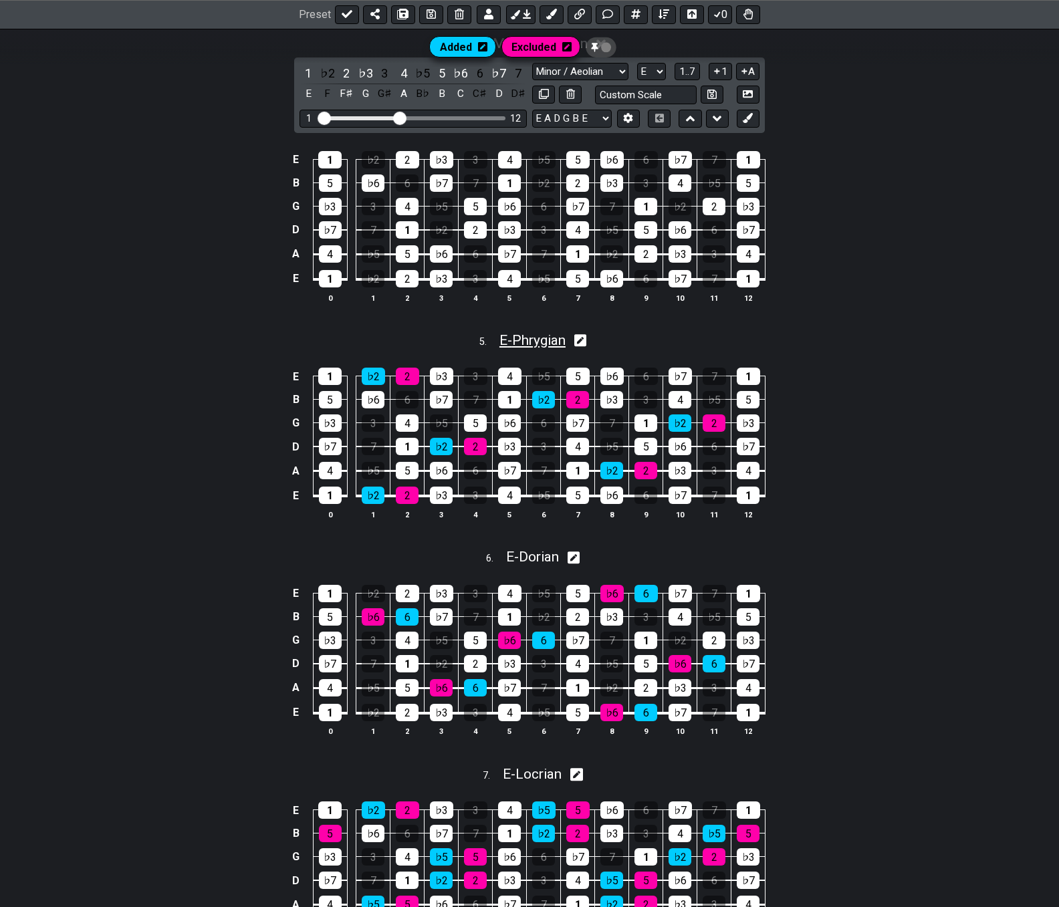
click at [532, 343] on span "E - Phrygian" at bounding box center [532, 340] width 66 height 16
select select "E"
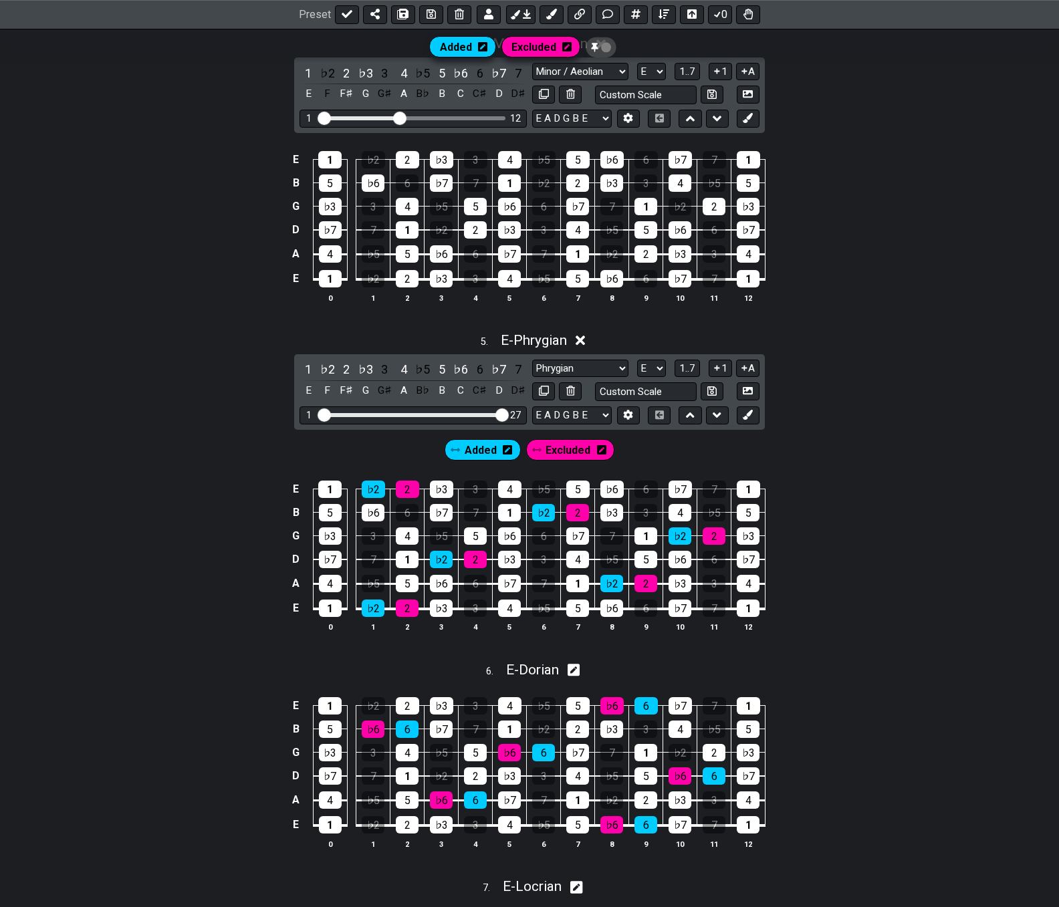
drag, startPoint x: 401, startPoint y: 412, endPoint x: 540, endPoint y: 439, distance: 141.6
click at [508, 414] on input "Visible fret range" at bounding box center [413, 414] width 190 height 0
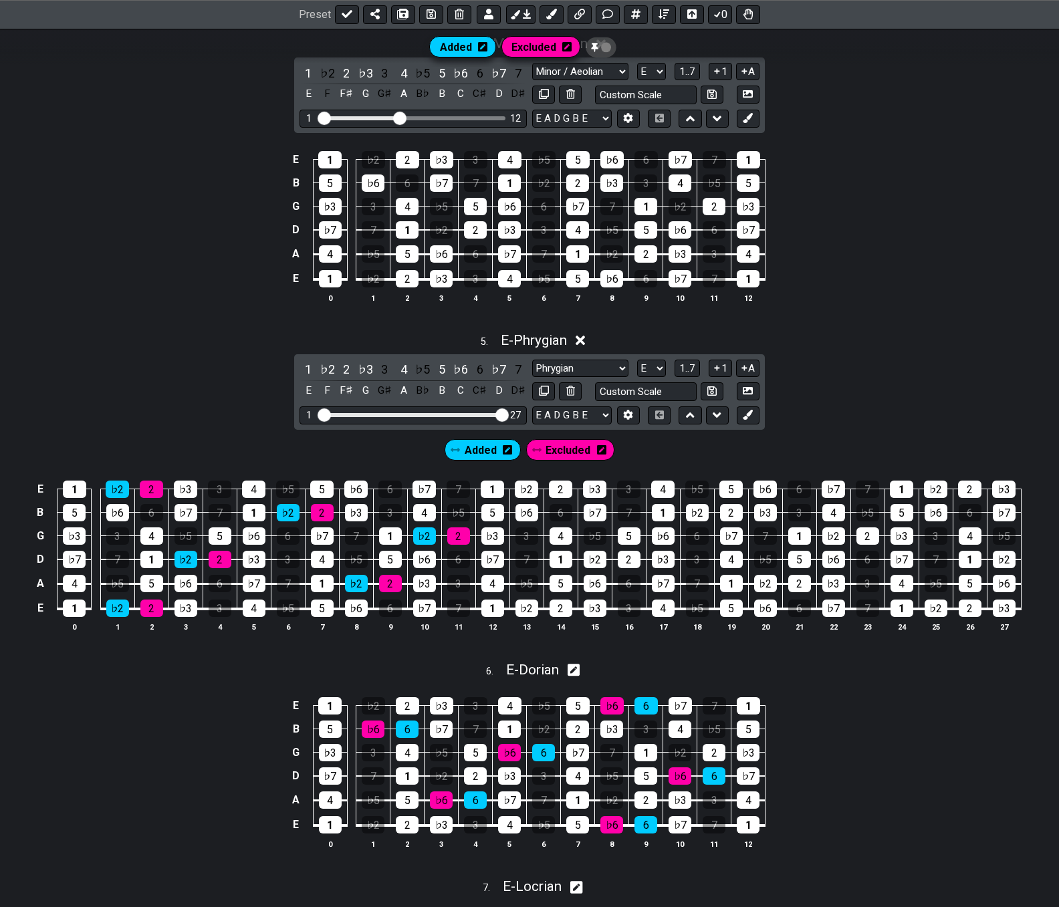
click at [475, 453] on span "Added" at bounding box center [481, 449] width 32 height 19
click at [327, 370] on div "♭2" at bounding box center [327, 369] width 17 height 18
click at [556, 454] on span "Excluded" at bounding box center [567, 449] width 45 height 19
click at [345, 368] on div "2" at bounding box center [346, 369] width 17 height 18
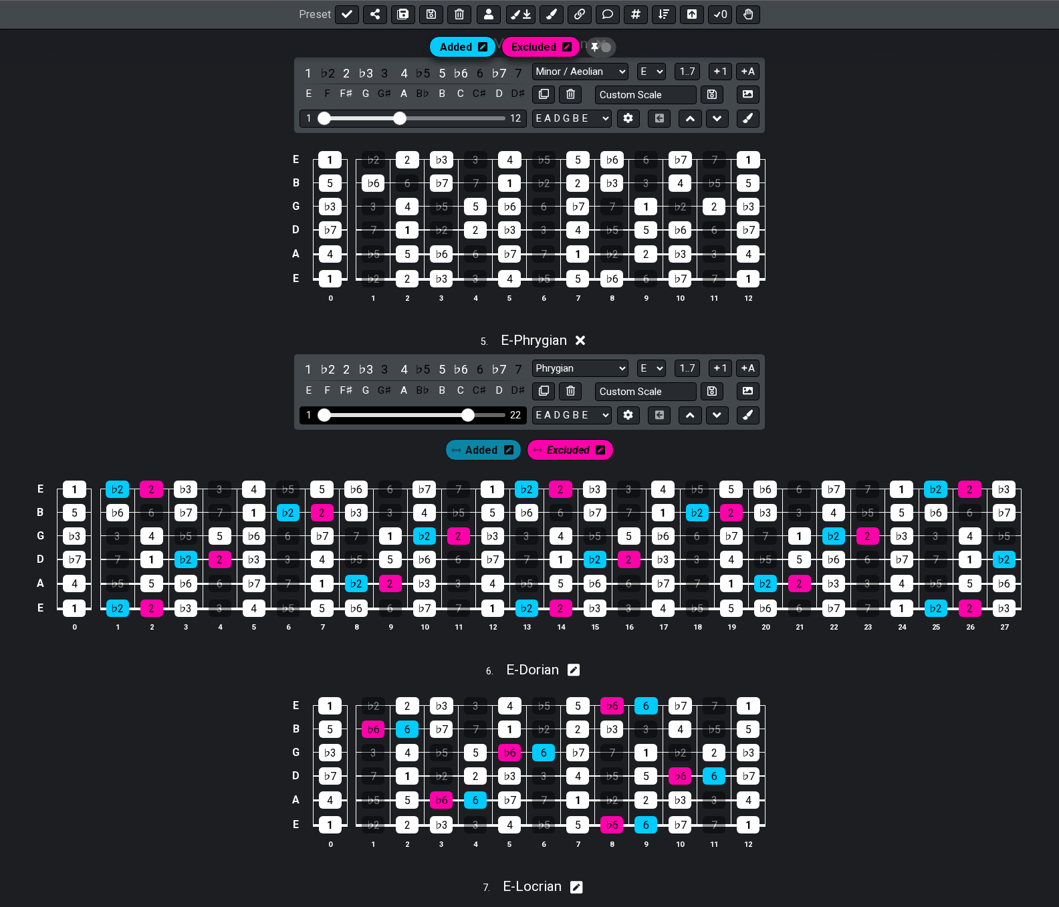
drag, startPoint x: 501, startPoint y: 418, endPoint x: 467, endPoint y: 426, distance: 35.8
click at [467, 414] on input "Visible fret range" at bounding box center [413, 414] width 190 height 0
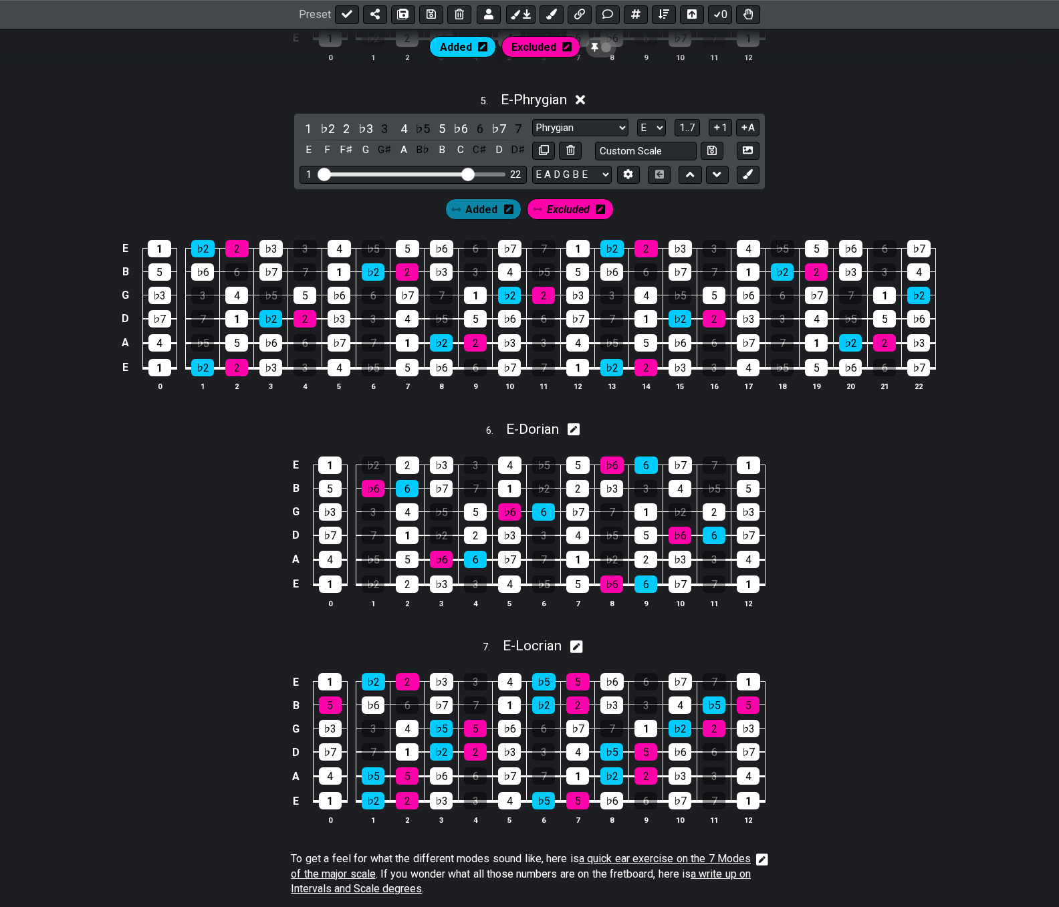
scroll to position [1714, 0]
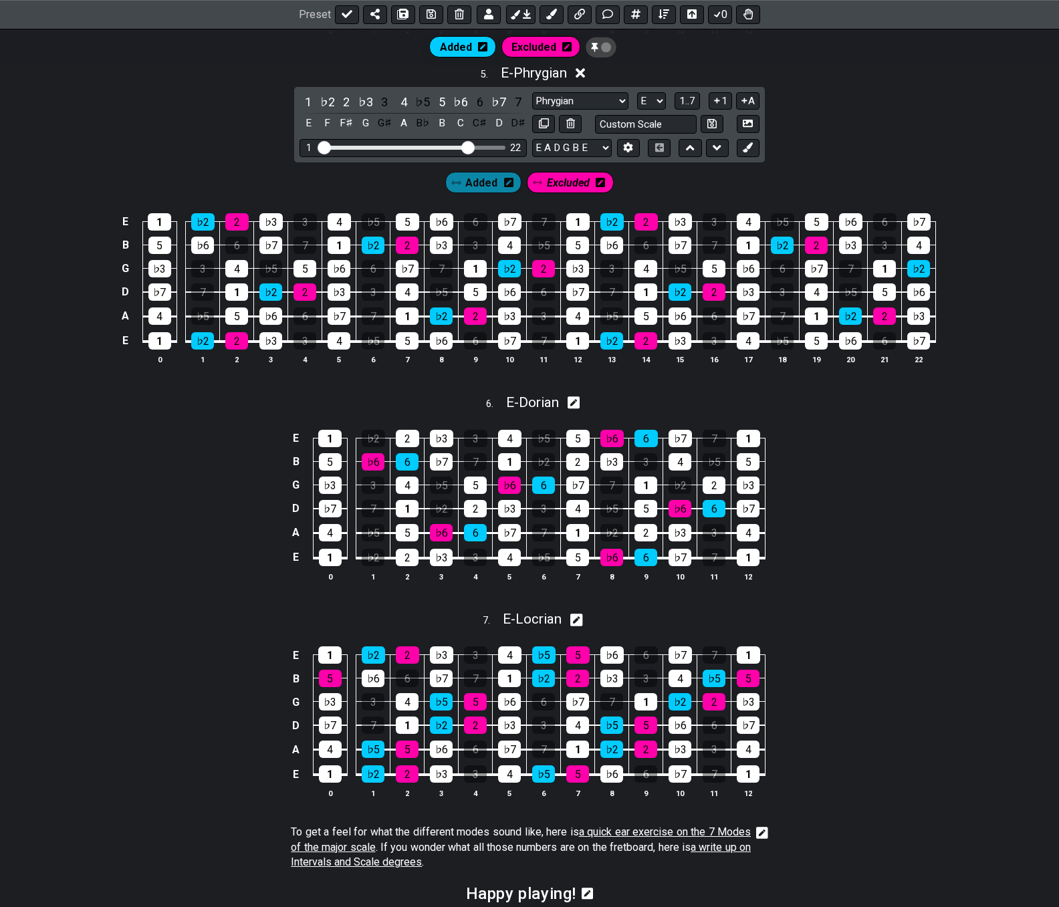
click at [578, 404] on icon at bounding box center [573, 403] width 13 height 14
select select "E"
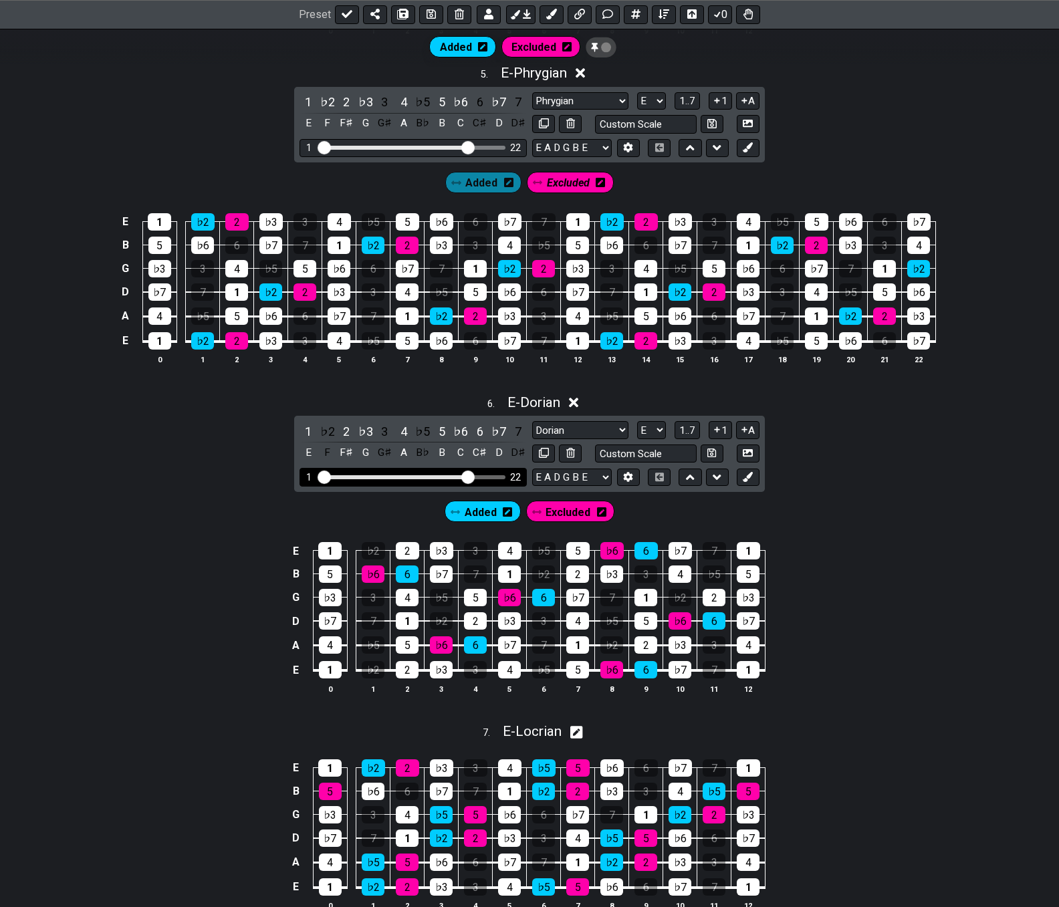
drag, startPoint x: 398, startPoint y: 478, endPoint x: 470, endPoint y: 479, distance: 71.5
click at [470, 476] on input "Visible fret range" at bounding box center [413, 476] width 190 height 0
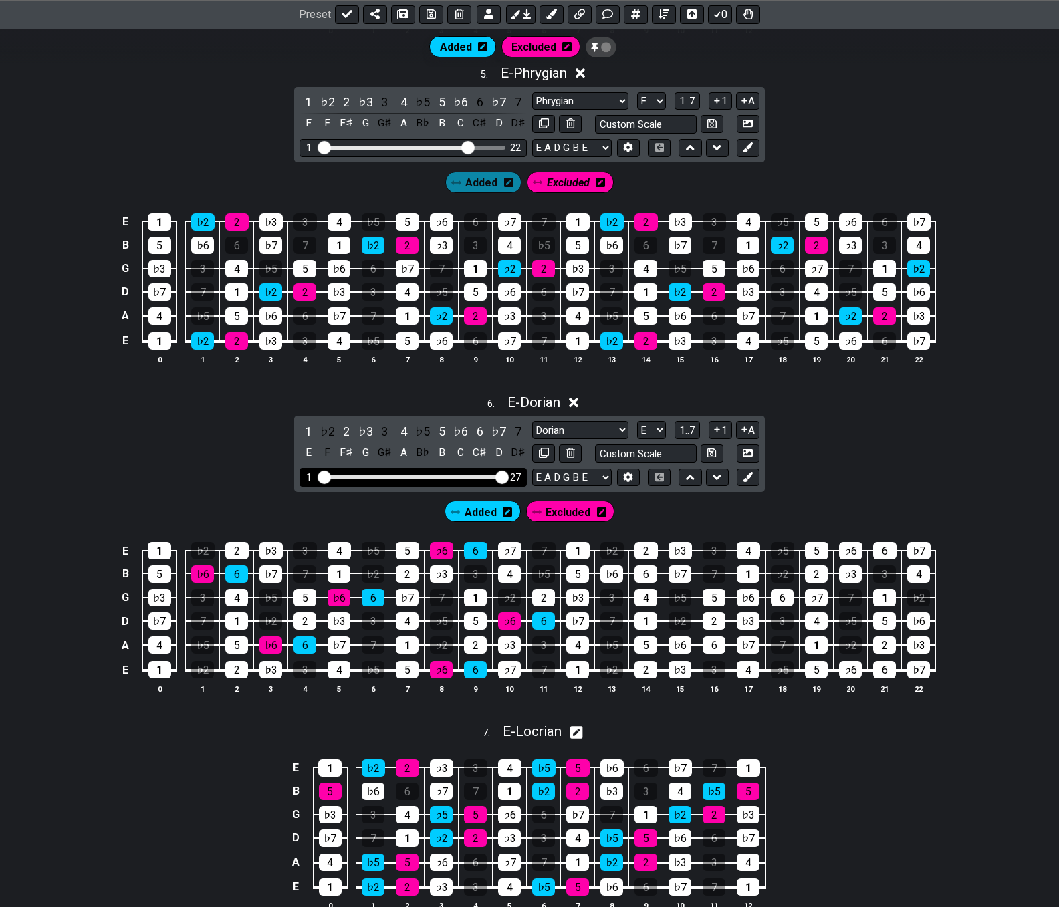
drag, startPoint x: 467, startPoint y: 477, endPoint x: 553, endPoint y: 479, distance: 86.2
click at [508, 476] on input "Visible fret range" at bounding box center [413, 476] width 190 height 0
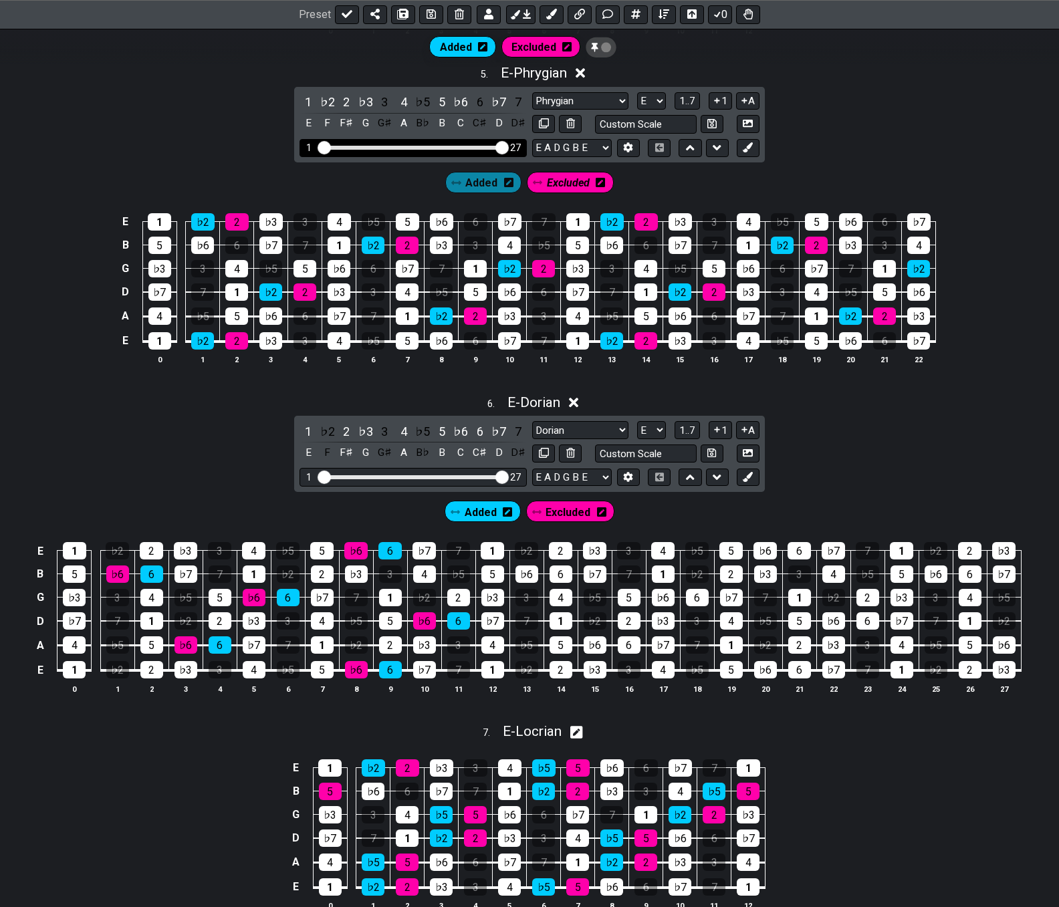
drag, startPoint x: 469, startPoint y: 149, endPoint x: 525, endPoint y: 149, distance: 56.1
click at [508, 146] on input "Visible fret range" at bounding box center [413, 146] width 190 height 0
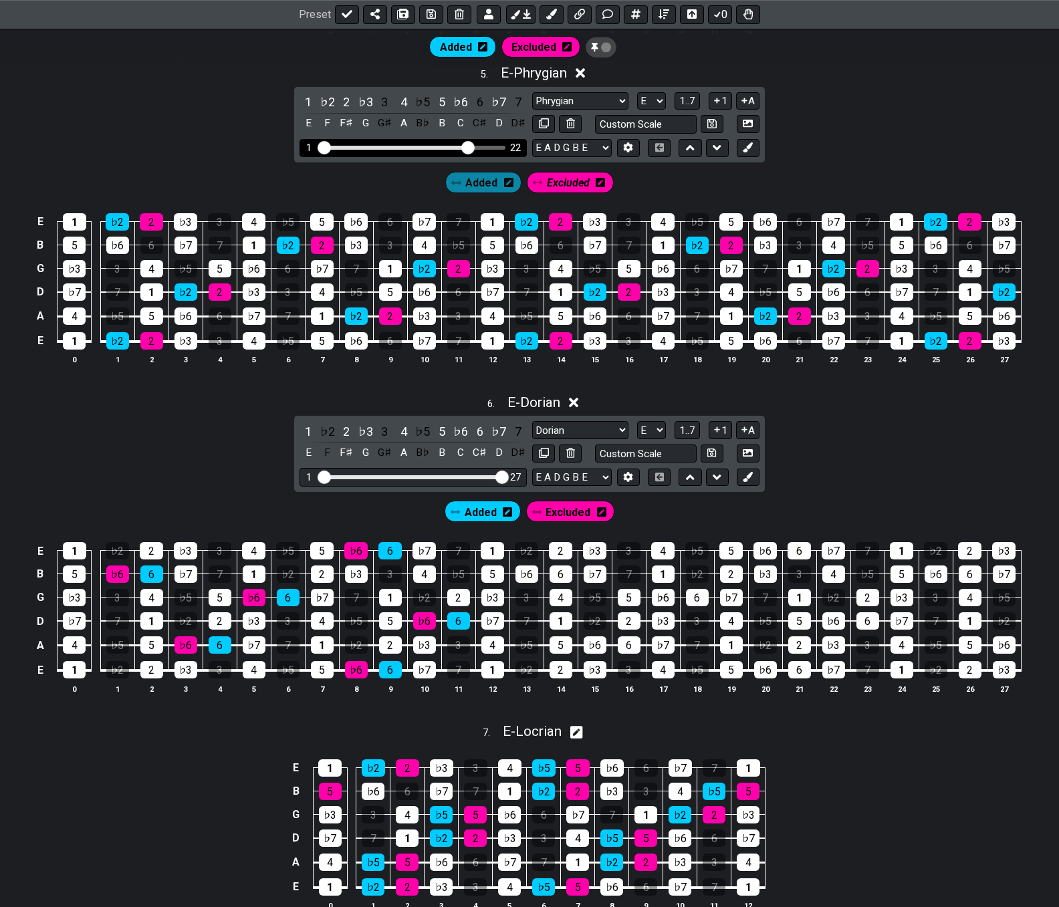
drag, startPoint x: 501, startPoint y: 150, endPoint x: 466, endPoint y: 150, distance: 35.4
click at [466, 146] on input "Visible fret range" at bounding box center [413, 146] width 190 height 0
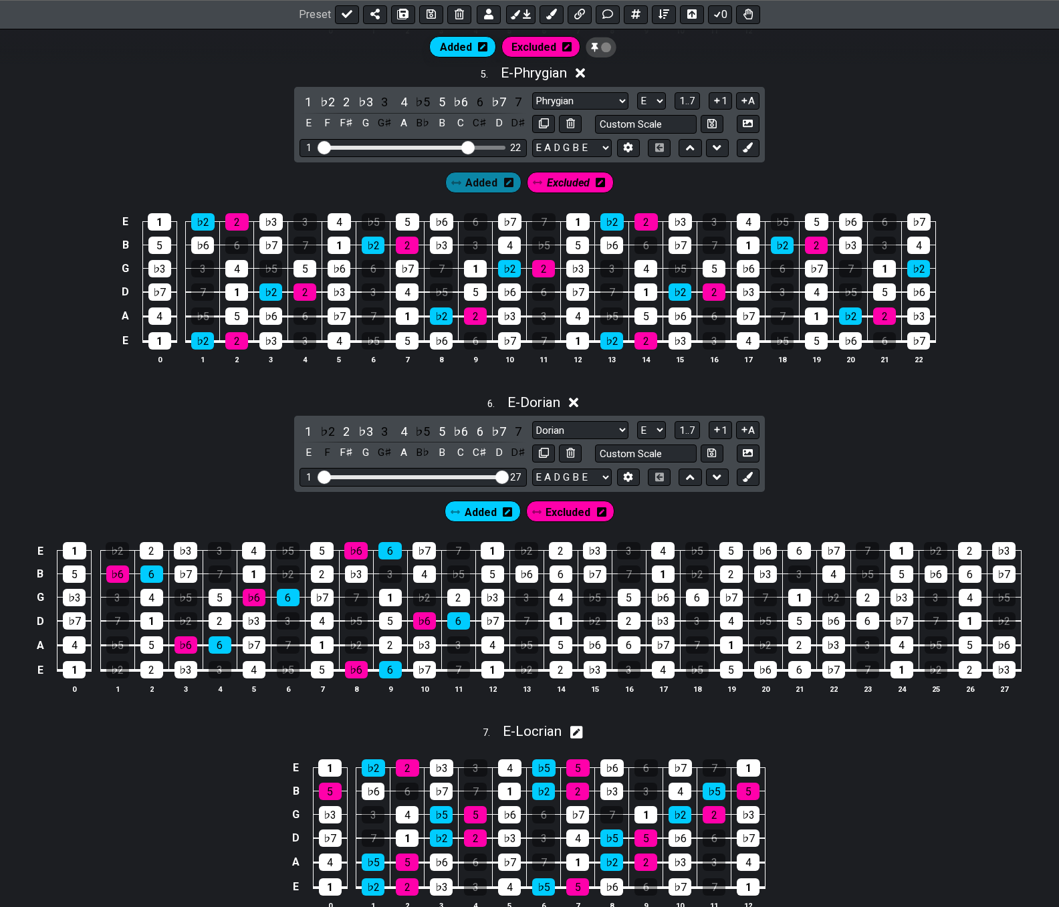
click at [566, 513] on span "Excluded" at bounding box center [567, 512] width 45 height 19
click at [459, 431] on div "♭6" at bounding box center [460, 431] width 17 height 18
click at [481, 510] on span "Added" at bounding box center [481, 512] width 32 height 19
click at [474, 429] on div "6" at bounding box center [479, 431] width 17 height 18
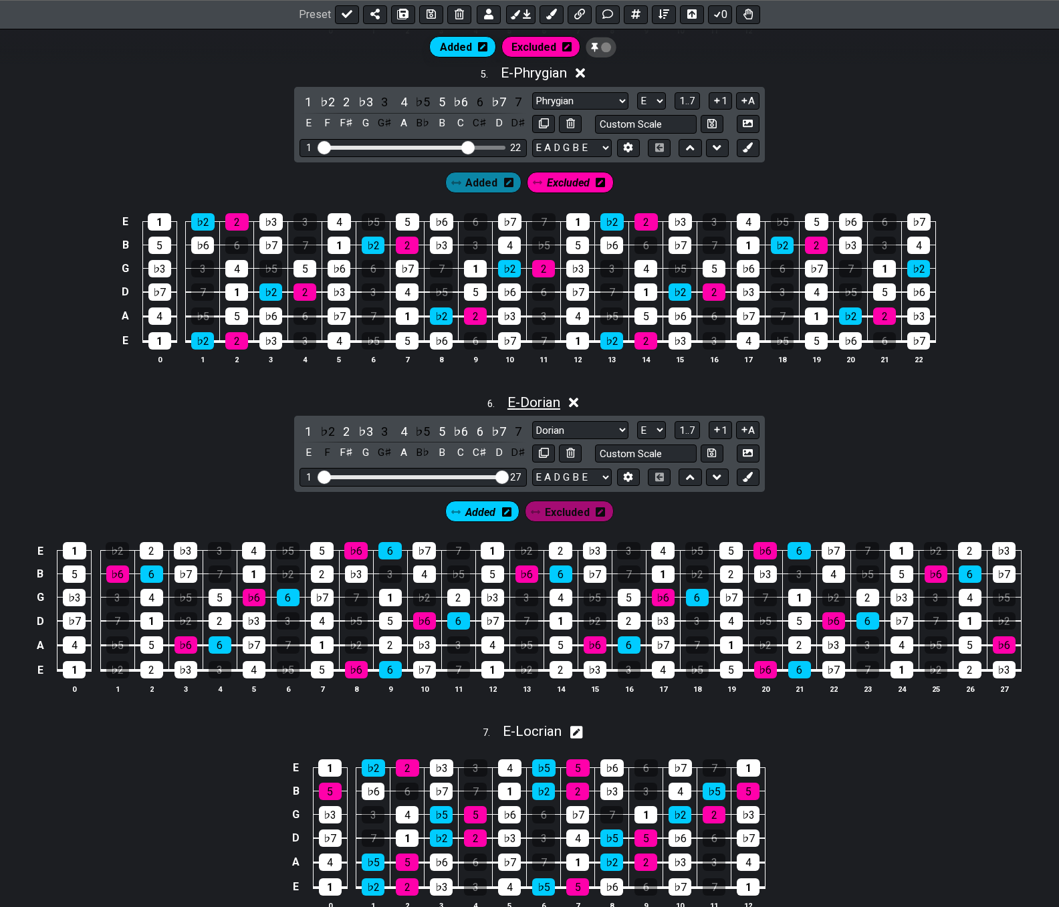
click at [534, 400] on span "E - Dorian" at bounding box center [533, 402] width 53 height 16
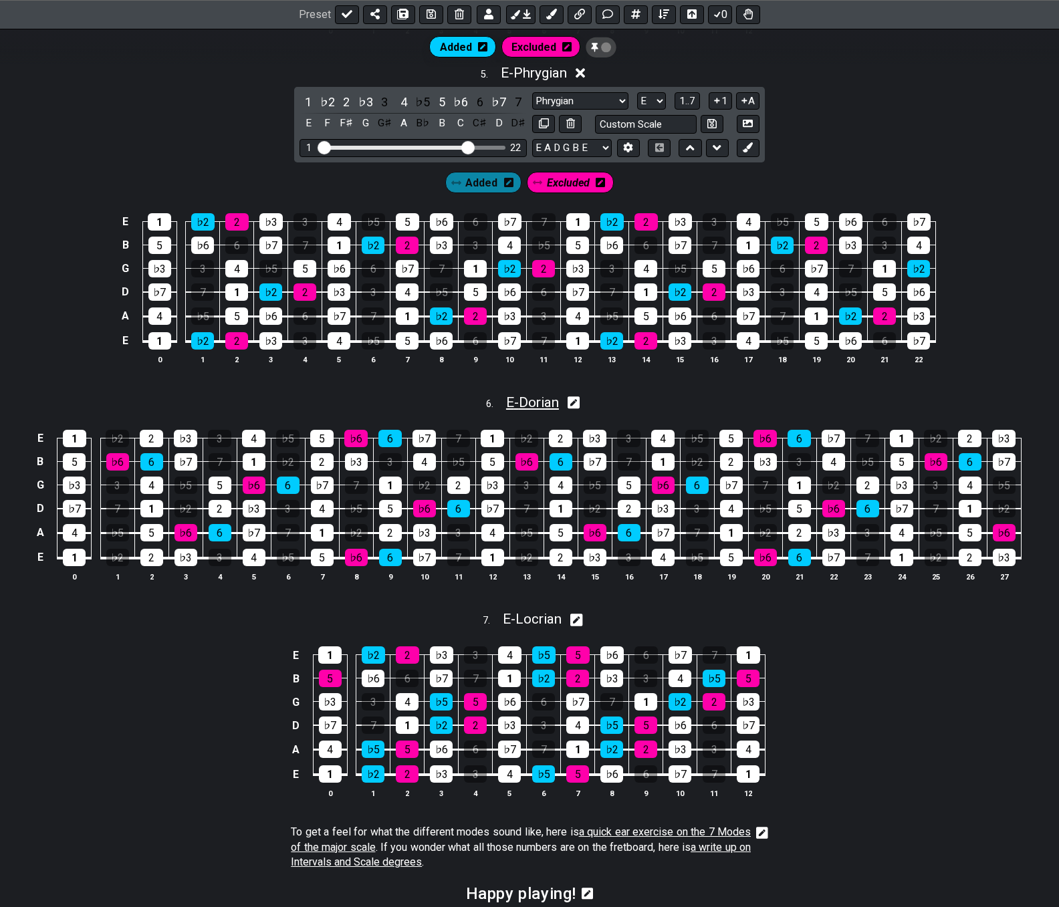
click at [535, 400] on span "E - Dorian" at bounding box center [532, 402] width 53 height 16
select select "E"
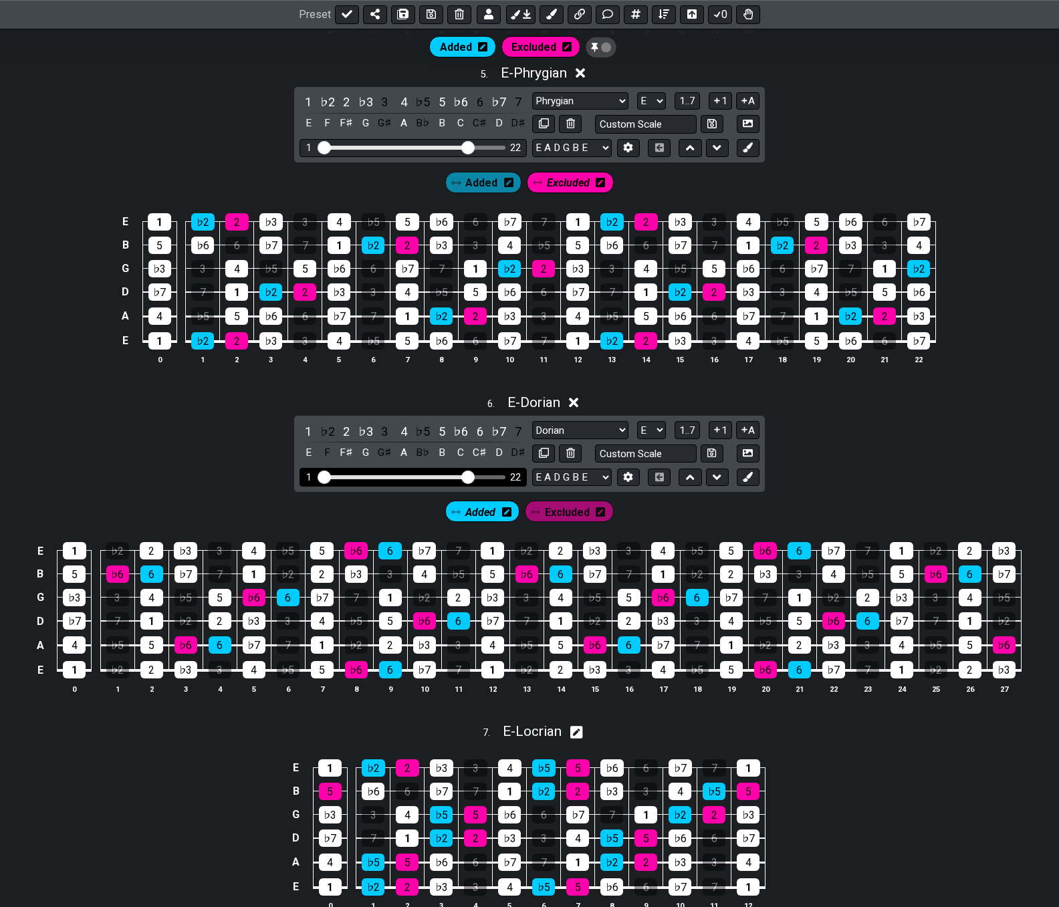
drag, startPoint x: 501, startPoint y: 480, endPoint x: 467, endPoint y: 479, distance: 34.8
click at [467, 476] on input "Visible fret range" at bounding box center [413, 476] width 190 height 0
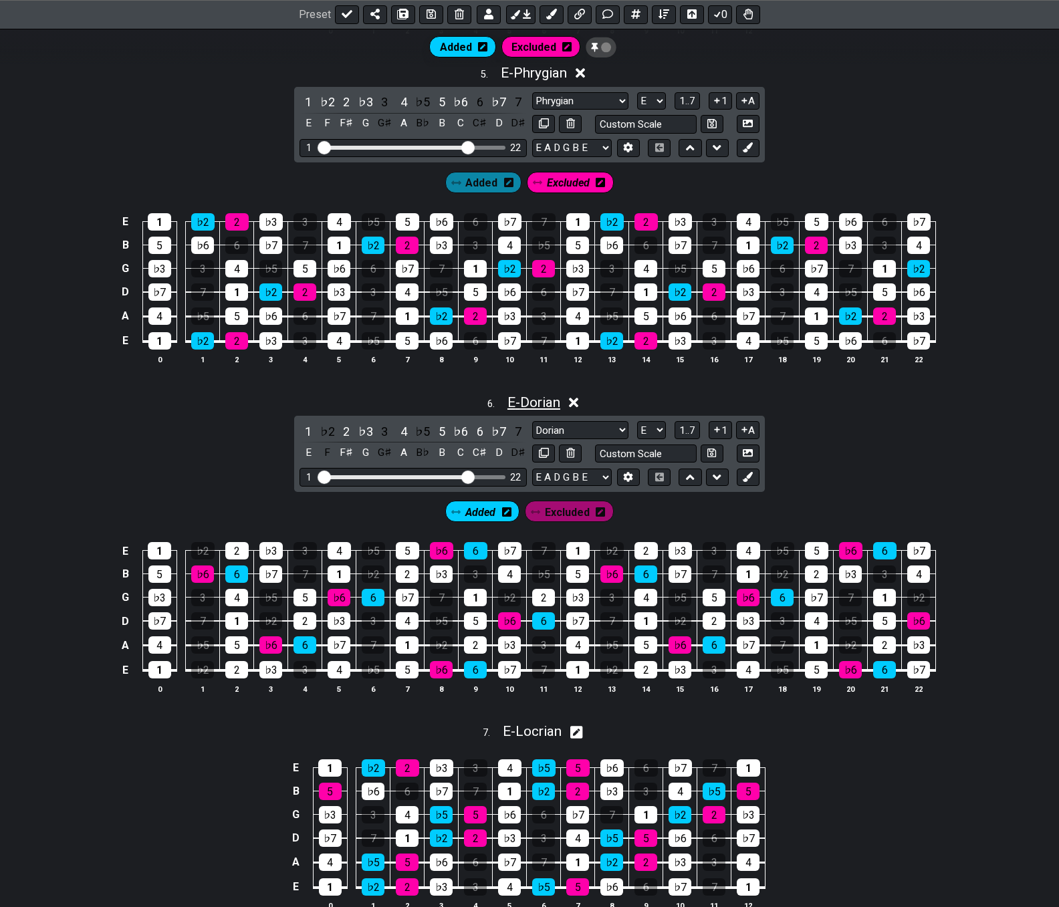
click at [549, 407] on span "E - Dorian" at bounding box center [533, 402] width 53 height 16
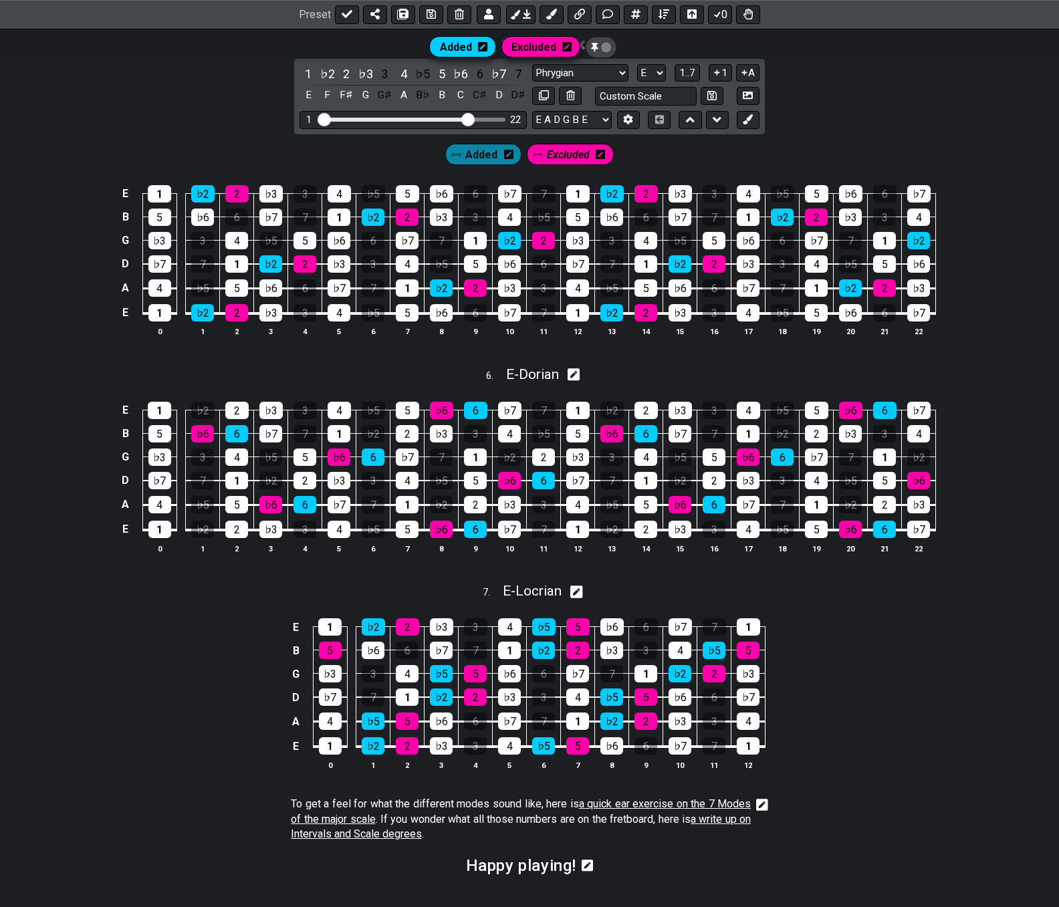
scroll to position [1545, 0]
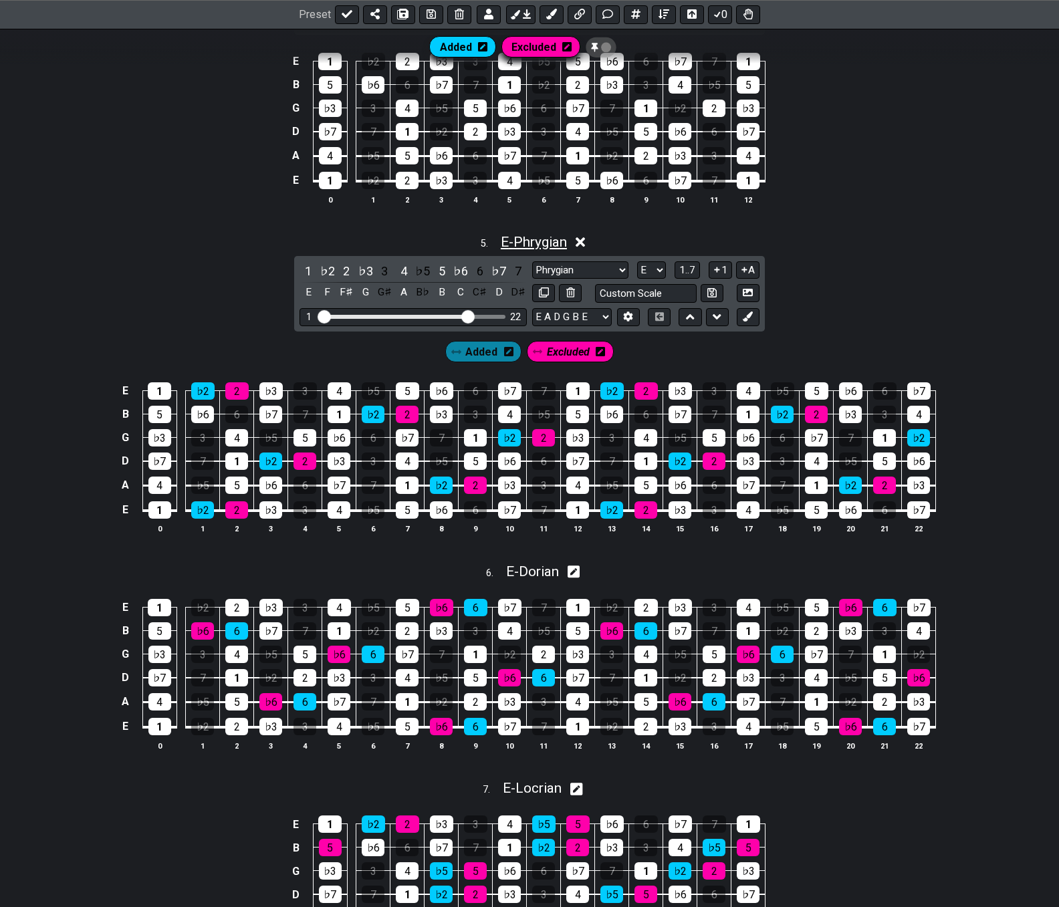
click at [518, 243] on span "E - Phrygian" at bounding box center [534, 242] width 66 height 16
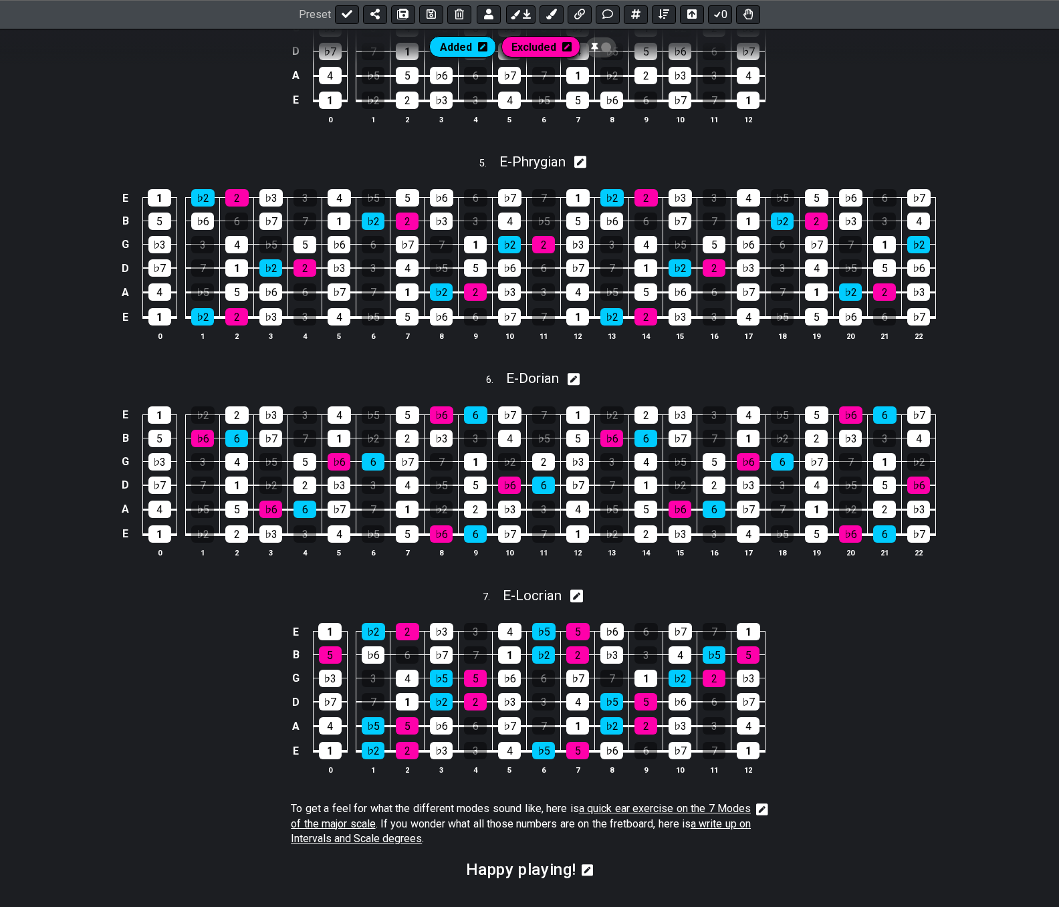
scroll to position [1767, 0]
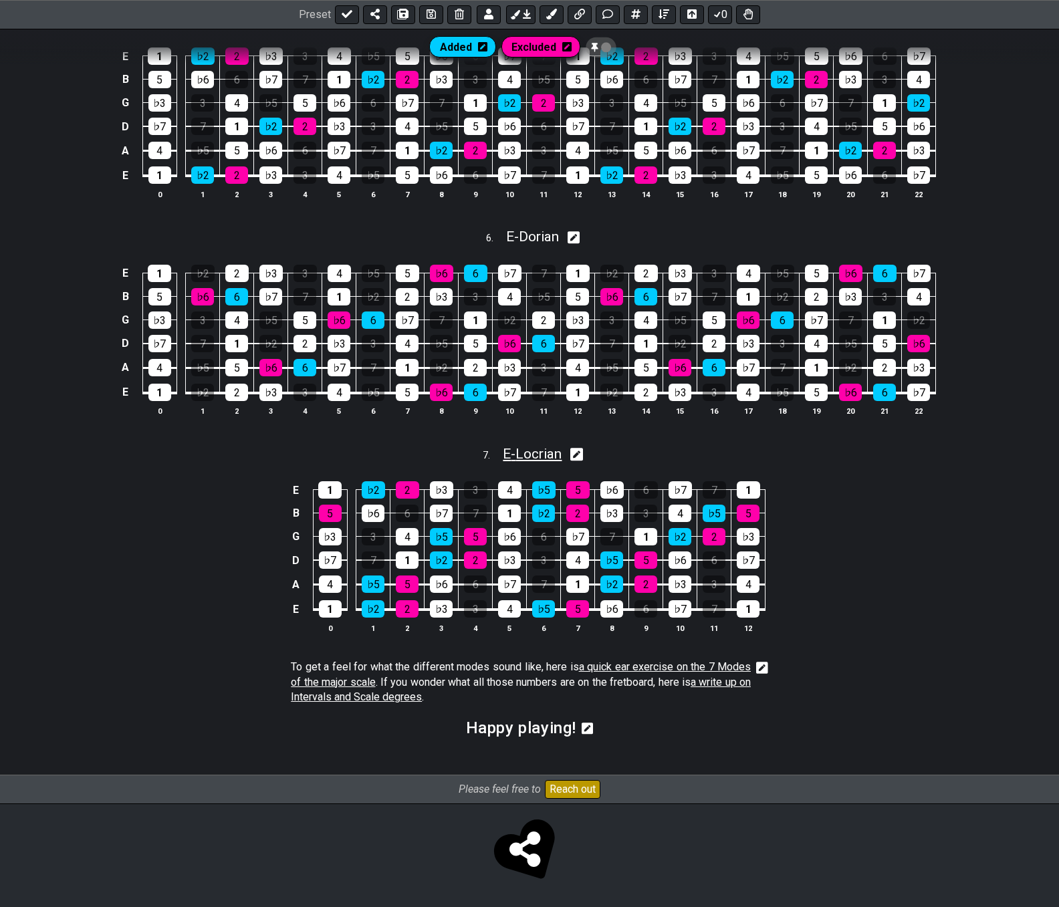
click at [543, 457] on span "E - Locrian" at bounding box center [532, 454] width 59 height 16
select select "E"
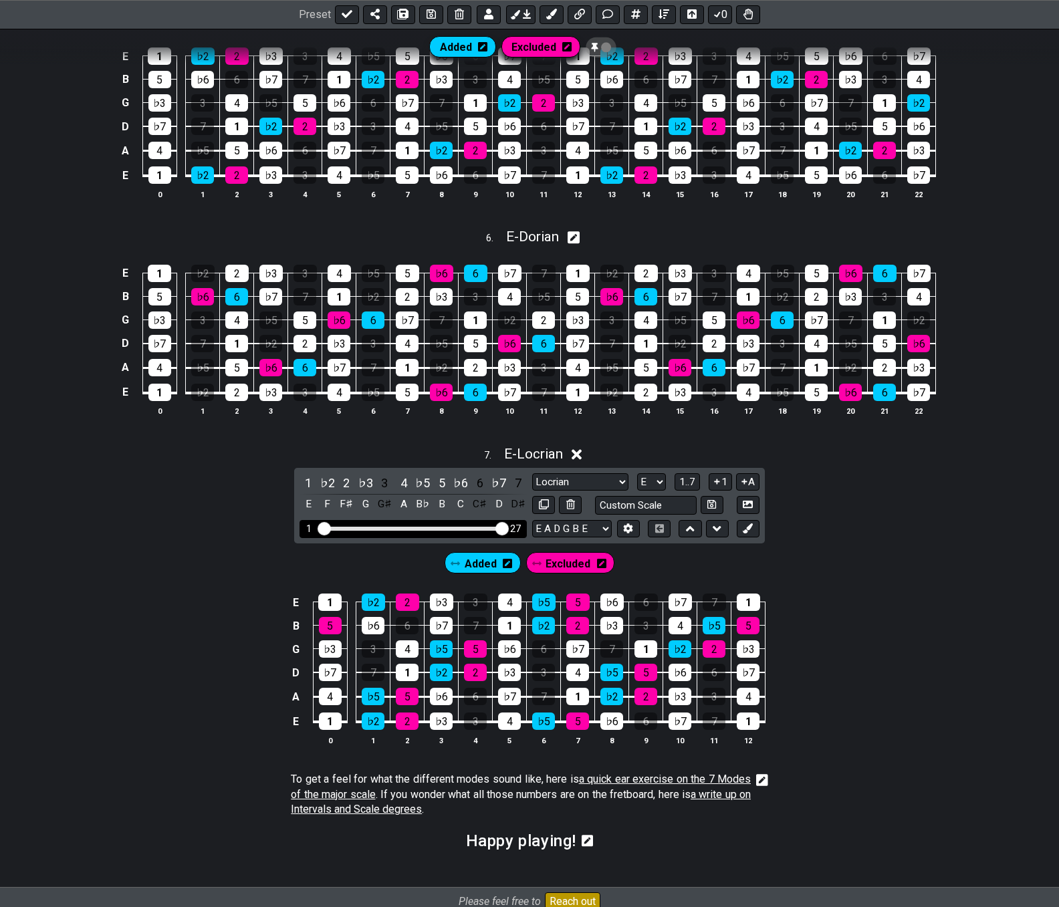
drag, startPoint x: 402, startPoint y: 528, endPoint x: 517, endPoint y: 528, distance: 115.0
click at [508, 527] on input "Visible fret range" at bounding box center [413, 527] width 190 height 0
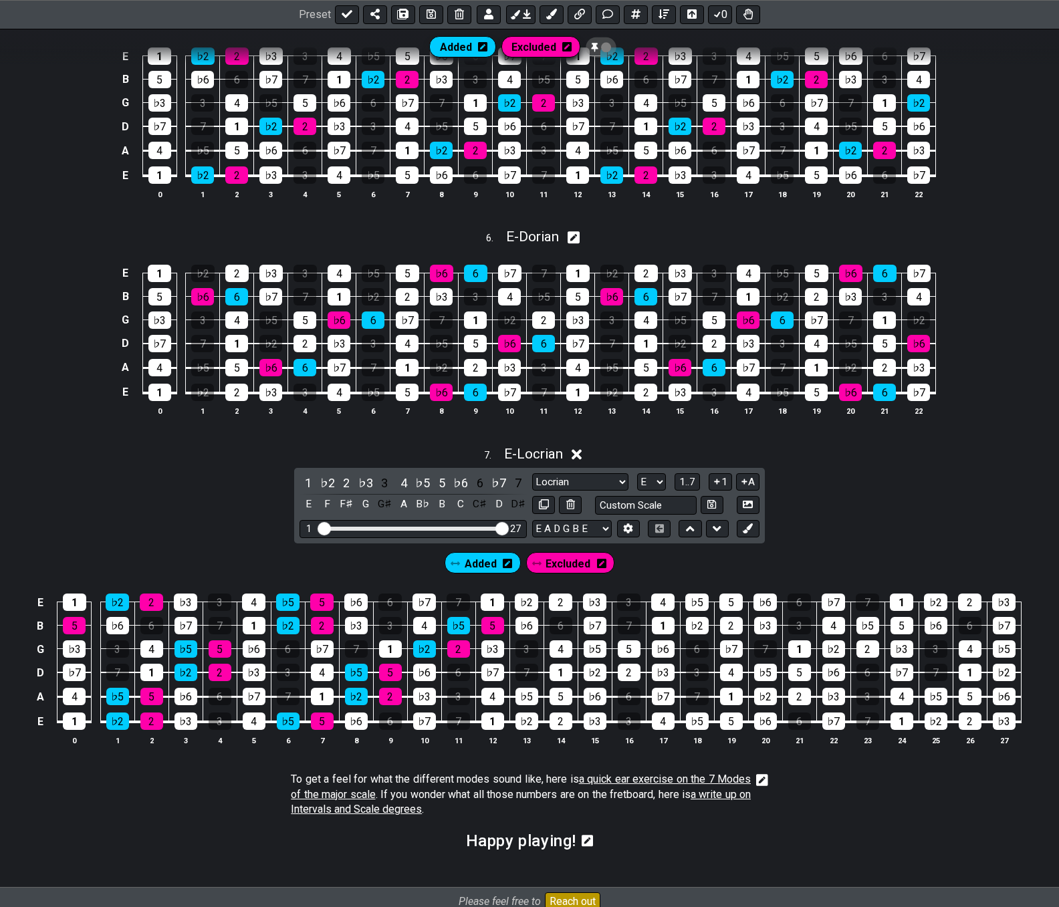
click at [563, 559] on span "Excluded" at bounding box center [567, 563] width 45 height 19
click at [341, 481] on div "2" at bounding box center [346, 483] width 17 height 18
click at [440, 481] on div "5" at bounding box center [441, 483] width 17 height 18
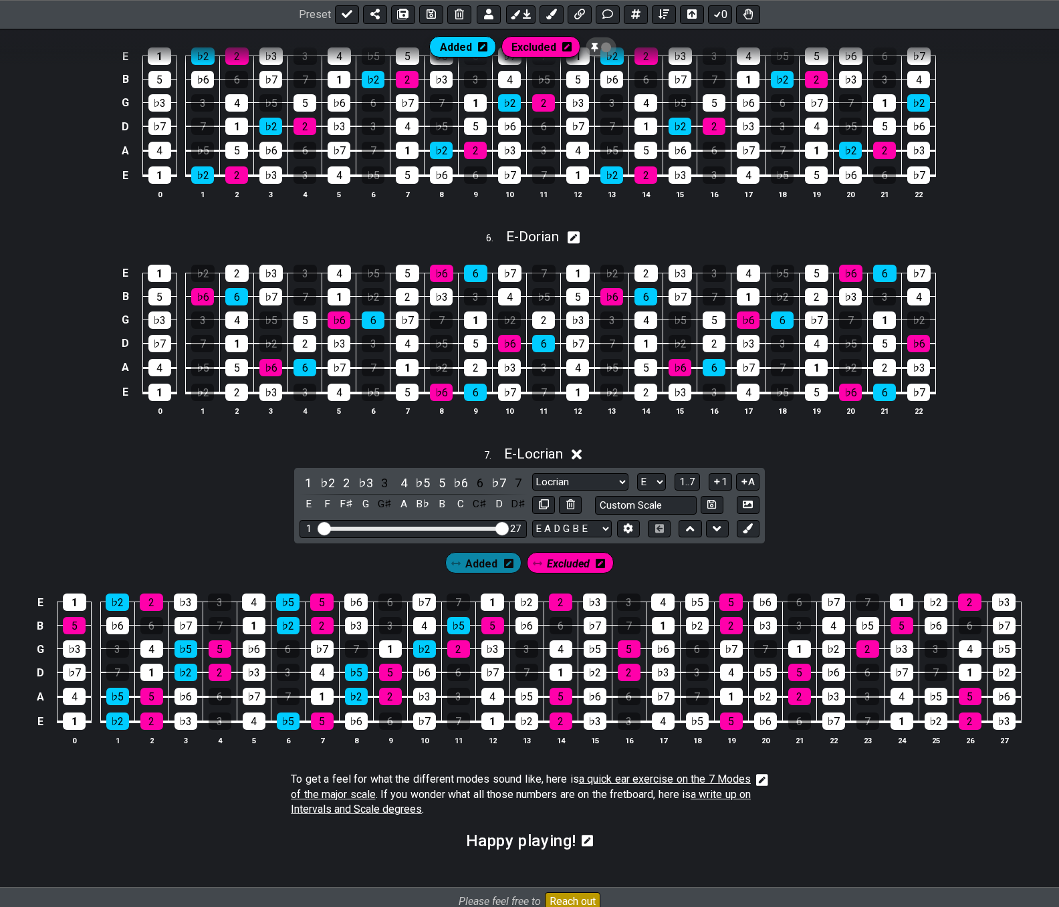
click at [487, 562] on span "Added" at bounding box center [481, 563] width 32 height 19
click at [326, 482] on div "♭2" at bounding box center [327, 483] width 17 height 18
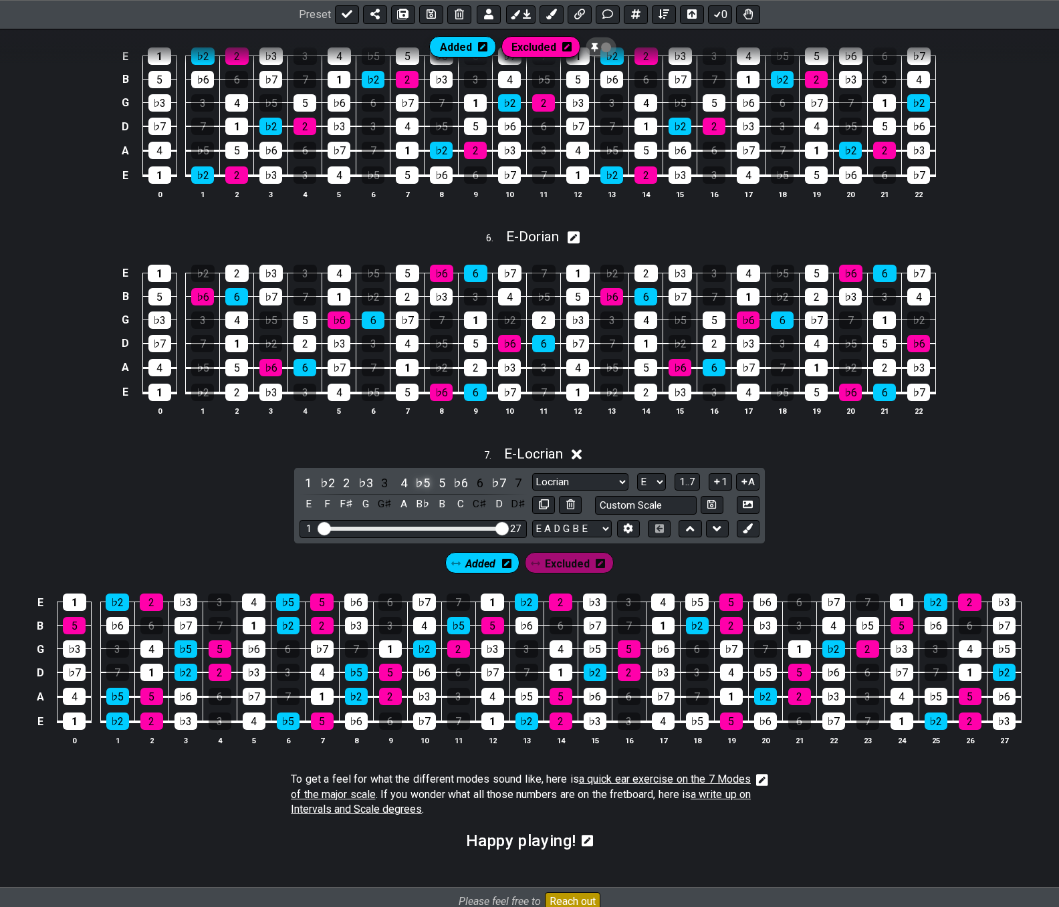
click at [420, 485] on div "♭5" at bounding box center [422, 483] width 17 height 18
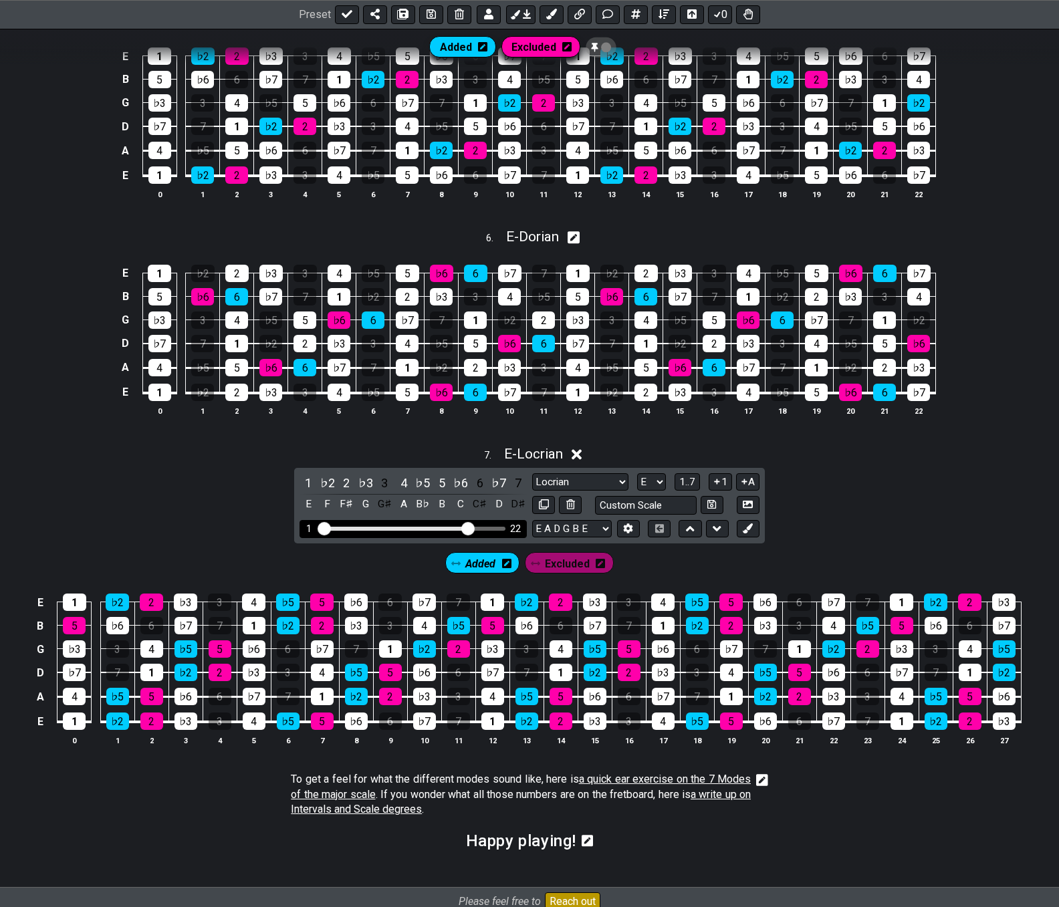
drag, startPoint x: 501, startPoint y: 529, endPoint x: 469, endPoint y: 532, distance: 31.5
click at [469, 527] on input "Visible fret range" at bounding box center [413, 527] width 190 height 0
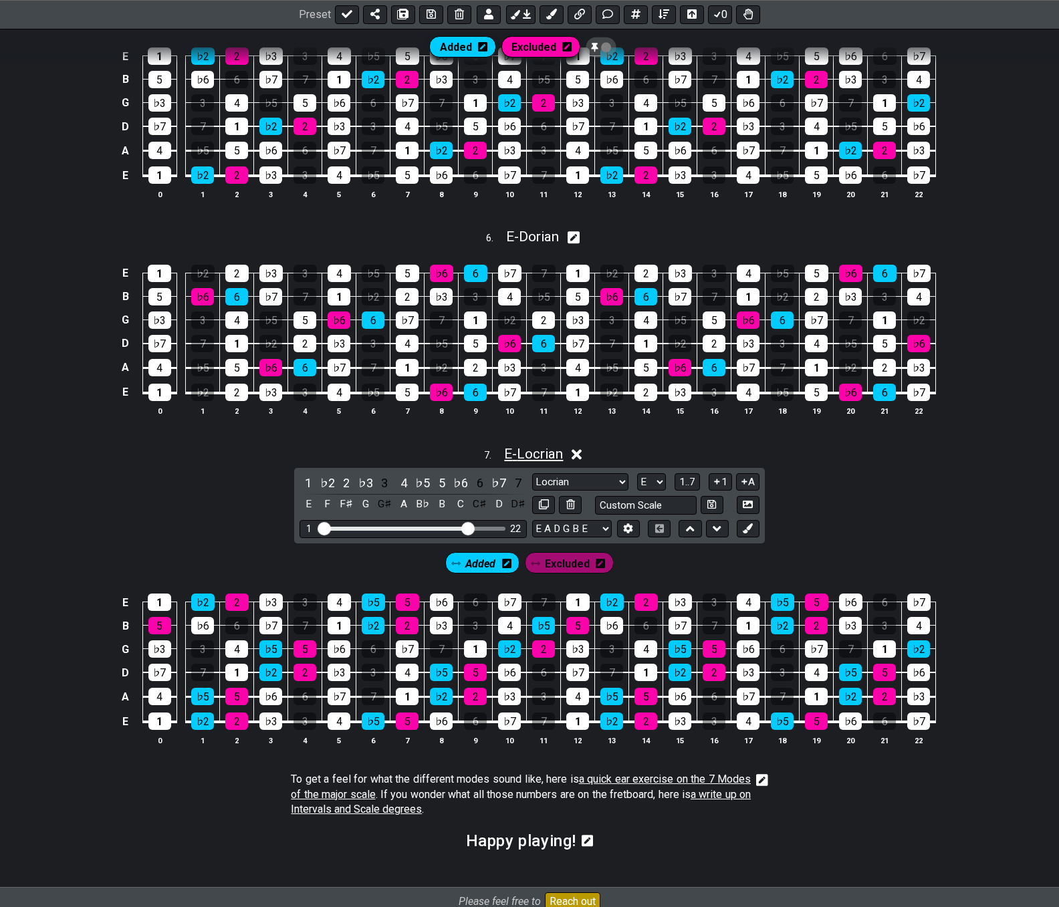
click at [537, 459] on span "E - Locrian" at bounding box center [533, 454] width 59 height 16
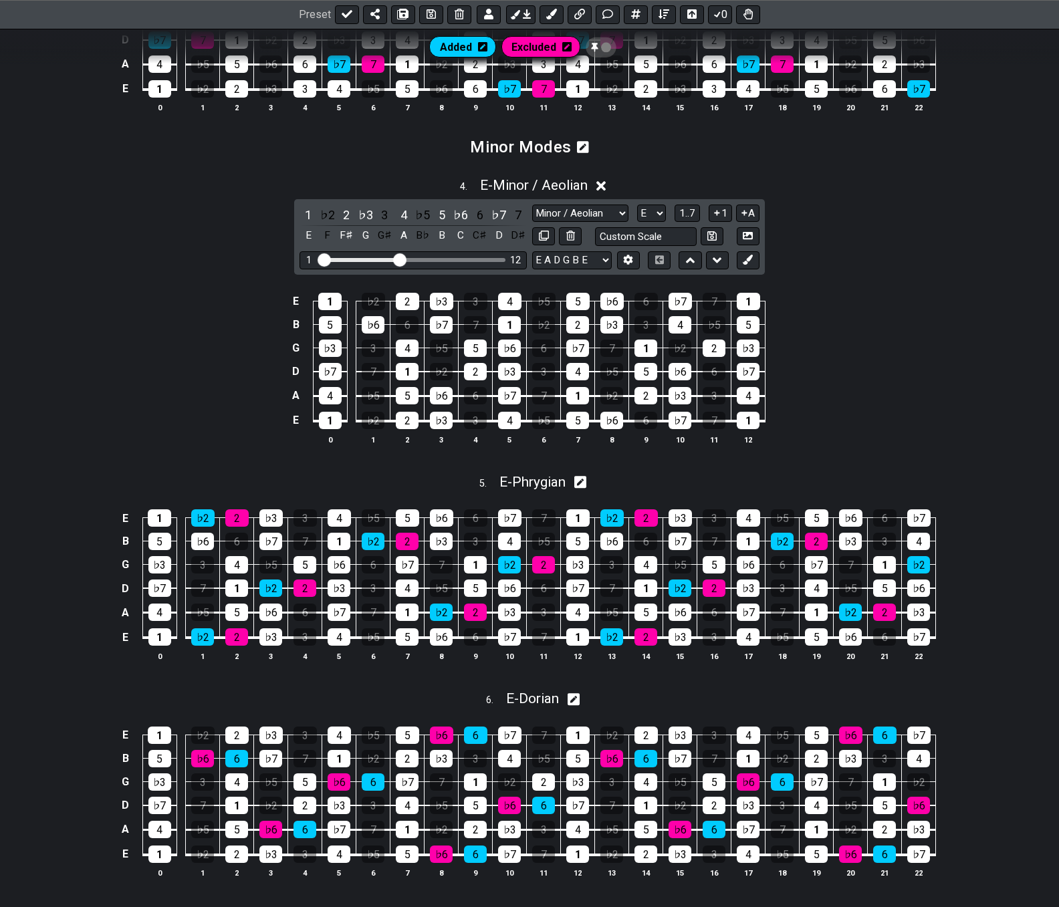
scroll to position [1299, 0]
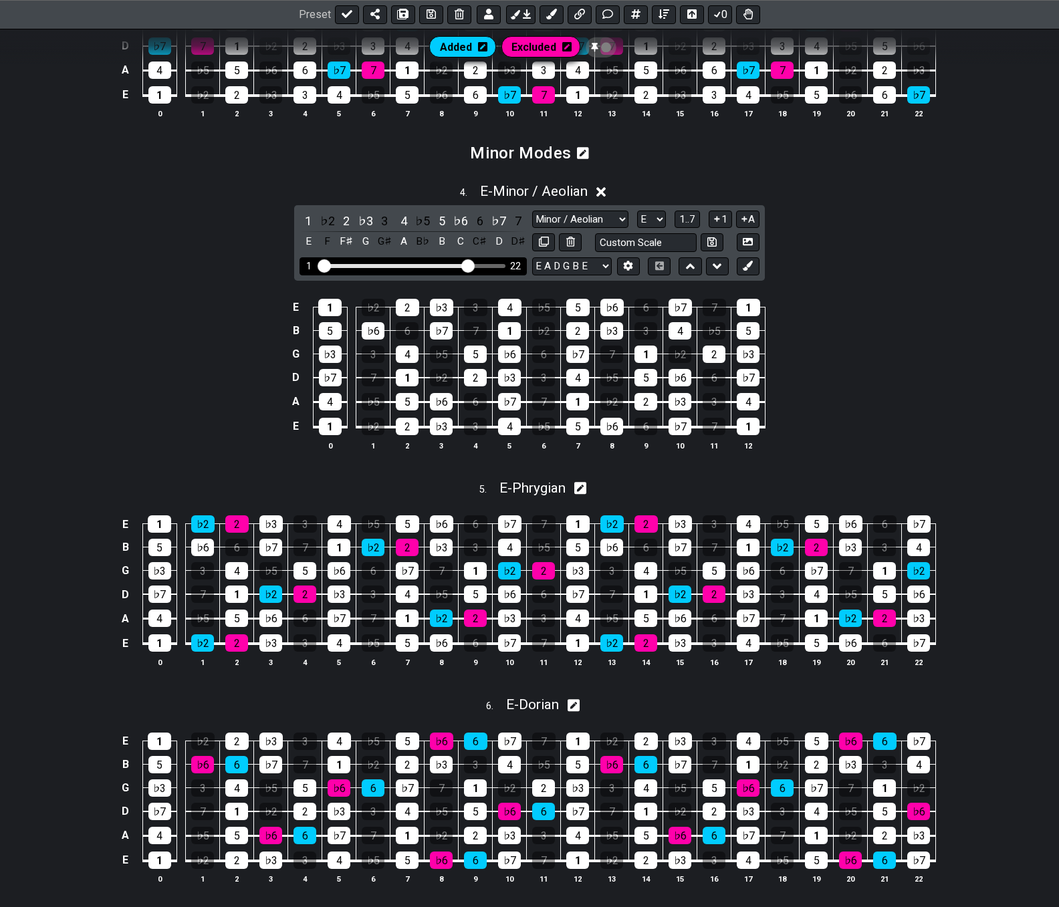
drag, startPoint x: 398, startPoint y: 265, endPoint x: 469, endPoint y: 269, distance: 71.6
click at [469, 265] on input "Visible fret range" at bounding box center [413, 265] width 190 height 0
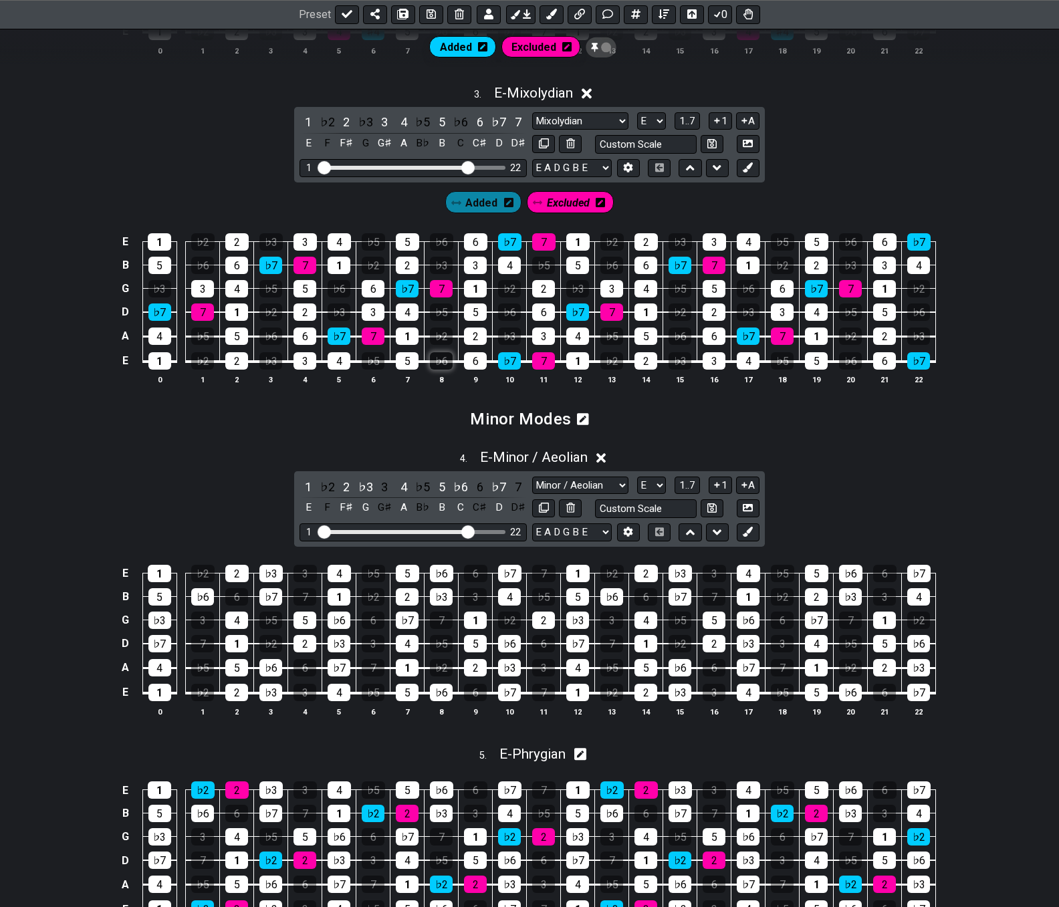
scroll to position [1032, 0]
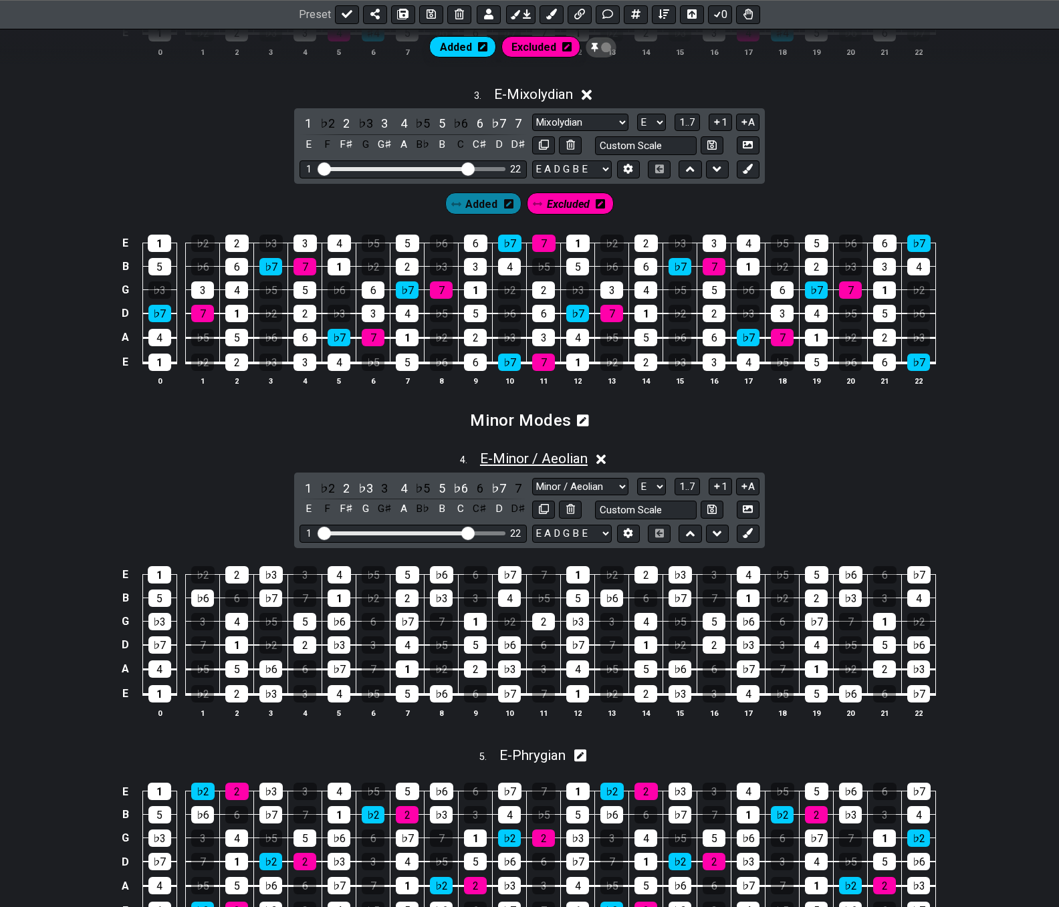
click at [501, 457] on span "E - Minor / Aeolian" at bounding box center [534, 459] width 108 height 16
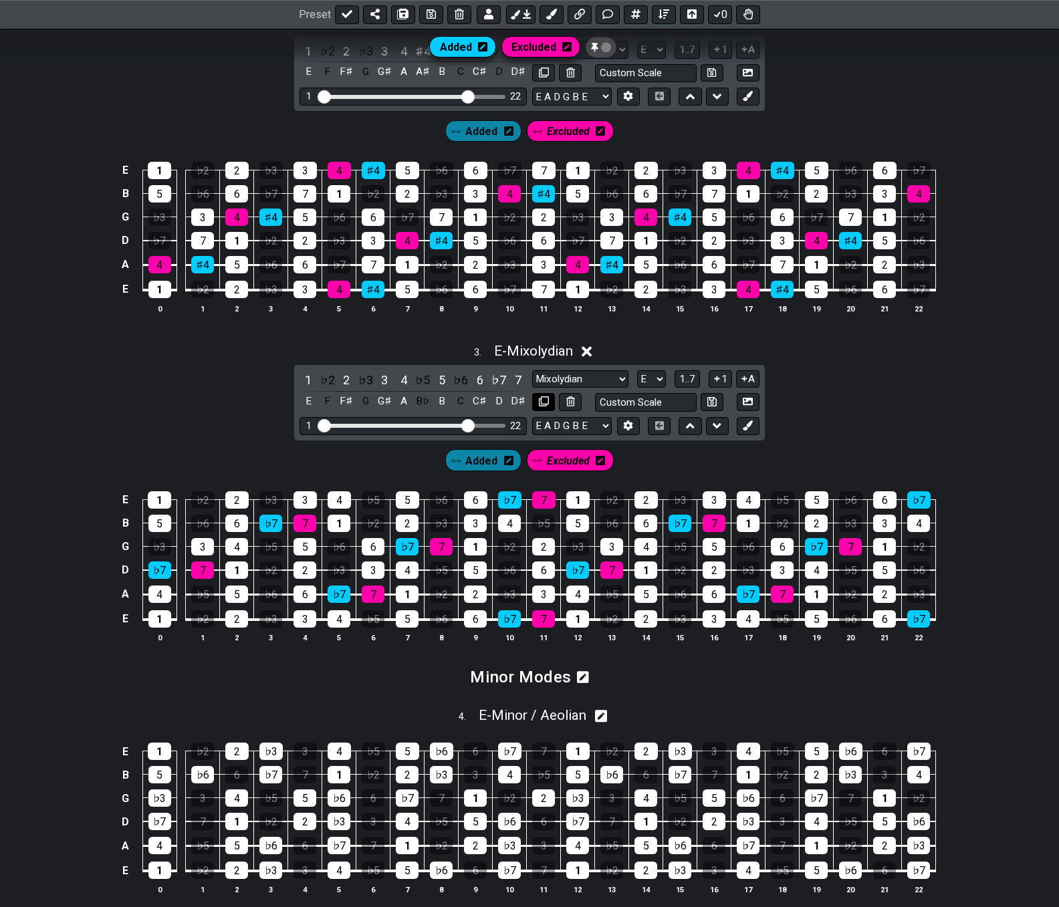
scroll to position [765, 0]
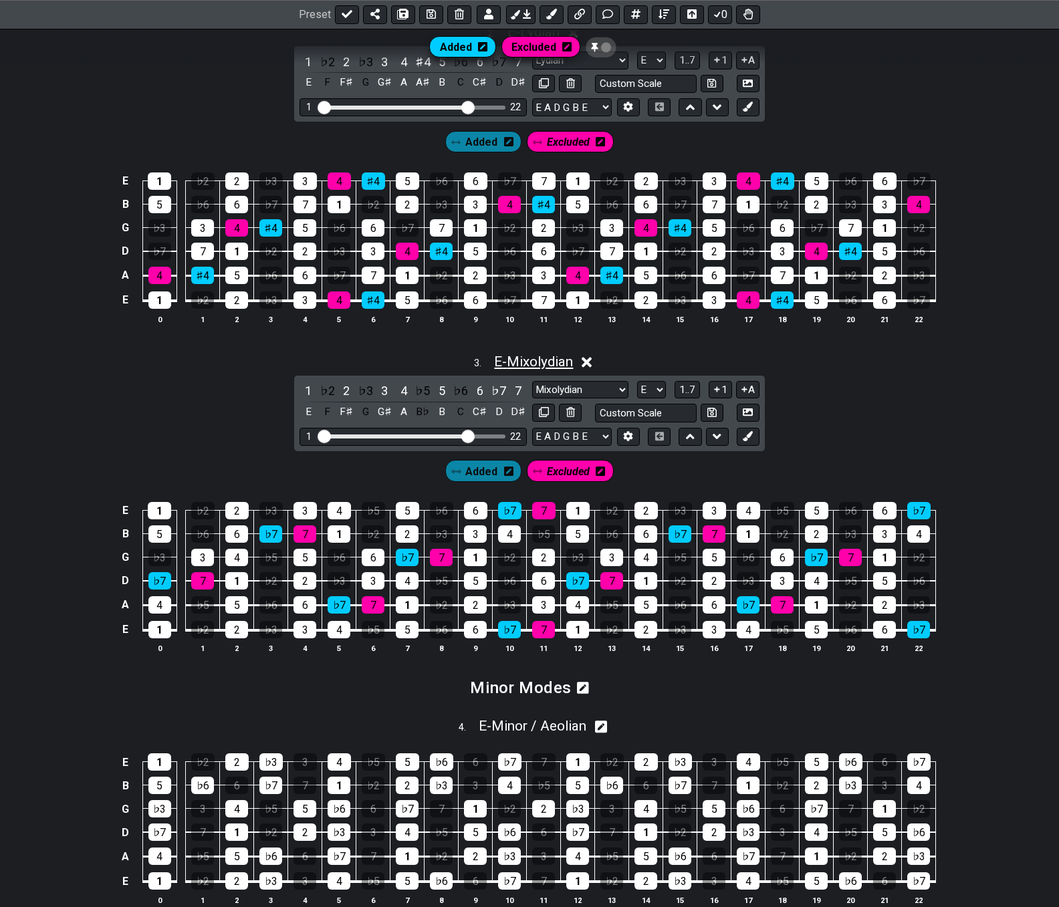
click at [517, 368] on span "E - Mixolydian" at bounding box center [533, 362] width 79 height 16
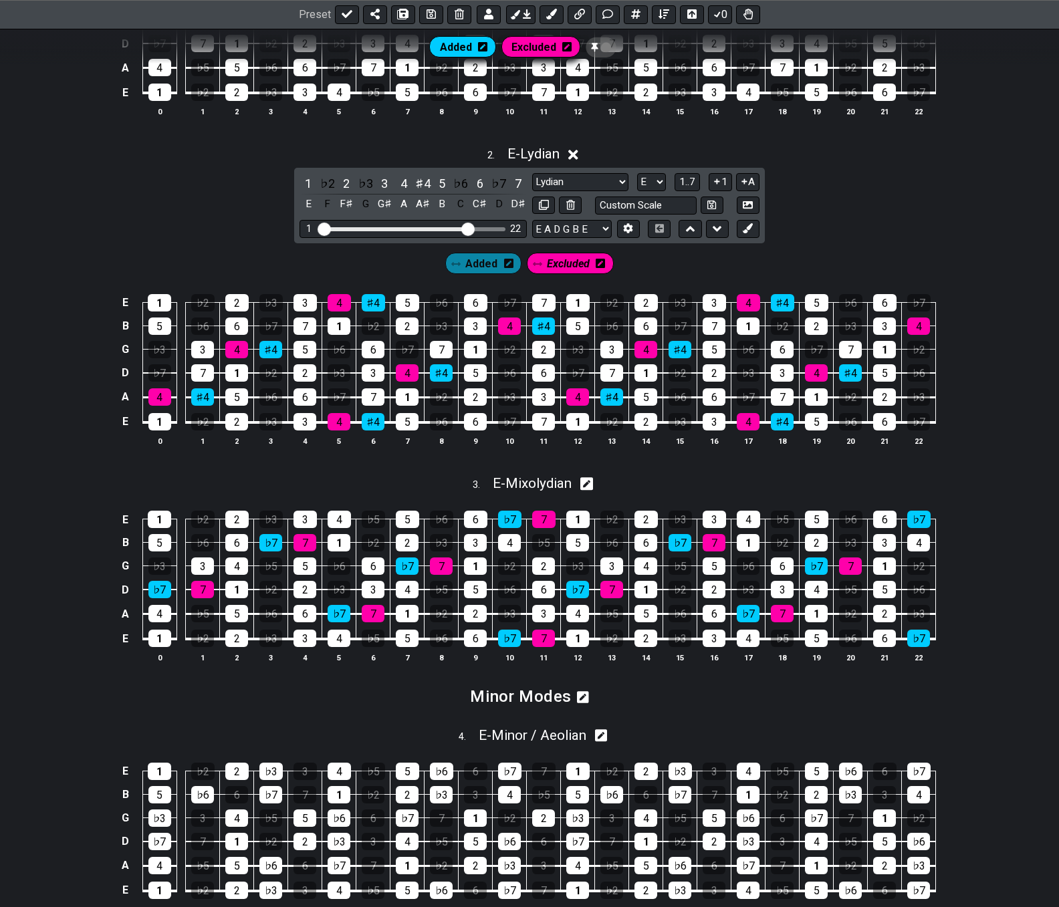
scroll to position [430, 0]
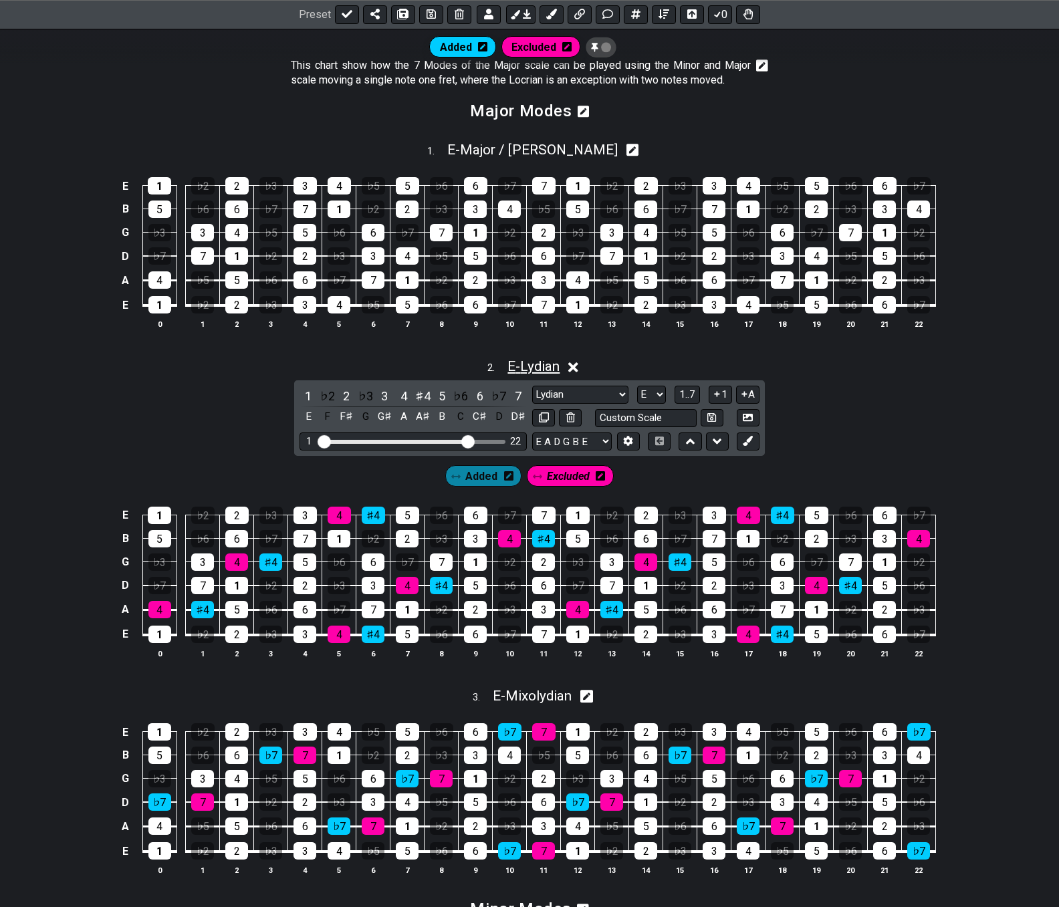
click at [523, 364] on span "E - Lydian" at bounding box center [533, 366] width 52 height 16
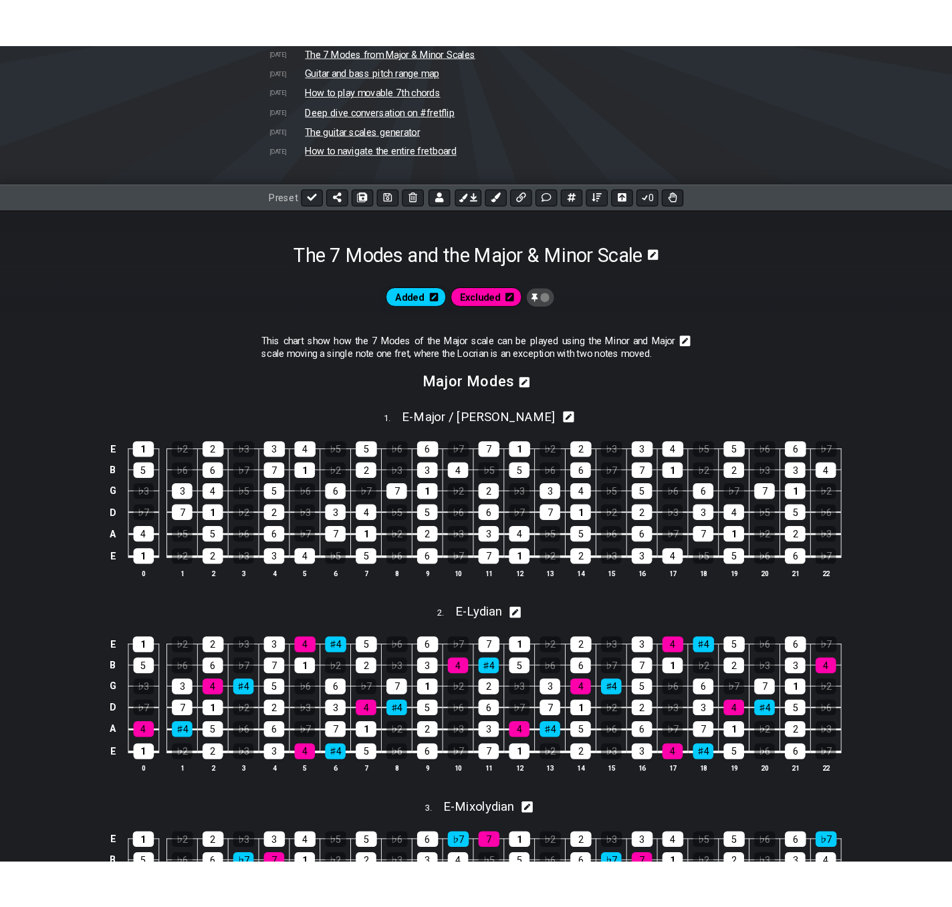
scroll to position [59, 0]
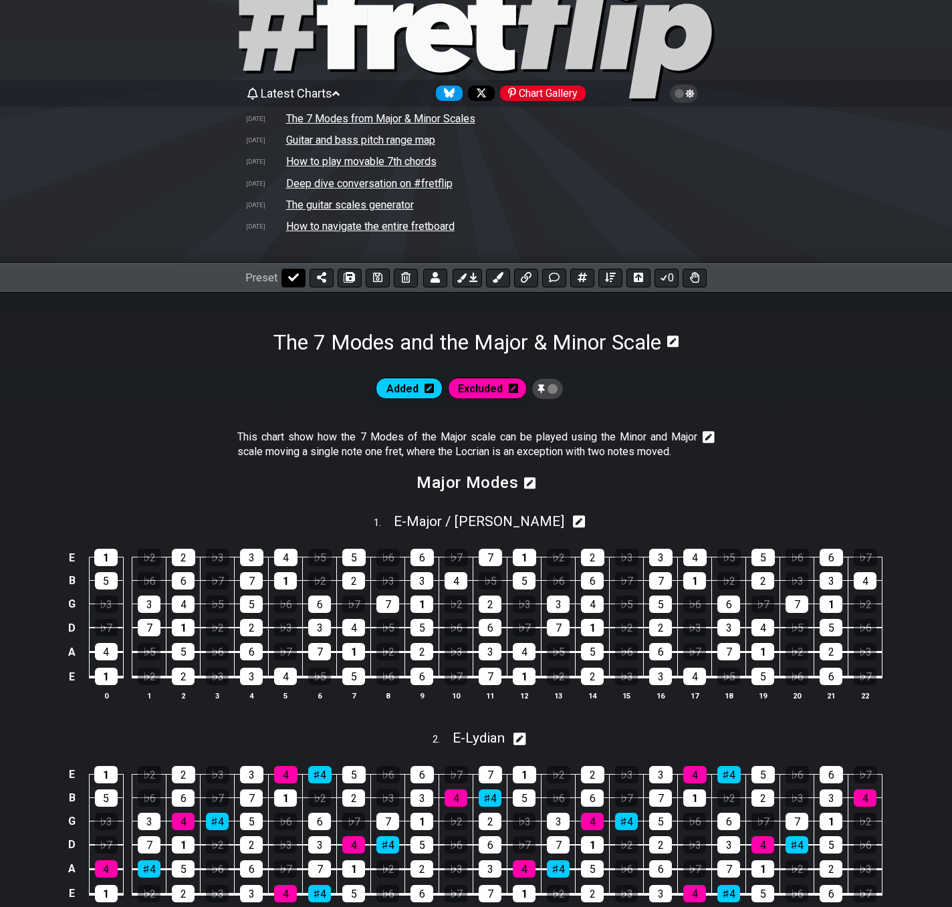
click at [294, 279] on icon at bounding box center [293, 277] width 11 height 11
select select "/02VGM8YN"
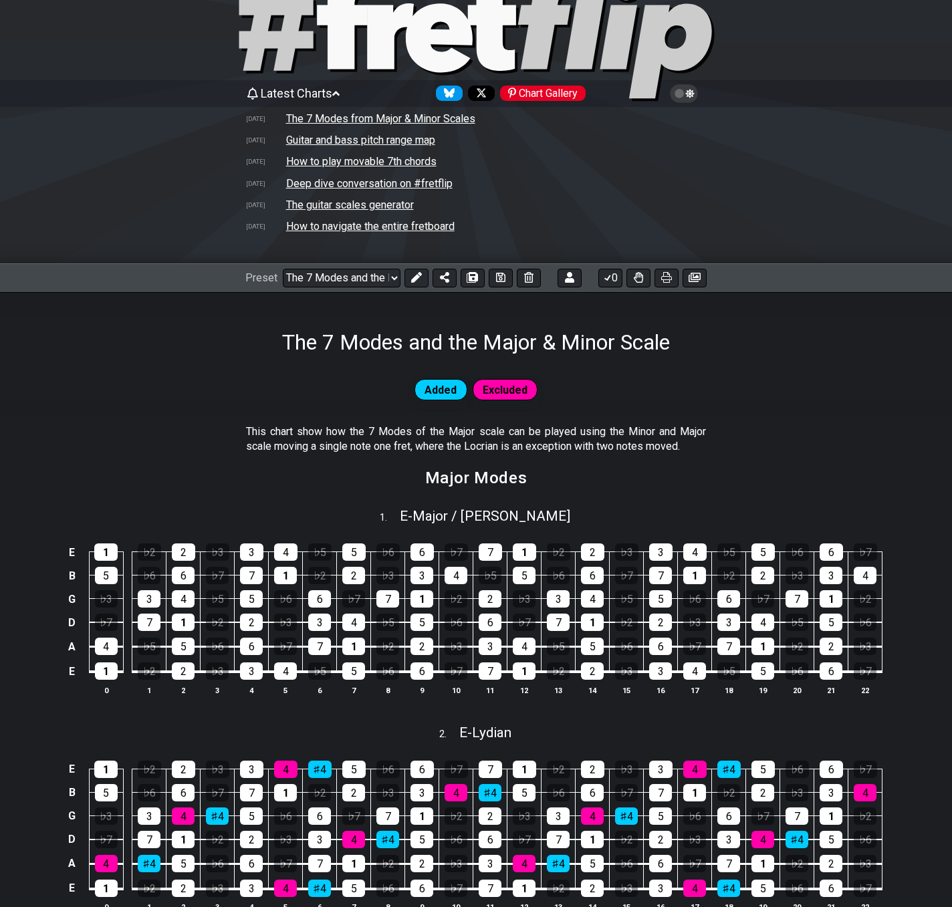
click at [681, 92] on icon at bounding box center [684, 94] width 12 height 12
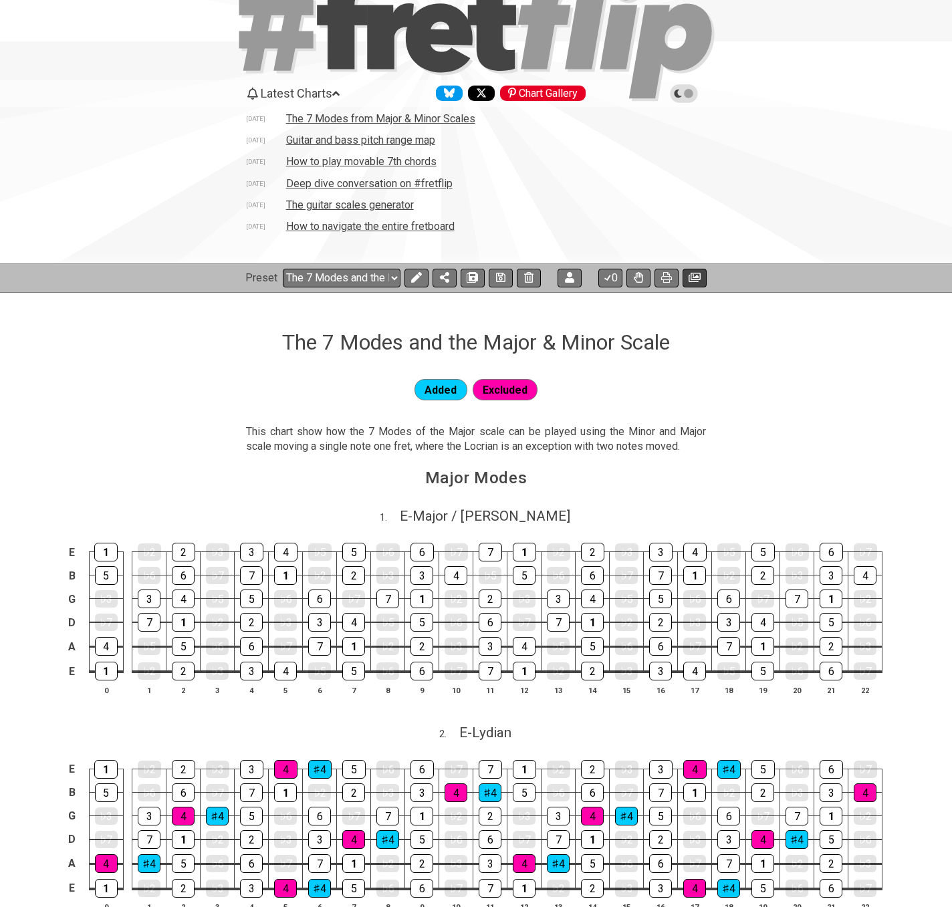
click at [696, 283] on icon at bounding box center [694, 277] width 12 height 11
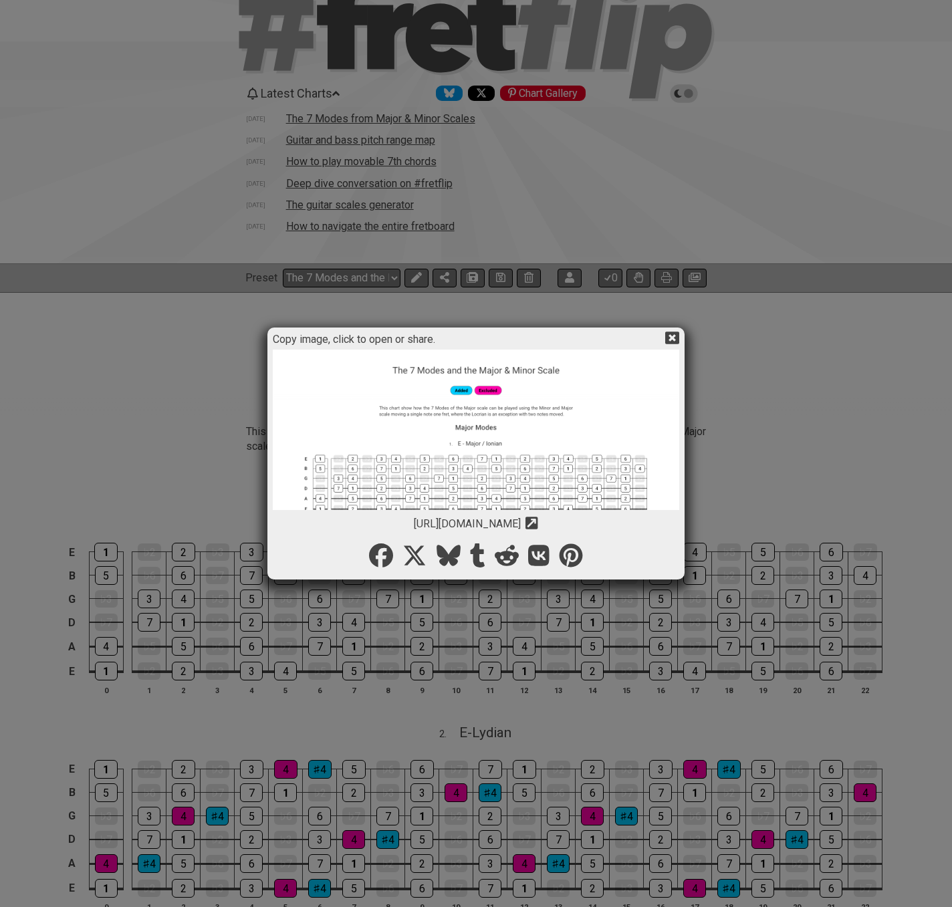
click at [573, 444] on img at bounding box center [476, 745] width 406 height 791
click at [670, 334] on icon at bounding box center [672, 338] width 14 height 13
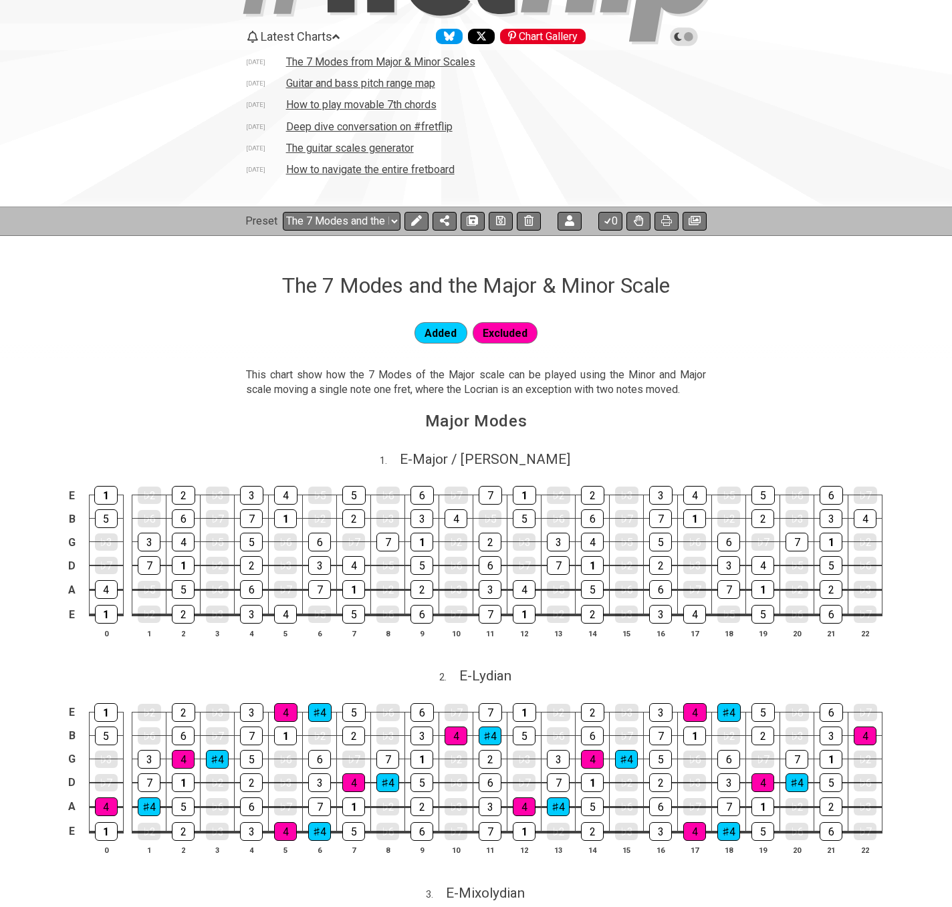
scroll to position [334, 0]
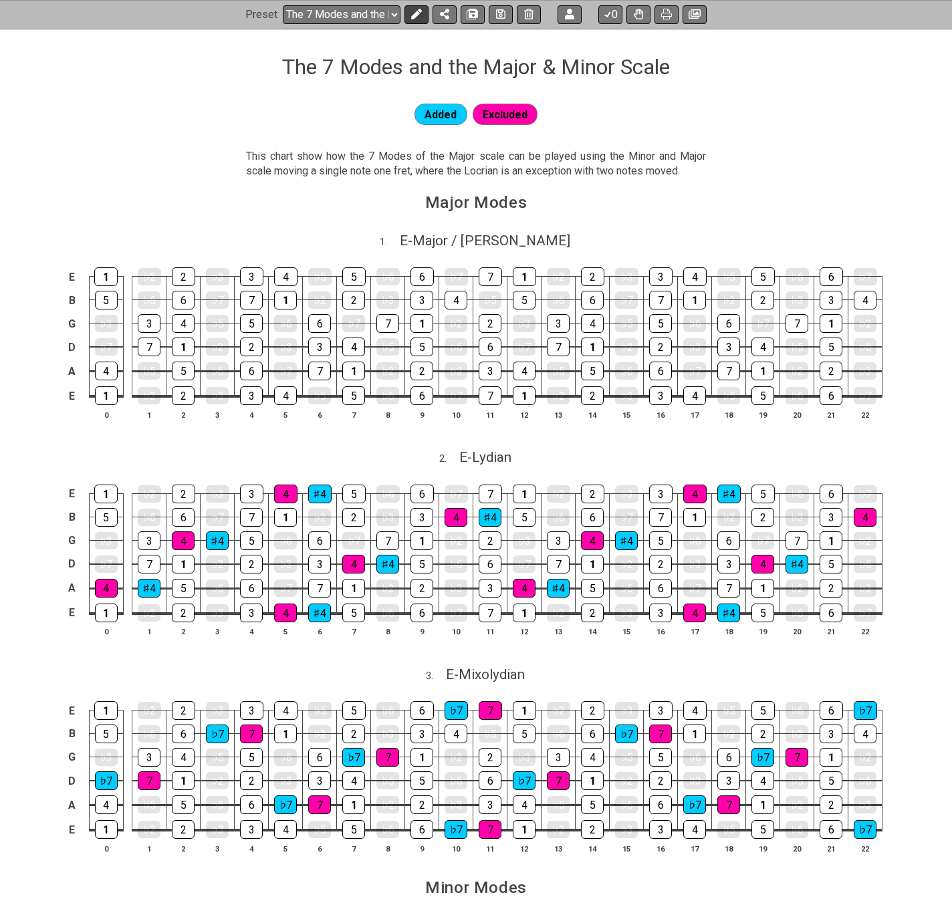
click at [414, 18] on icon at bounding box center [416, 14] width 11 height 11
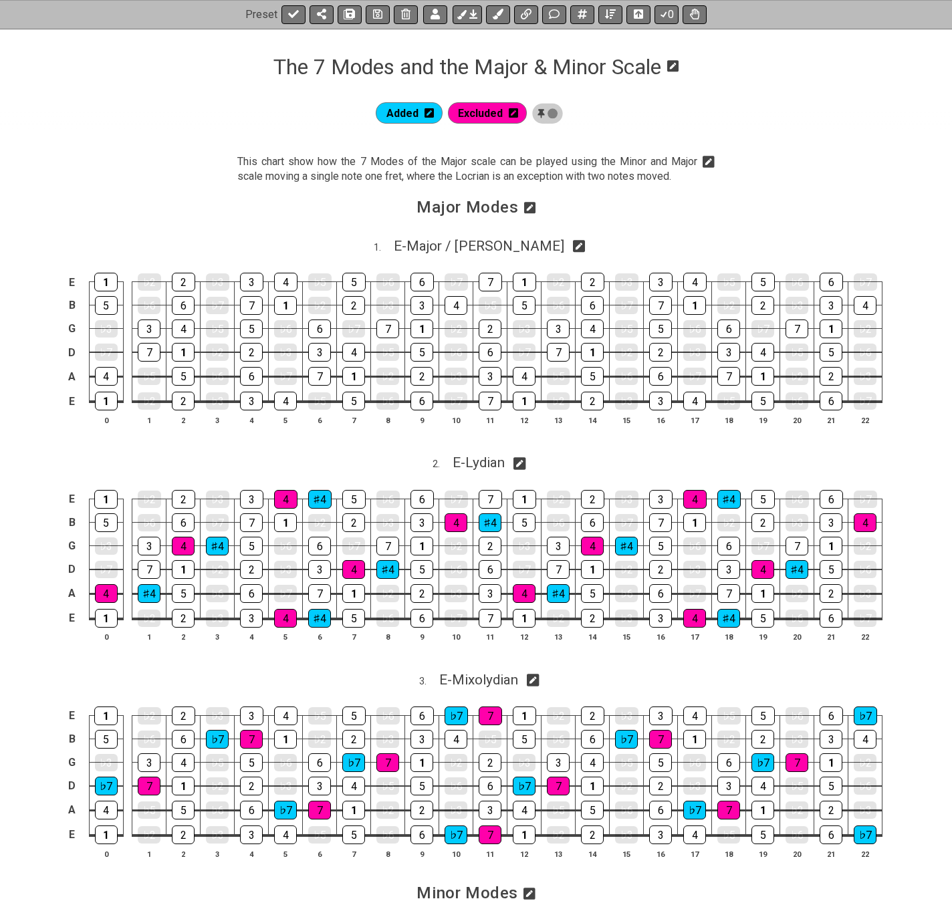
click at [526, 466] on icon at bounding box center [519, 463] width 13 height 13
select select "E"
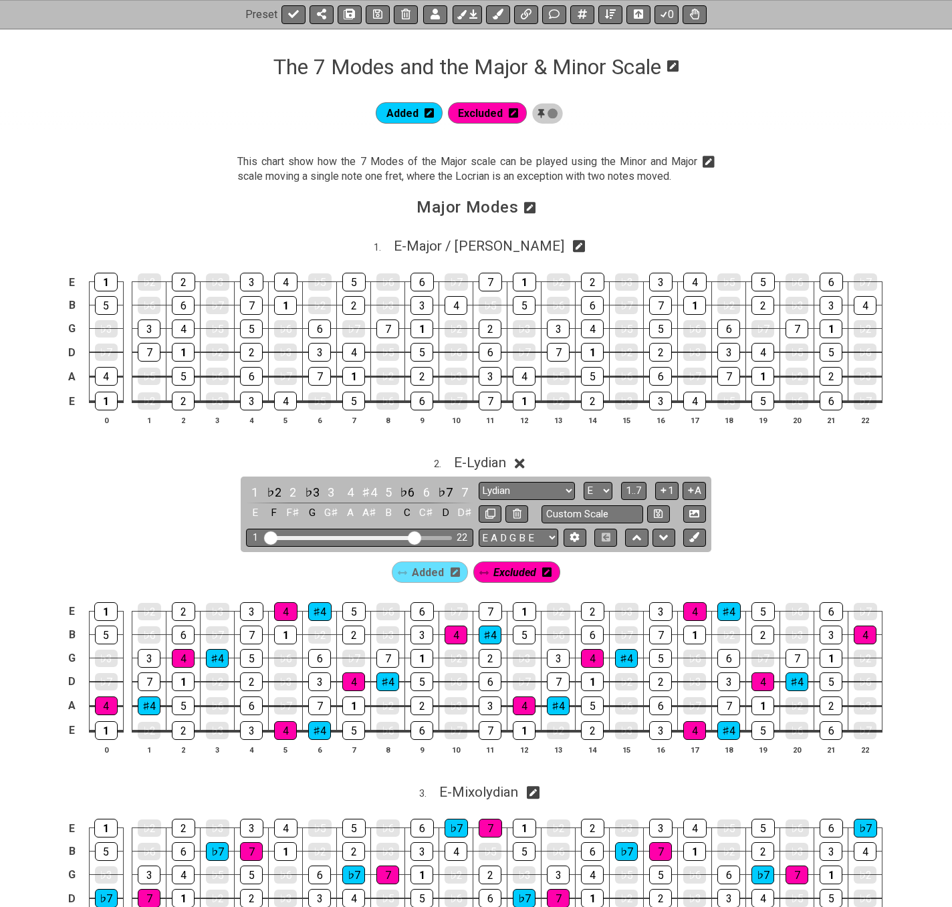
click at [573, 244] on icon at bounding box center [579, 247] width 13 height 13
select select "E"
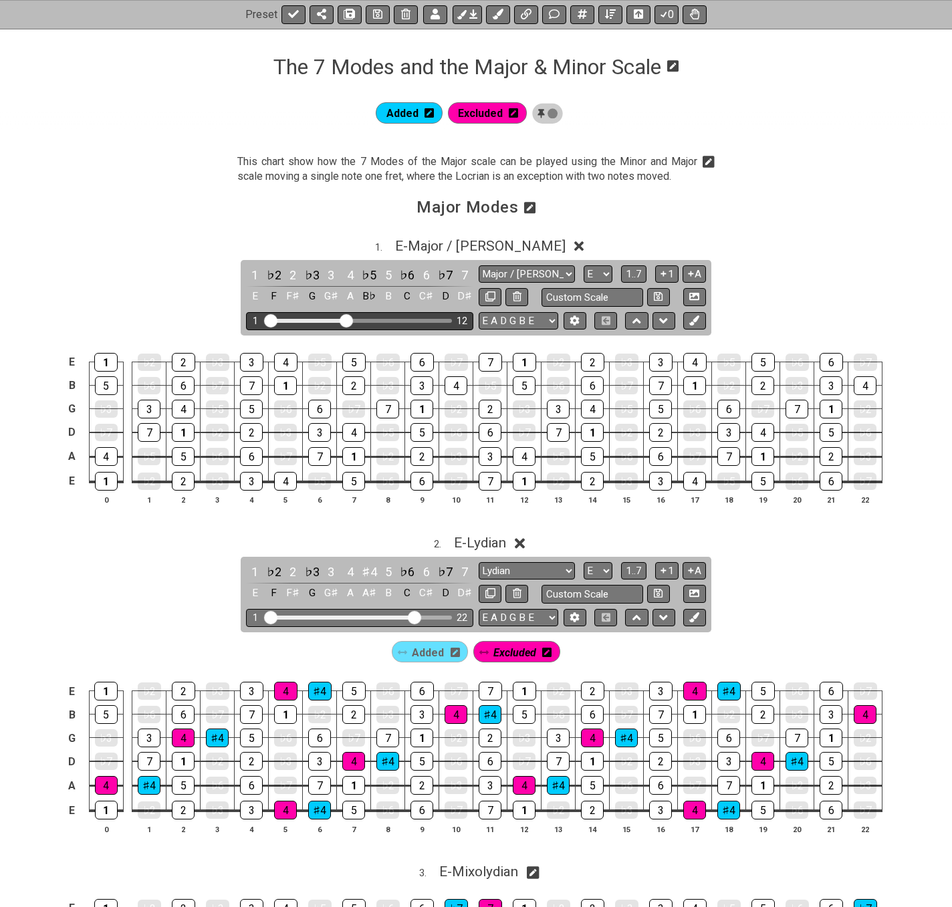
drag, startPoint x: 411, startPoint y: 318, endPoint x: 345, endPoint y: 325, distance: 66.5
click at [345, 320] on input "Visible fret range" at bounding box center [360, 320] width 190 height 0
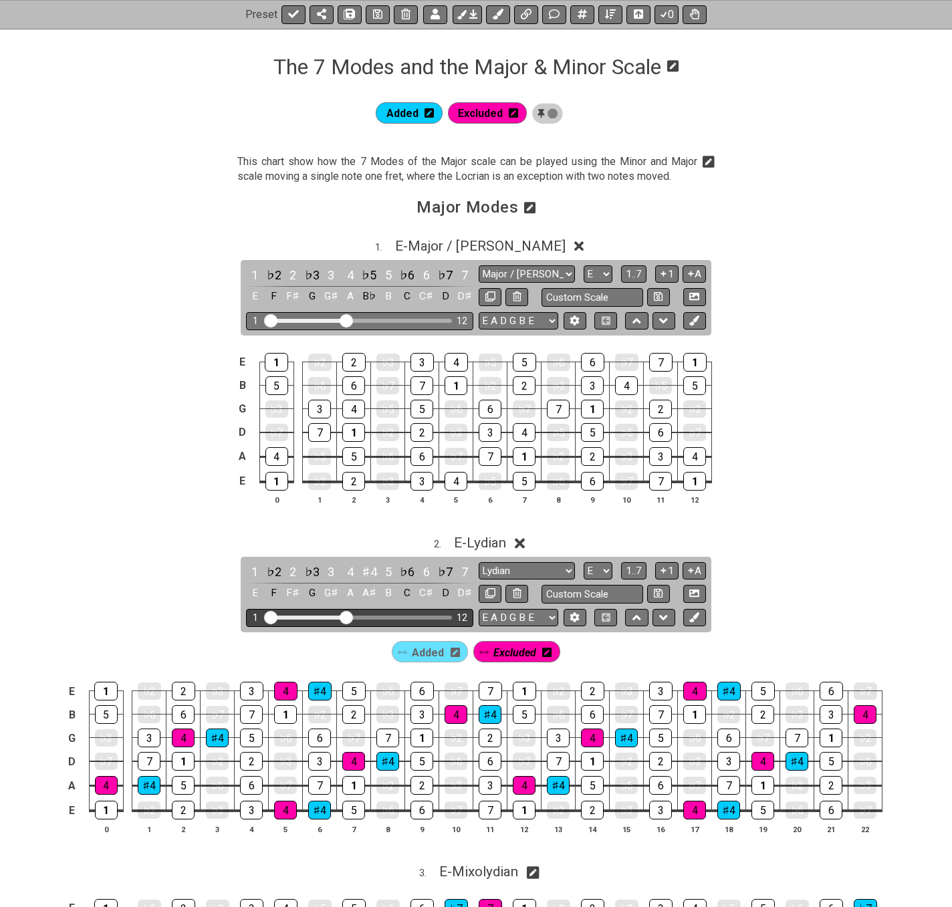
drag, startPoint x: 416, startPoint y: 611, endPoint x: 346, endPoint y: 614, distance: 69.6
click at [346, 616] on input "Visible fret range" at bounding box center [360, 616] width 190 height 0
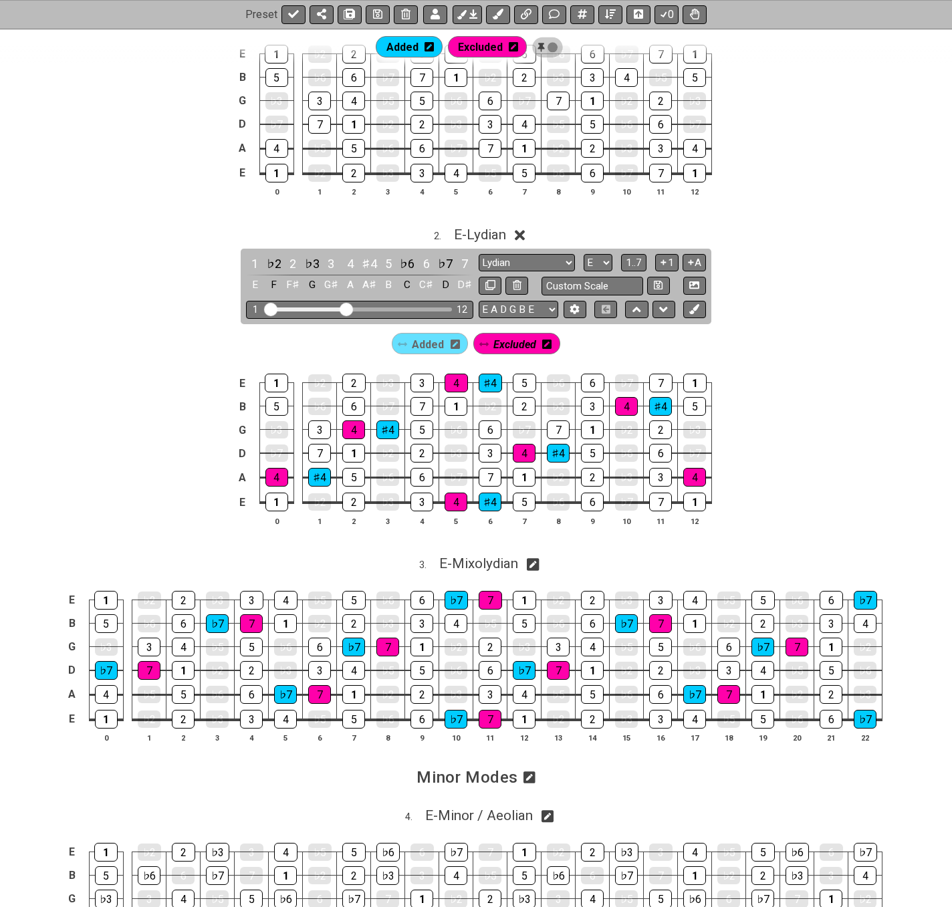
scroll to position [735, 0]
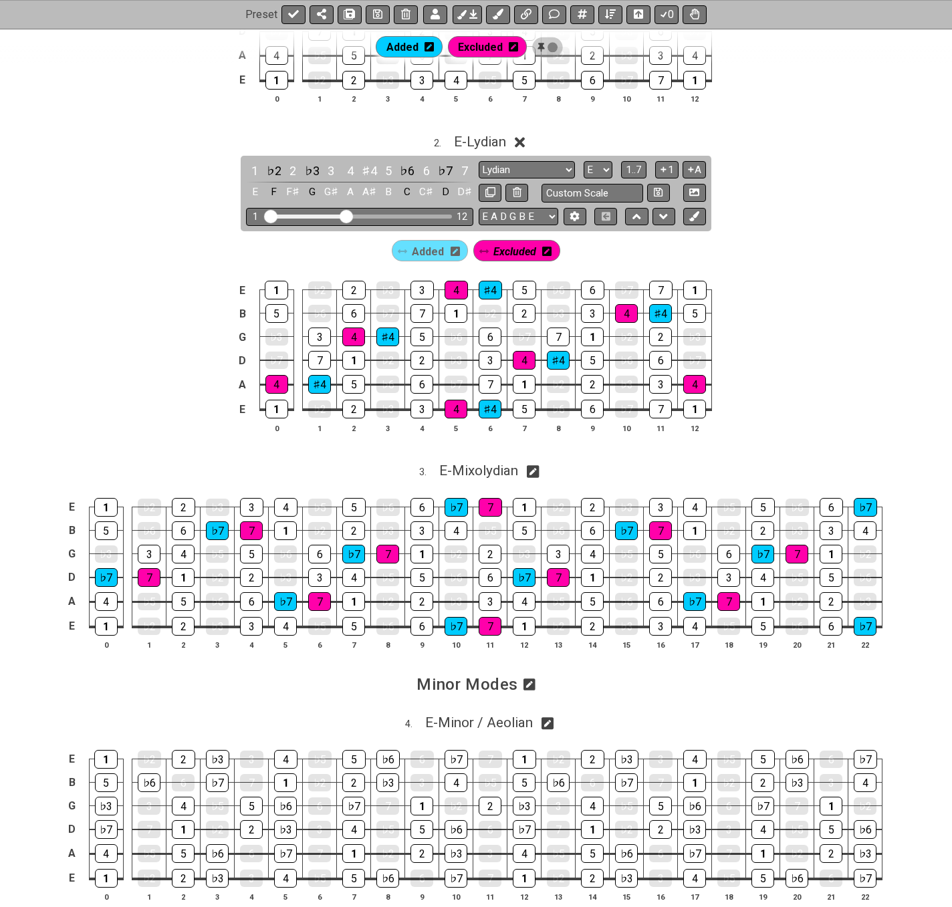
click at [537, 472] on icon at bounding box center [533, 472] width 13 height 14
select select "E"
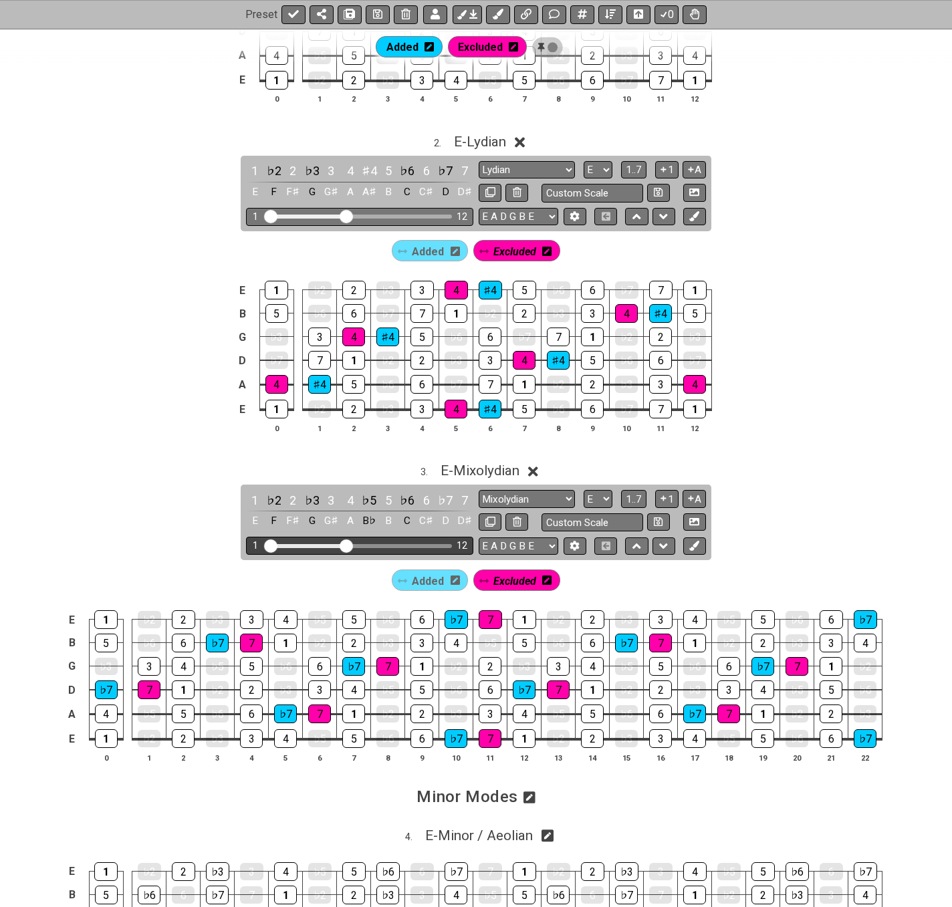
drag, startPoint x: 413, startPoint y: 545, endPoint x: 348, endPoint y: 551, distance: 65.1
click at [348, 545] on input "Visible fret range" at bounding box center [360, 545] width 190 height 0
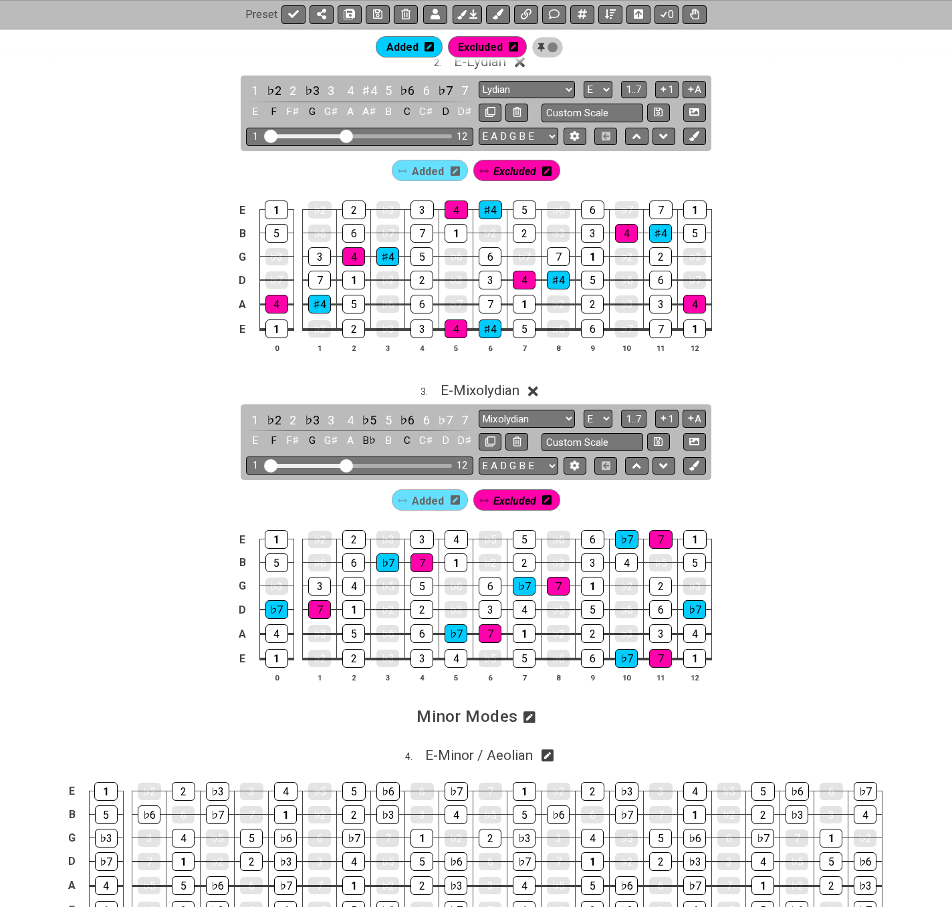
scroll to position [936, 0]
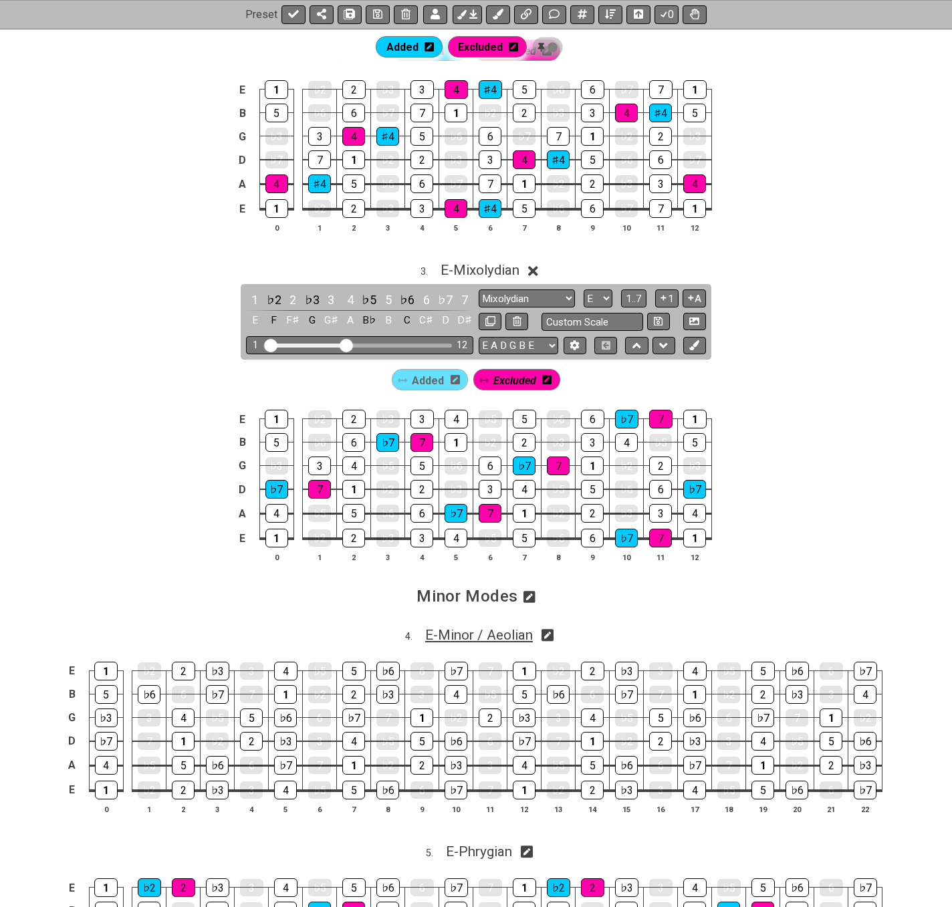
click at [493, 631] on span "E - Minor / Aeolian" at bounding box center [479, 635] width 108 height 16
select select "E"
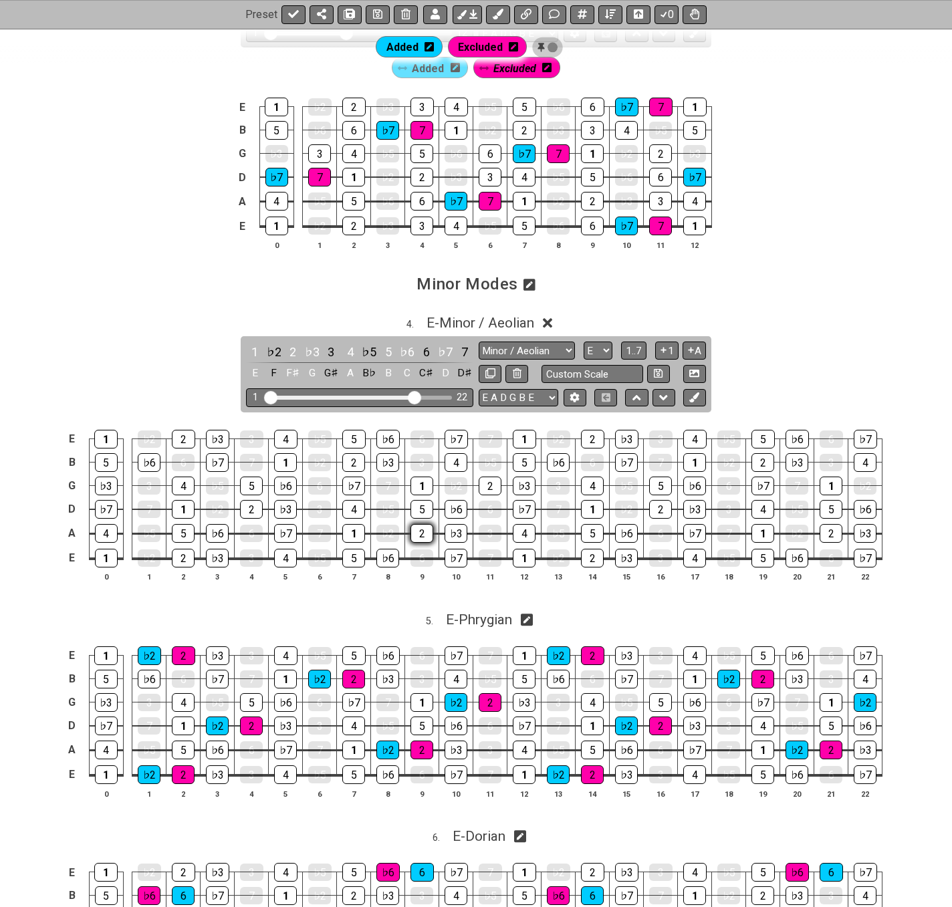
scroll to position [1270, 0]
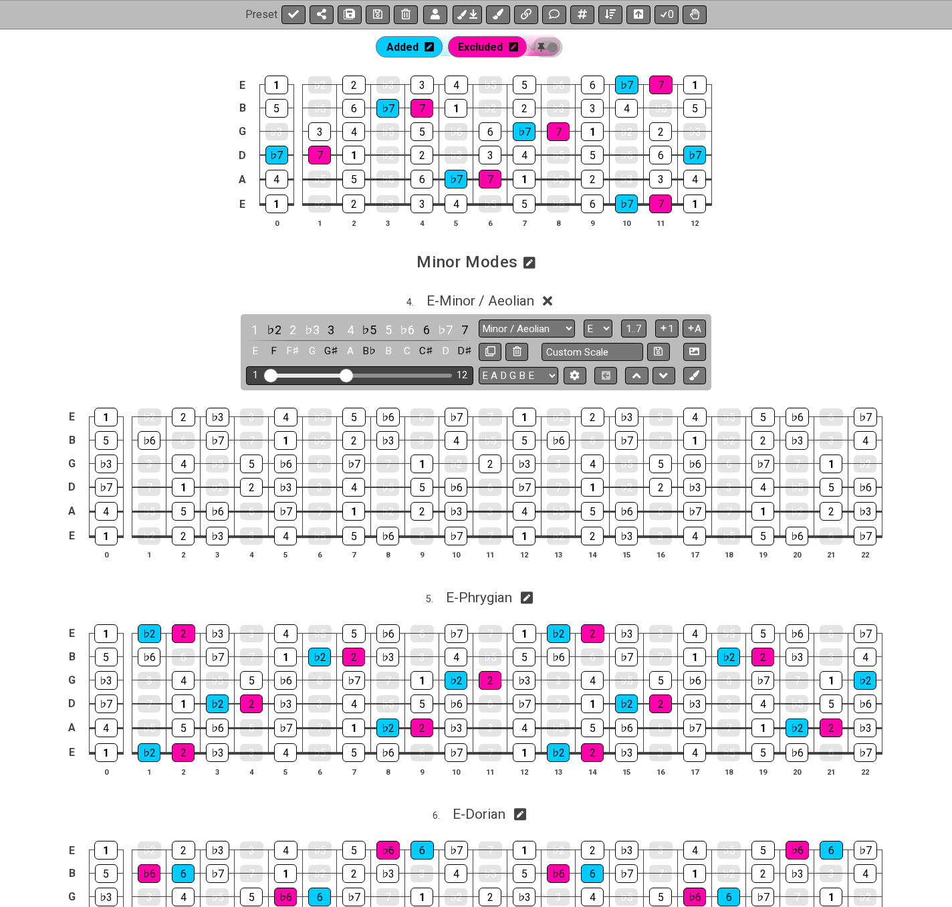
drag, startPoint x: 419, startPoint y: 378, endPoint x: 348, endPoint y: 375, distance: 71.6
click at [348, 374] on input "Visible fret range" at bounding box center [360, 374] width 190 height 0
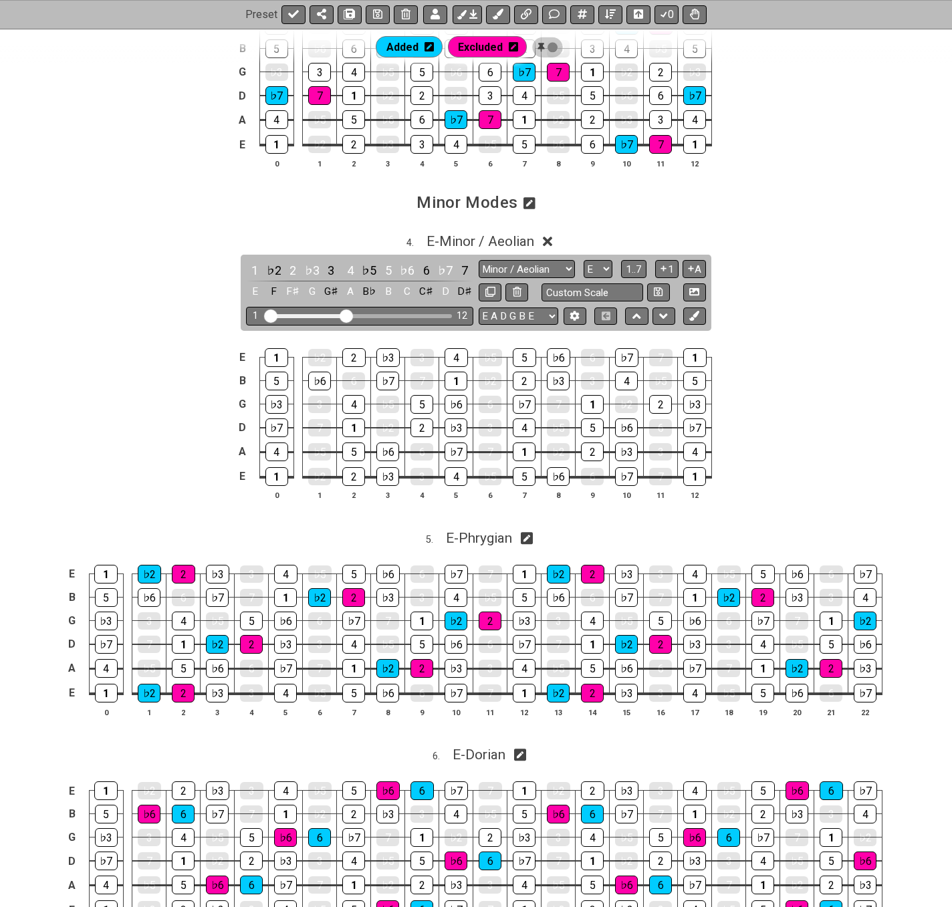
scroll to position [1537, 0]
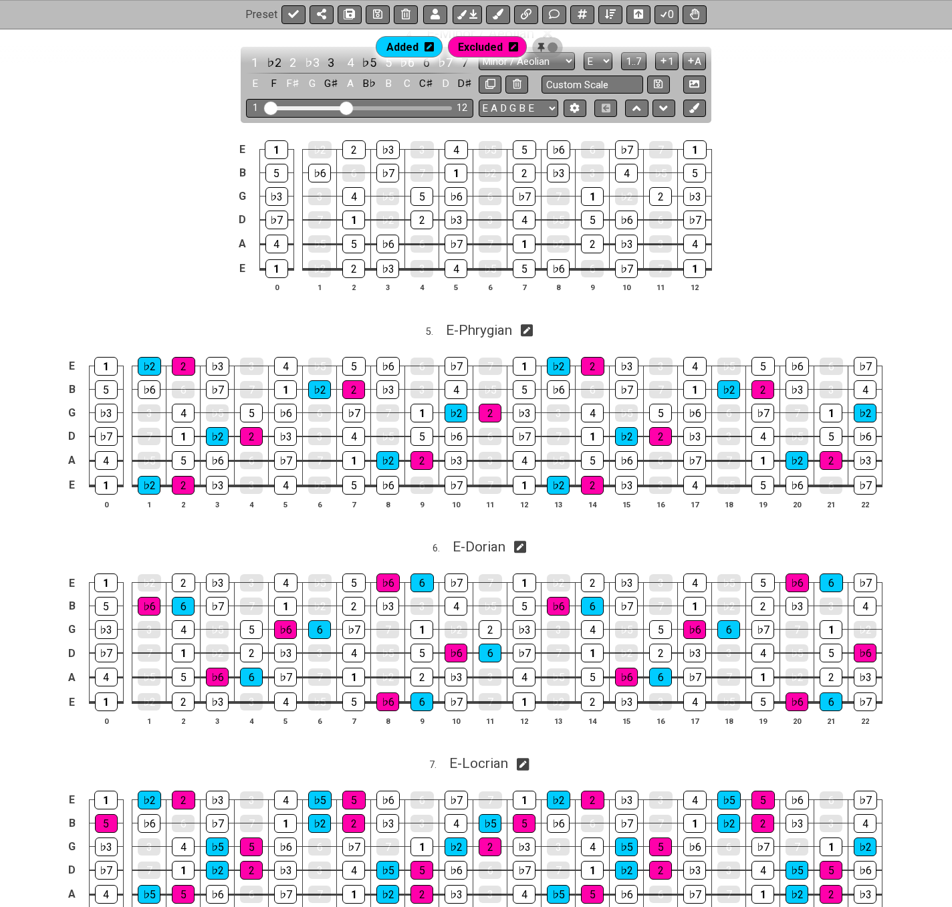
click at [530, 333] on icon at bounding box center [527, 330] width 13 height 13
select select "E"
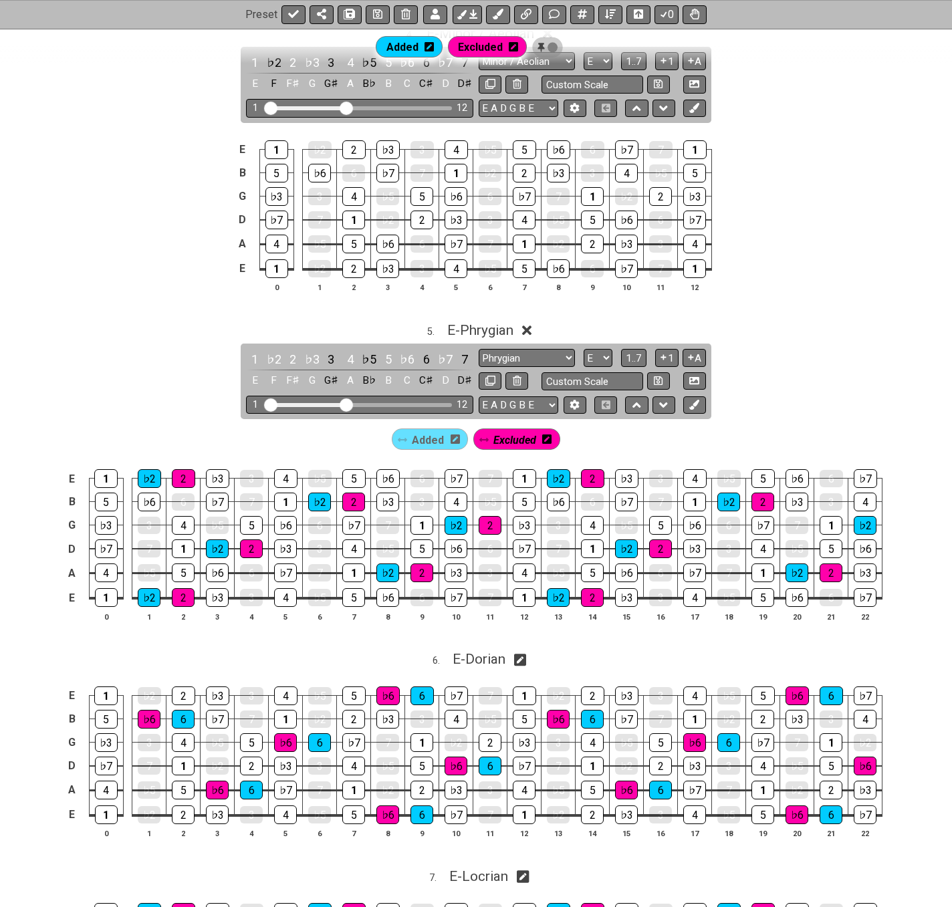
drag, startPoint x: 416, startPoint y: 404, endPoint x: 350, endPoint y: 417, distance: 67.4
click at [348, 404] on input "Visible fret range" at bounding box center [360, 404] width 190 height 0
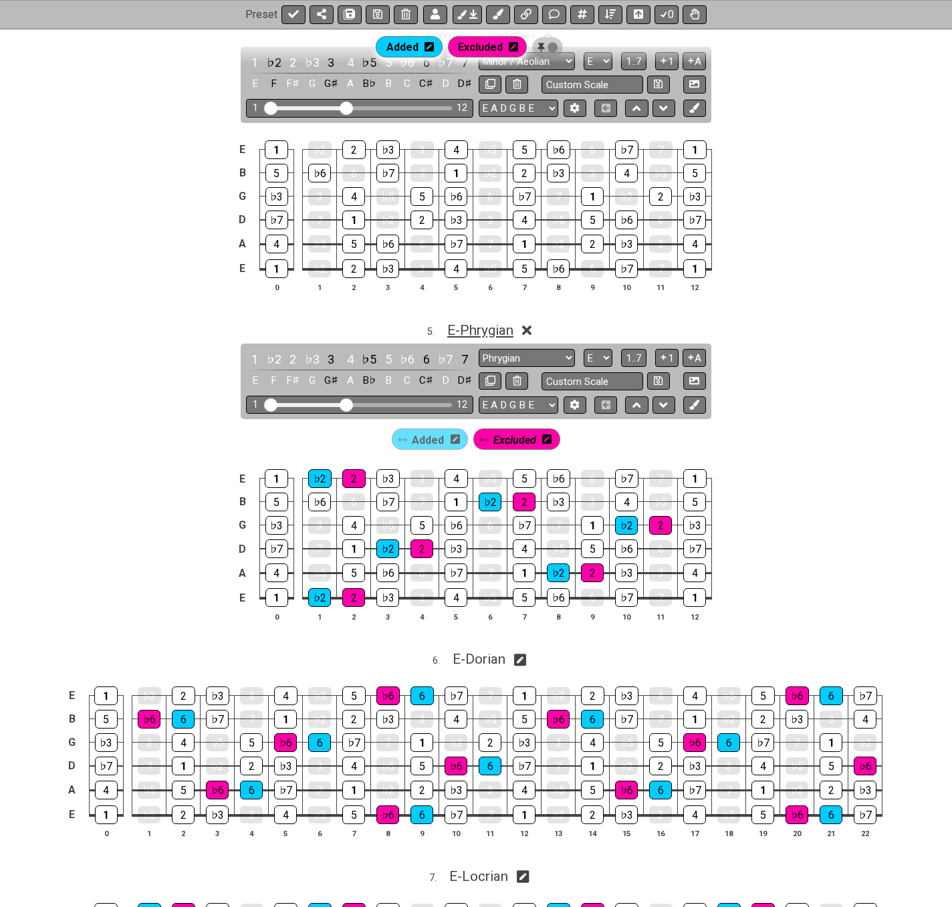
click at [475, 332] on span "E - Phrygian" at bounding box center [480, 330] width 66 height 16
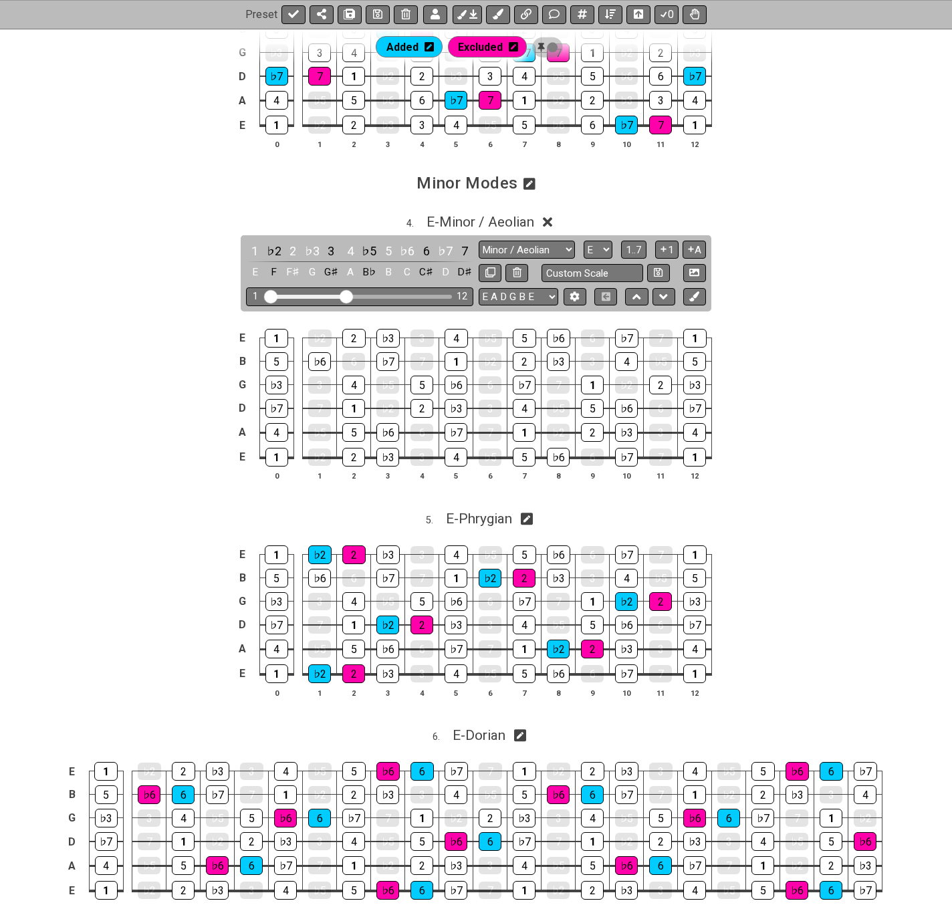
scroll to position [1337, 0]
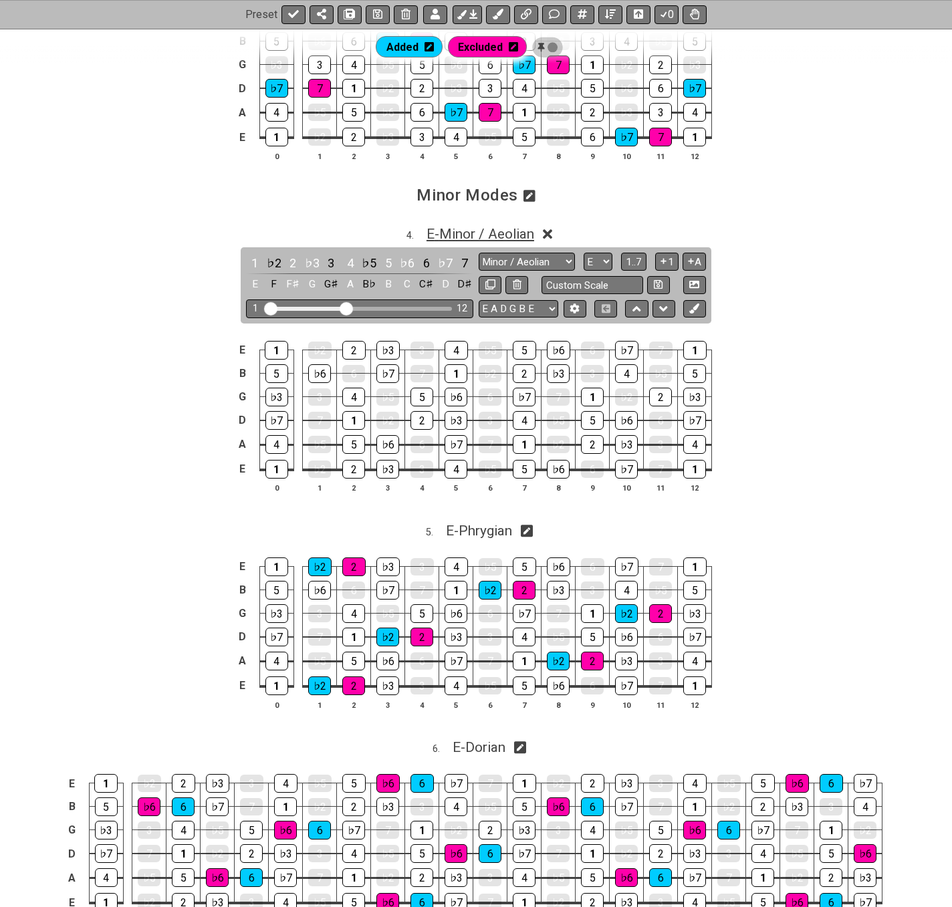
click at [471, 229] on span "E - Minor / Aeolian" at bounding box center [480, 234] width 108 height 16
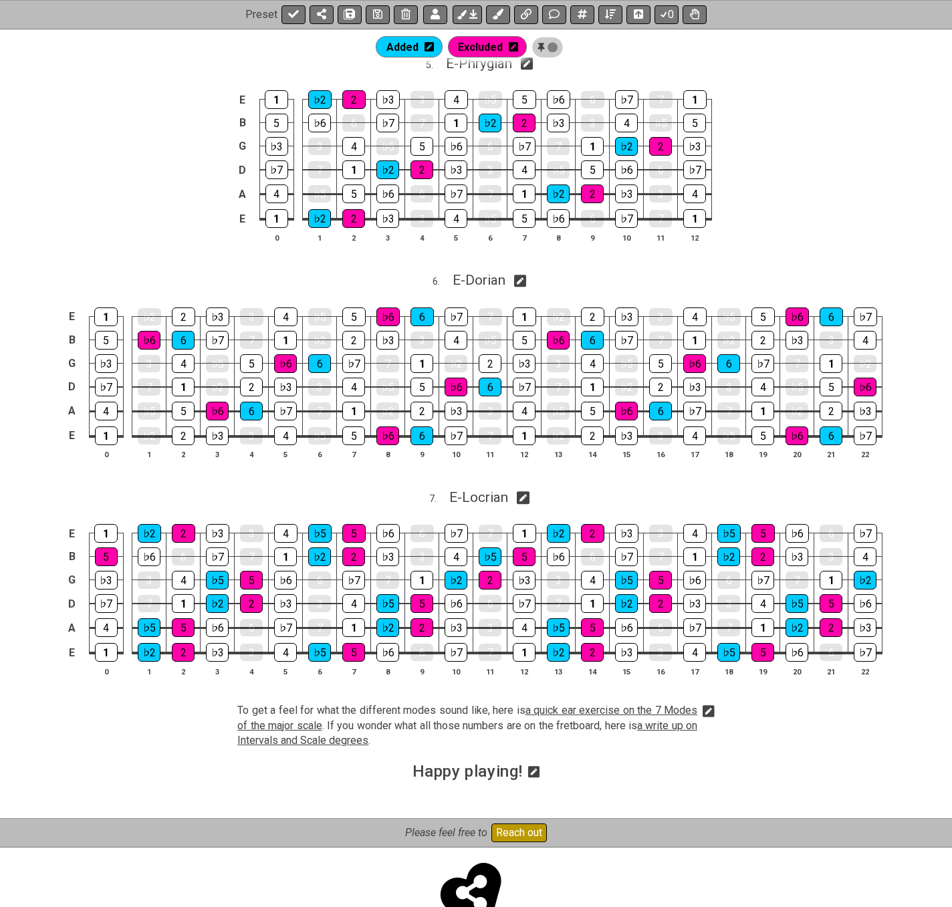
scroll to position [1738, 0]
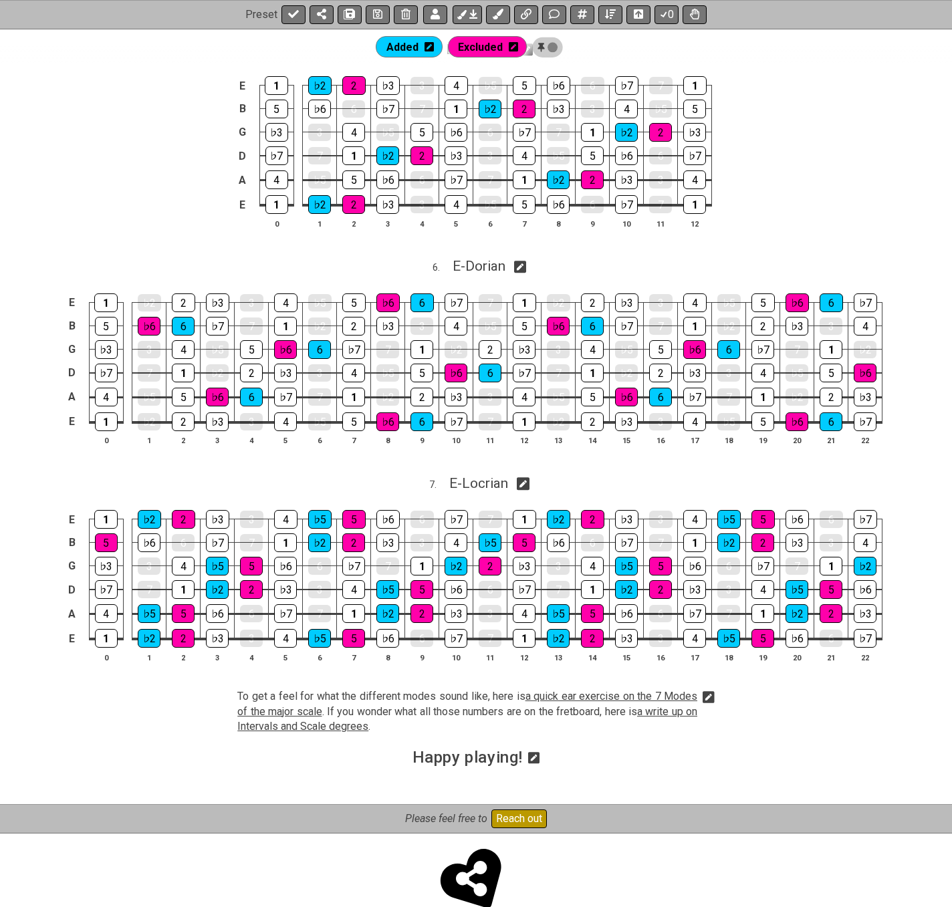
click at [522, 265] on icon at bounding box center [520, 267] width 13 height 13
select select "E"
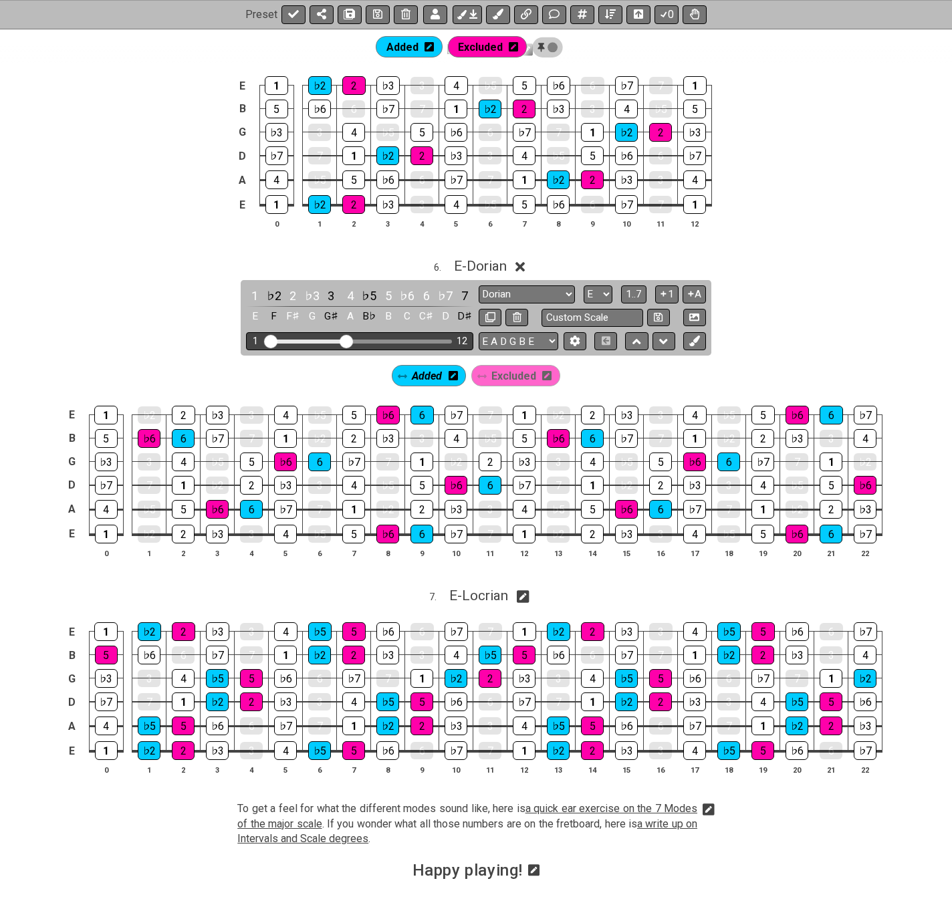
drag, startPoint x: 418, startPoint y: 337, endPoint x: 346, endPoint y: 347, distance: 72.2
click at [346, 340] on input "Visible fret range" at bounding box center [360, 340] width 190 height 0
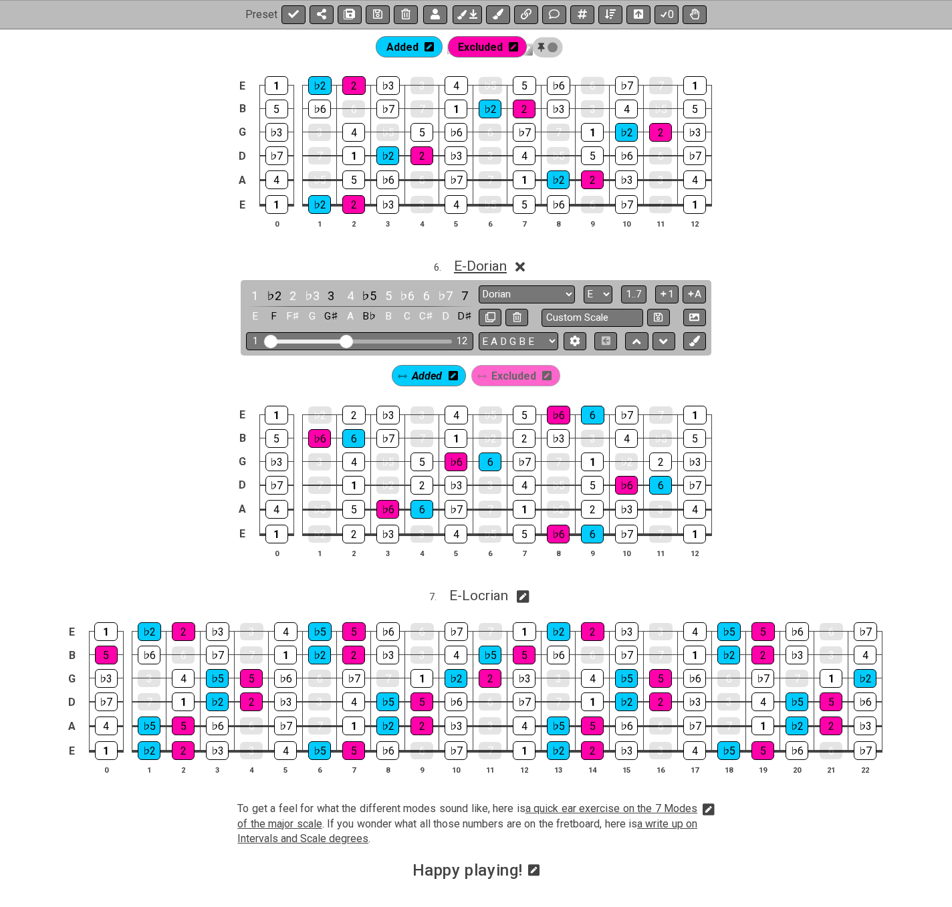
click at [477, 267] on span "E - Dorian" at bounding box center [480, 266] width 53 height 16
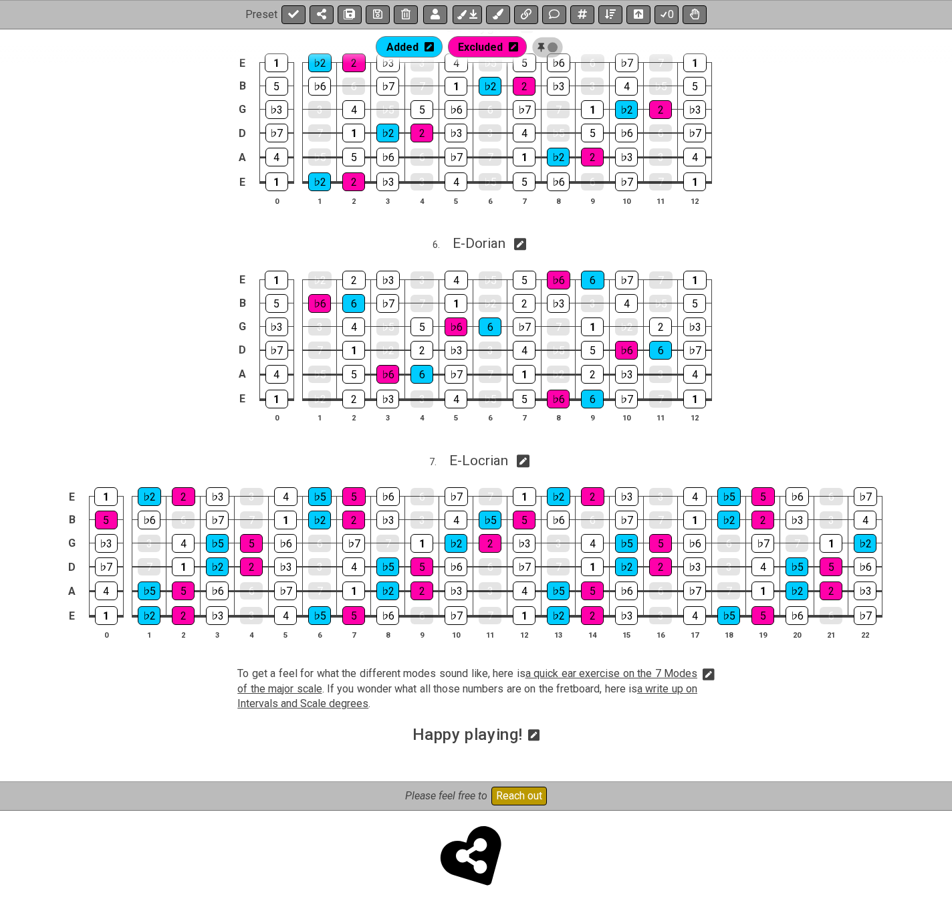
scroll to position [1767, 0]
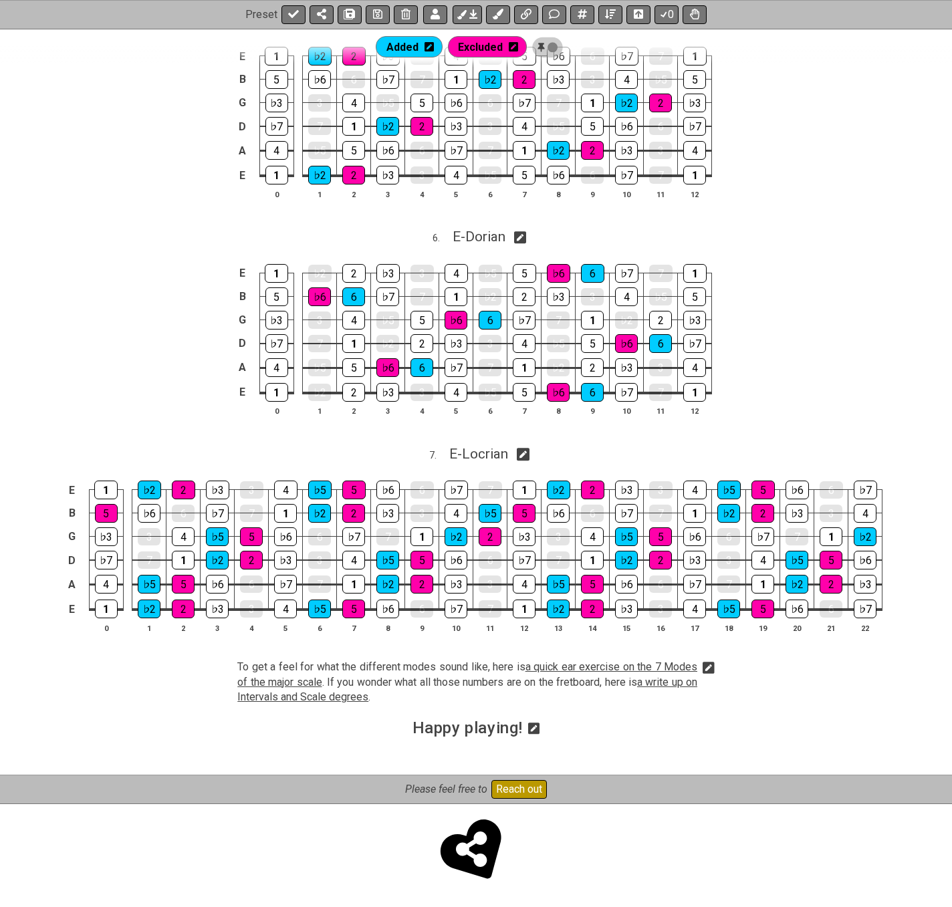
click at [523, 455] on icon at bounding box center [523, 455] width 13 height 13
select select "E"
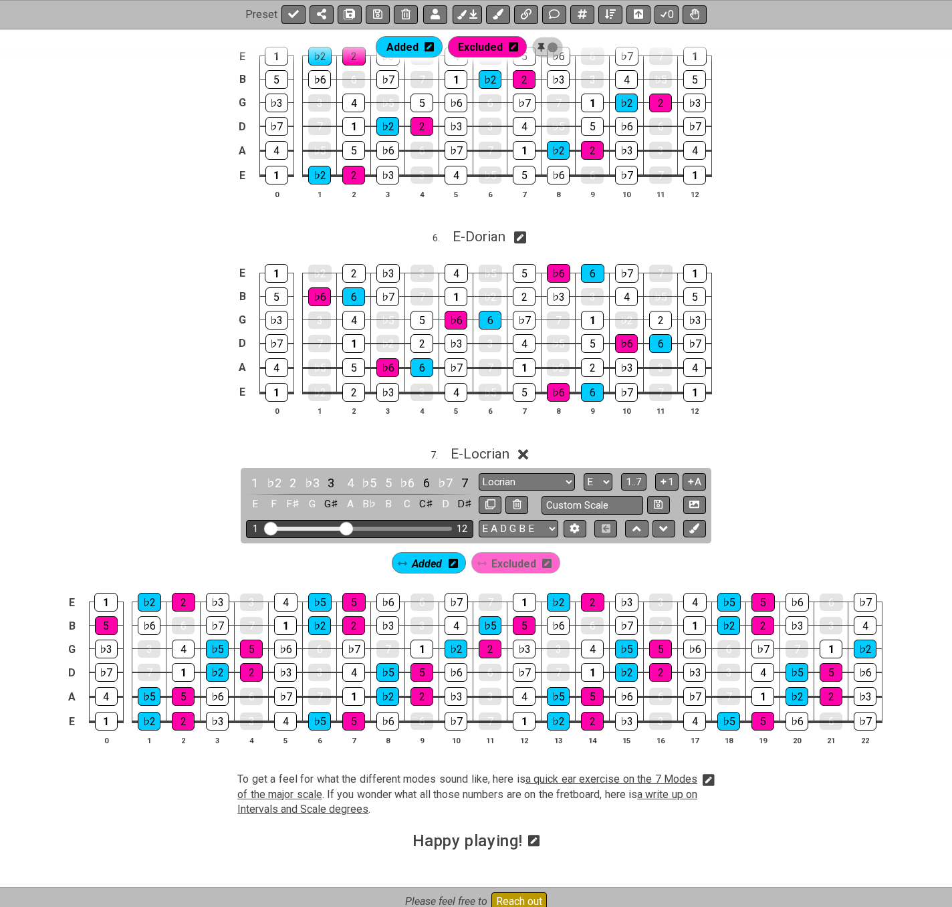
drag, startPoint x: 410, startPoint y: 529, endPoint x: 347, endPoint y: 525, distance: 63.6
click at [347, 527] on input "Visible fret range" at bounding box center [360, 527] width 190 height 0
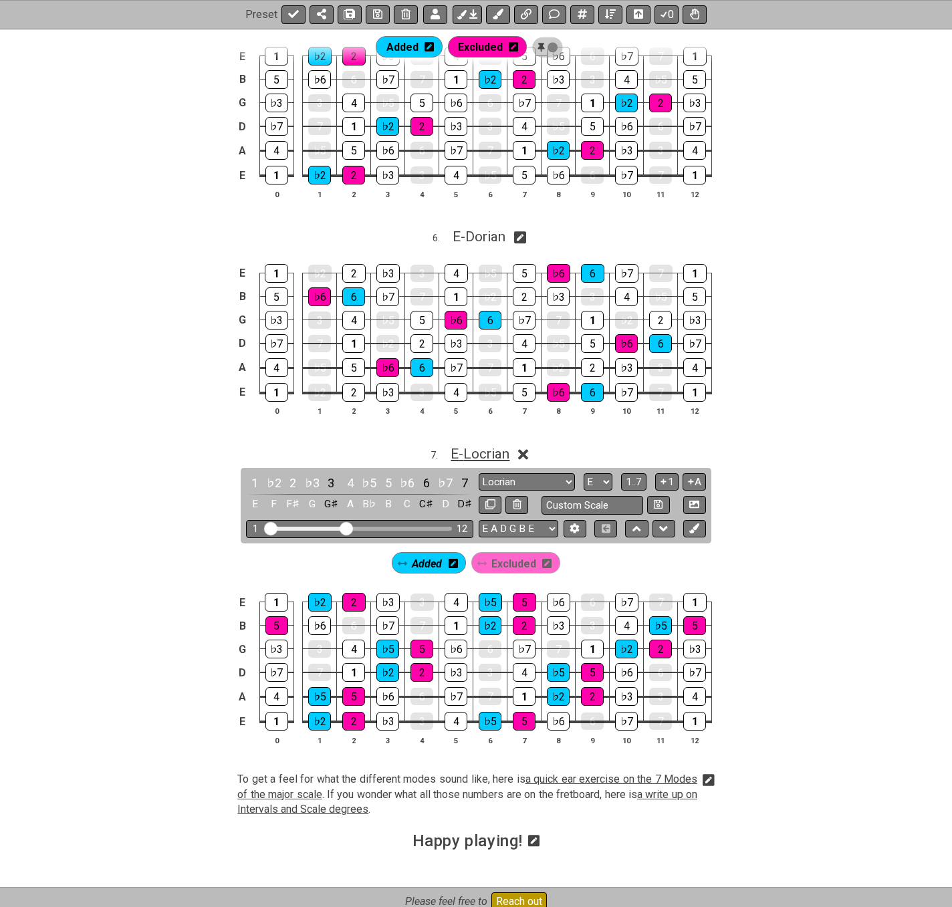
click at [496, 454] on span "E - Locrian" at bounding box center [480, 454] width 59 height 16
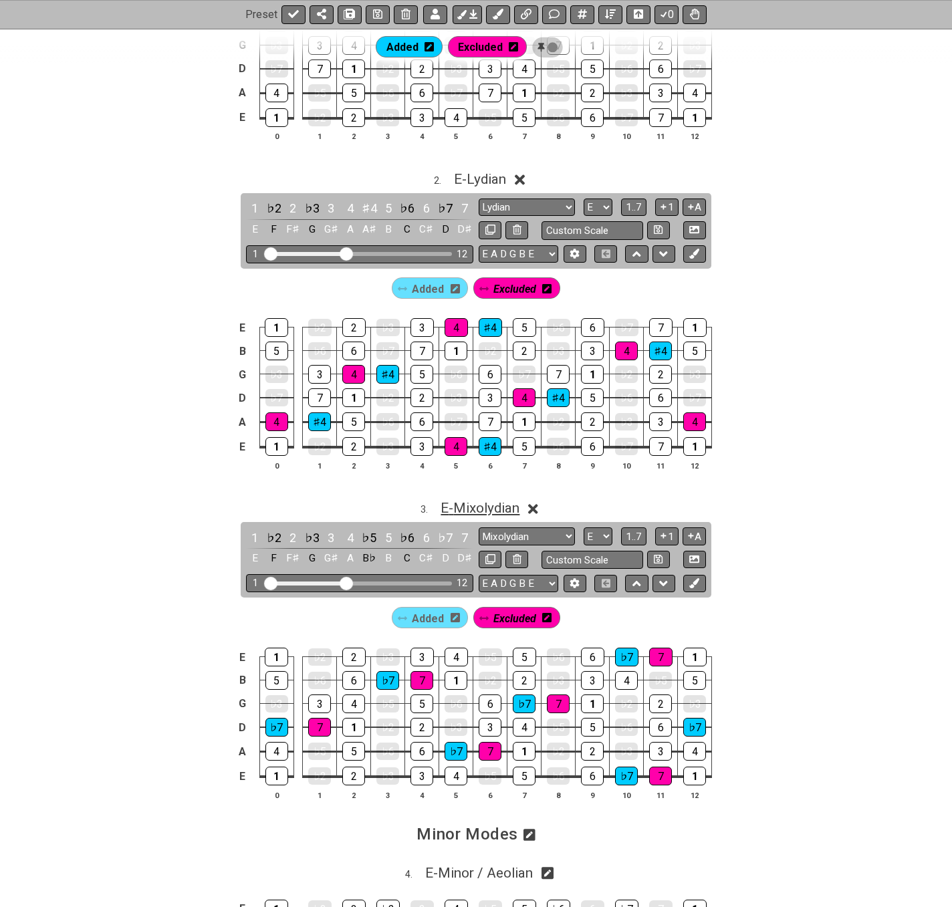
click at [460, 501] on span "E - Mixolydian" at bounding box center [479, 508] width 79 height 16
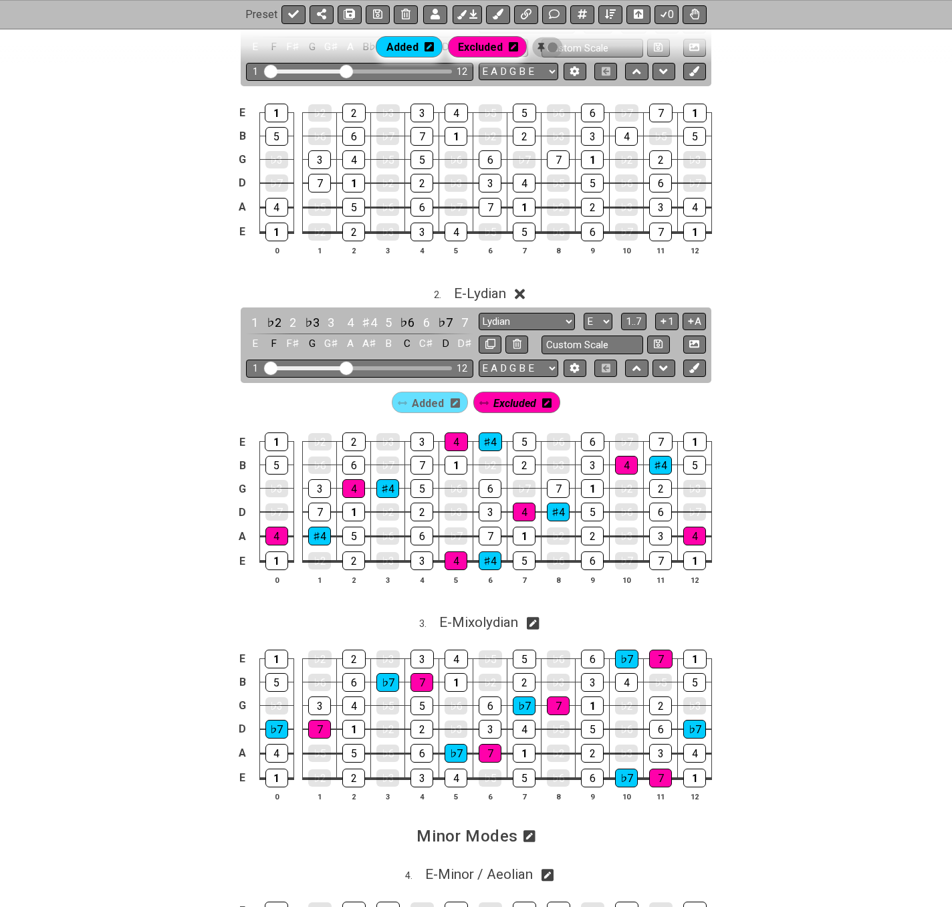
scroll to position [364, 0]
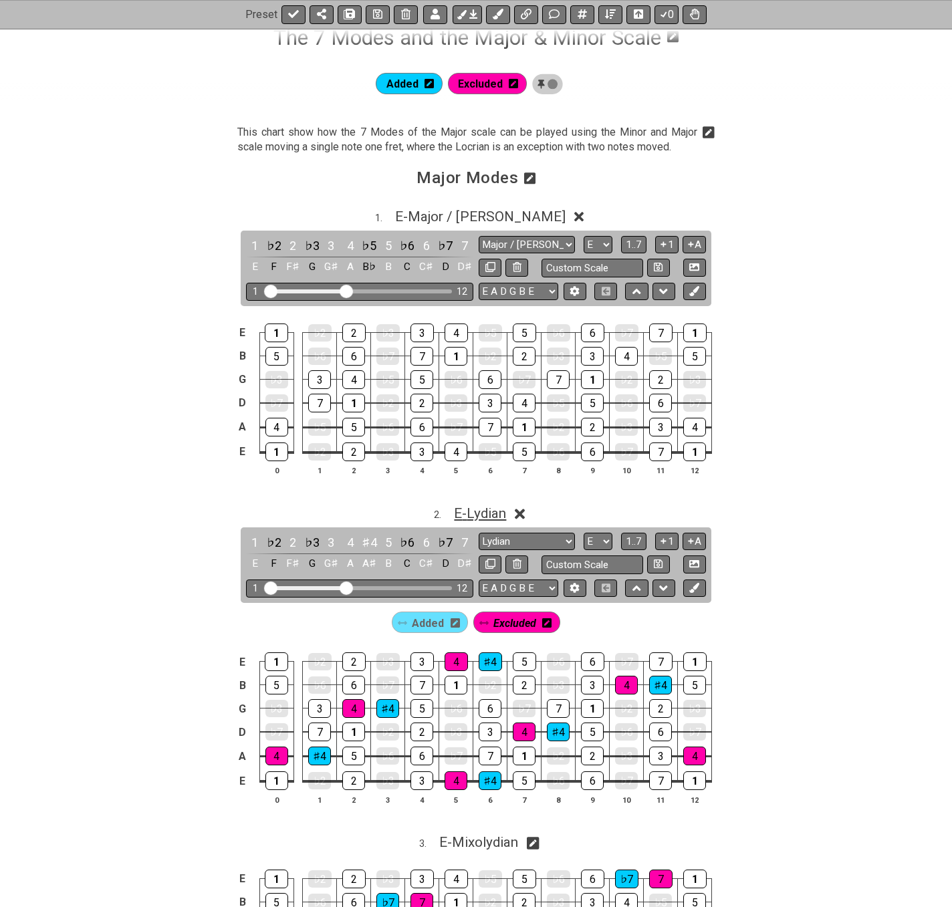
click at [472, 515] on span "E - Lydian" at bounding box center [480, 513] width 52 height 16
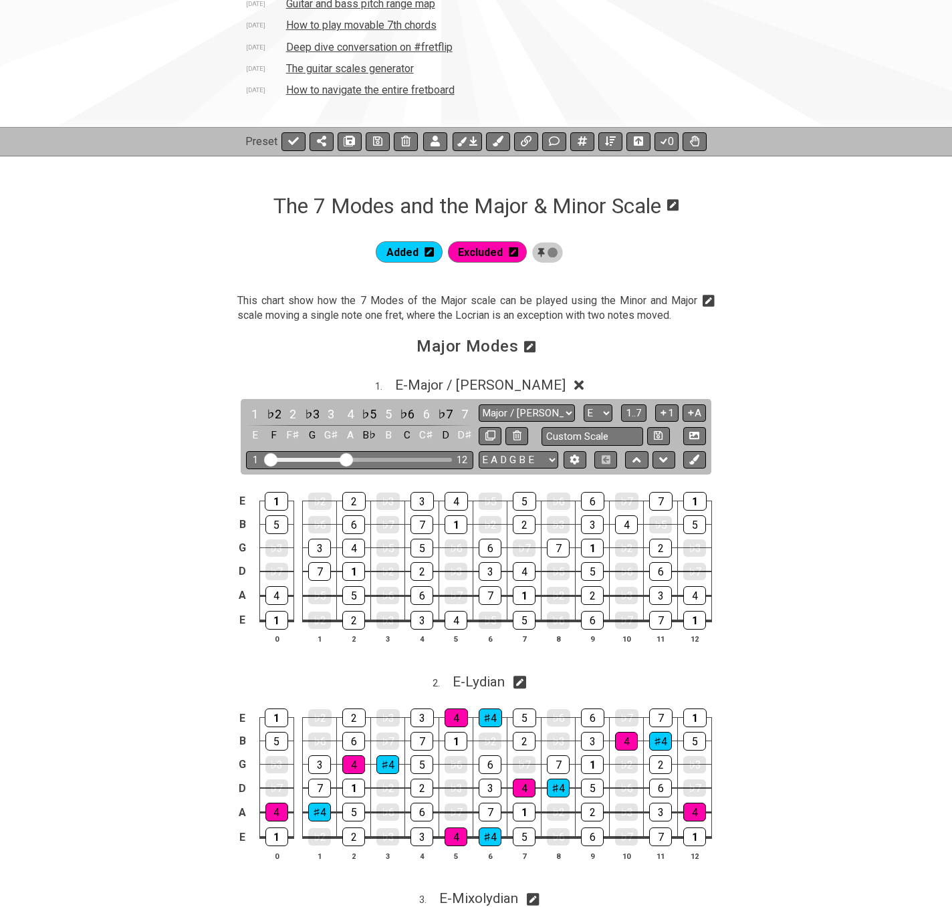
scroll to position [29, 0]
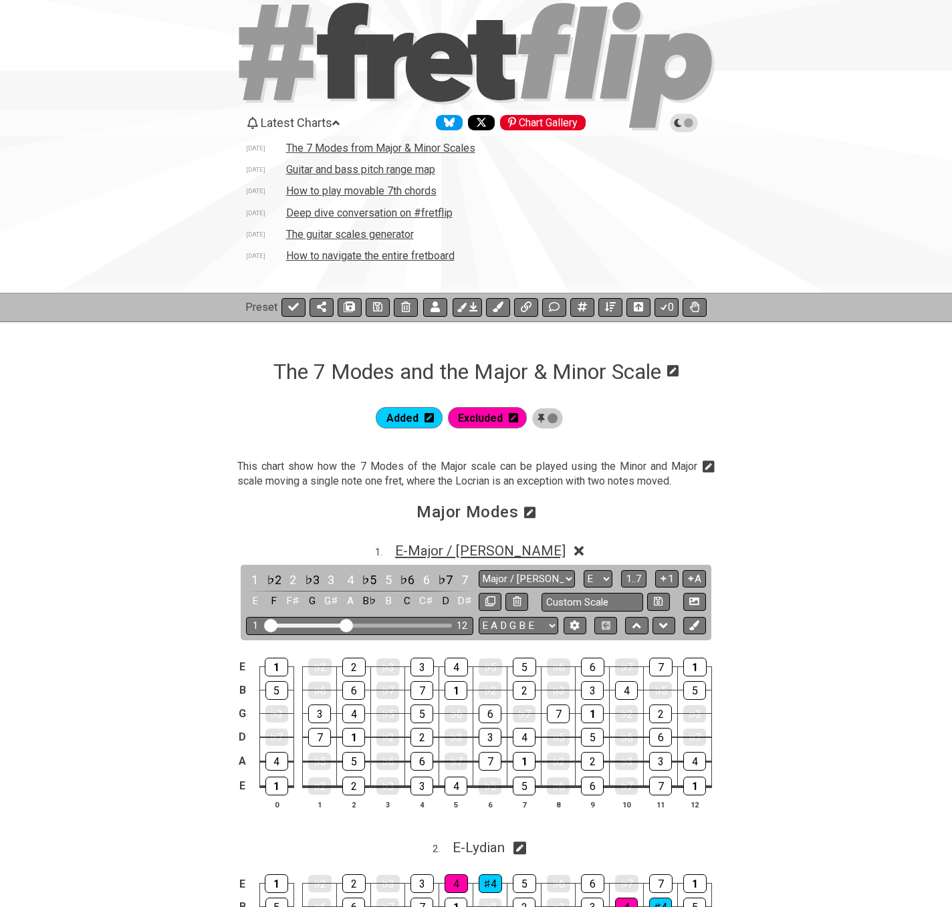
click at [463, 546] on span "E - Major / Ionian" at bounding box center [480, 551] width 170 height 16
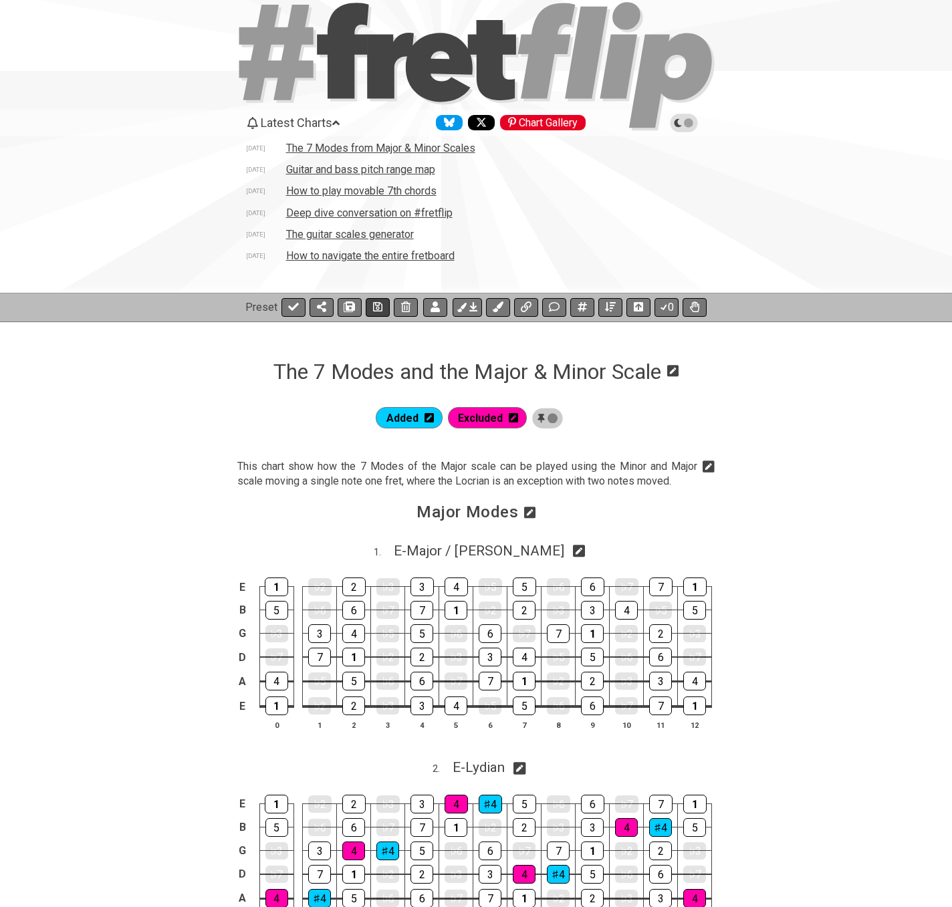
click at [375, 305] on icon at bounding box center [377, 306] width 9 height 9
click at [288, 307] on icon at bounding box center [293, 307] width 11 height 8
select select "/02VGM8YN"
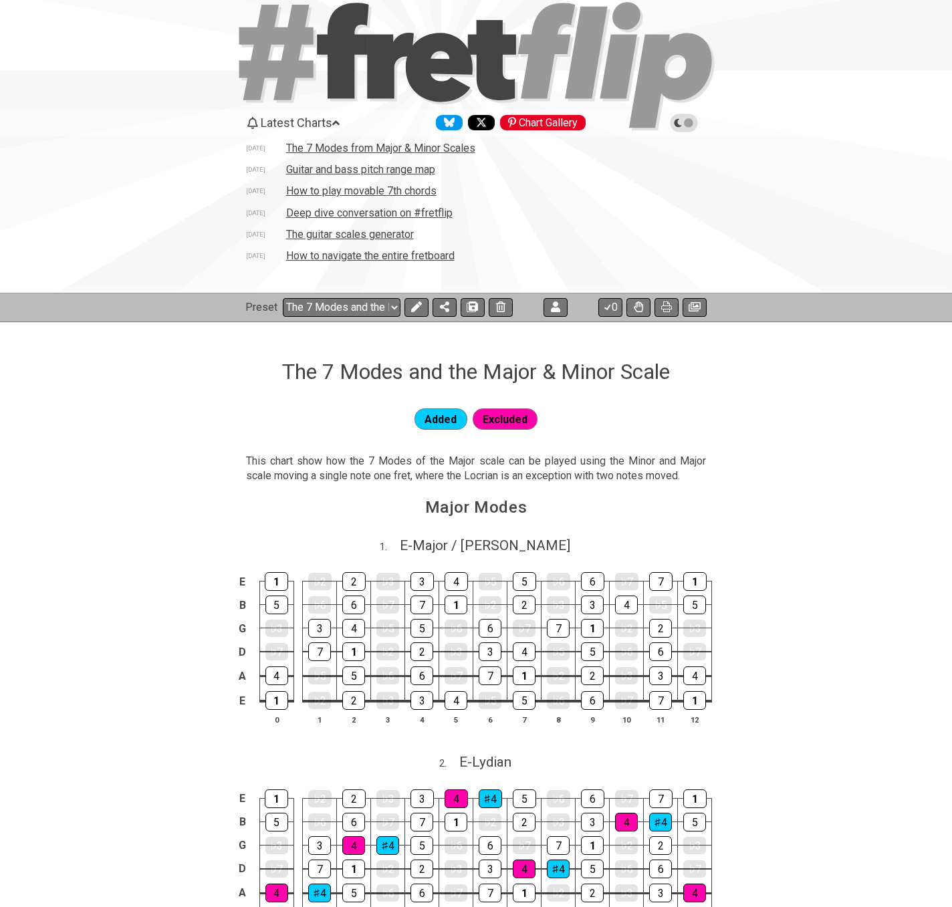
click at [318, 120] on span "Latest Charts" at bounding box center [297, 123] width 72 height 14
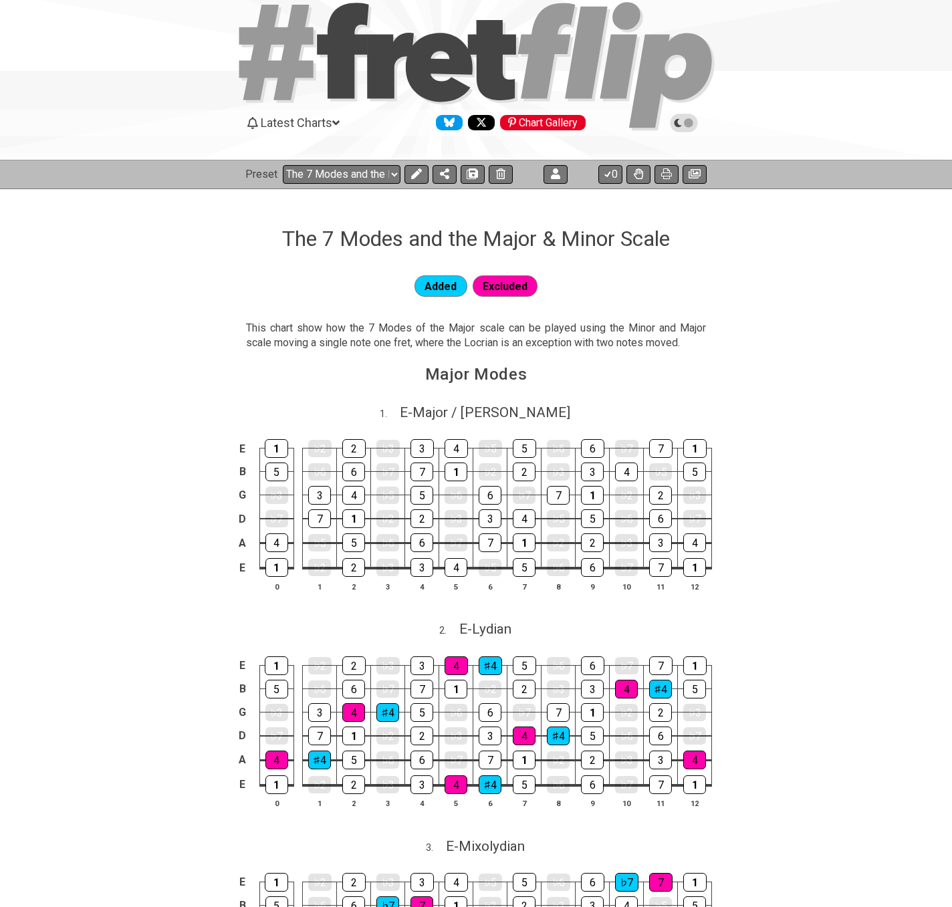
click at [697, 125] on icon at bounding box center [684, 123] width 28 height 19
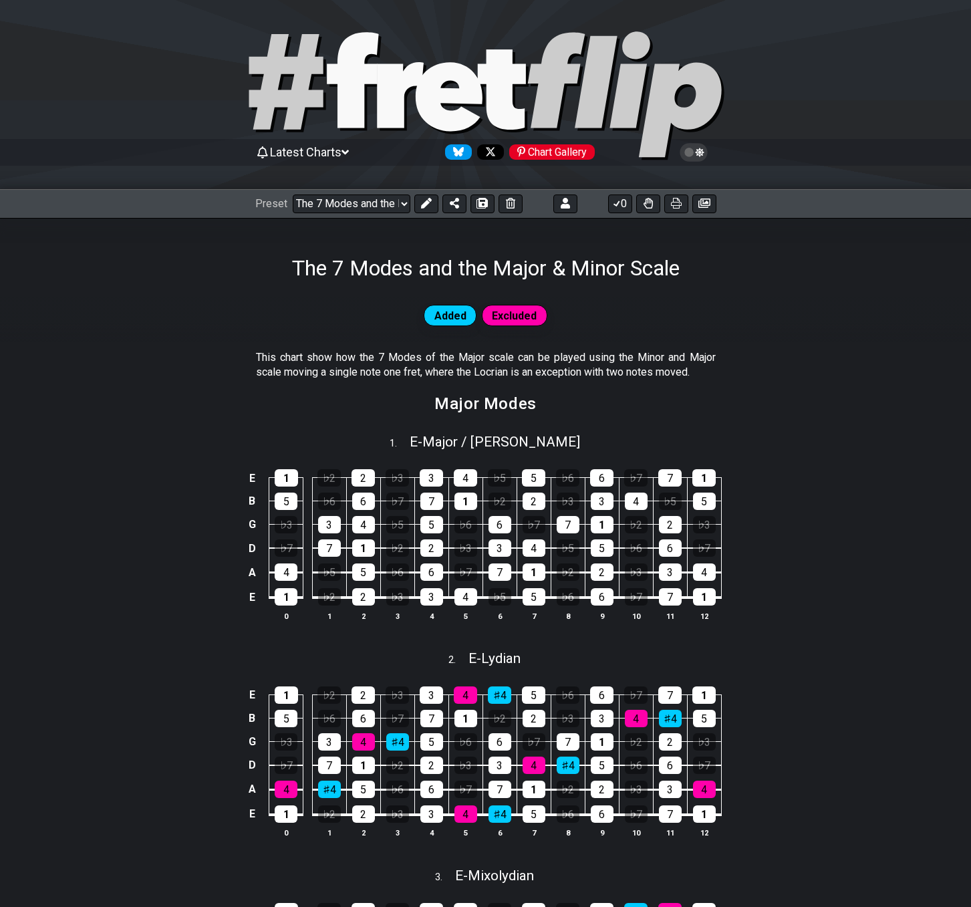
click at [701, 149] on icon at bounding box center [694, 152] width 28 height 19
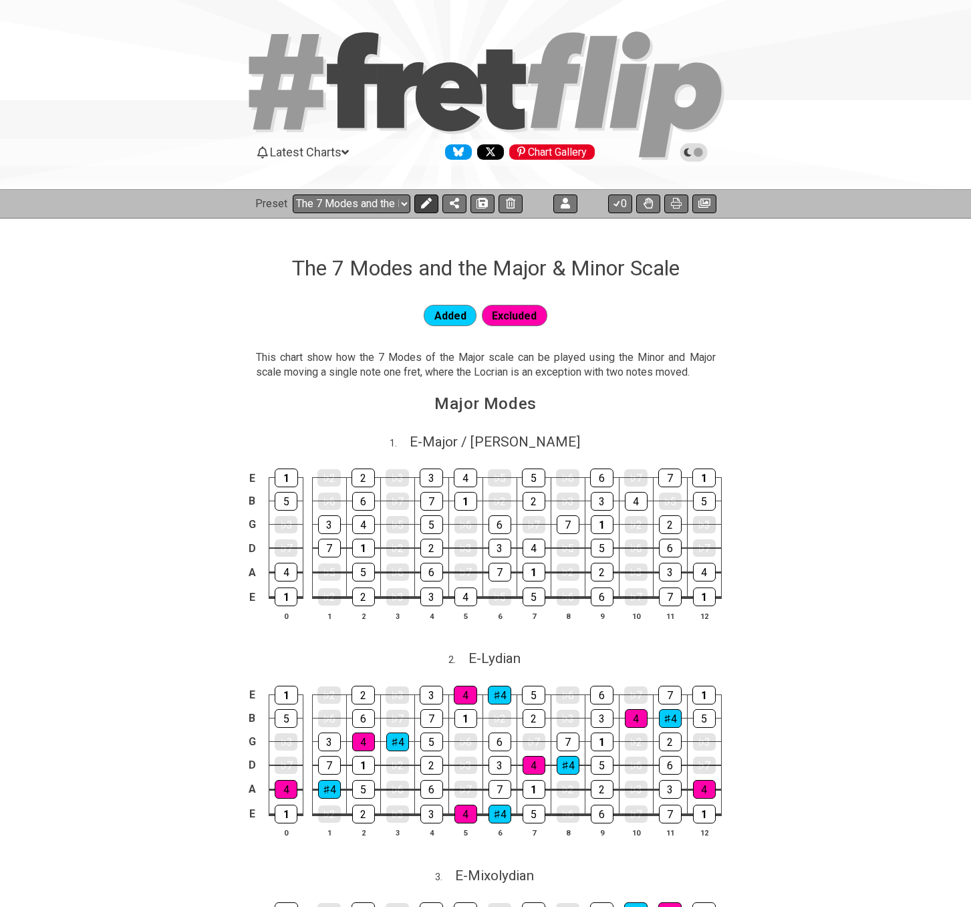
click at [427, 202] on icon at bounding box center [425, 203] width 11 height 11
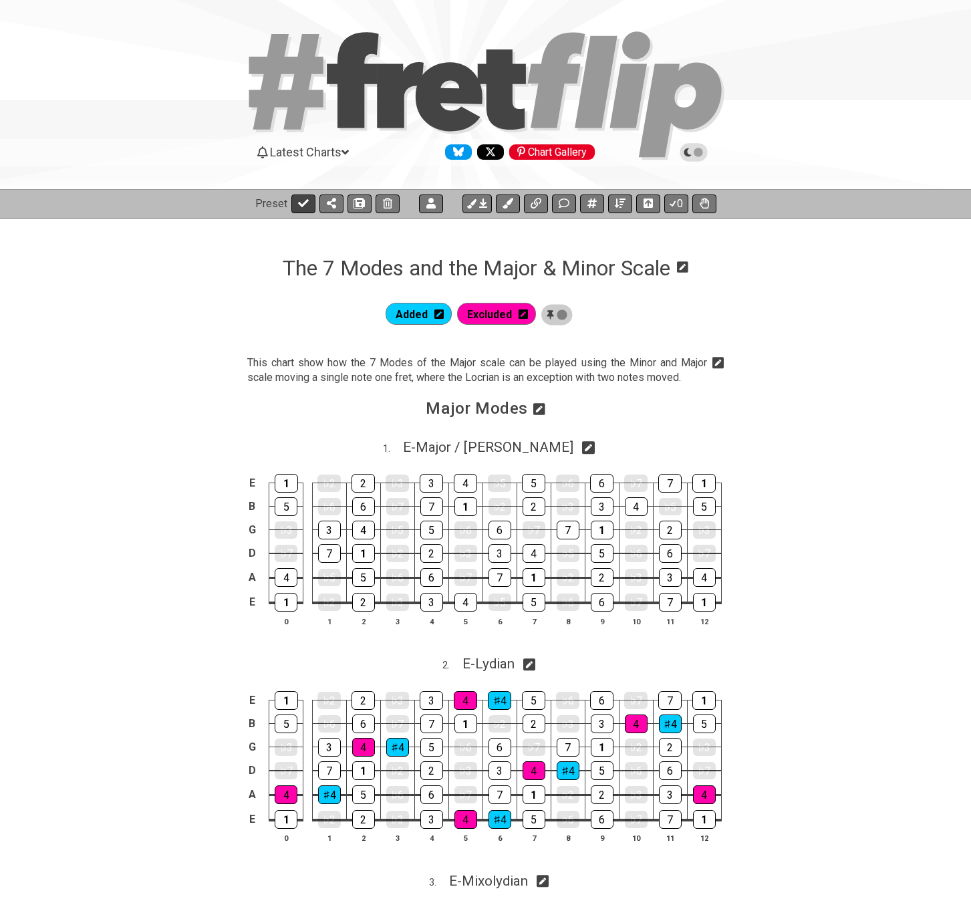
click at [300, 205] on icon at bounding box center [303, 203] width 11 height 8
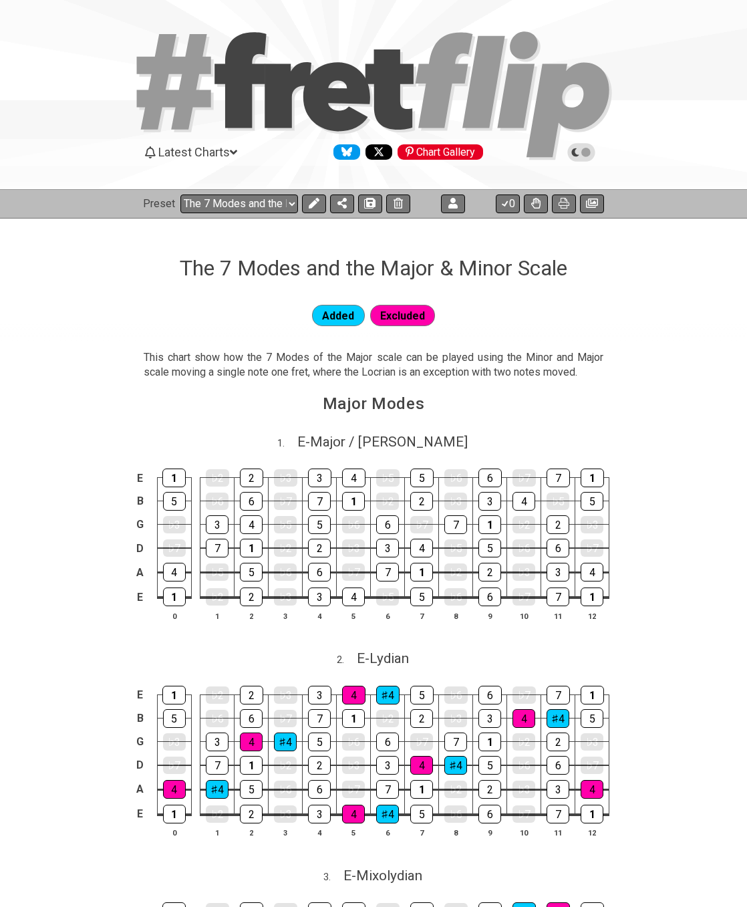
click at [241, 73] on icon at bounding box center [240, 80] width 51 height 96
select select "/welcome"
select select "C"
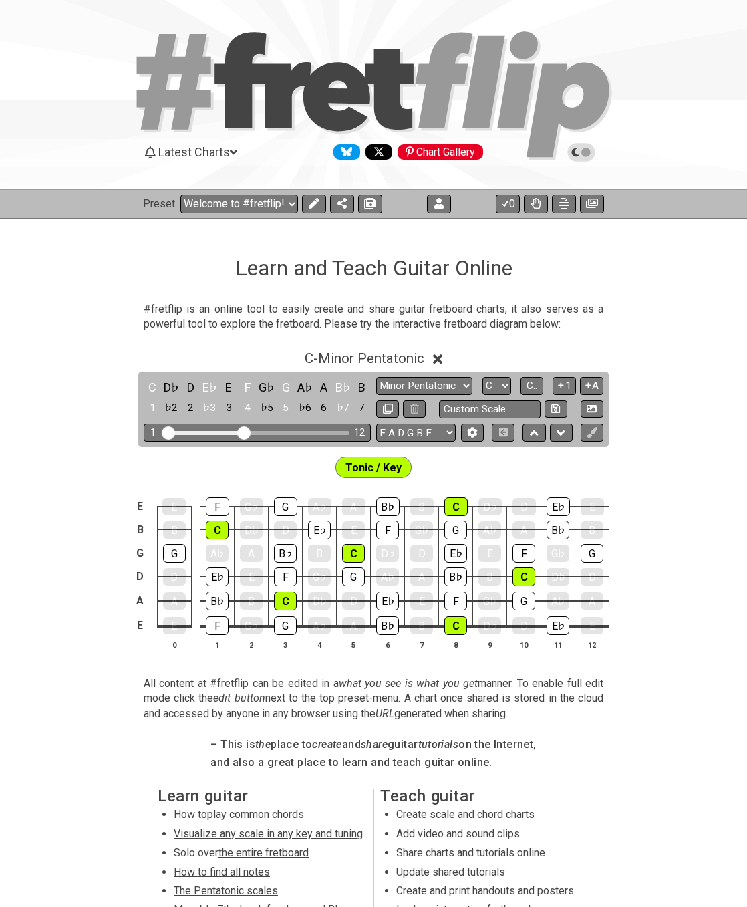
click at [221, 150] on span "Latest Charts" at bounding box center [194, 152] width 72 height 14
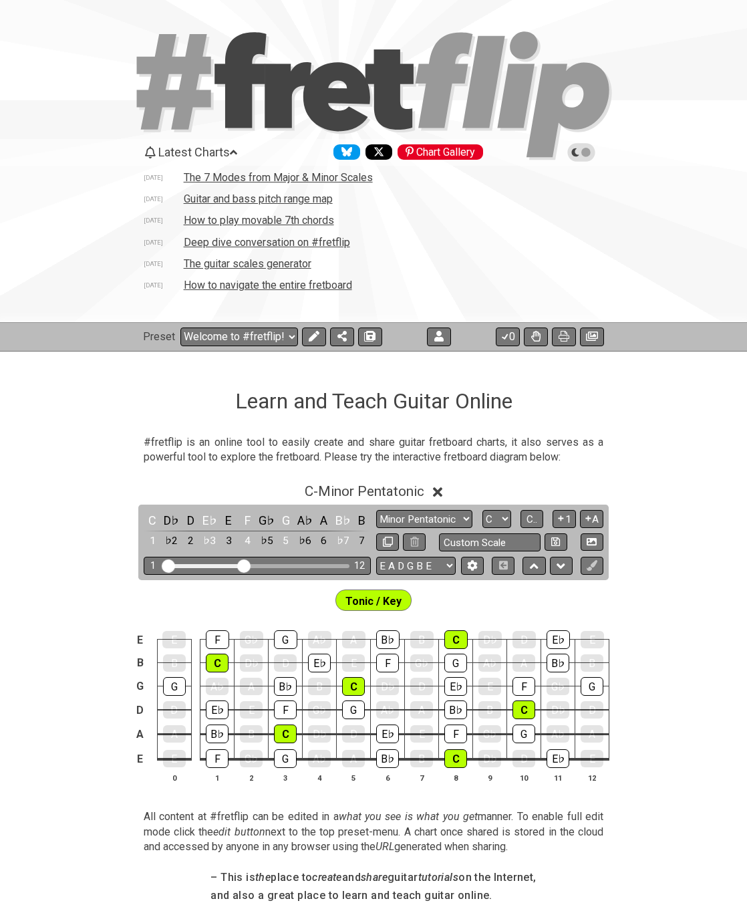
click at [221, 178] on td "The 7 Modes from Major & Minor Scales" at bounding box center [278, 177] width 190 height 14
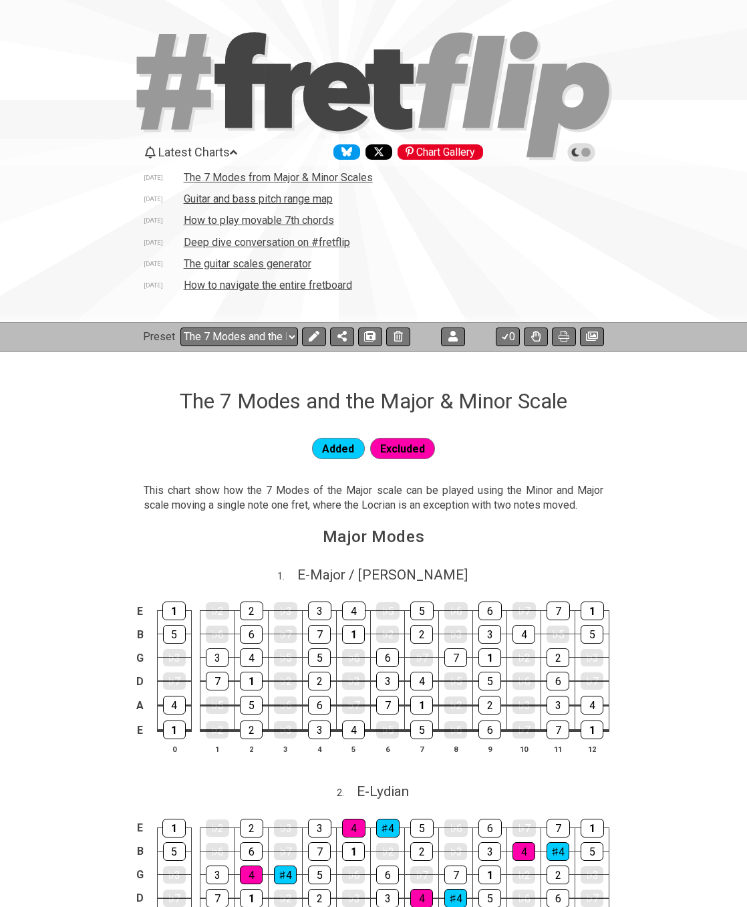
click at [281, 102] on icon at bounding box center [288, 95] width 47 height 66
select select "/welcome"
select select "C"
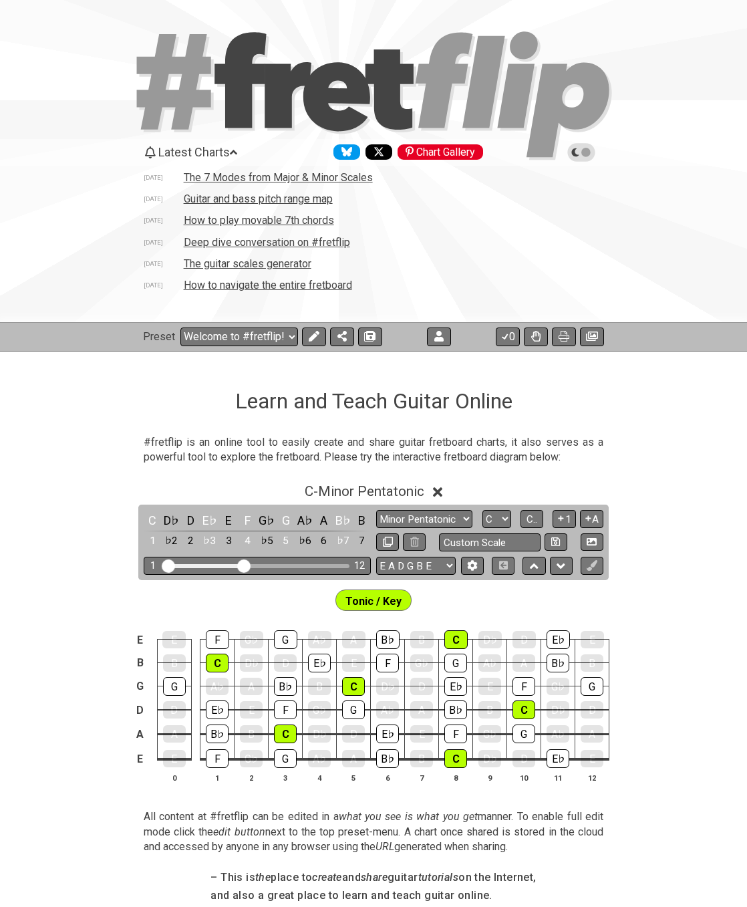
click at [249, 178] on td "The 7 Modes from Major & Minor Scales" at bounding box center [278, 177] width 190 height 14
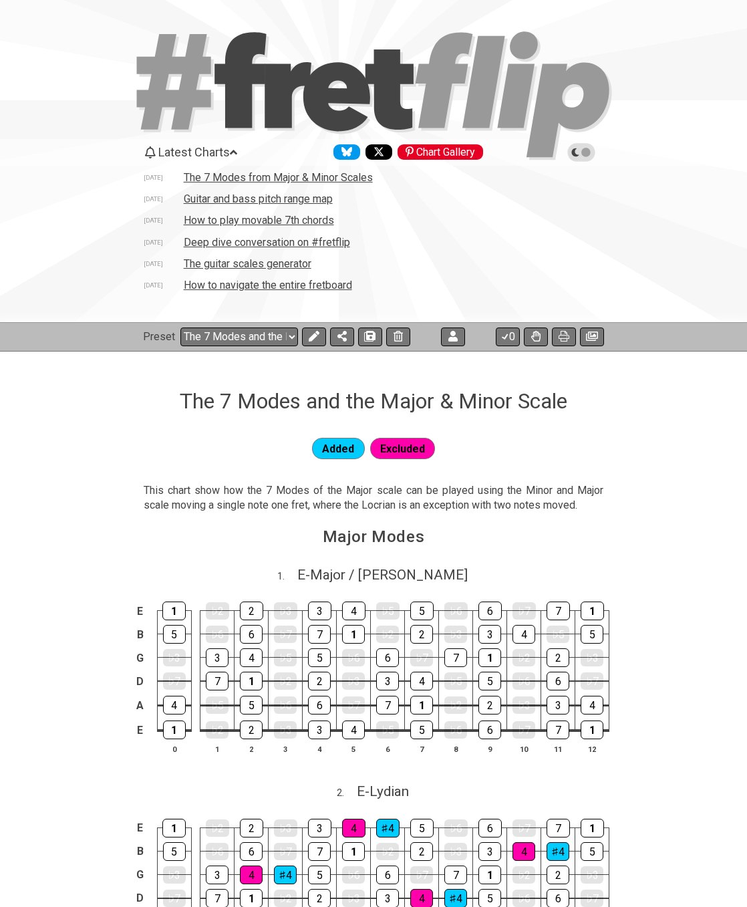
click at [216, 218] on td "How to play movable 7th chords" at bounding box center [259, 220] width 152 height 14
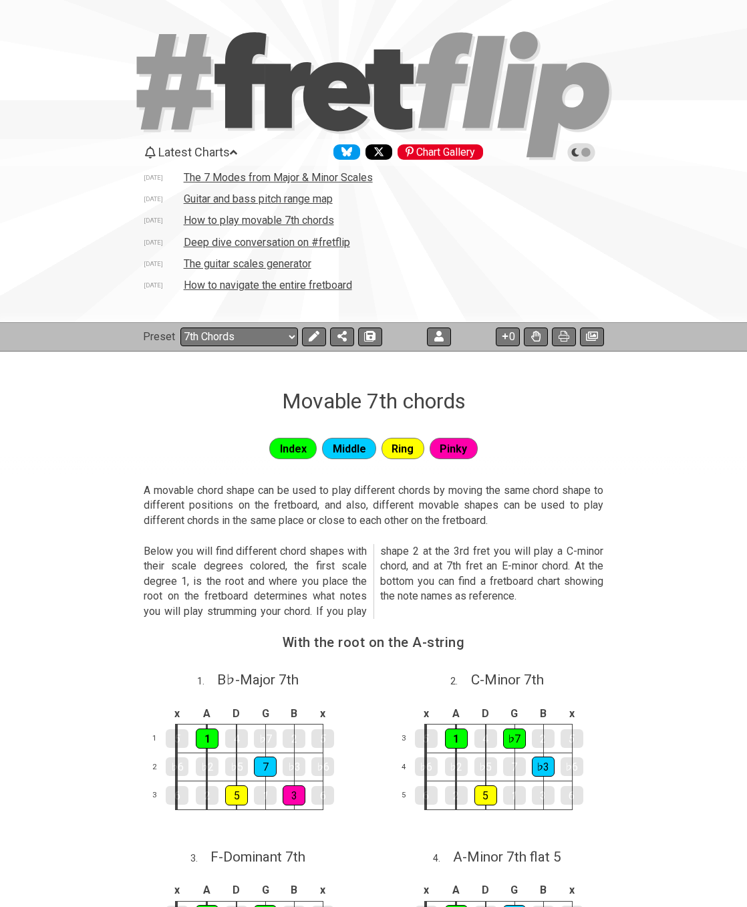
click at [307, 174] on td "The 7 Modes from Major & Minor Scales" at bounding box center [278, 177] width 190 height 14
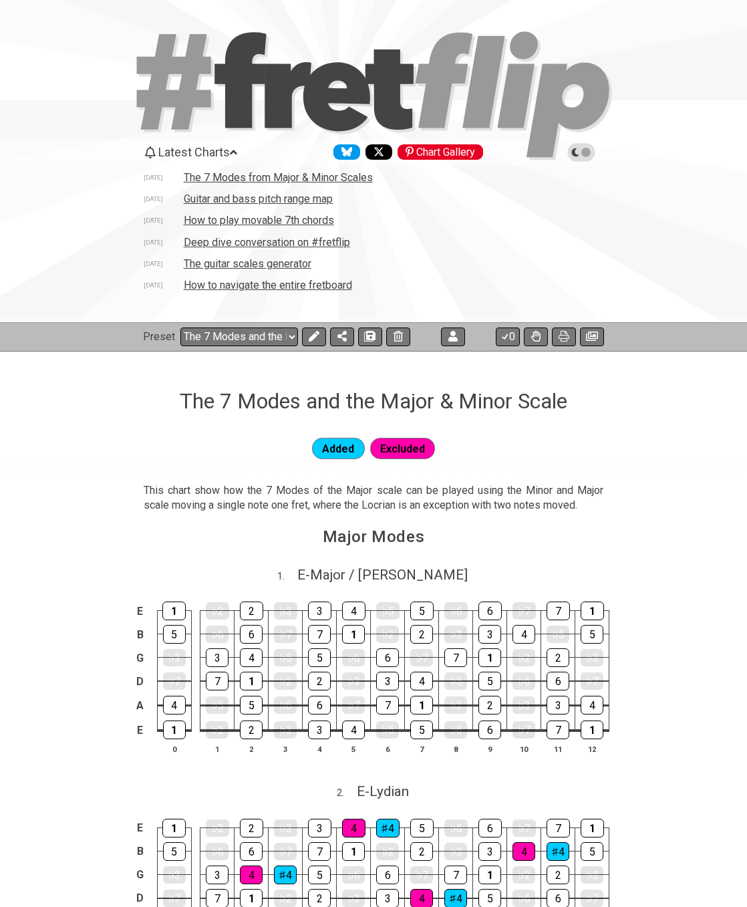
click at [243, 221] on td "How to play movable 7th chords" at bounding box center [259, 220] width 152 height 14
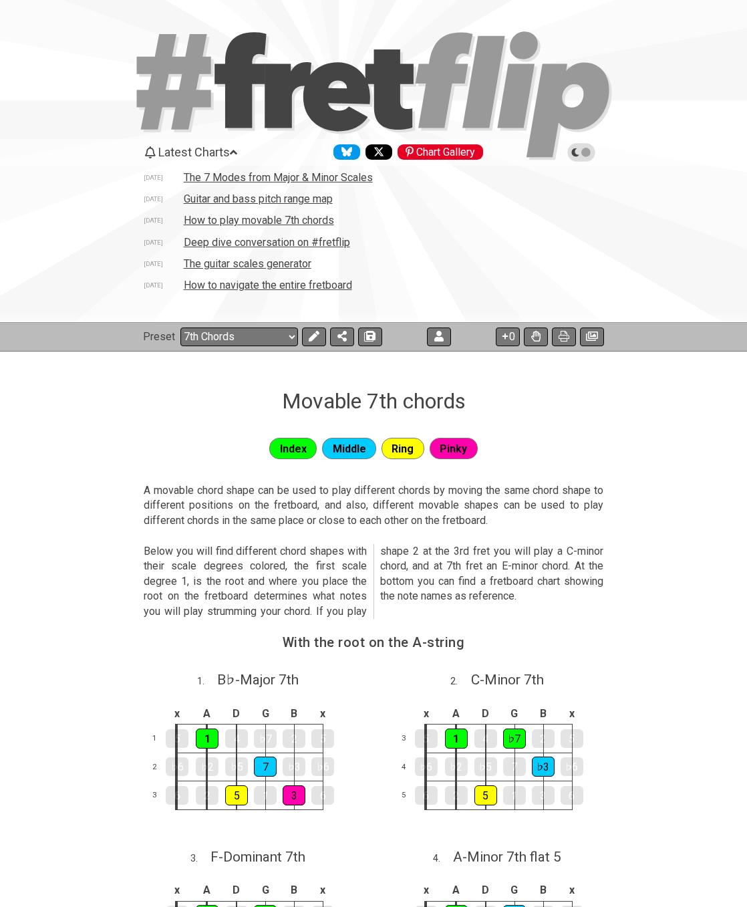
click at [246, 245] on td "Deep dive conversation on #fretflip" at bounding box center [267, 242] width 168 height 14
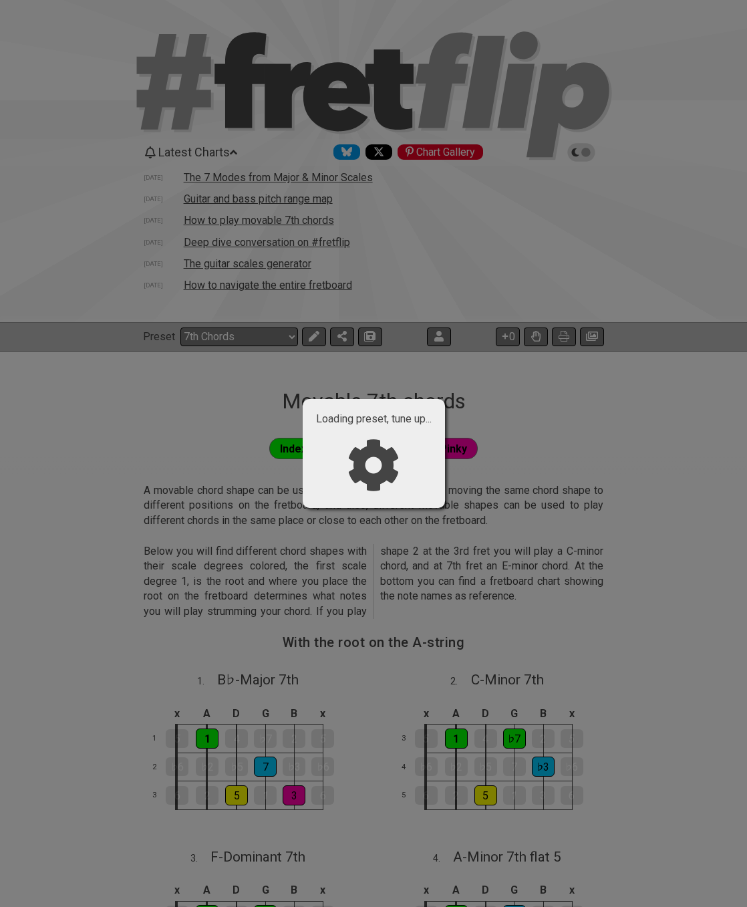
select select "/02375VDEQ"
select select "C"
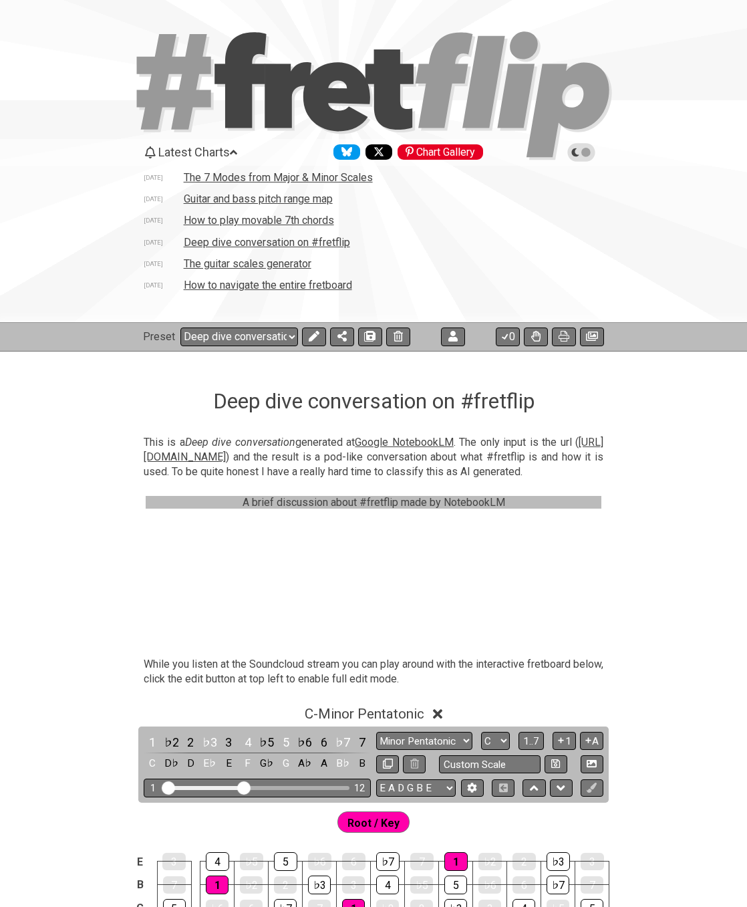
click at [247, 244] on td "Deep dive conversation on #fretflip" at bounding box center [267, 242] width 168 height 14
click at [243, 263] on td "The guitar scales generator" at bounding box center [247, 264] width 129 height 14
select select "/guitar-scales-generator"
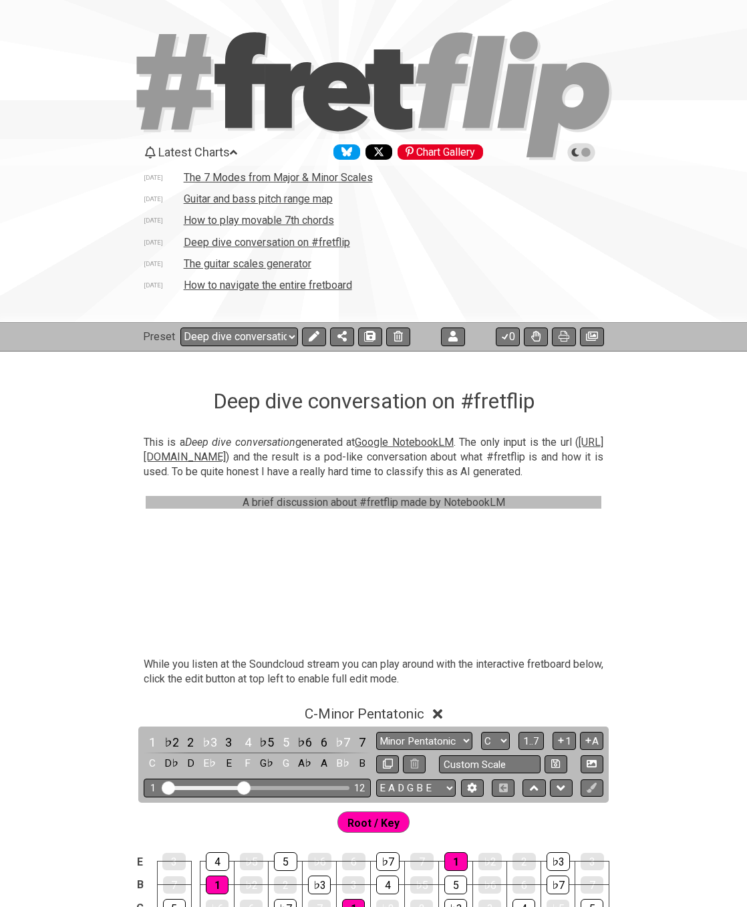
select select "A"
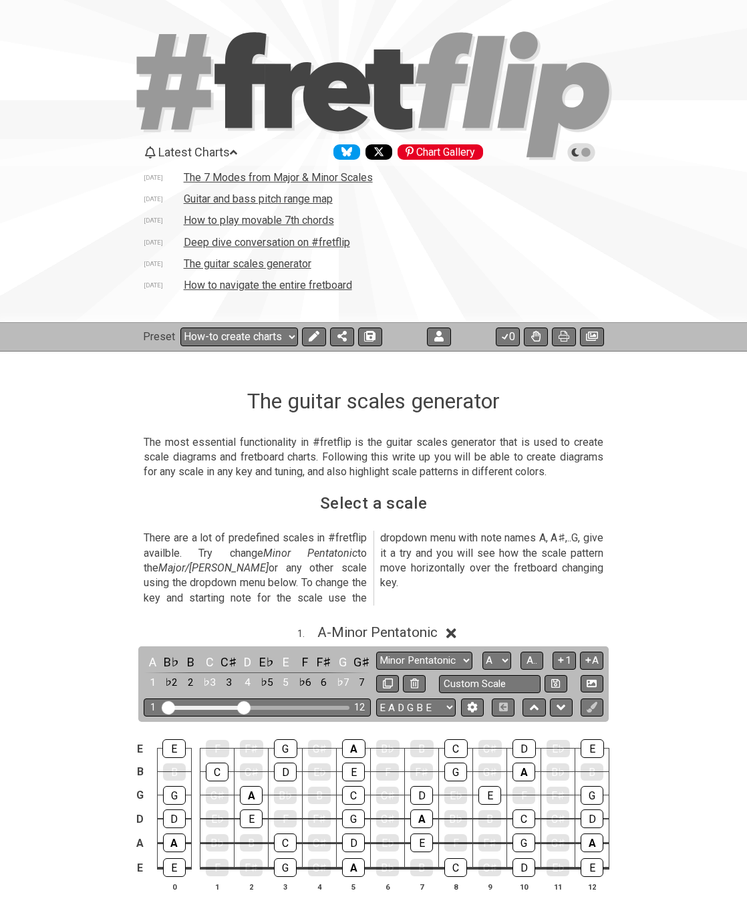
click at [236, 244] on td "Deep dive conversation on #fretflip" at bounding box center [267, 242] width 168 height 14
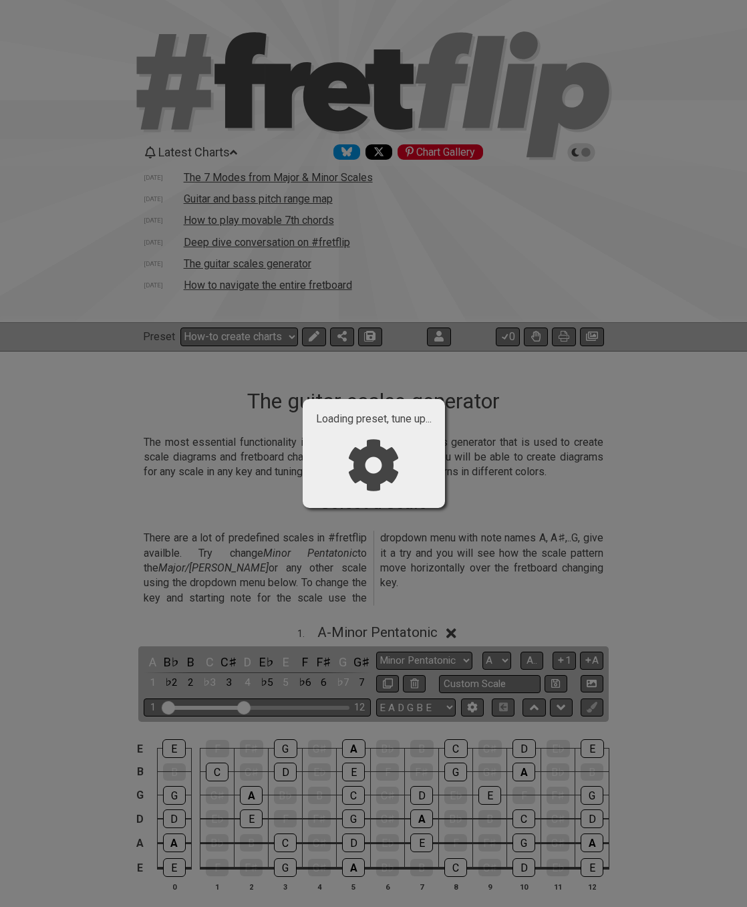
select select "/02375VDEQ"
select select "C"
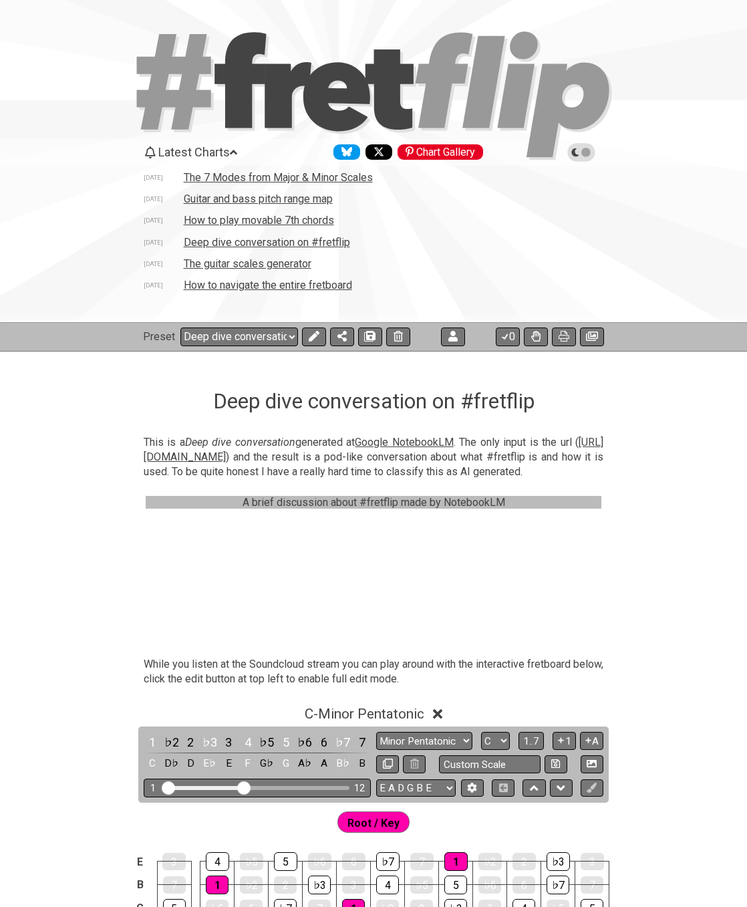
click at [251, 178] on td "The 7 Modes from Major & Minor Scales" at bounding box center [278, 177] width 190 height 14
select select "/02VGM8YN"
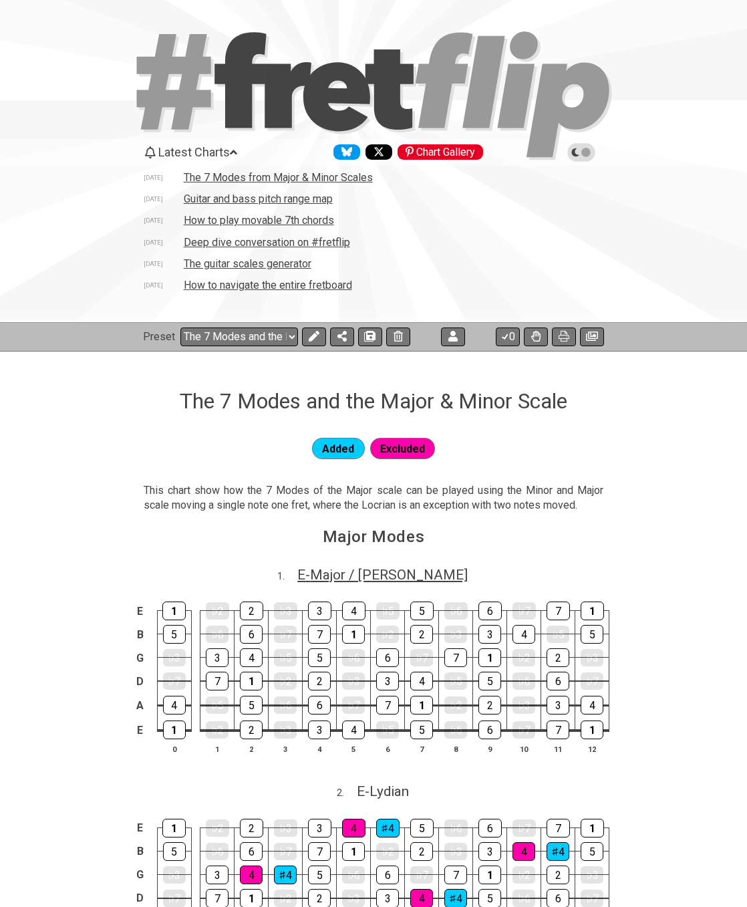
click at [360, 576] on span "E - Major / Ionian" at bounding box center [382, 575] width 170 height 16
select select "E"
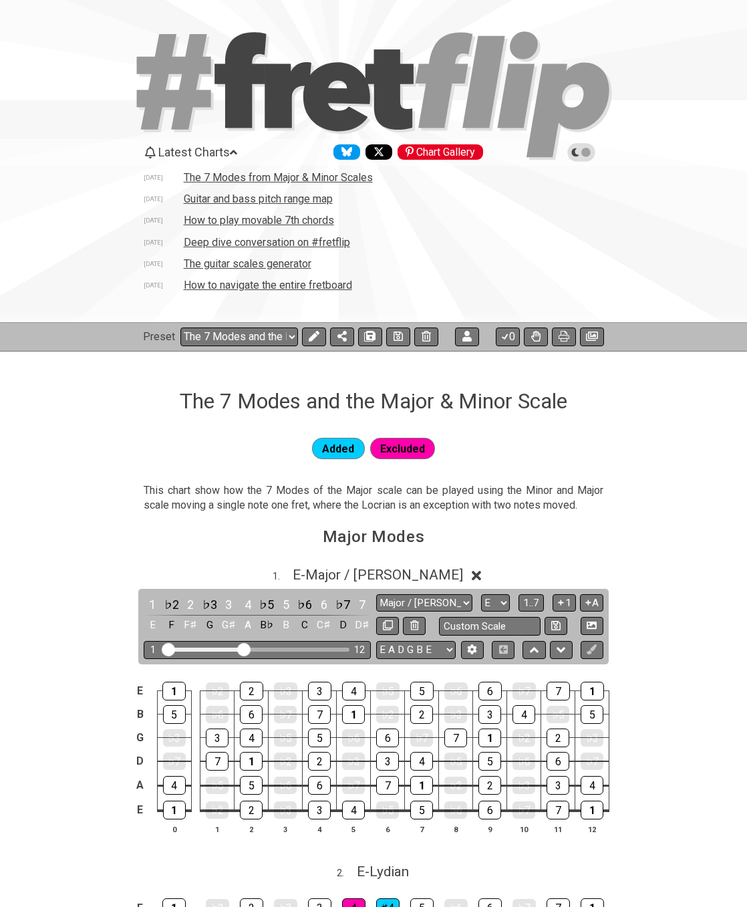
click at [578, 153] on icon at bounding box center [582, 152] width 12 height 12
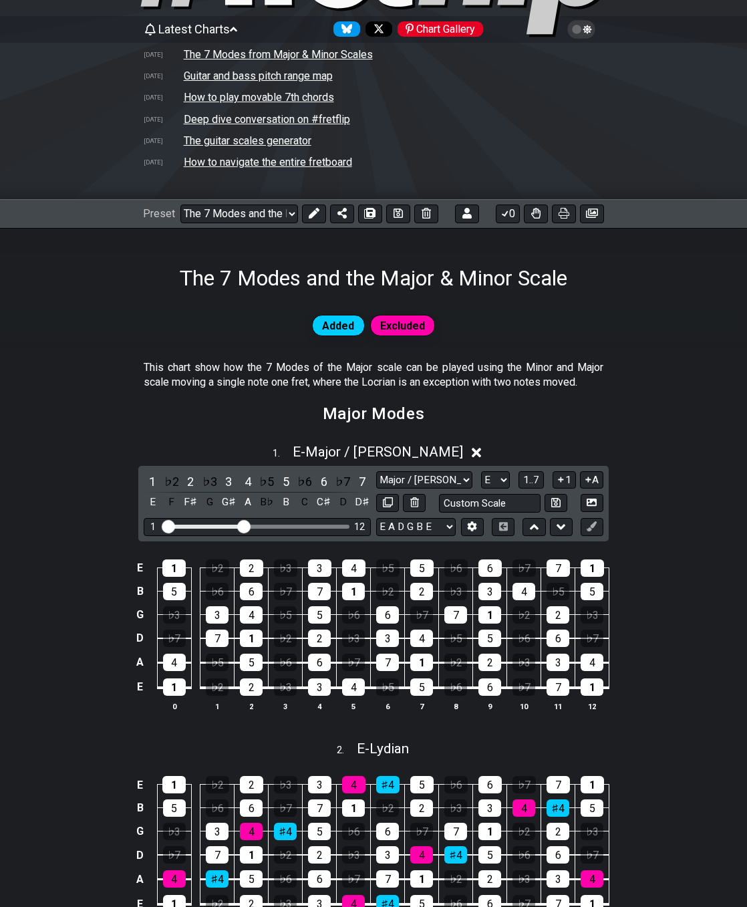
scroll to position [67, 0]
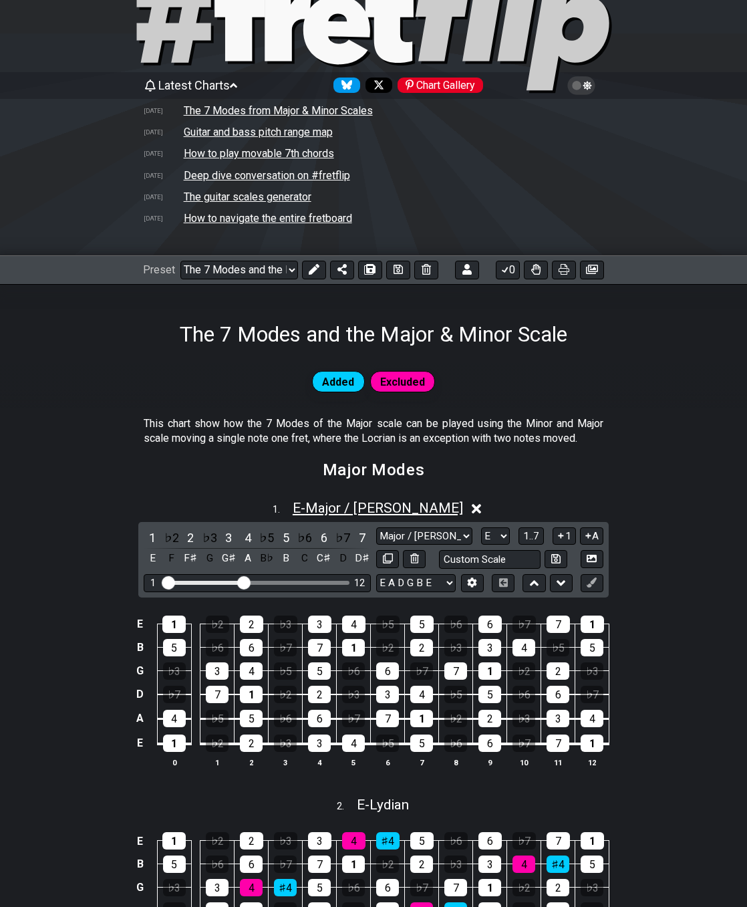
click at [375, 511] on span "E - Major / Ionian" at bounding box center [378, 508] width 170 height 16
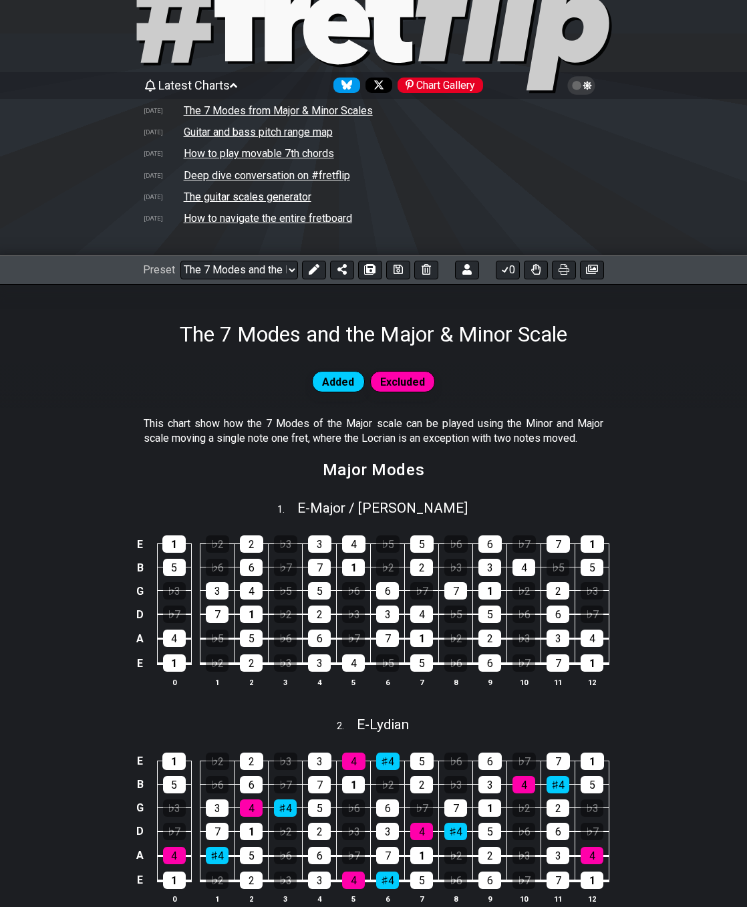
click at [272, 108] on td "The 7 Modes from Major & Minor Scales" at bounding box center [278, 111] width 190 height 14
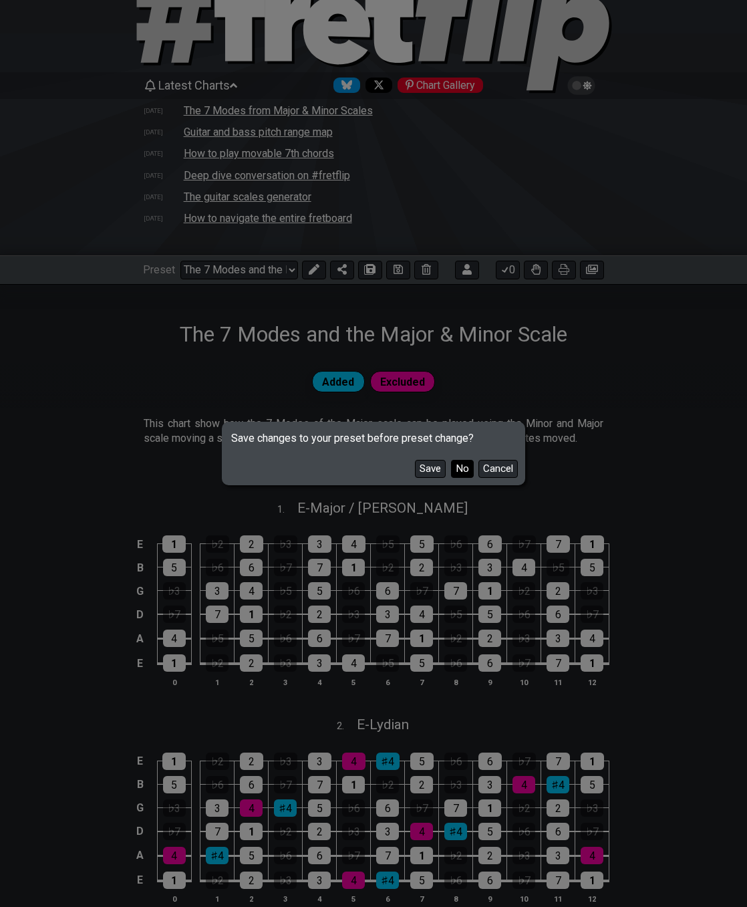
click at [454, 471] on button "No" at bounding box center [462, 469] width 23 height 18
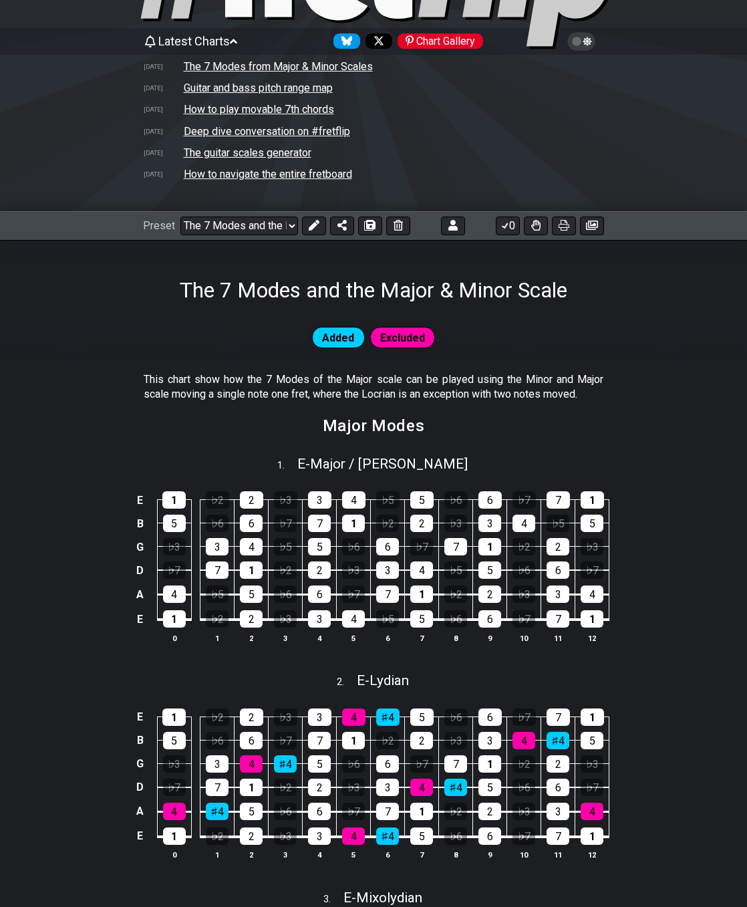
scroll to position [110, 0]
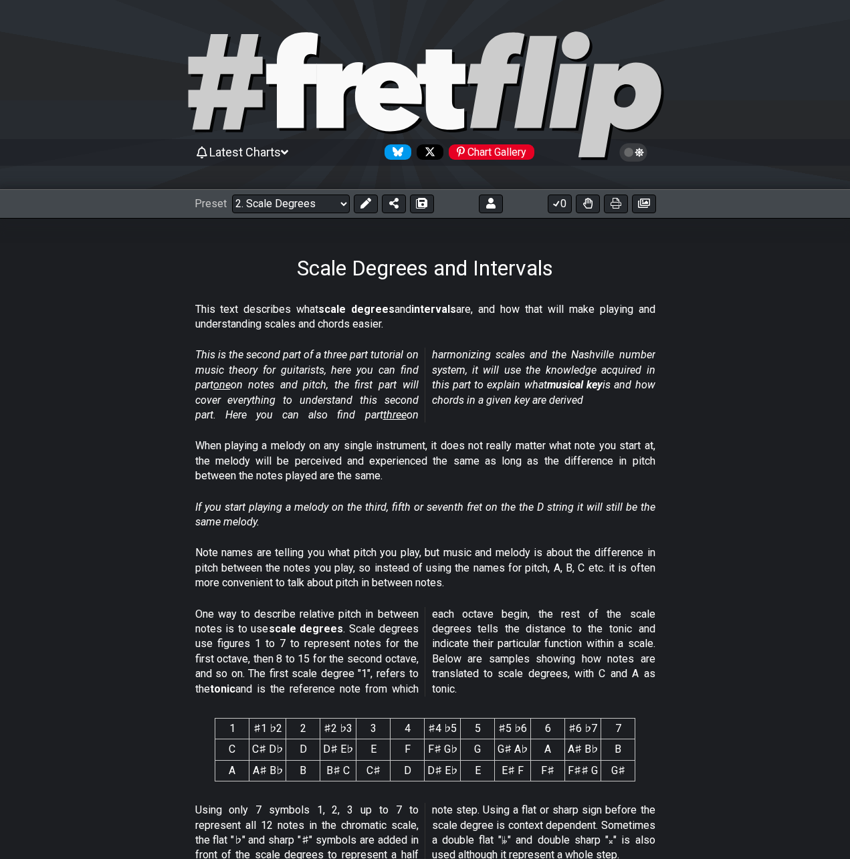
select select "/scale-degrees-and-intervals"
